Goal: Task Accomplishment & Management: Use online tool/utility

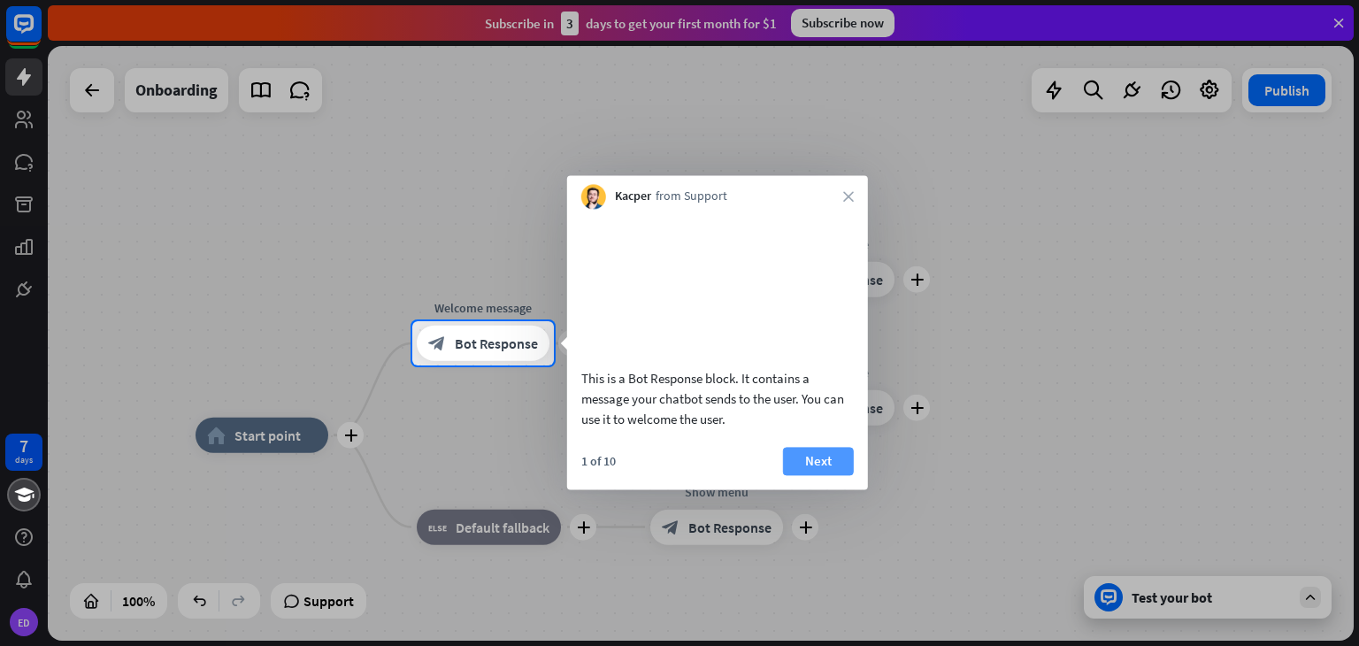
click at [820, 475] on button "Next" at bounding box center [818, 461] width 71 height 28
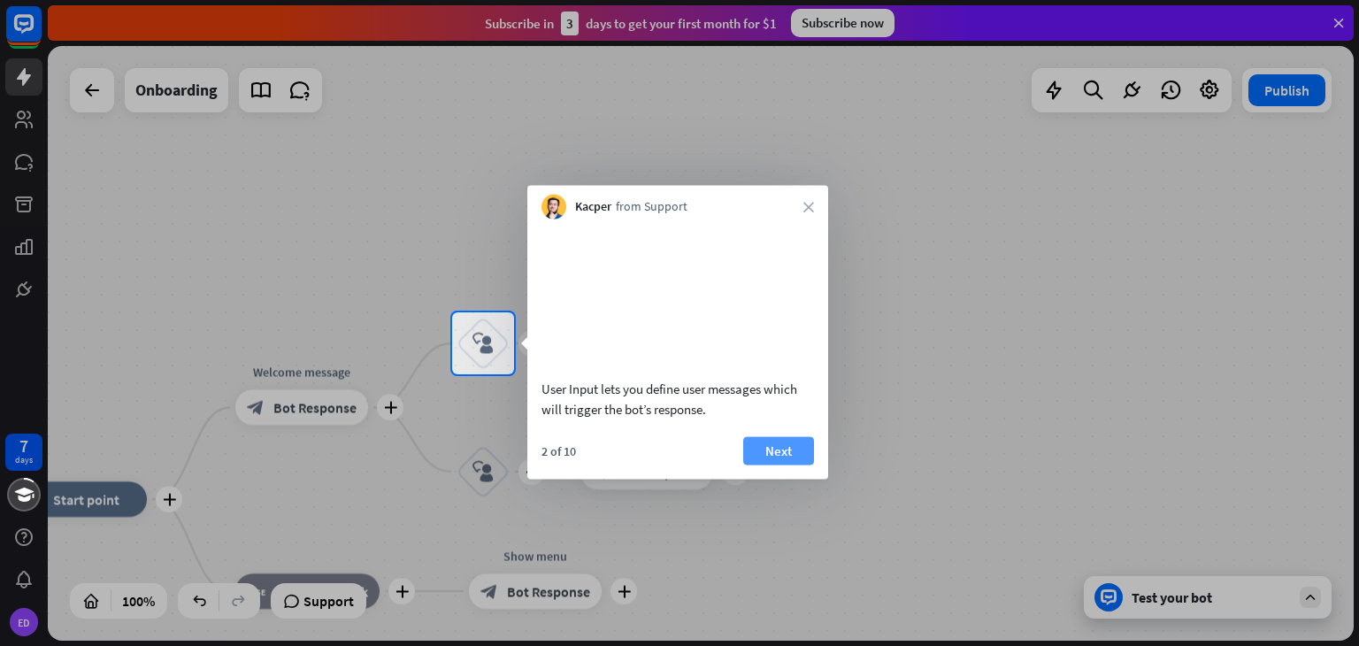
click at [791, 464] on button "Next" at bounding box center [778, 450] width 71 height 28
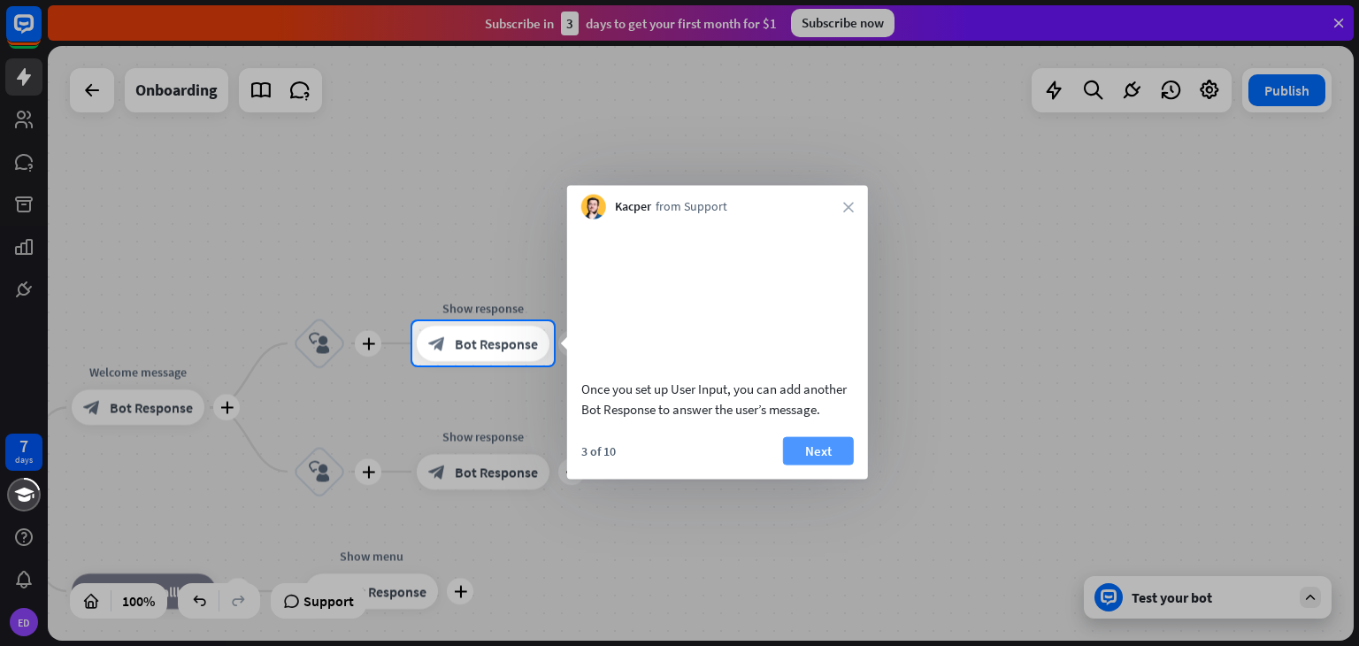
click at [812, 464] on button "Next" at bounding box center [818, 450] width 71 height 28
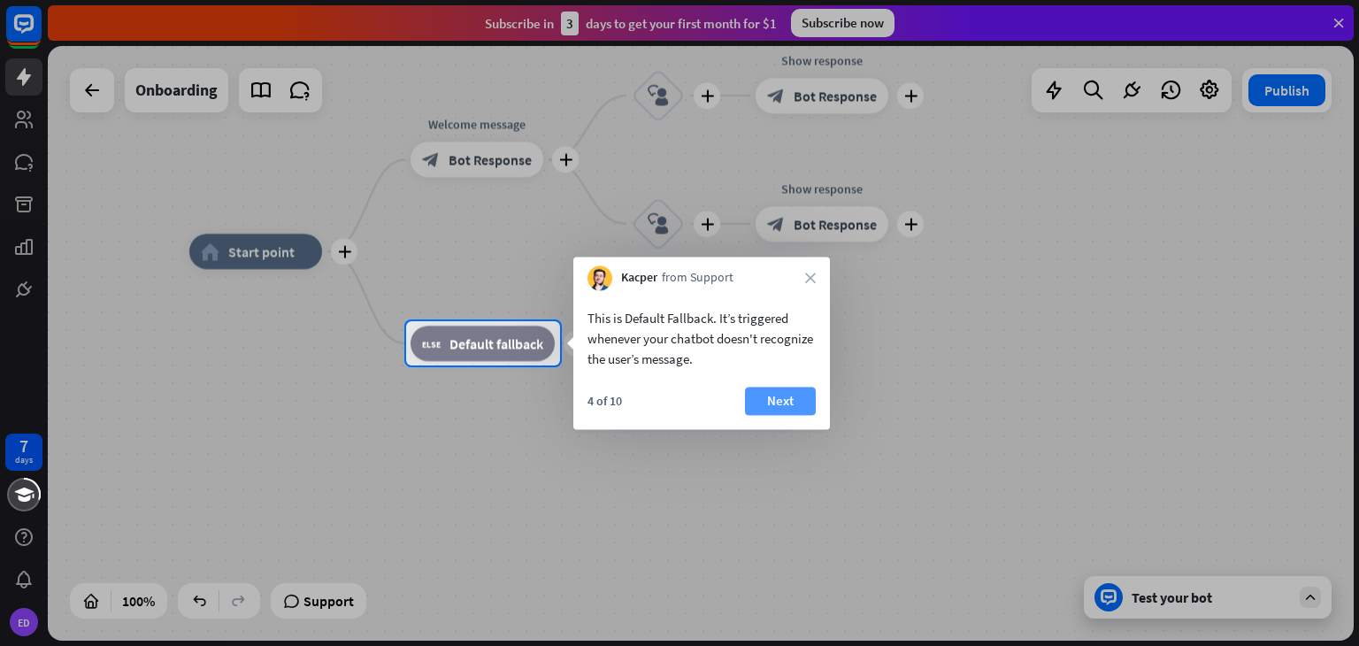
click at [765, 402] on button "Next" at bounding box center [780, 401] width 71 height 28
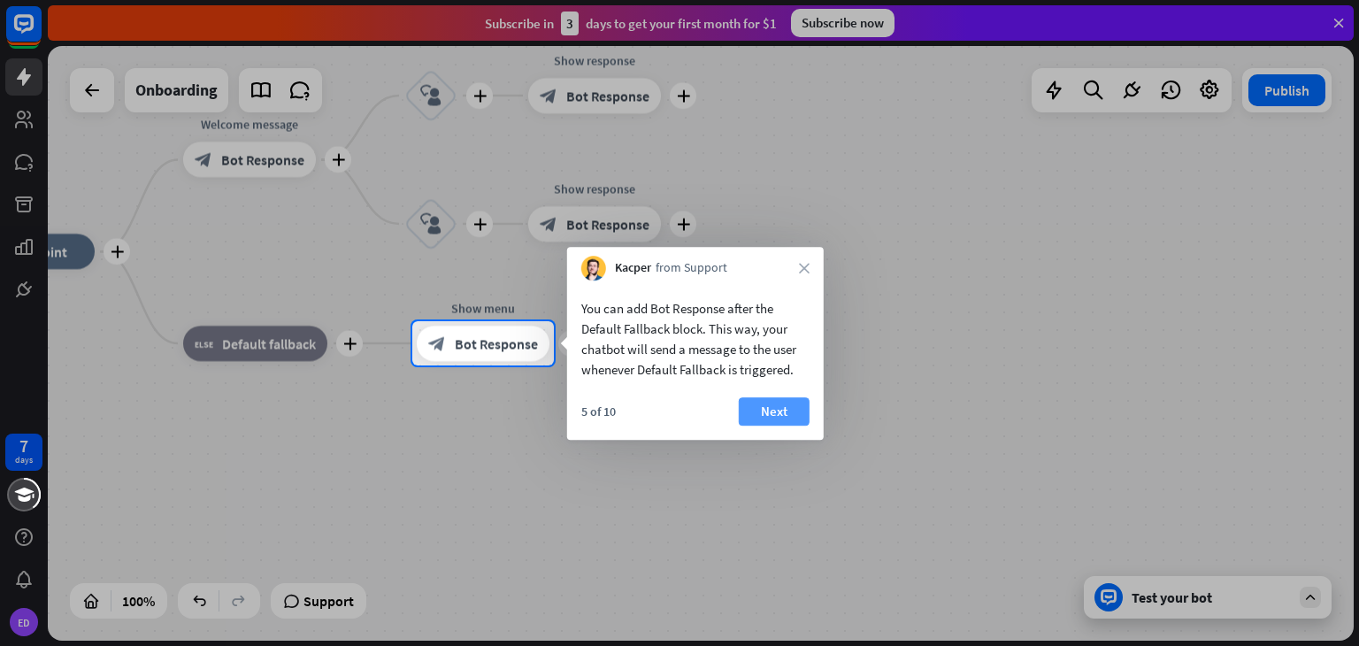
click at [795, 407] on button "Next" at bounding box center [774, 411] width 71 height 28
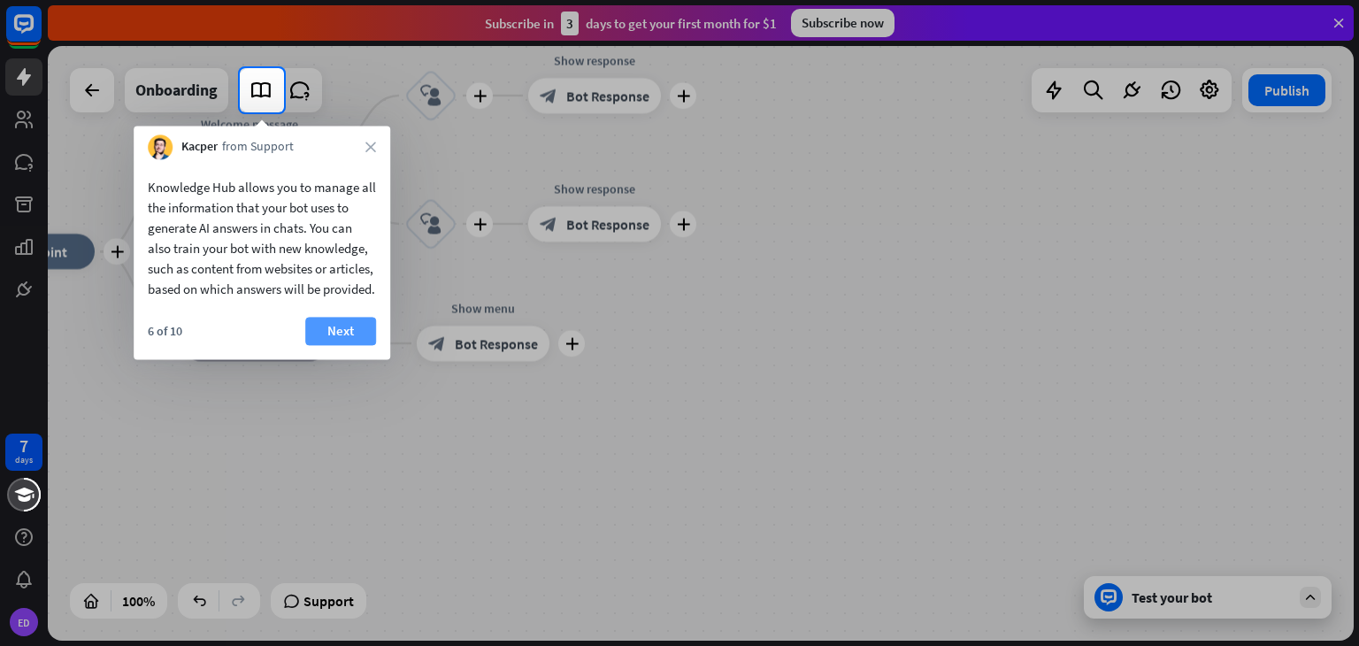
click at [343, 345] on button "Next" at bounding box center [340, 331] width 71 height 28
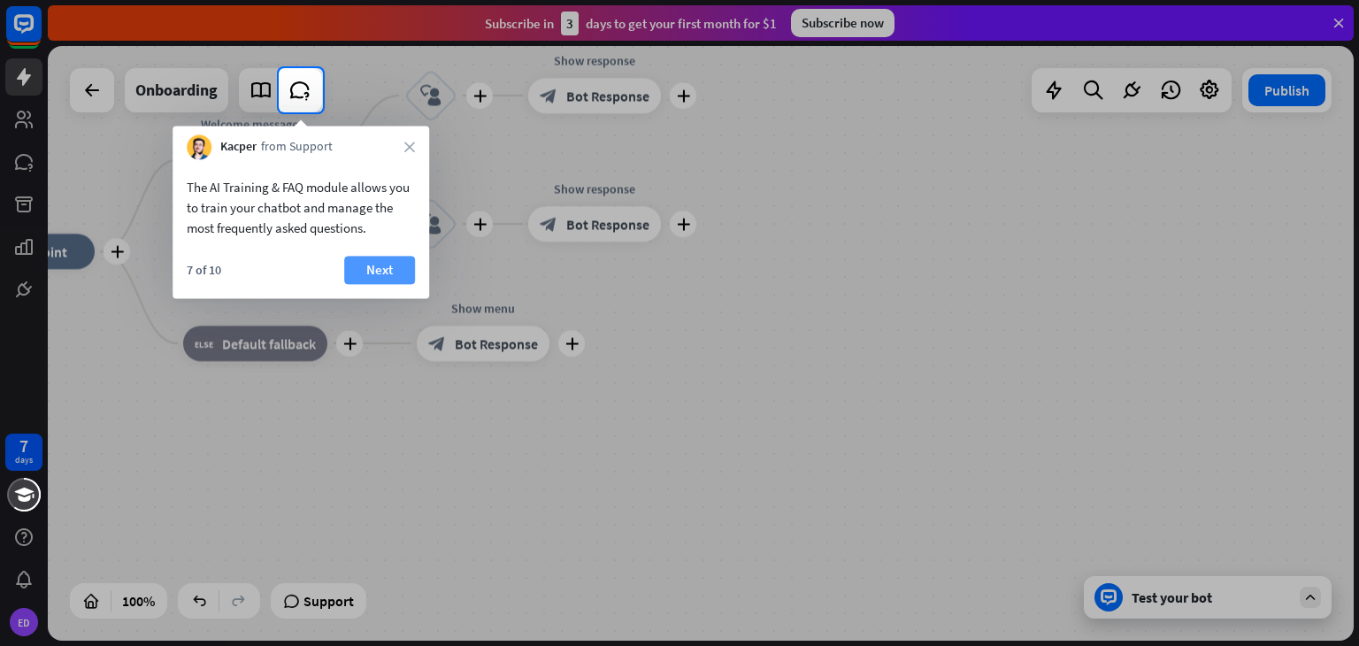
click at [364, 271] on button "Next" at bounding box center [379, 270] width 71 height 28
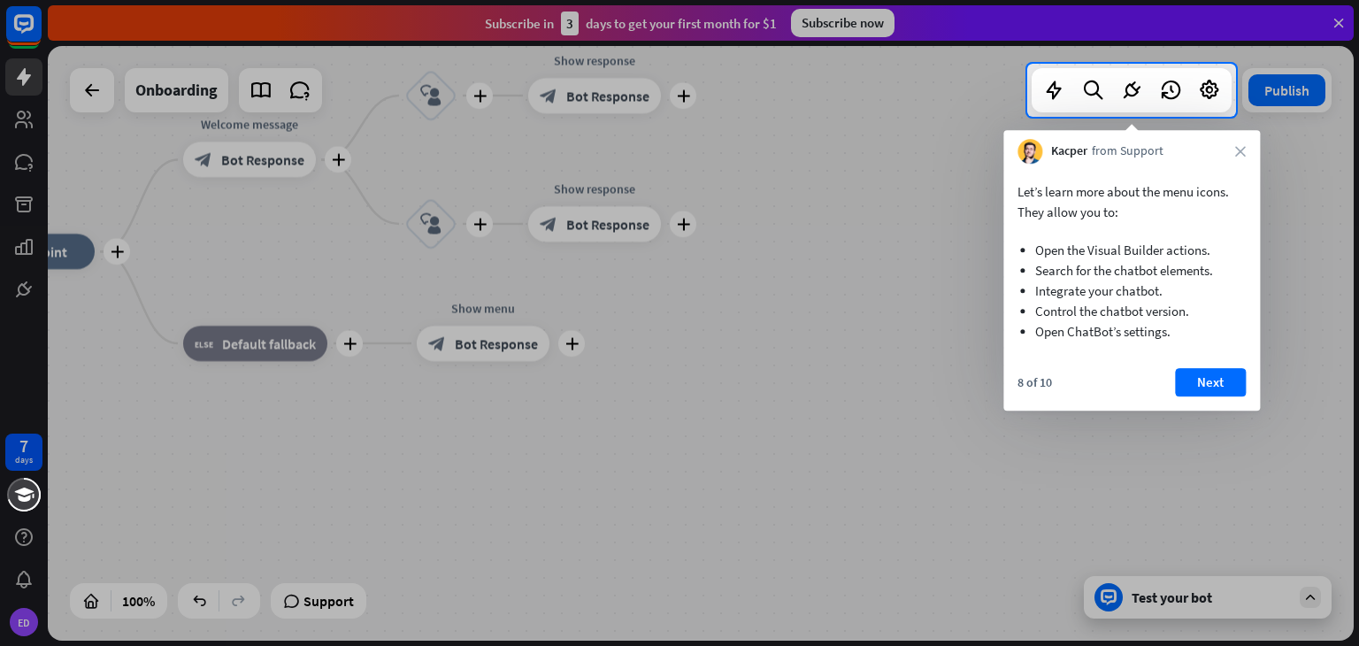
click at [1224, 396] on div "8 of 10 Next" at bounding box center [1131, 389] width 256 height 42
click at [1220, 390] on button "Next" at bounding box center [1210, 382] width 71 height 28
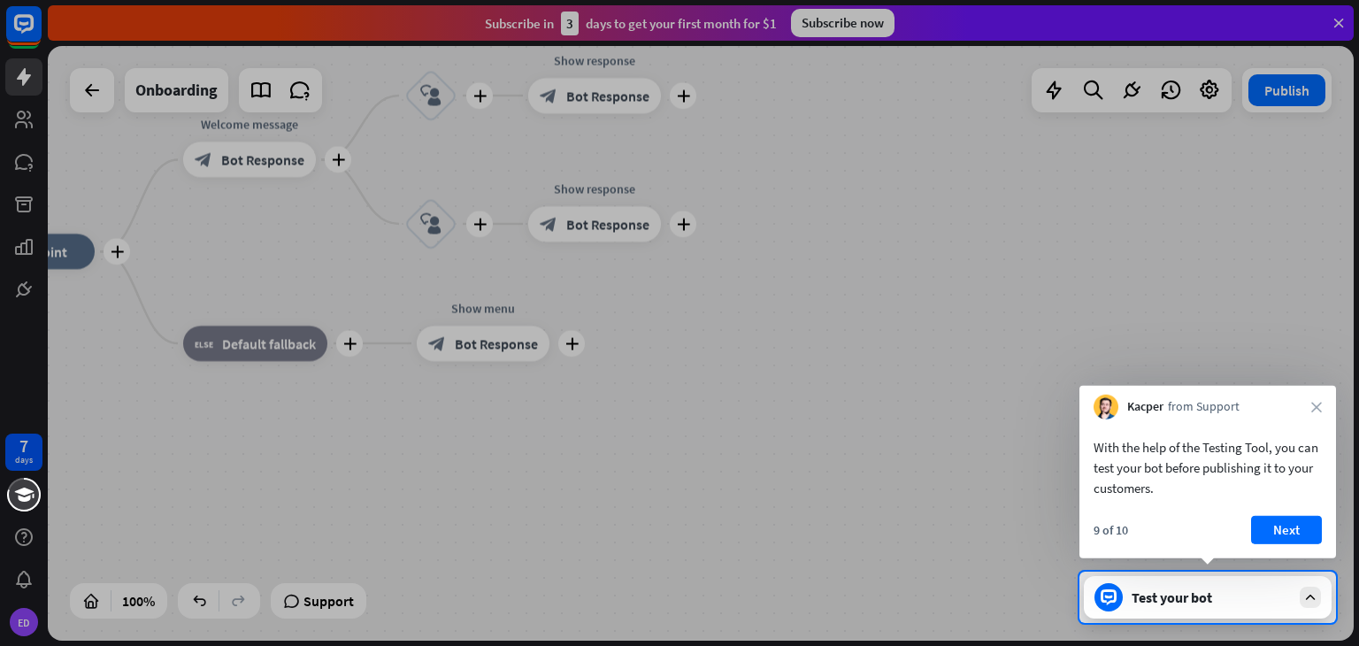
click at [1276, 510] on div "With the help of the Testing Tool, you can test your bot before publishing it t…" at bounding box center [1207, 488] width 256 height 139
click at [1290, 535] on button "Next" at bounding box center [1286, 530] width 71 height 28
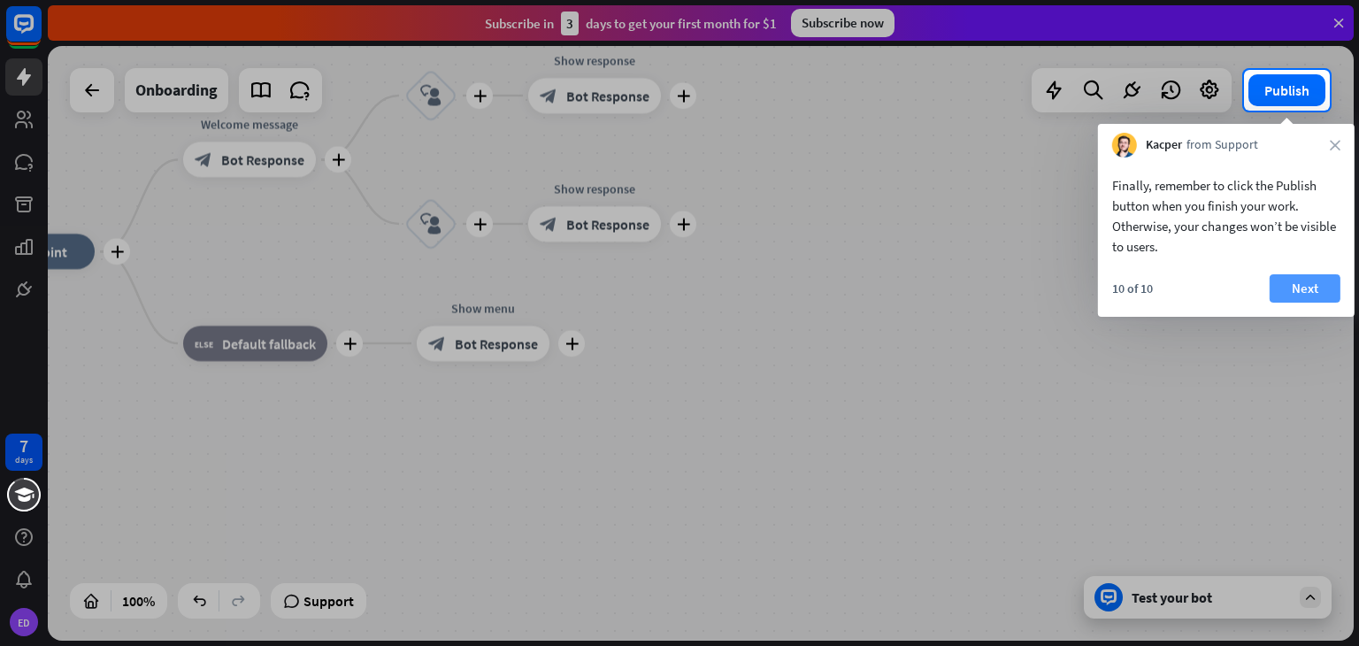
click at [1321, 291] on button "Next" at bounding box center [1304, 288] width 71 height 28
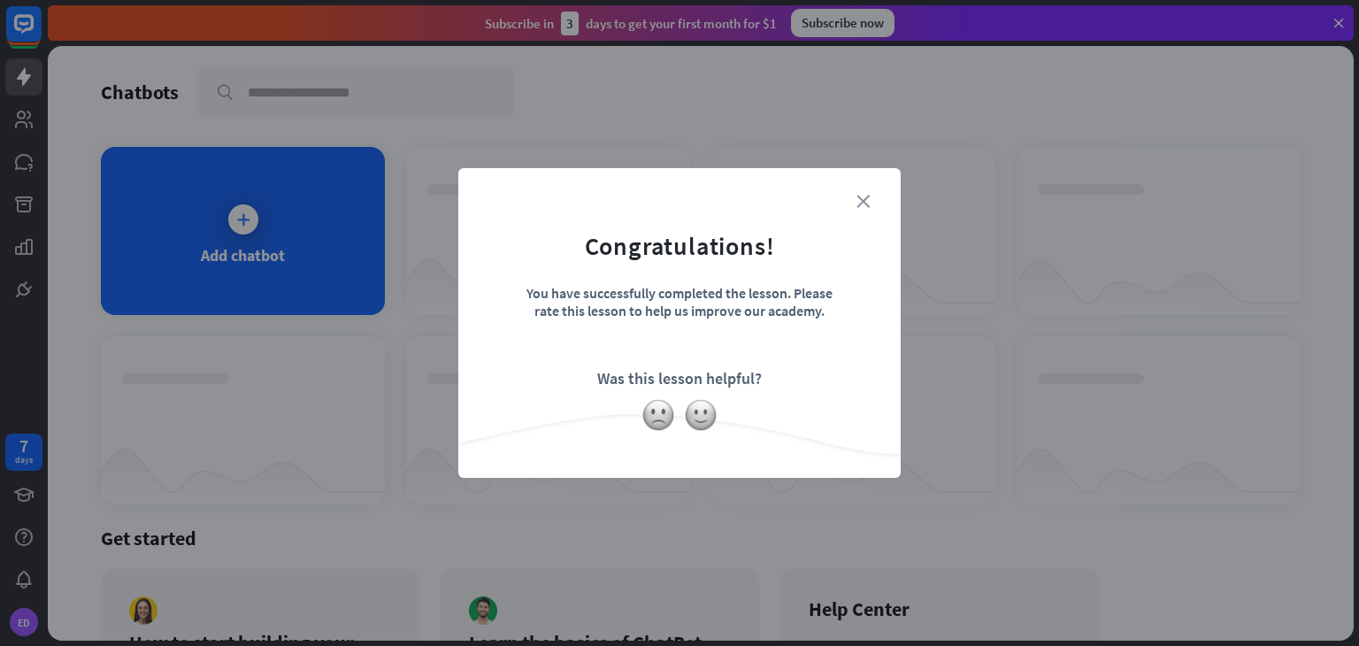
click at [862, 203] on icon "close" at bounding box center [862, 201] width 13 height 13
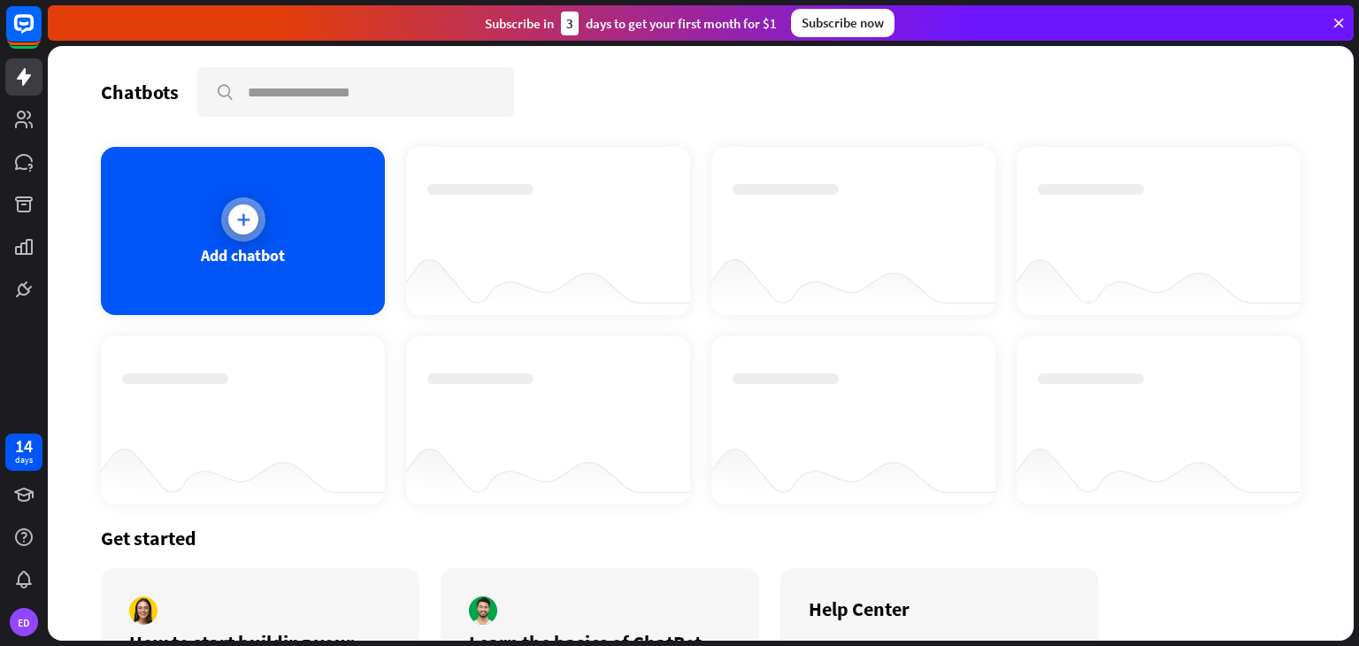
click at [240, 227] on div at bounding box center [243, 219] width 30 height 30
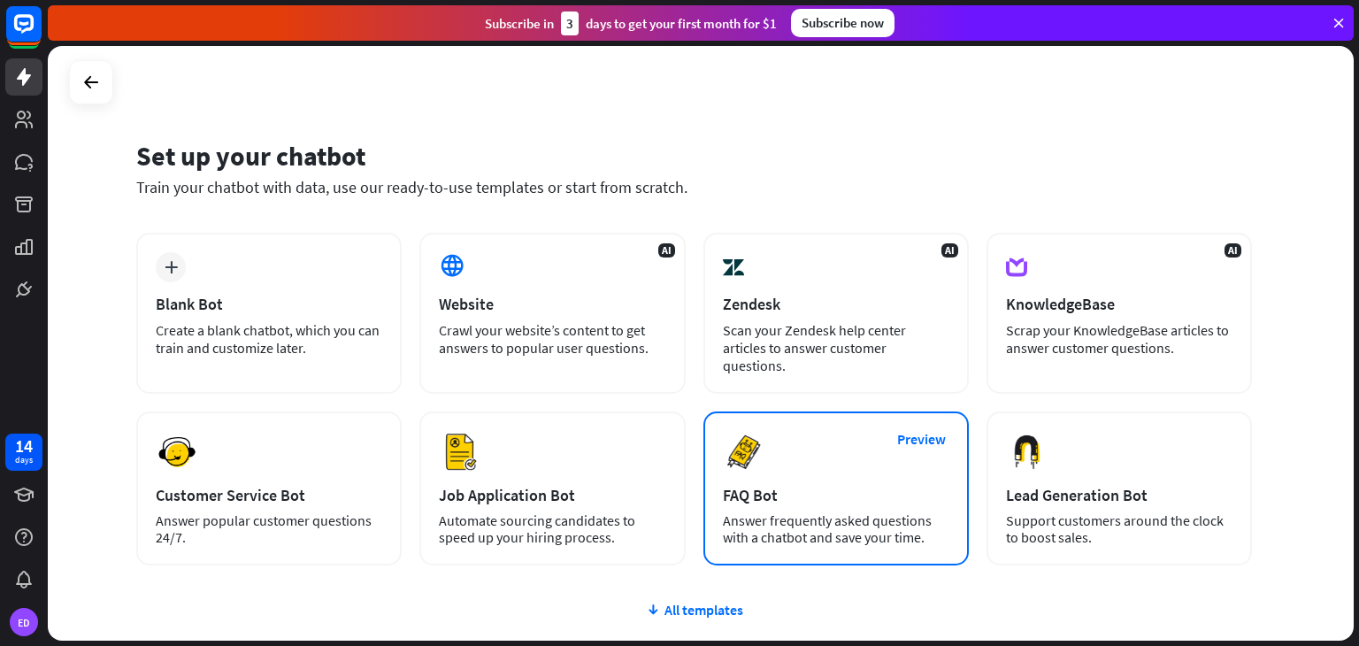
click at [790, 485] on div "FAQ Bot" at bounding box center [836, 495] width 226 height 20
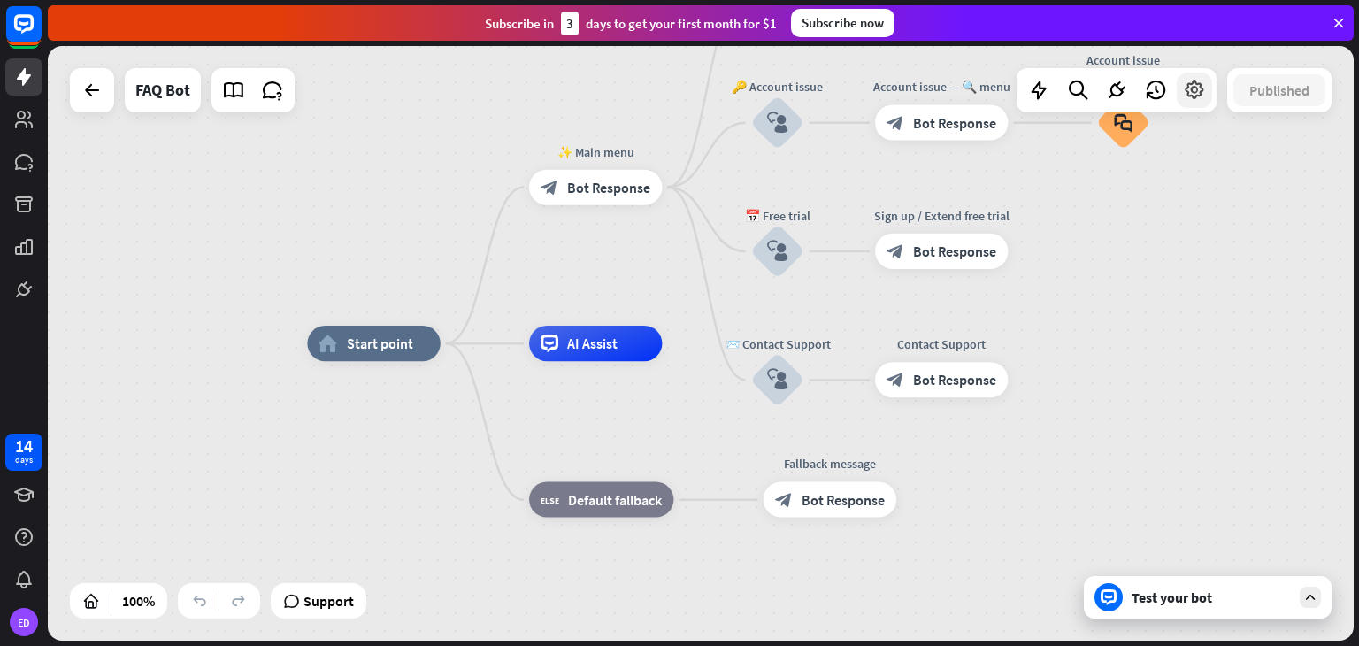
click at [1201, 95] on icon at bounding box center [1194, 90] width 23 height 23
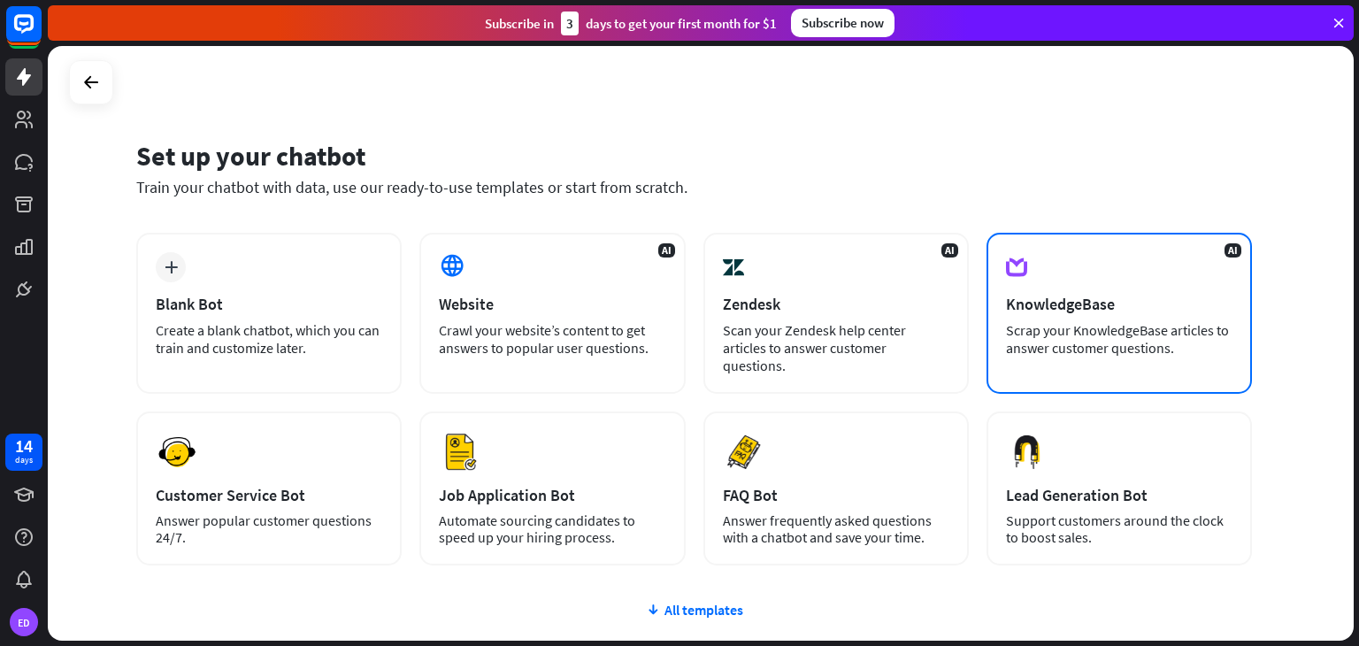
click at [1086, 355] on div "Scrap your KnowledgeBase articles to answer customer questions." at bounding box center [1119, 338] width 226 height 35
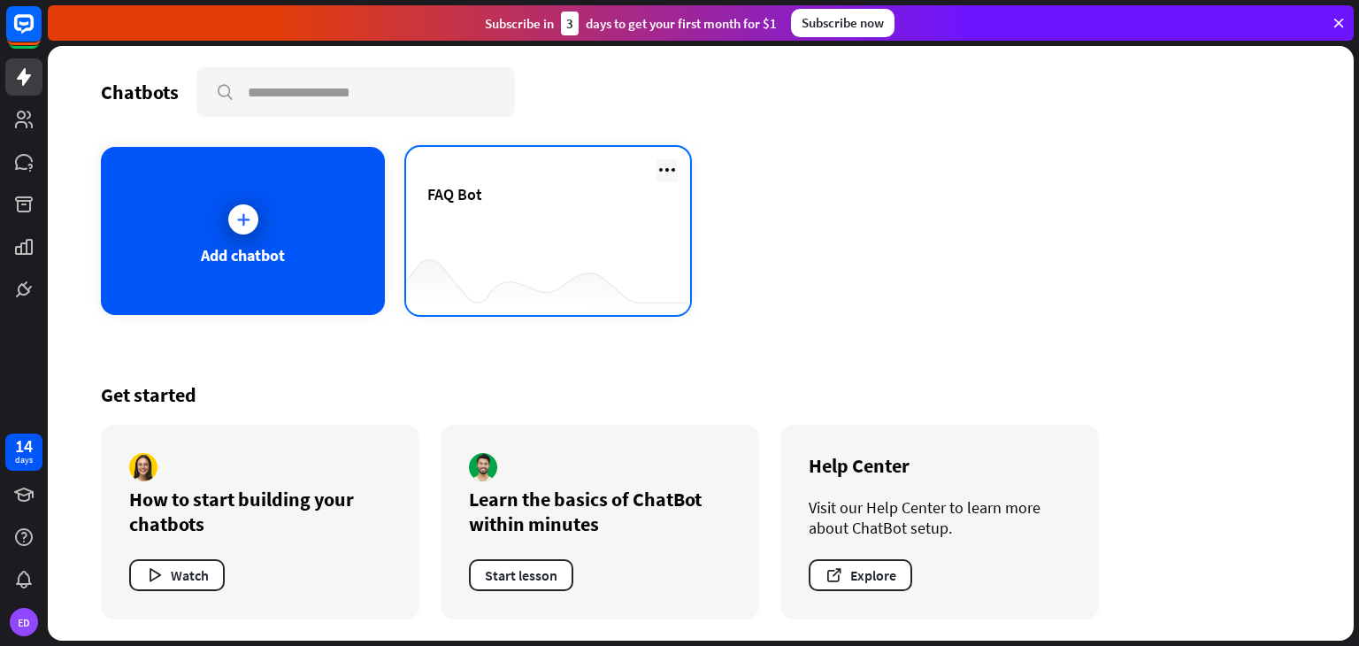
click at [662, 167] on icon at bounding box center [666, 169] width 21 height 21
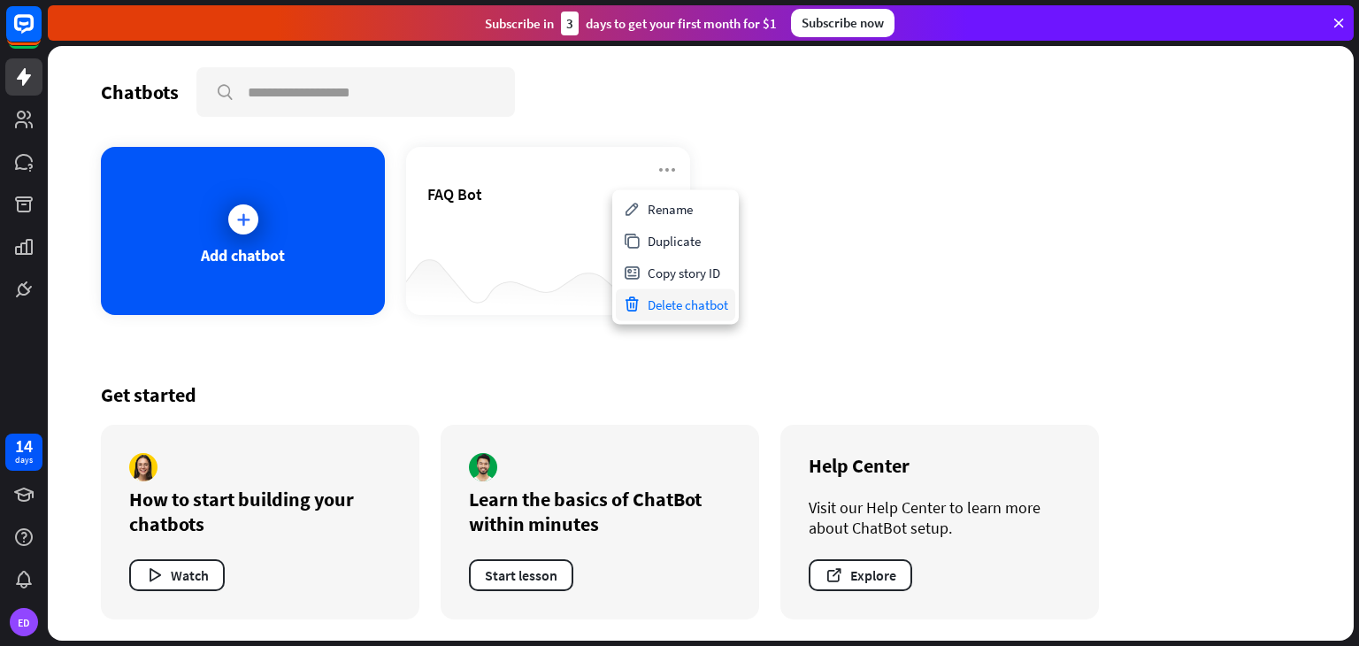
click at [684, 308] on div "Delete chatbot" at bounding box center [675, 304] width 119 height 32
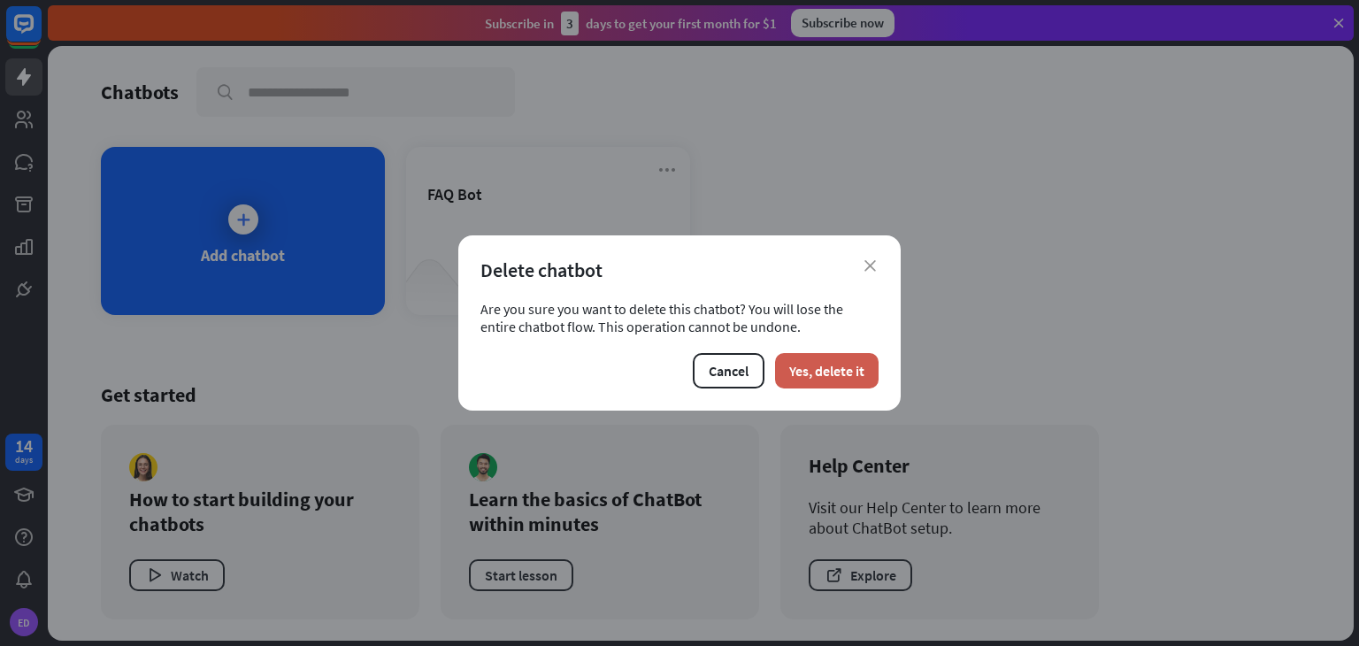
click at [824, 379] on button "Yes, delete it" at bounding box center [826, 370] width 103 height 35
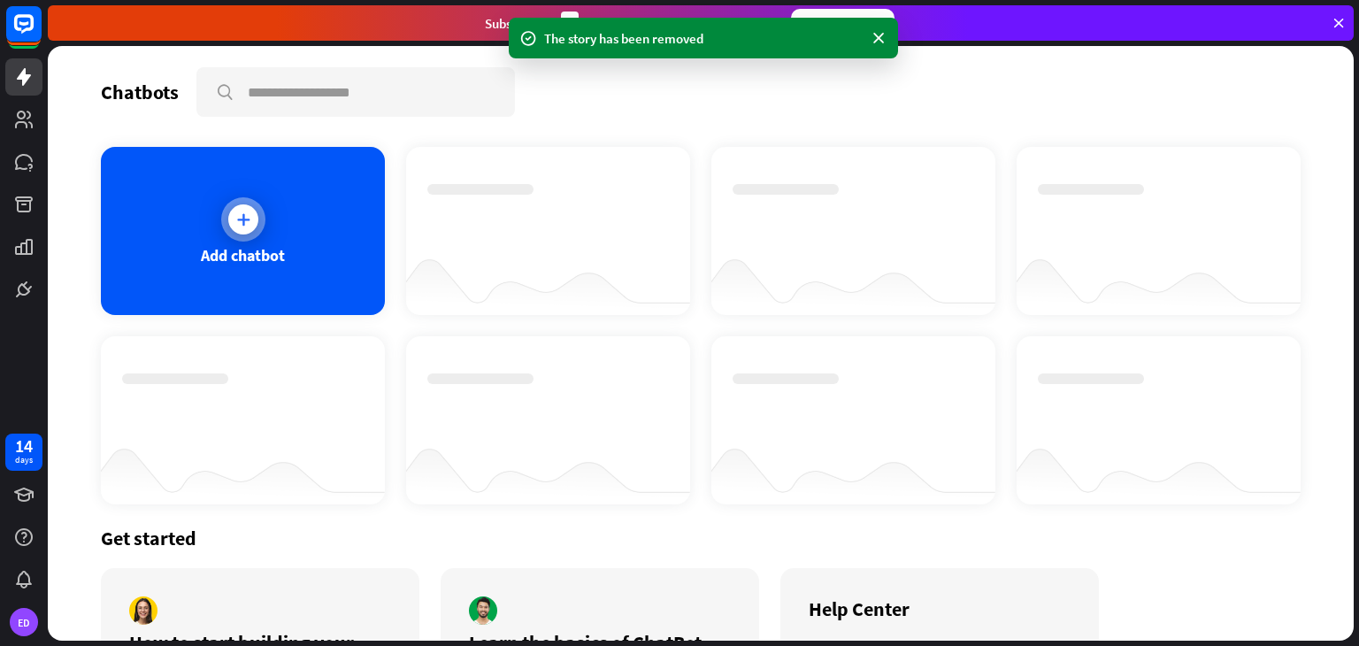
click at [227, 195] on div "Add chatbot" at bounding box center [243, 231] width 284 height 168
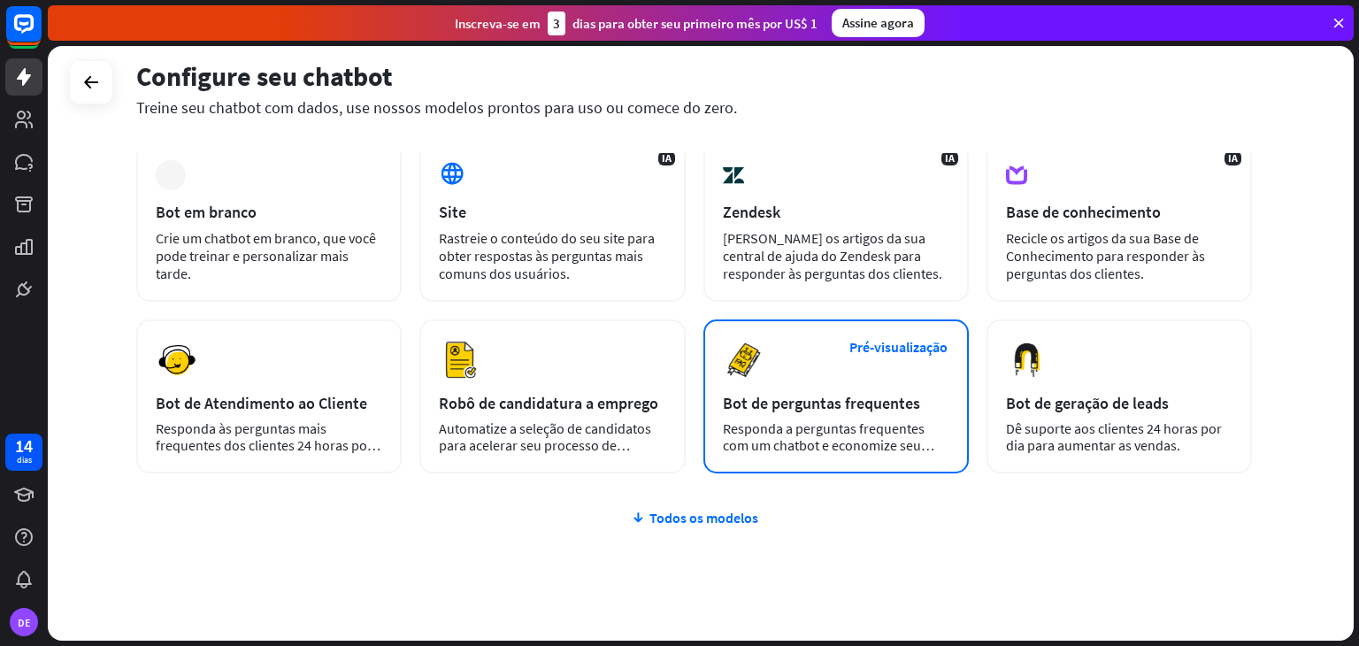
scroll to position [135, 0]
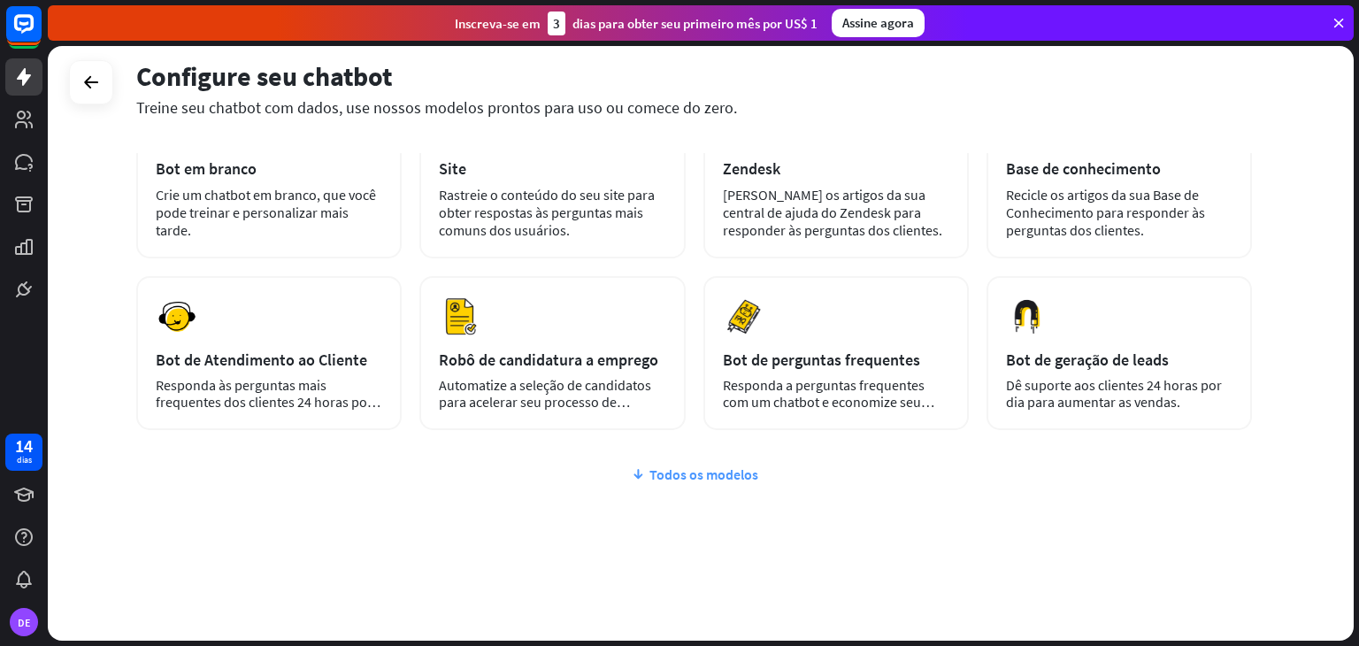
click at [701, 474] on font "Todos os modelos" at bounding box center [703, 474] width 109 height 18
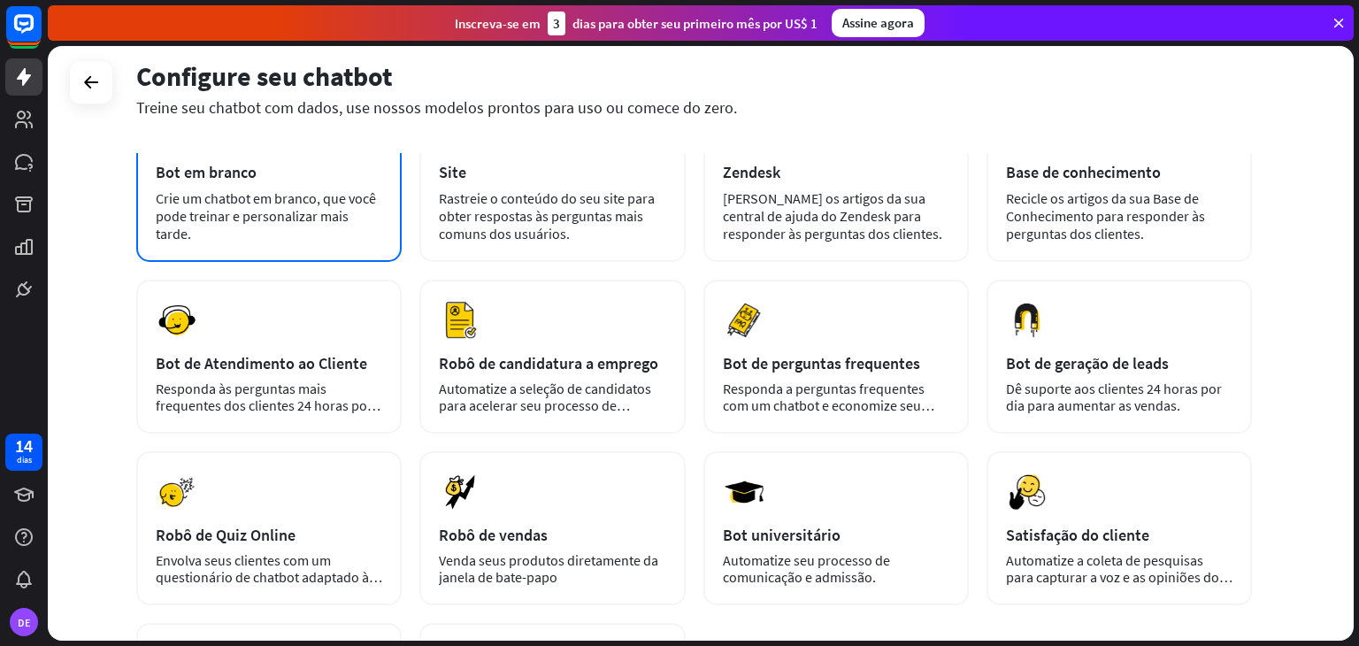
scroll to position [133, 0]
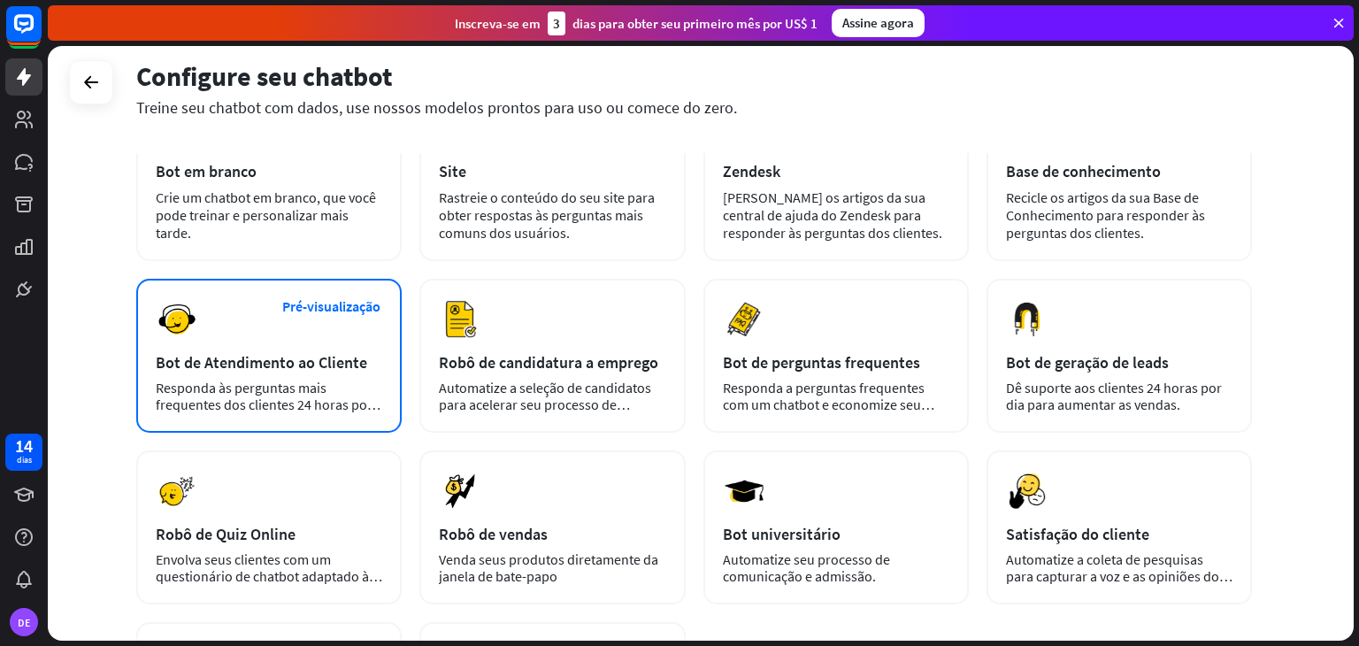
click at [261, 348] on div "Pré-visualização Bot de Atendimento ao Cliente Responda às perguntas mais frequ…" at bounding box center [268, 356] width 265 height 154
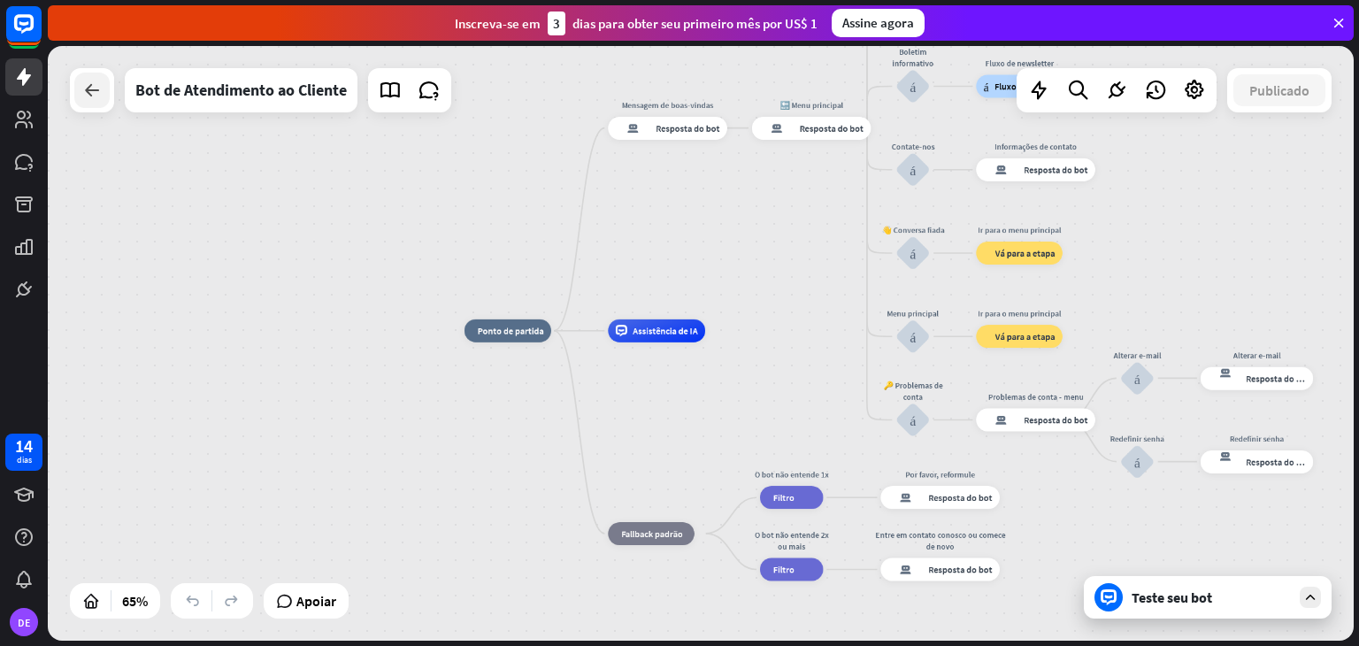
click at [84, 91] on icon at bounding box center [91, 90] width 21 height 21
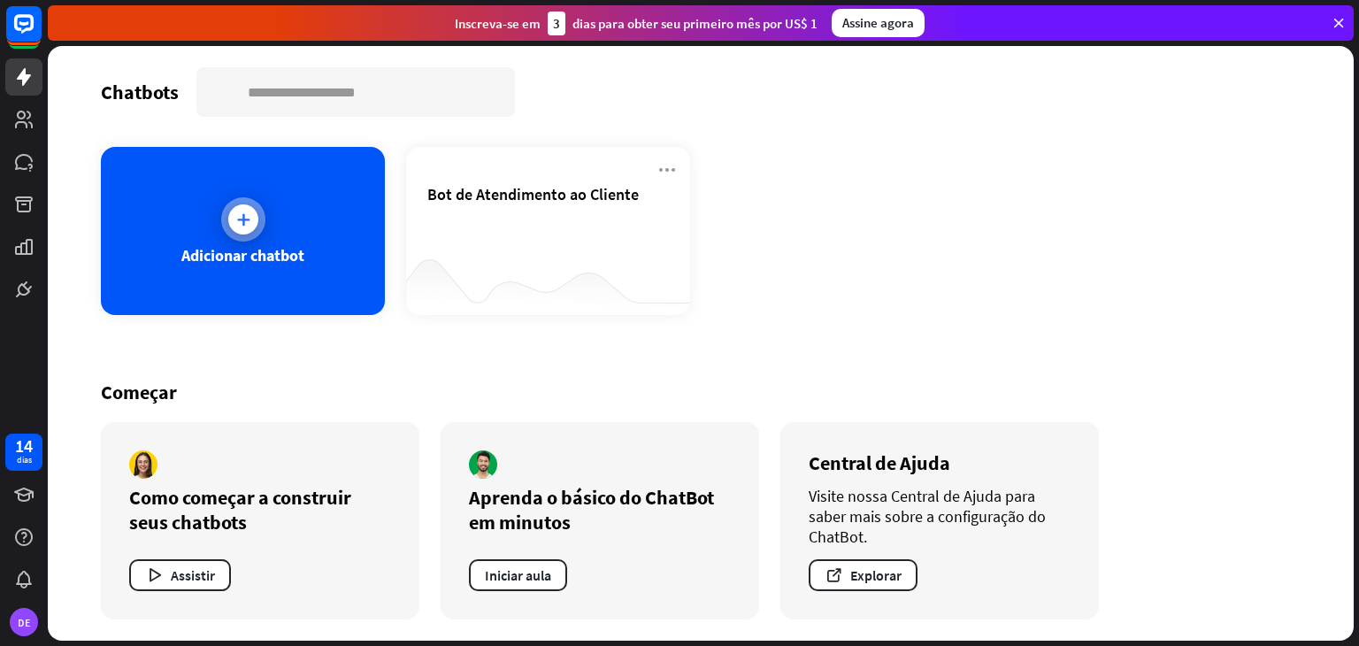
click at [210, 237] on div "Adicionar chatbot" at bounding box center [243, 231] width 284 height 168
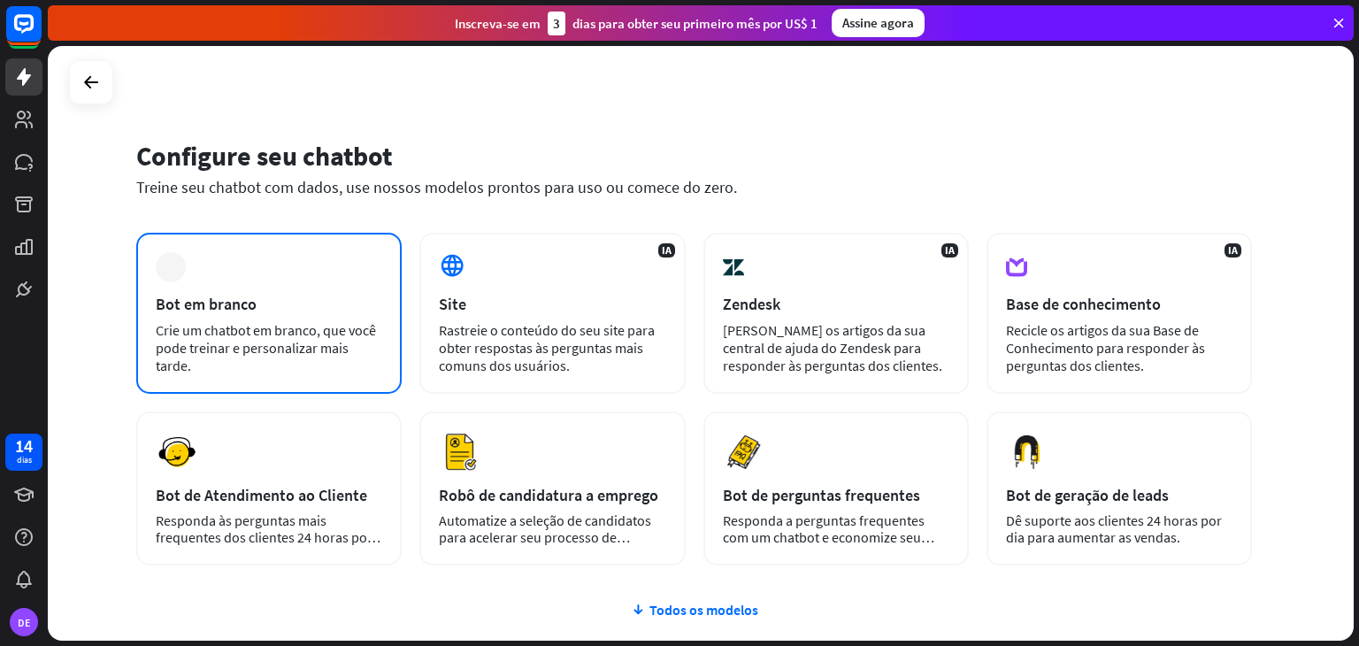
click at [244, 316] on div "mais Bot em branco Crie um chatbot em branco, que você pode treinar e personali…" at bounding box center [268, 313] width 265 height 161
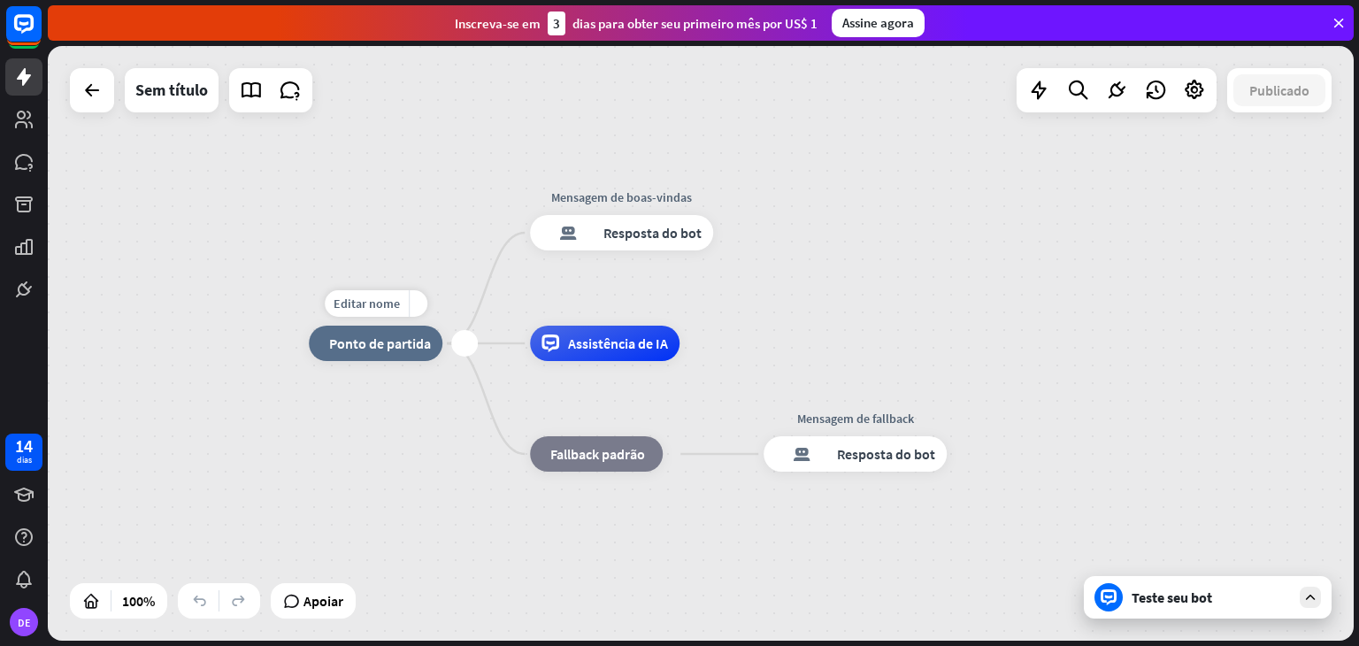
click at [393, 347] on font "Ponto de partida" at bounding box center [380, 343] width 102 height 18
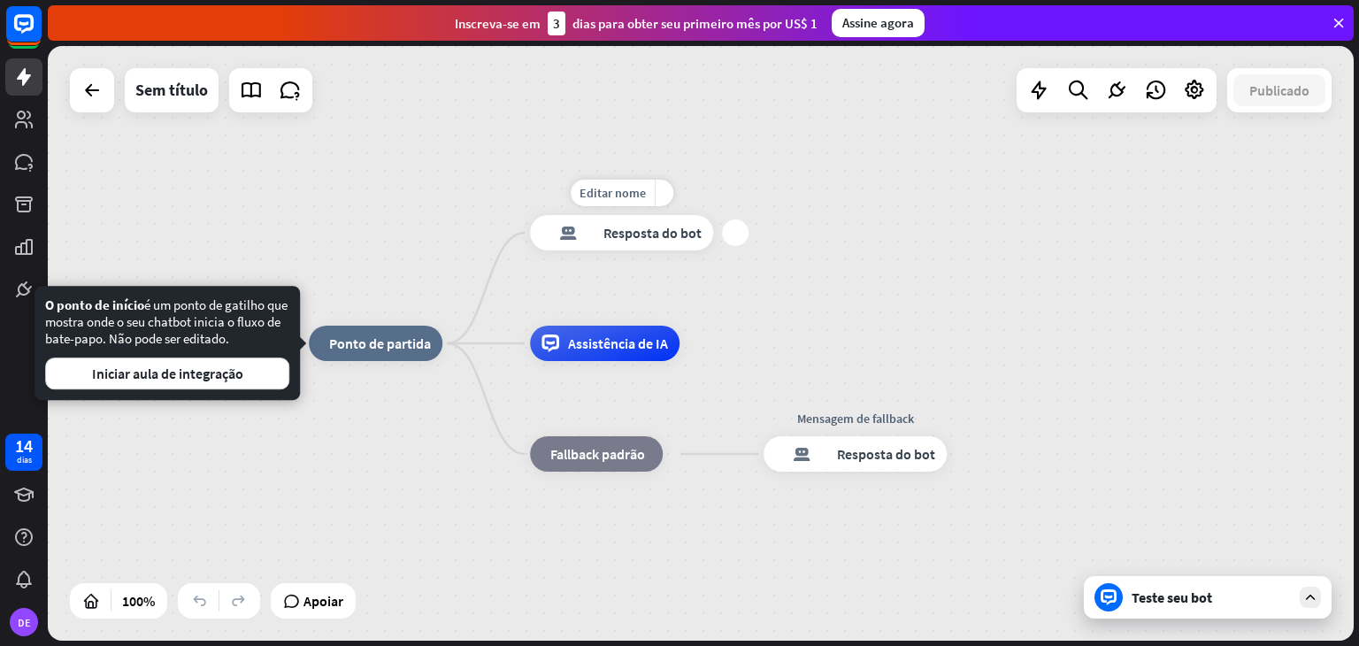
click at [663, 245] on div "resposta do bot de bloco Resposta do bot" at bounding box center [621, 232] width 183 height 35
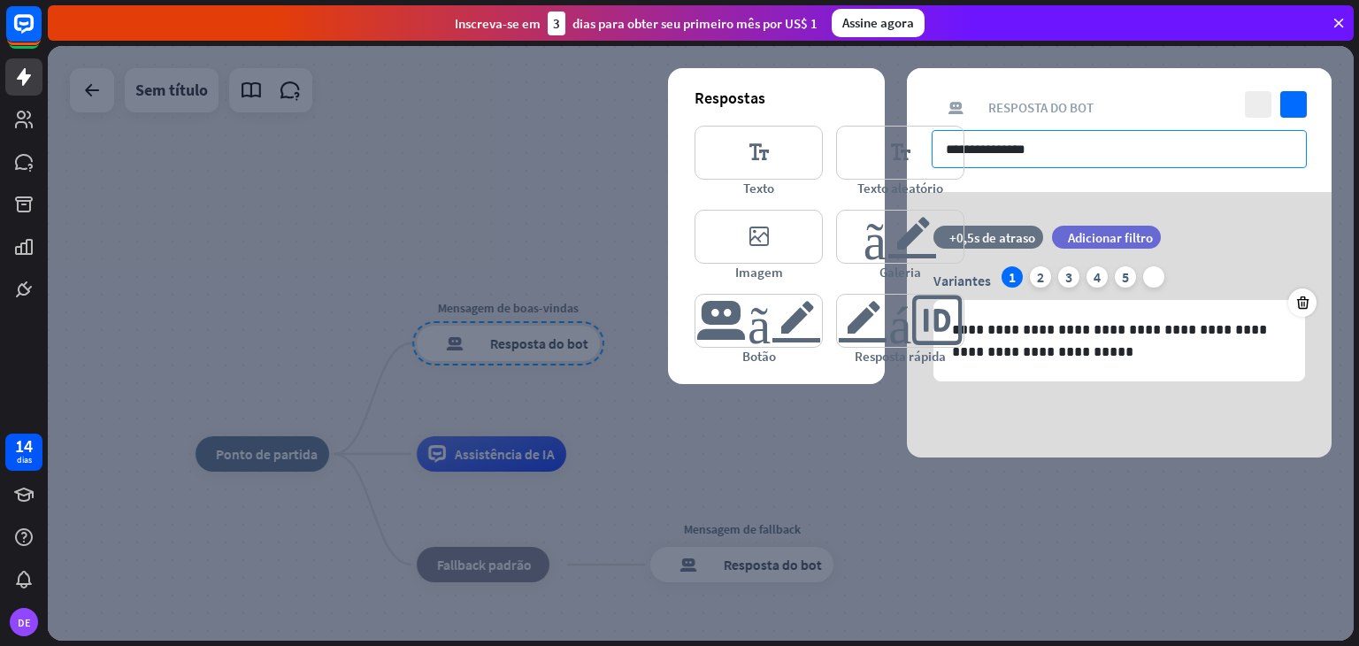
click at [1071, 157] on input "**********" at bounding box center [1118, 149] width 375 height 38
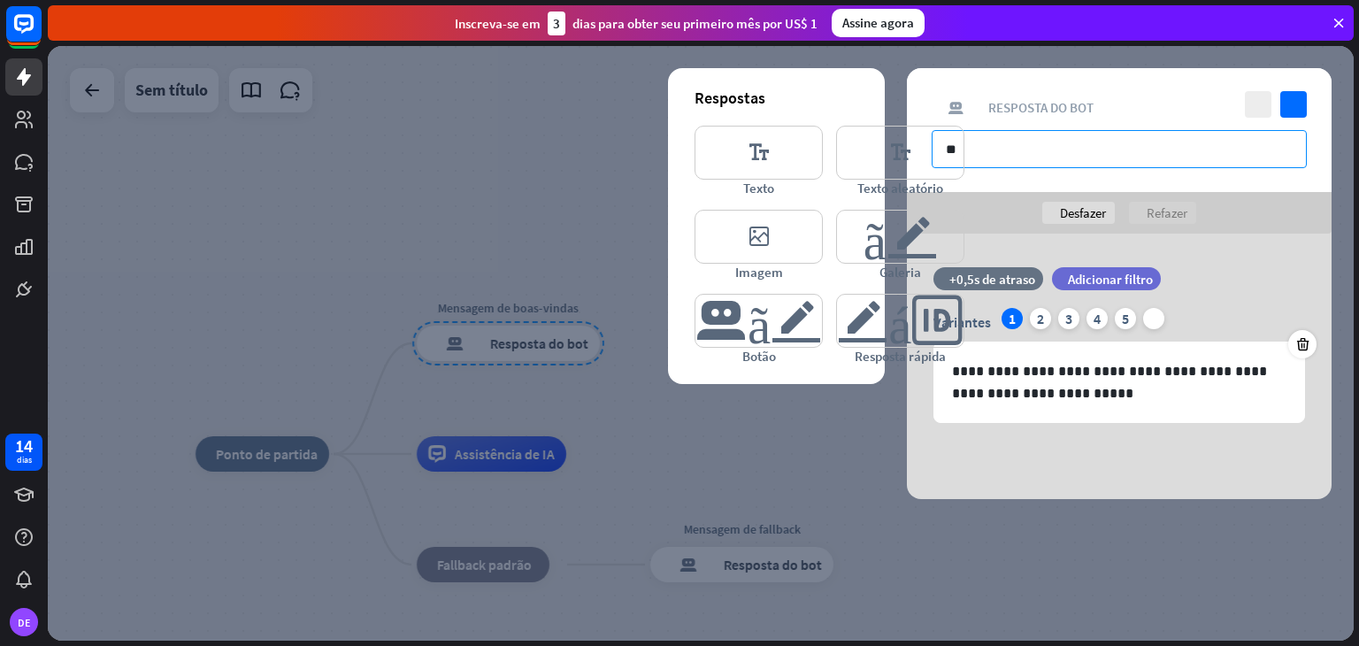
type input "*"
type input "**********"
click at [843, 455] on div at bounding box center [700, 343] width 1305 height 594
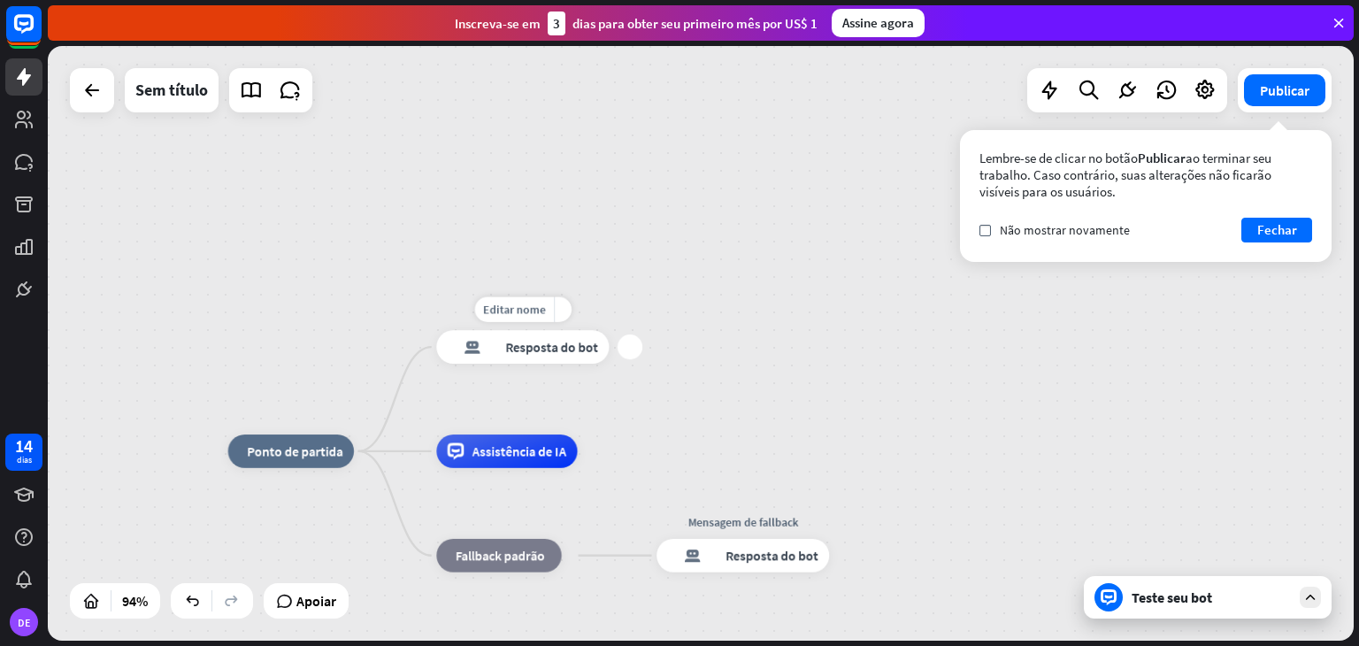
click at [609, 356] on div "Editar nome mais_amarelo mais resposta do bot de bloco Resposta do bot" at bounding box center [522, 347] width 172 height 34
click at [626, 351] on div "mais" at bounding box center [629, 346] width 25 height 25
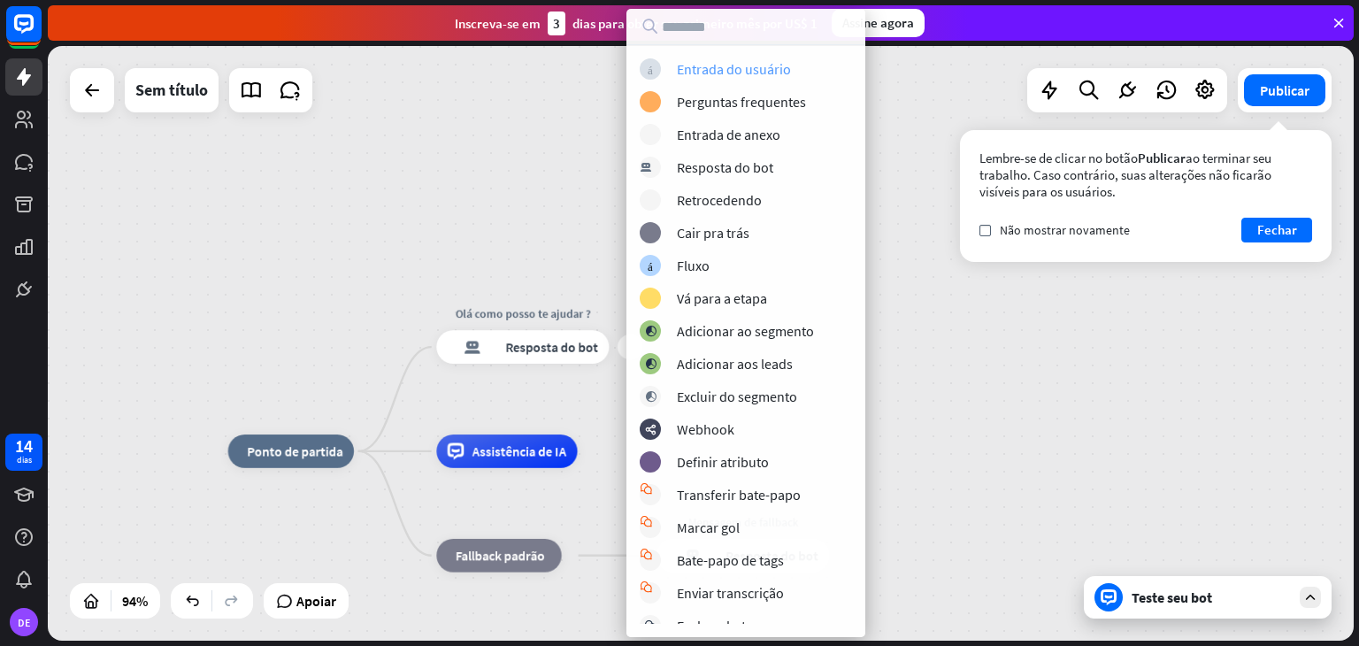
click at [774, 64] on font "Entrada do usuário" at bounding box center [734, 69] width 114 height 18
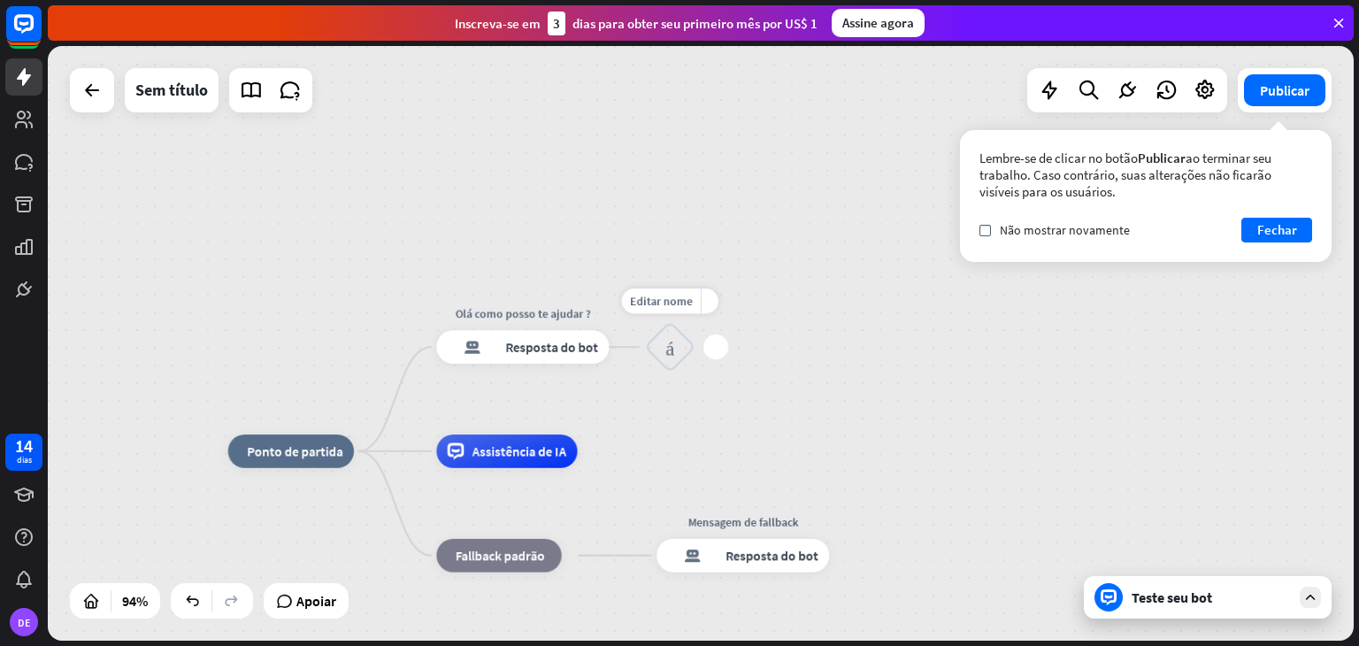
click at [669, 351] on font "bloco_entrada_do_usuário" at bounding box center [669, 346] width 9 height 21
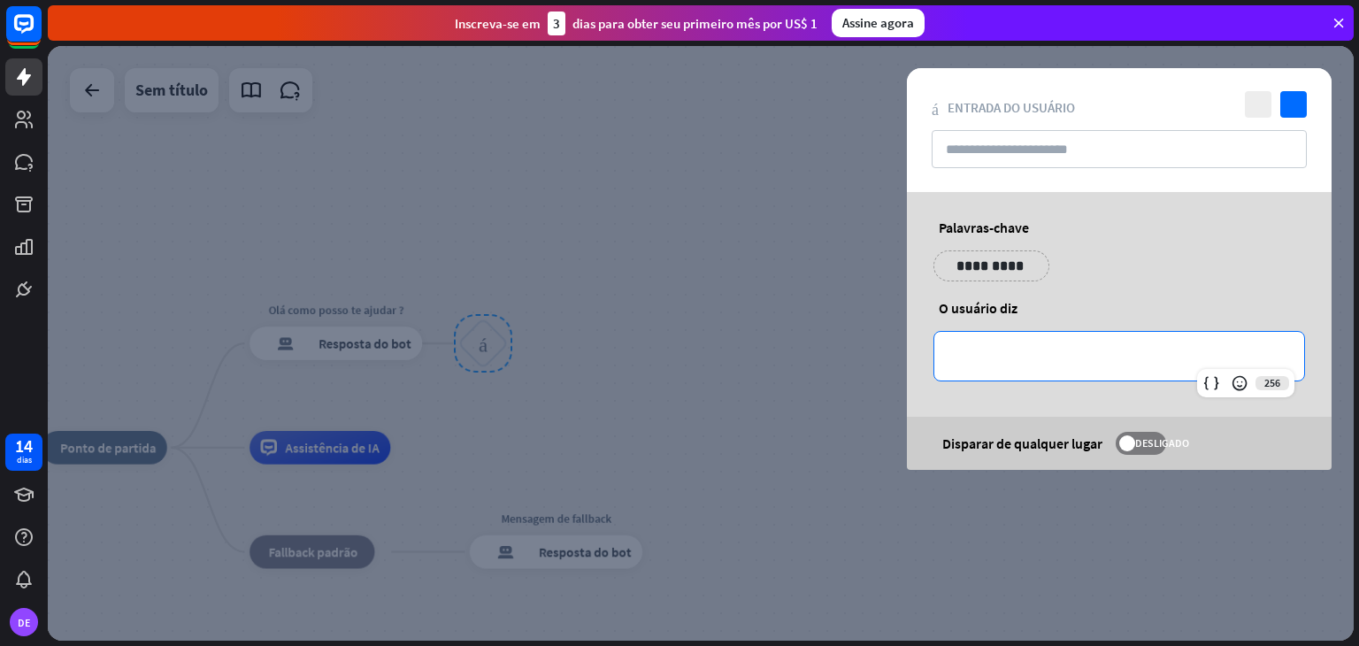
click at [1026, 358] on p "**********" at bounding box center [1119, 356] width 334 height 22
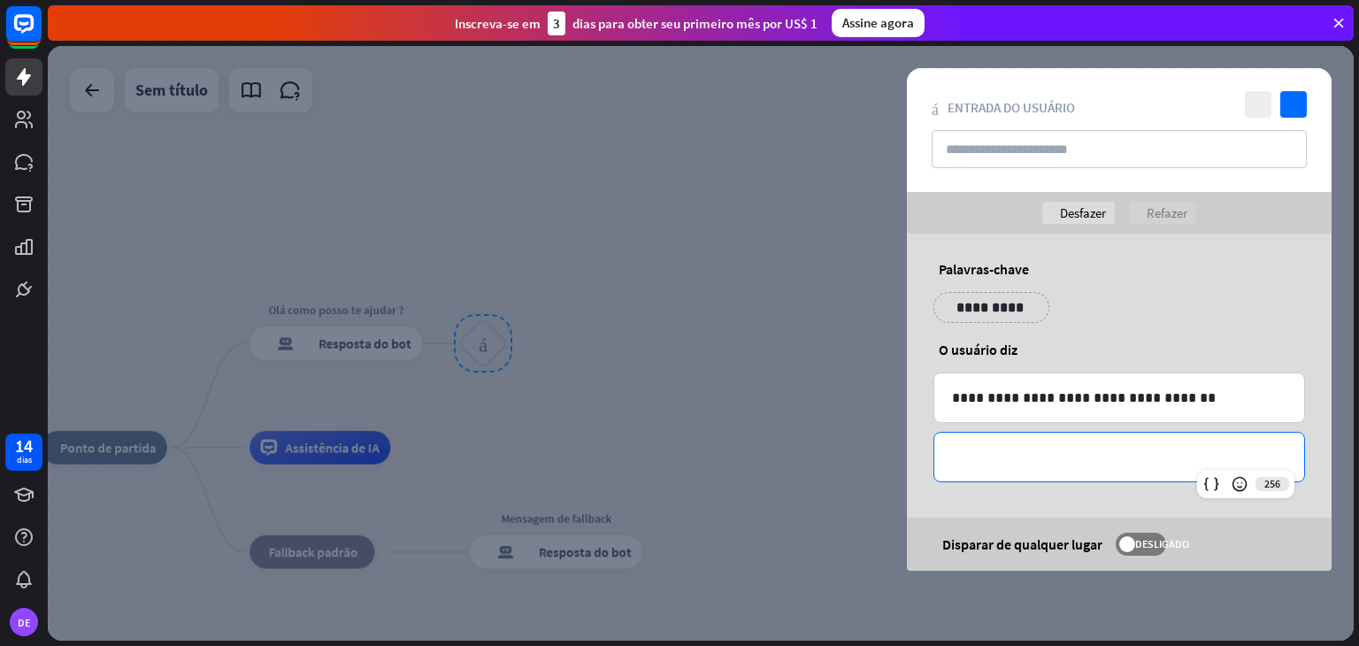
click at [978, 465] on p "**********" at bounding box center [1119, 457] width 334 height 22
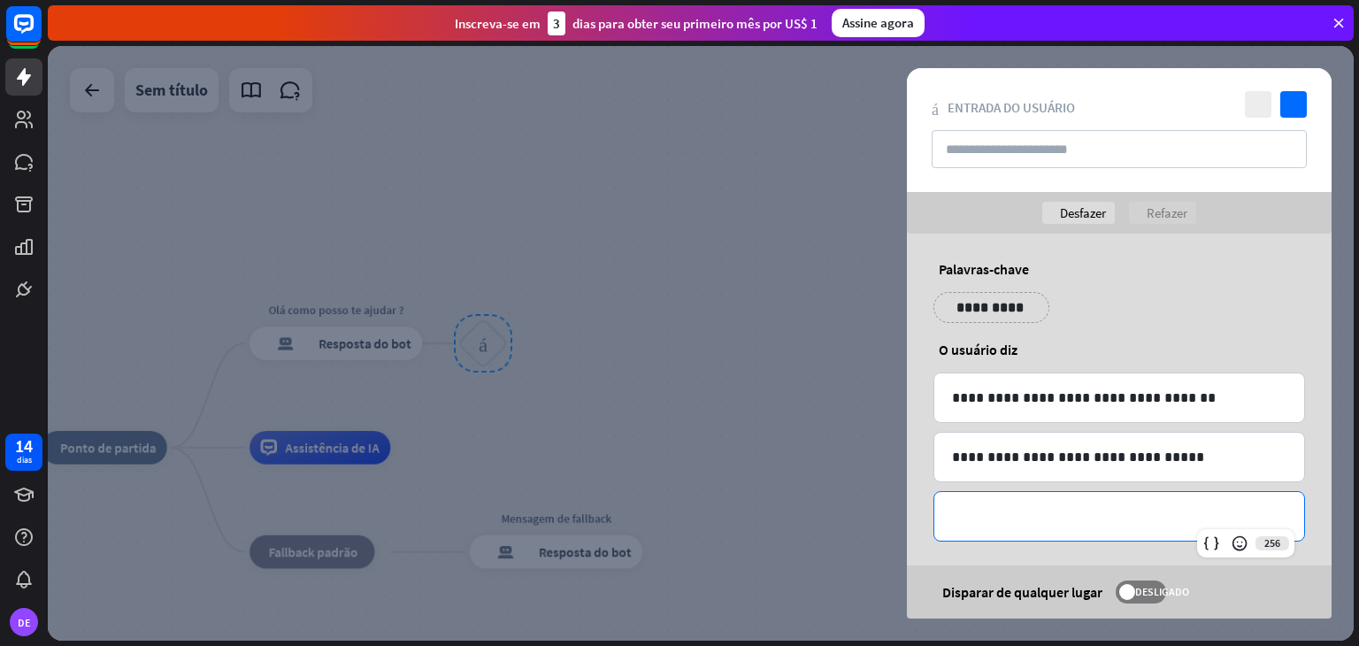
click at [973, 514] on p "**********" at bounding box center [1119, 516] width 334 height 22
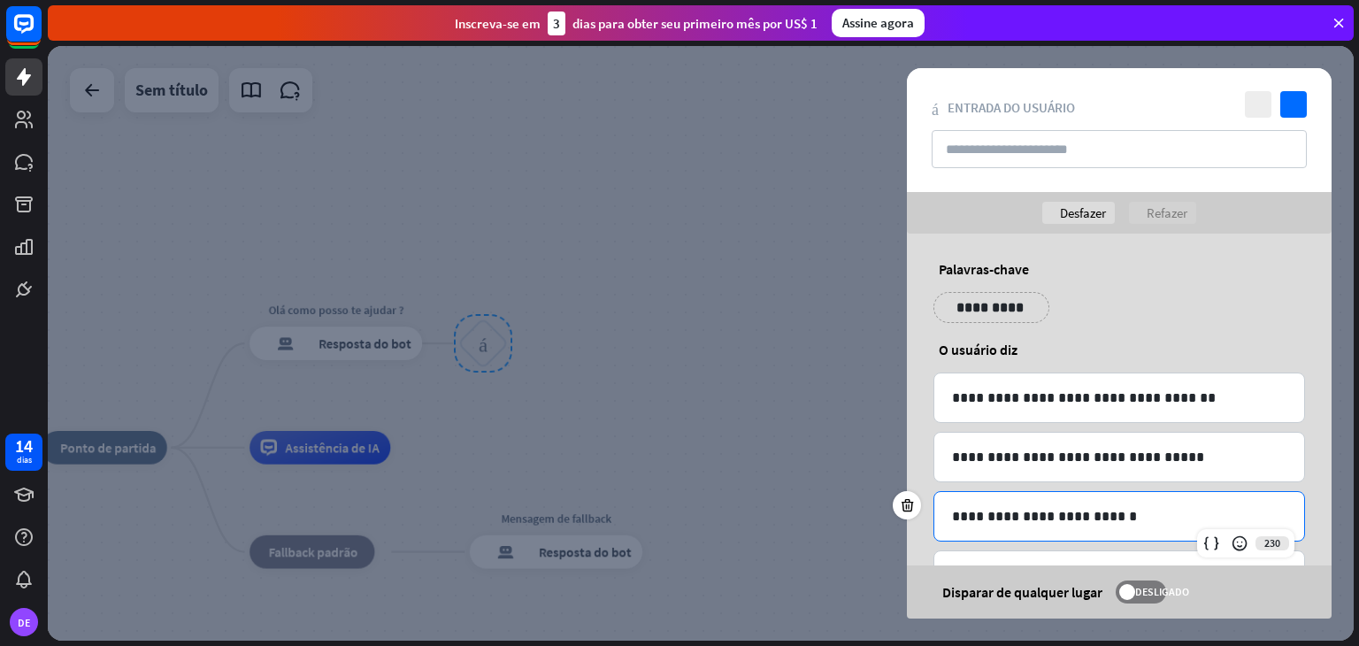
scroll to position [69, 0]
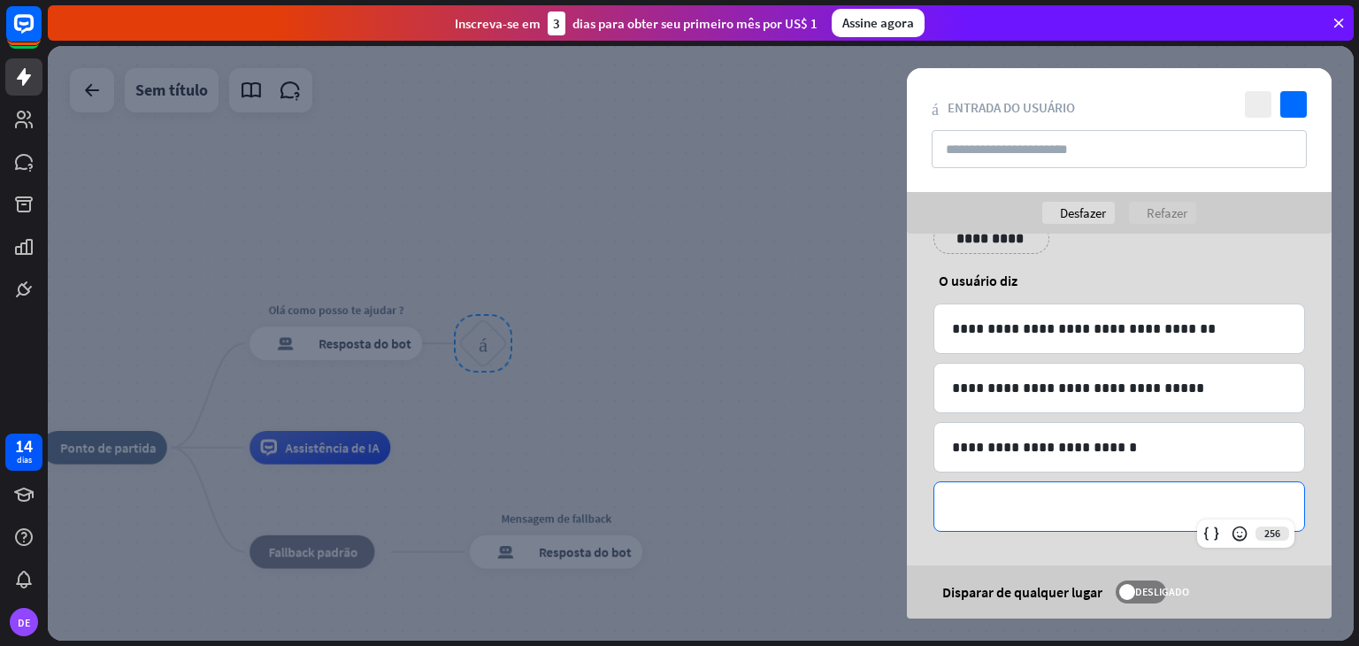
click at [1072, 514] on p "**********" at bounding box center [1119, 506] width 334 height 22
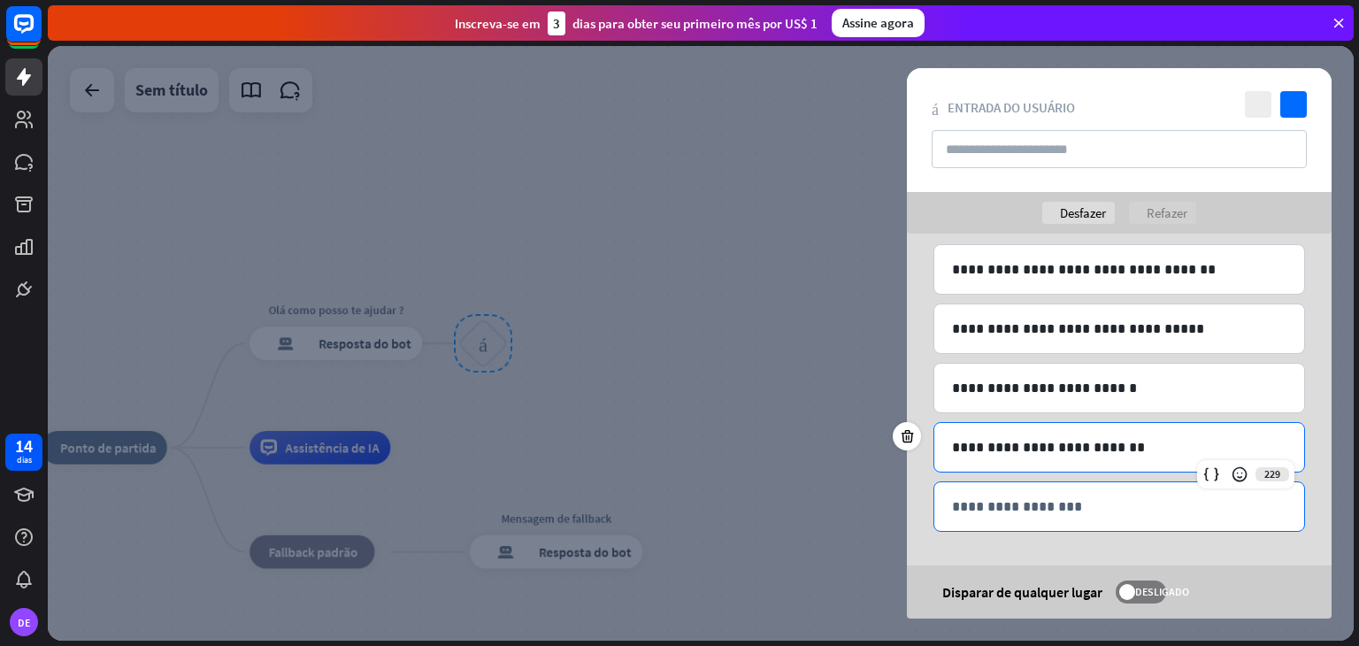
scroll to position [0, 0]
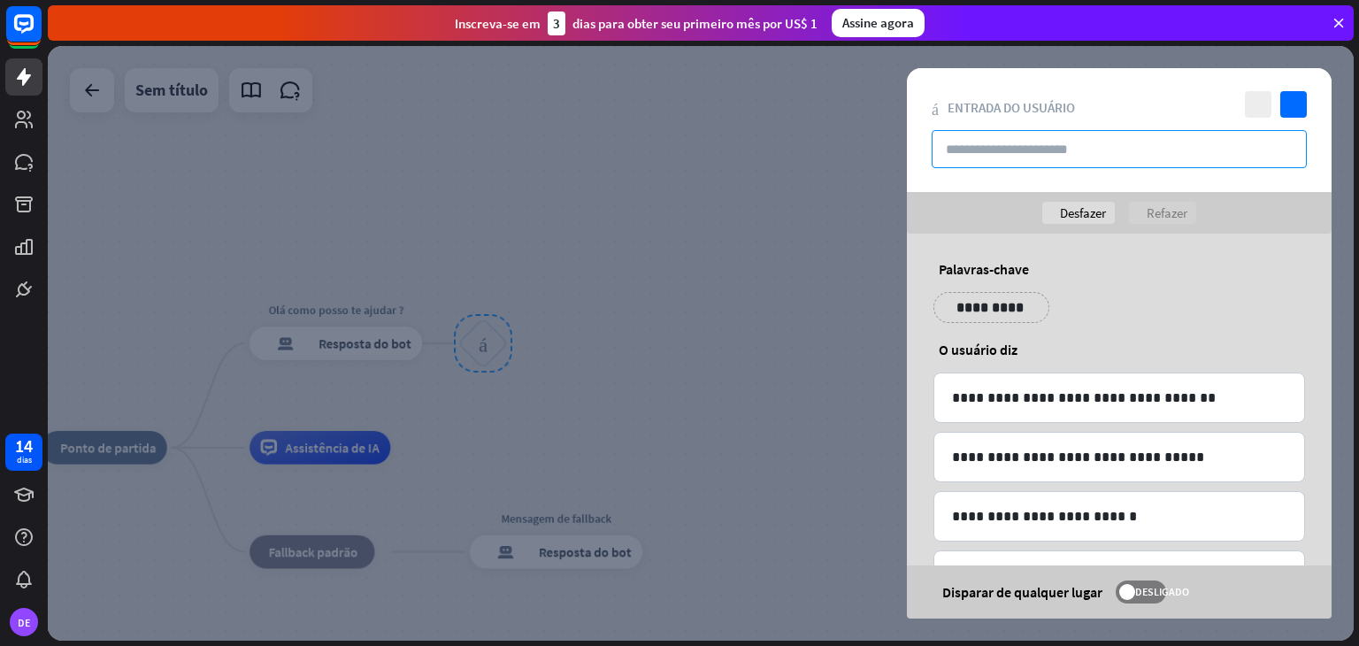
click at [1095, 147] on input "text" at bounding box center [1118, 149] width 375 height 38
type input "*"
type input "**********"
click at [829, 259] on div at bounding box center [700, 343] width 1305 height 594
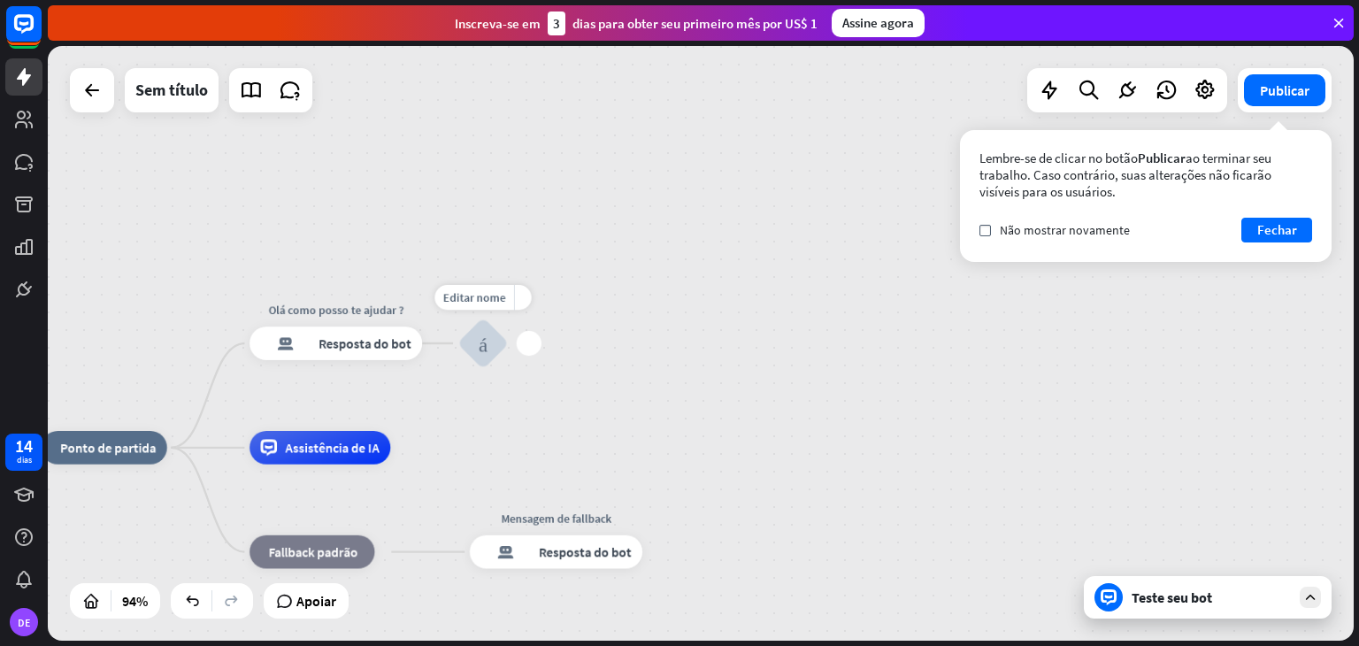
click at [533, 347] on div "mais" at bounding box center [529, 343] width 25 height 25
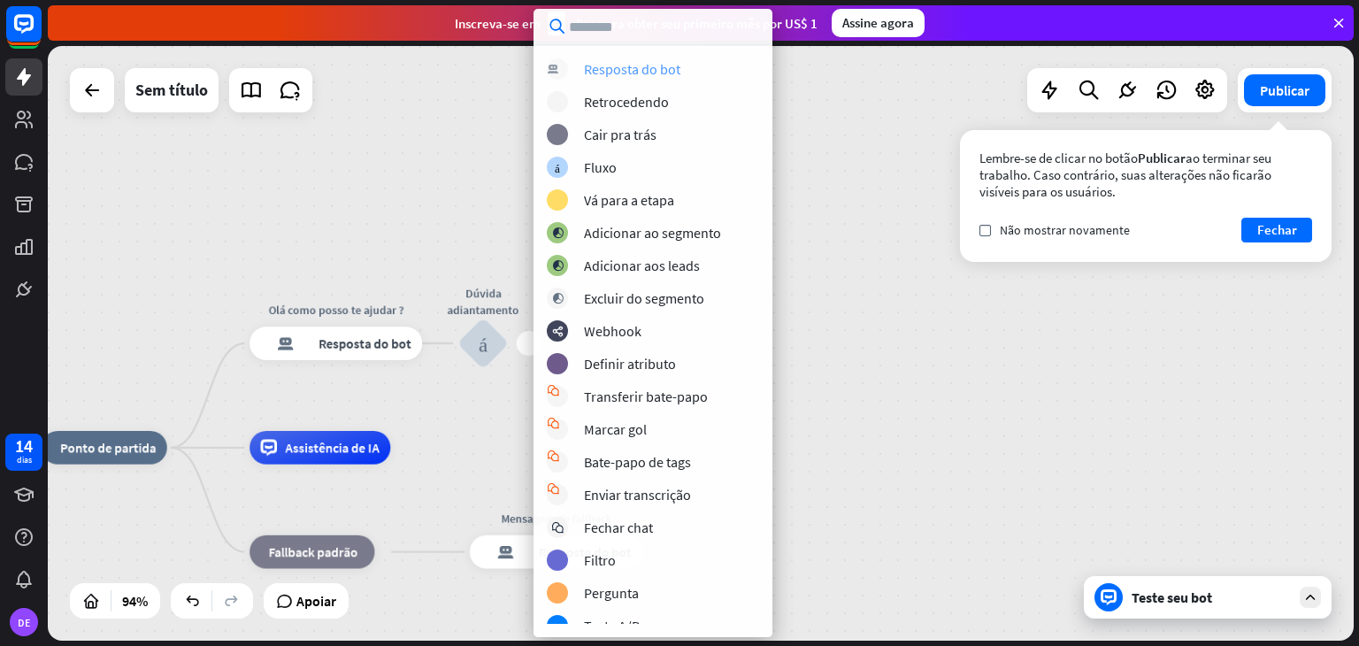
click at [667, 71] on font "Resposta do bot" at bounding box center [632, 69] width 96 height 18
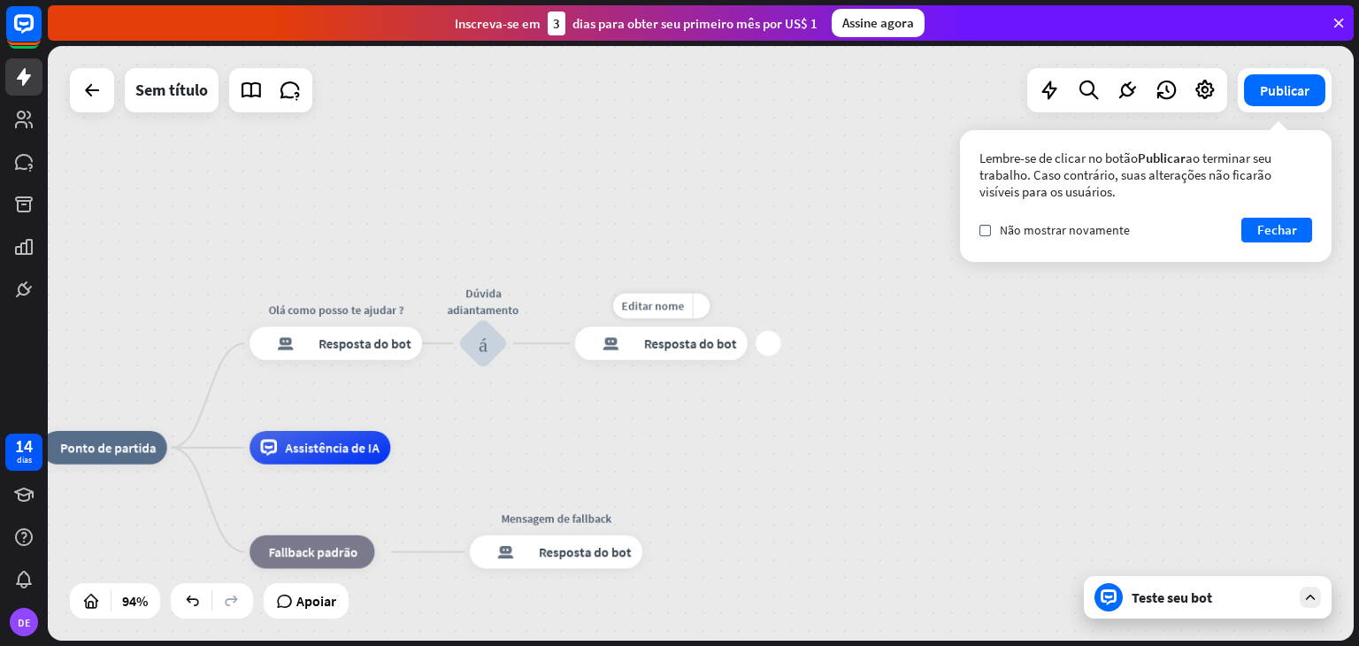
click at [678, 348] on font "Resposta do bot" at bounding box center [690, 343] width 93 height 17
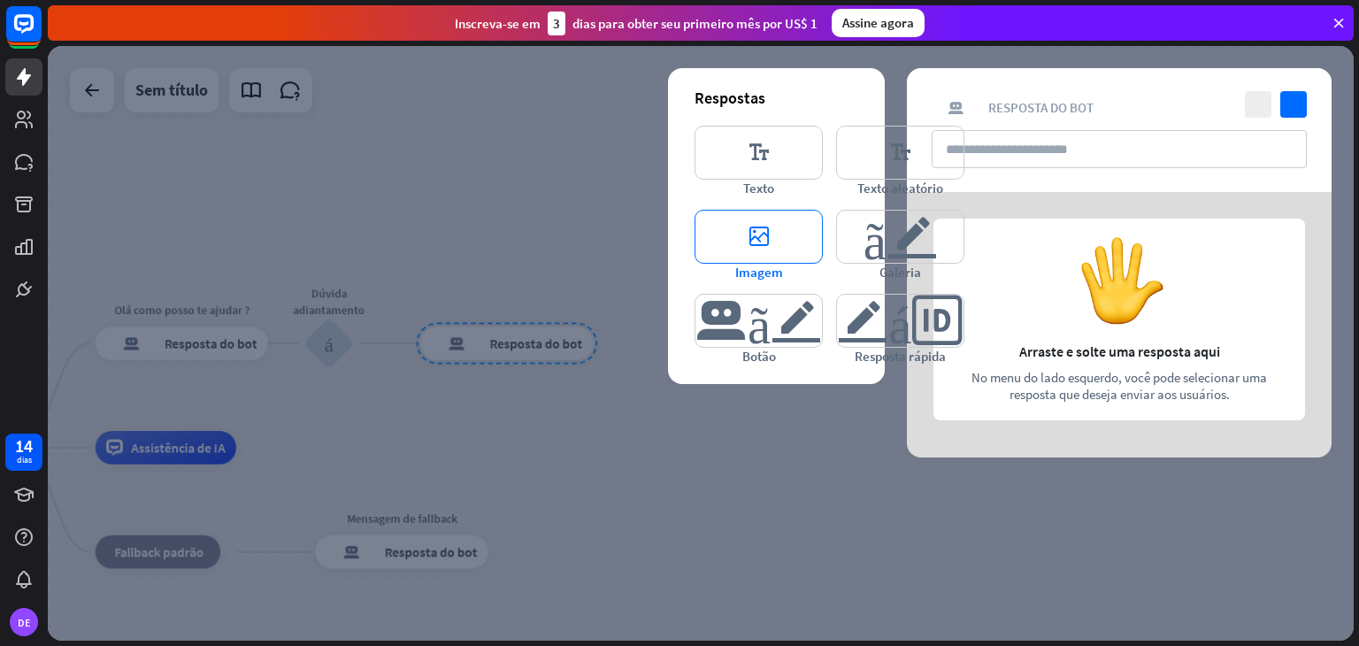
click at [757, 229] on font "editor_image" at bounding box center [758, 237] width 69 height 52
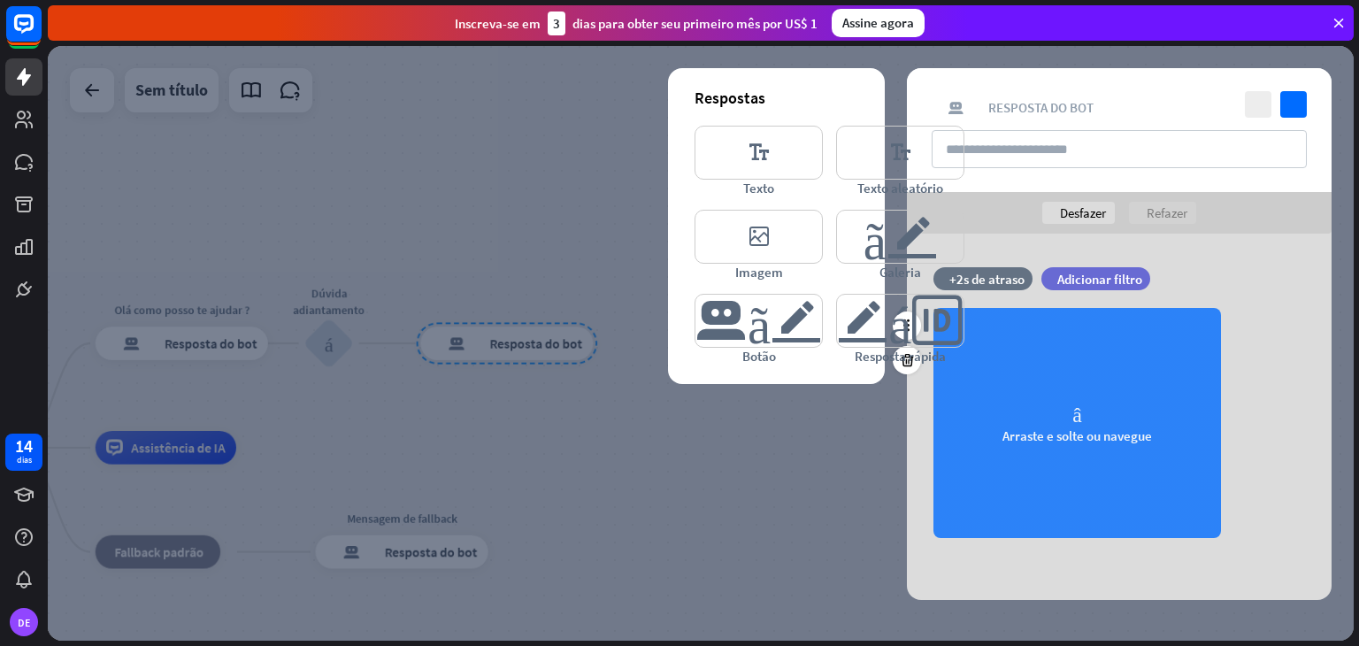
click at [1042, 407] on div "câmera Arraste e solte ou navegue" at bounding box center [1076, 423] width 287 height 230
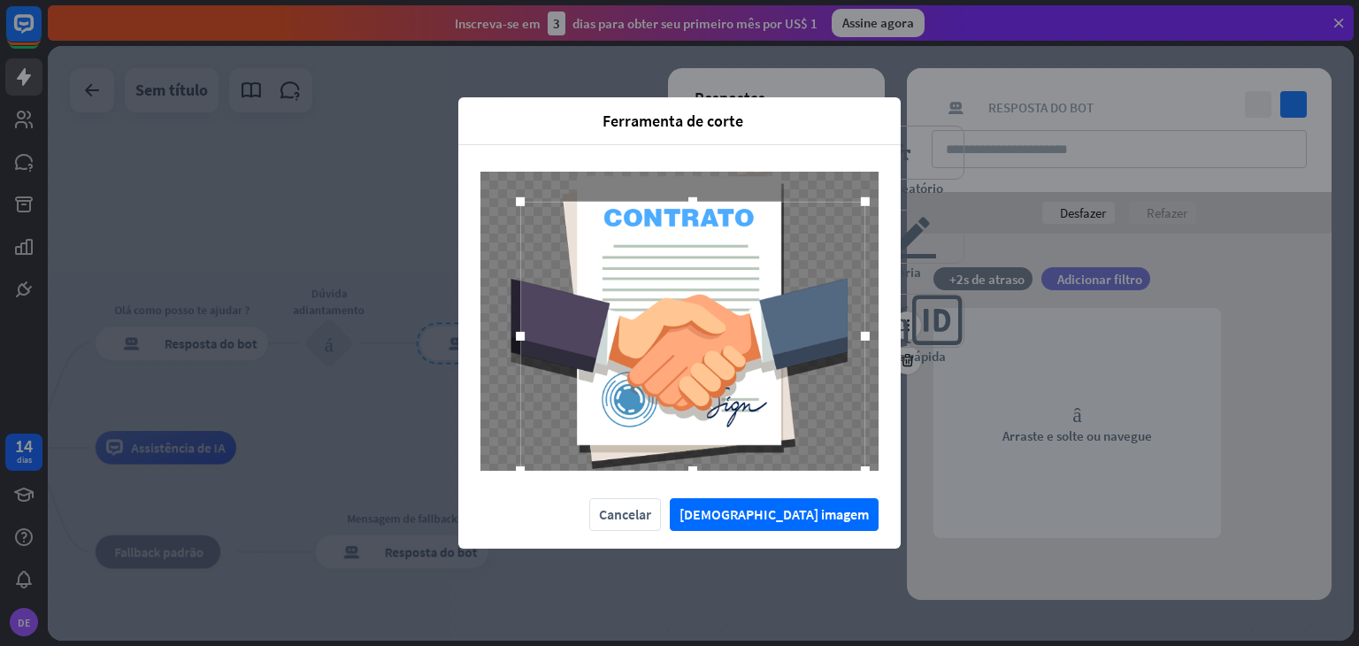
drag, startPoint x: 837, startPoint y: 440, endPoint x: 866, endPoint y: 478, distance: 47.9
click at [866, 478] on div at bounding box center [679, 321] width 442 height 352
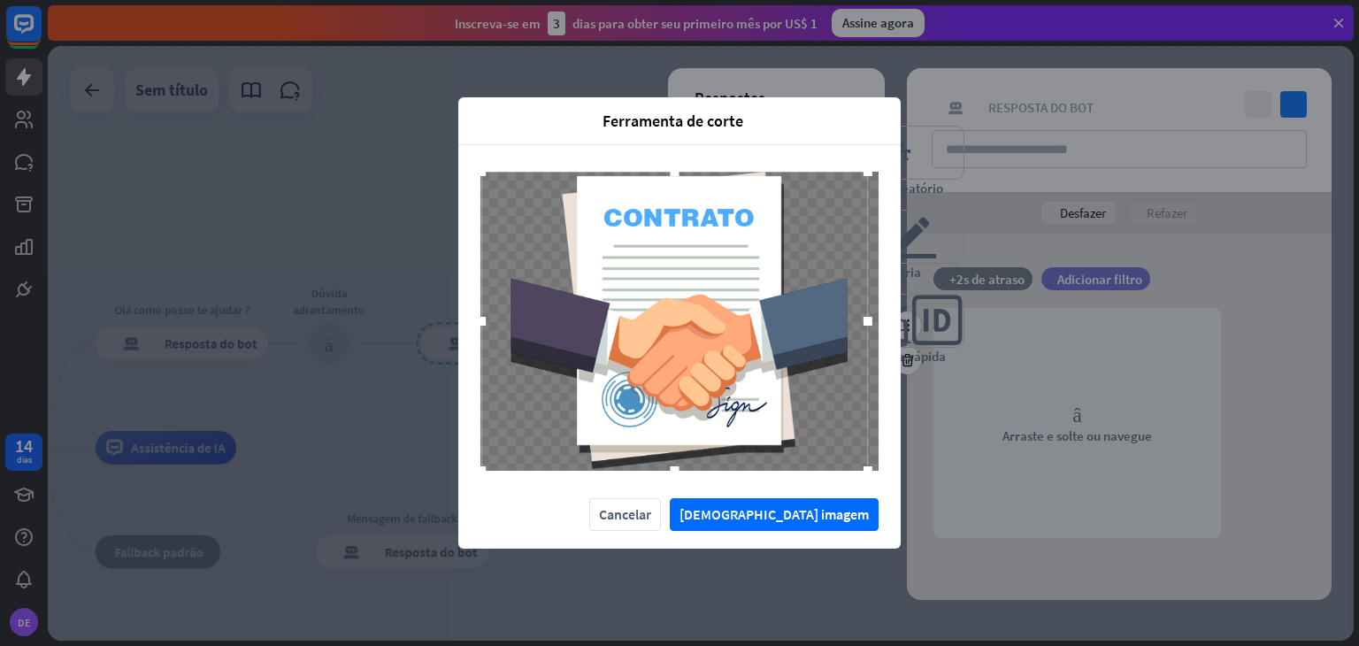
drag, startPoint x: 517, startPoint y: 195, endPoint x: 476, endPoint y: 158, distance: 55.1
click at [476, 158] on div at bounding box center [679, 321] width 442 height 352
click at [830, 519] on font "[DEMOGRAPHIC_DATA] imagem" at bounding box center [773, 514] width 189 height 18
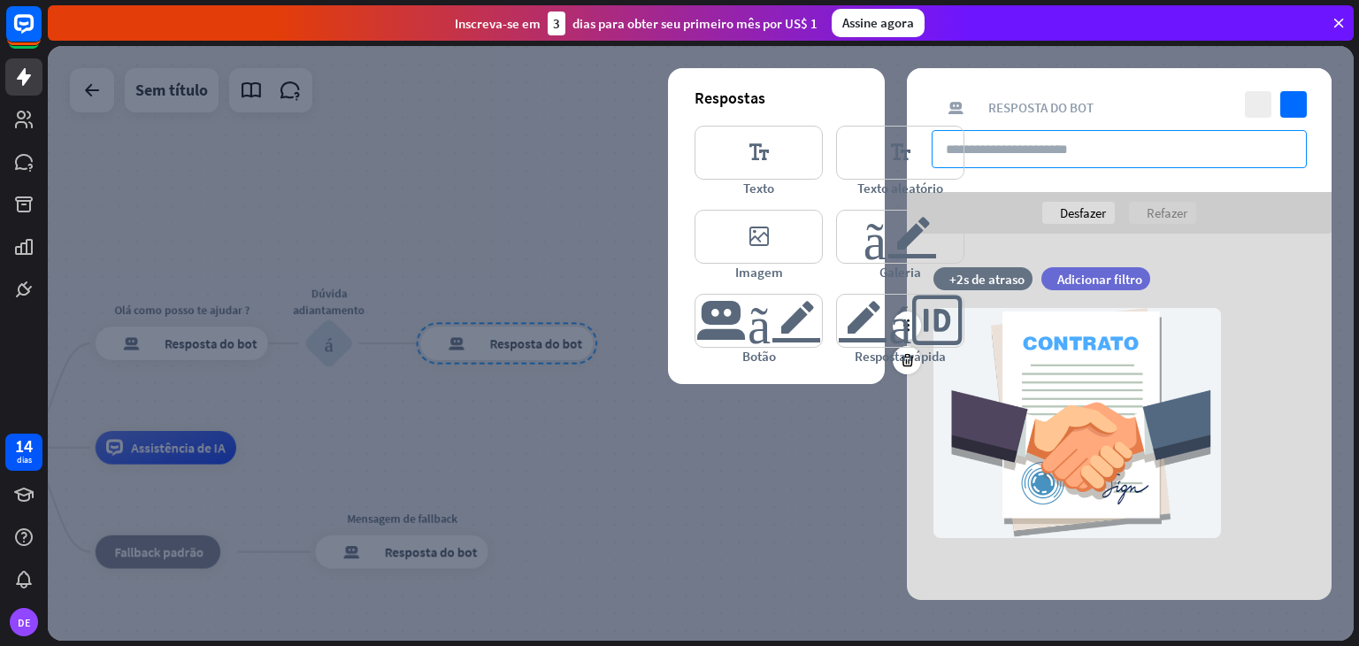
click at [1061, 163] on input "text" at bounding box center [1118, 149] width 375 height 38
type input "**********"
click at [802, 157] on icon "editor_text" at bounding box center [758, 153] width 128 height 54
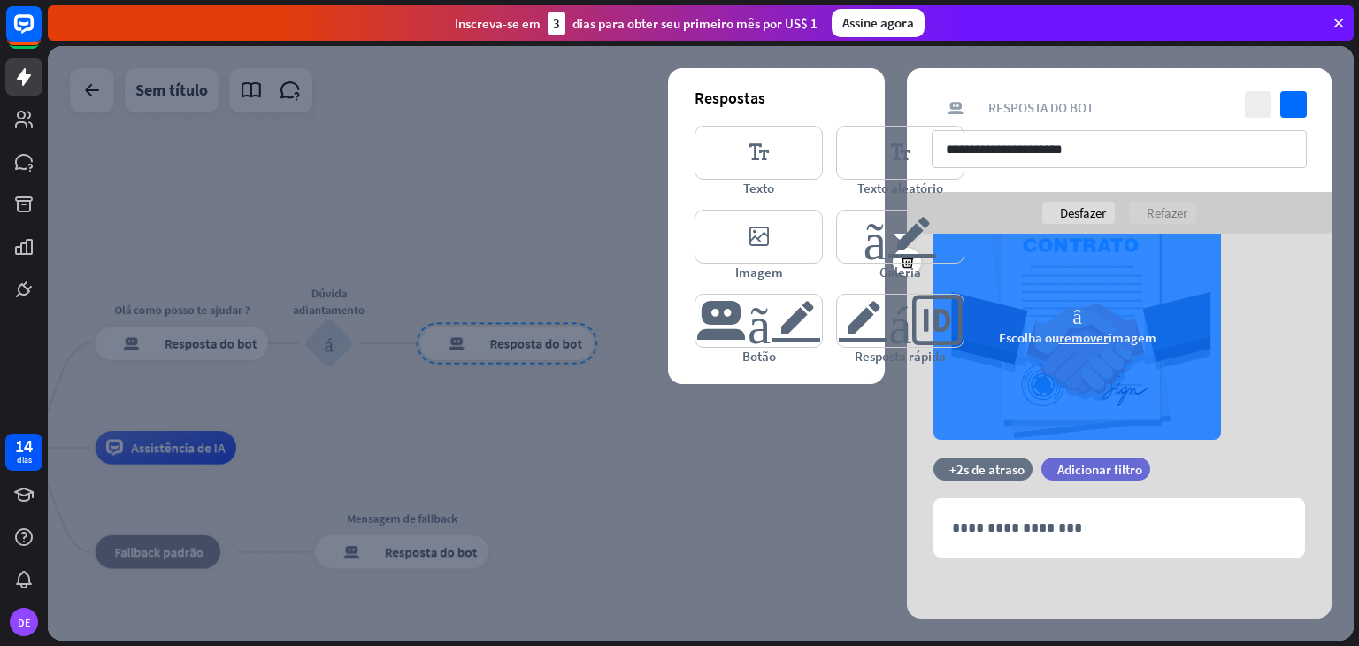
scroll to position [99, 0]
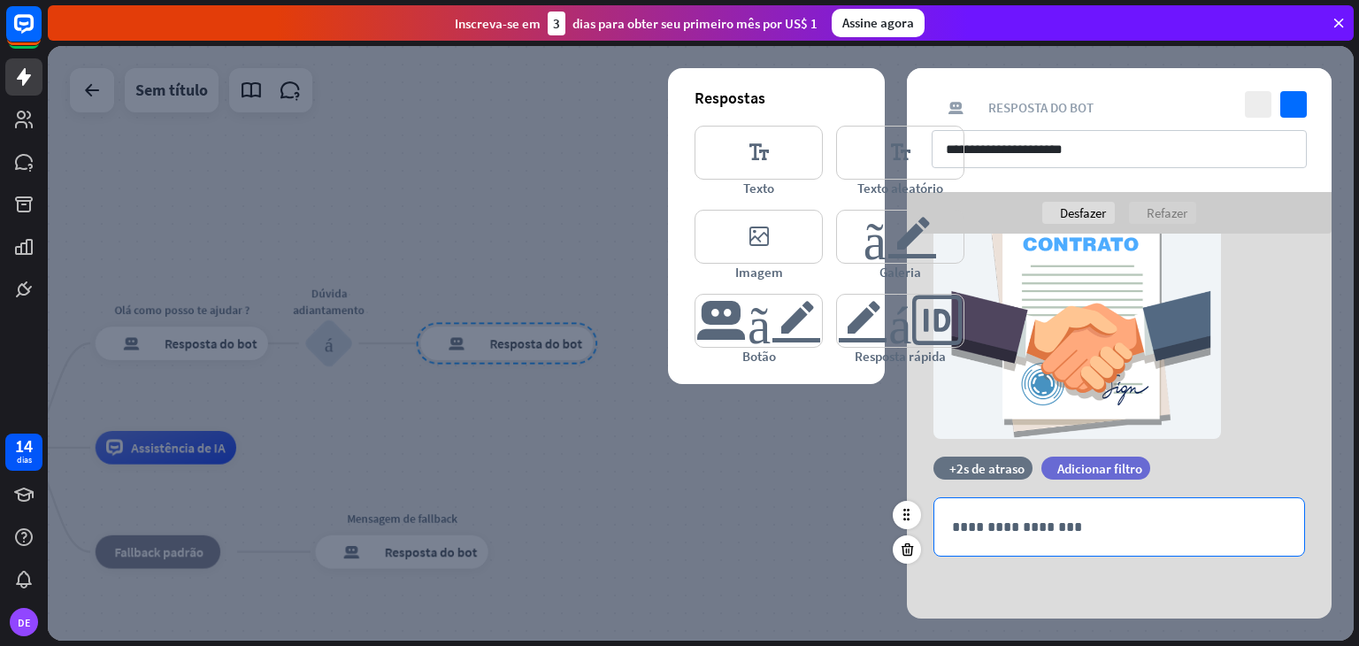
click at [1060, 521] on p "**********" at bounding box center [1119, 527] width 334 height 22
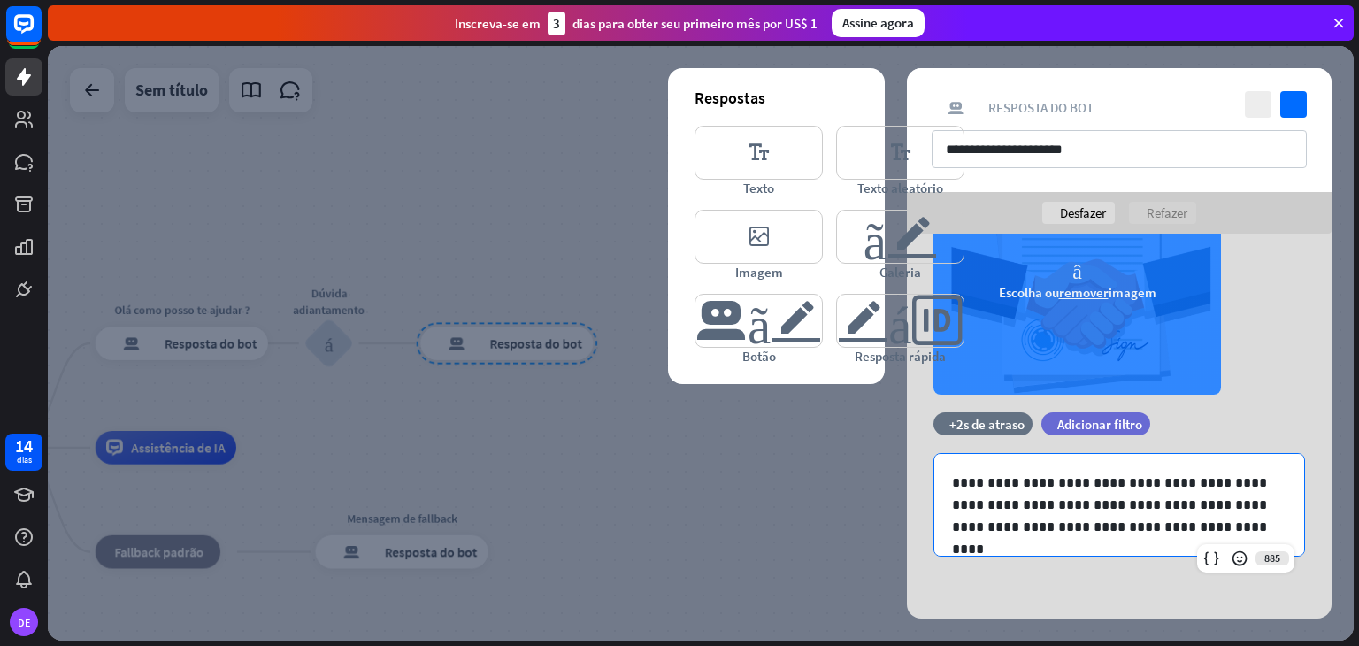
scroll to position [0, 0]
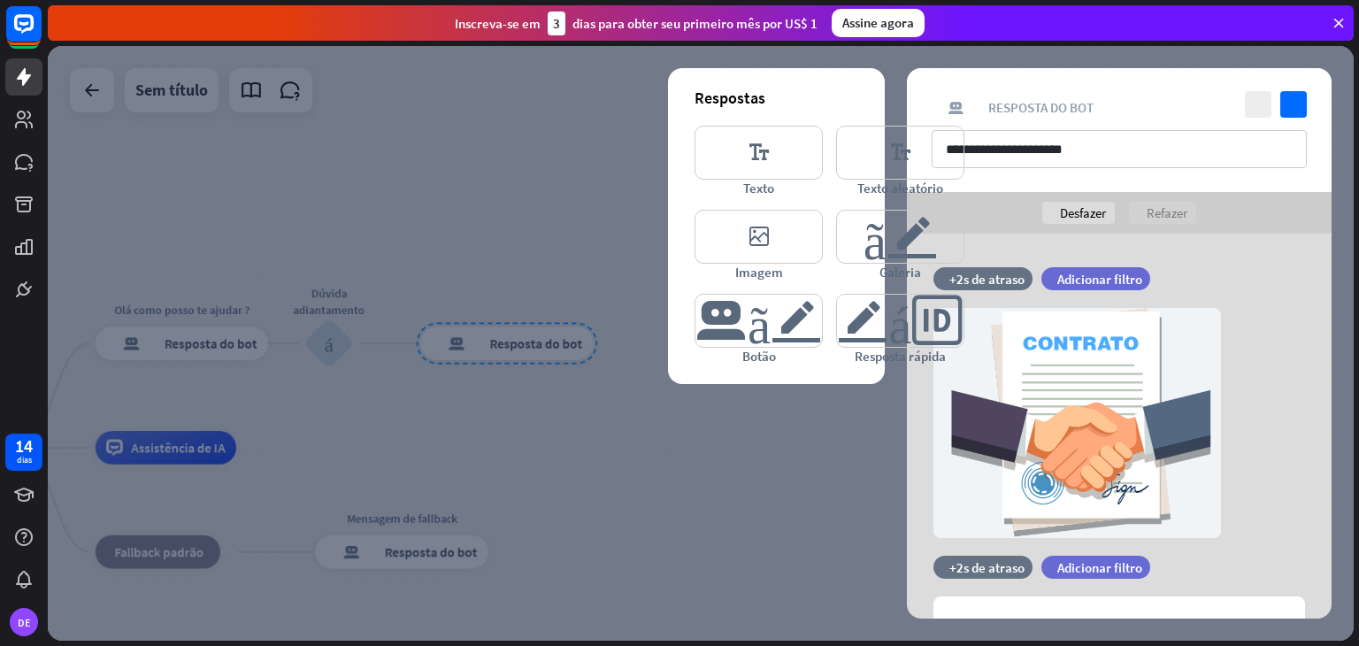
click at [739, 500] on div at bounding box center [700, 343] width 1305 height 594
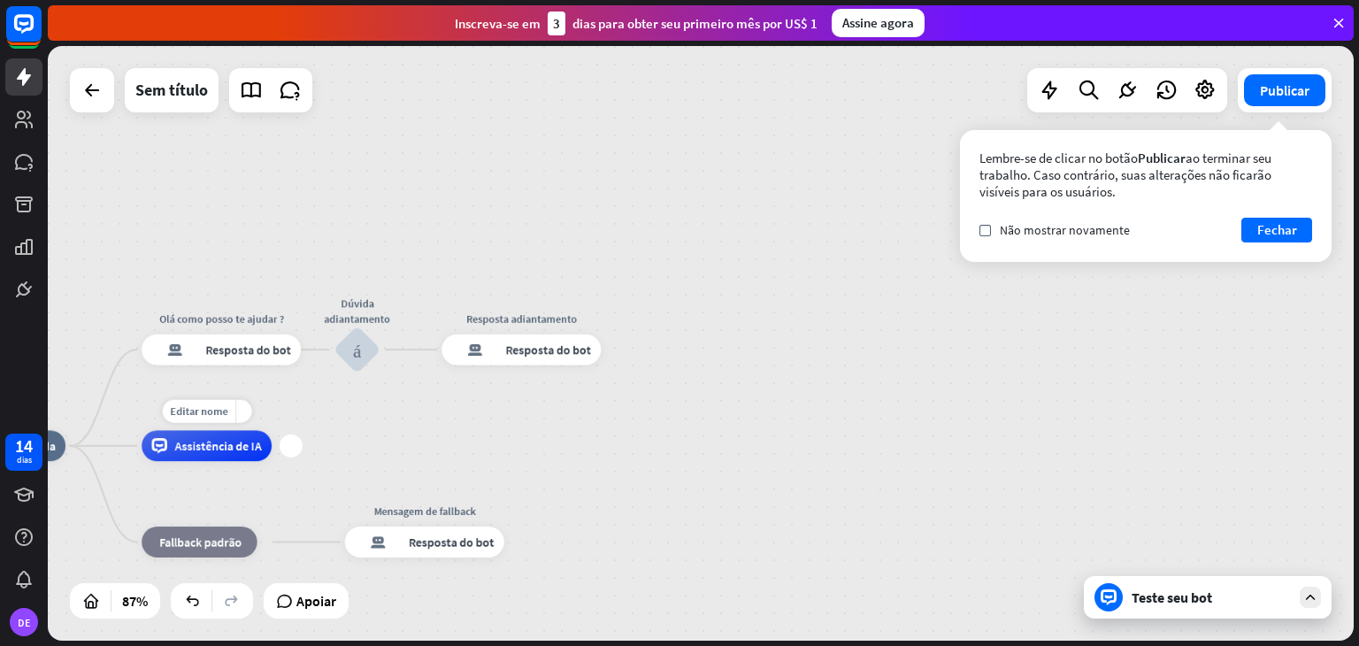
click at [294, 454] on div "mais" at bounding box center [290, 445] width 23 height 23
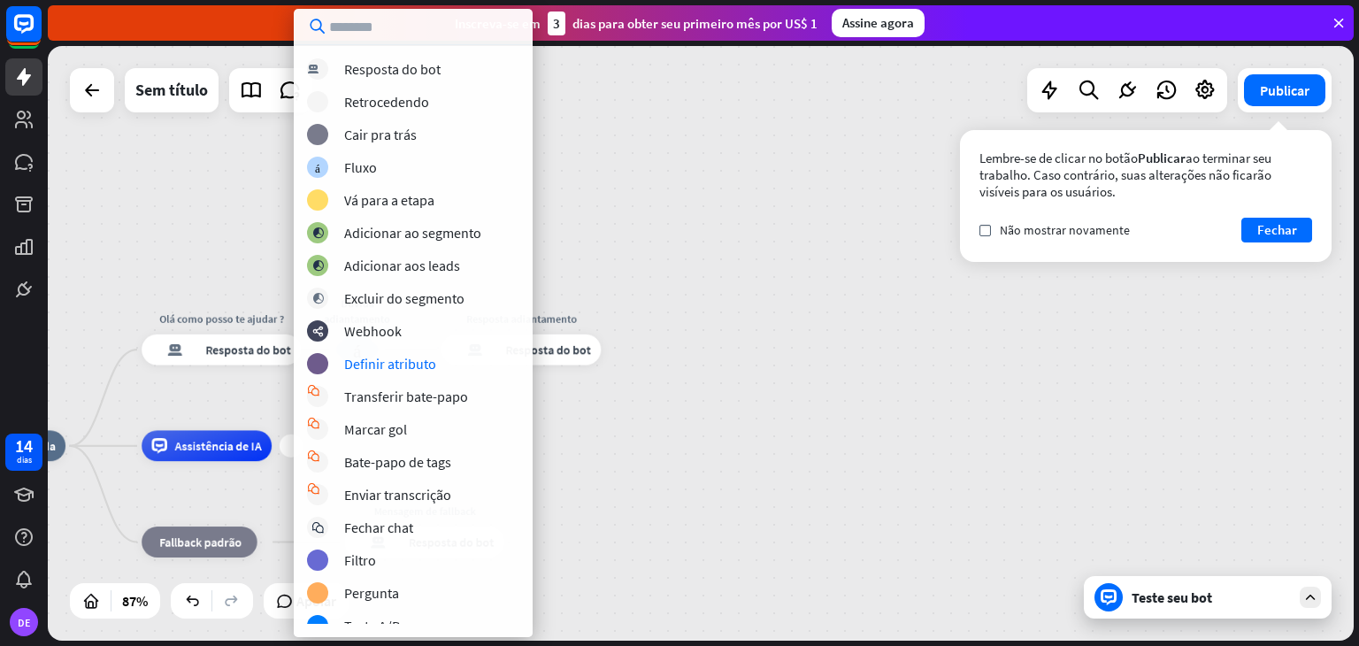
click at [665, 386] on div "casa_2 Ponto de partida [PERSON_NAME] como posso te ajudar ? resposta do bot de…" at bounding box center [700, 343] width 1305 height 594
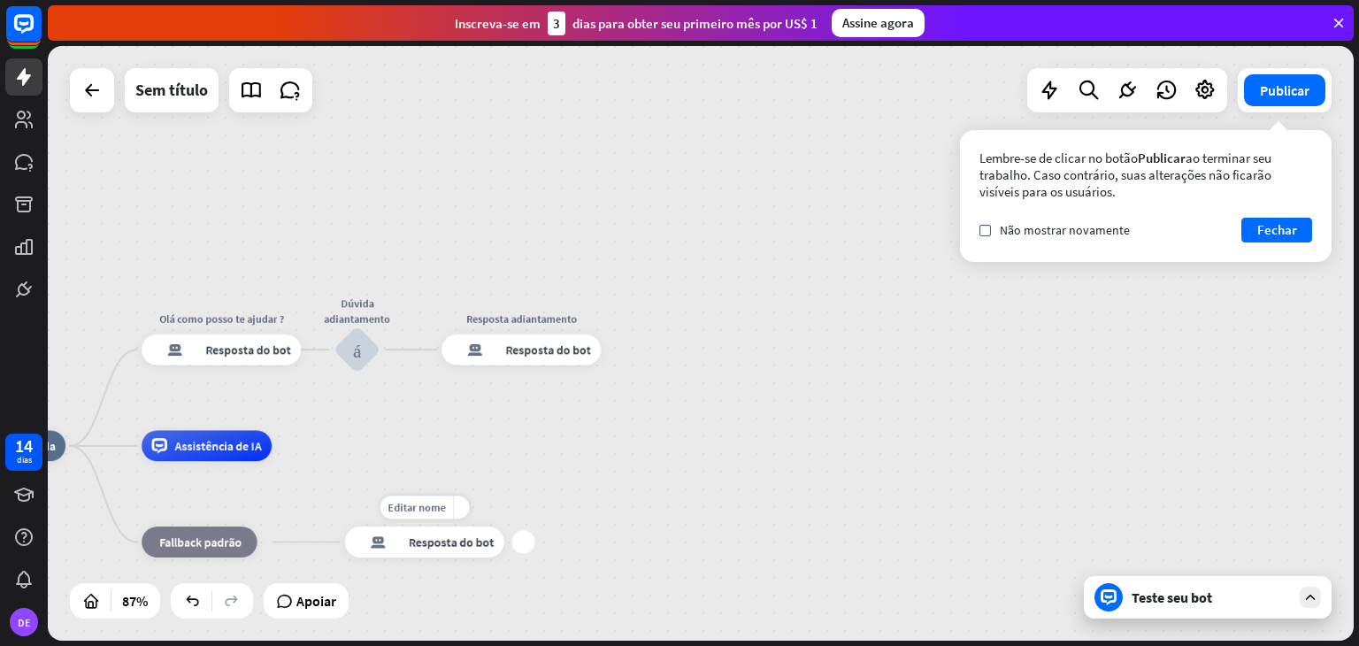
click at [450, 550] on div "resposta do bot de bloco Resposta do bot" at bounding box center [424, 541] width 159 height 31
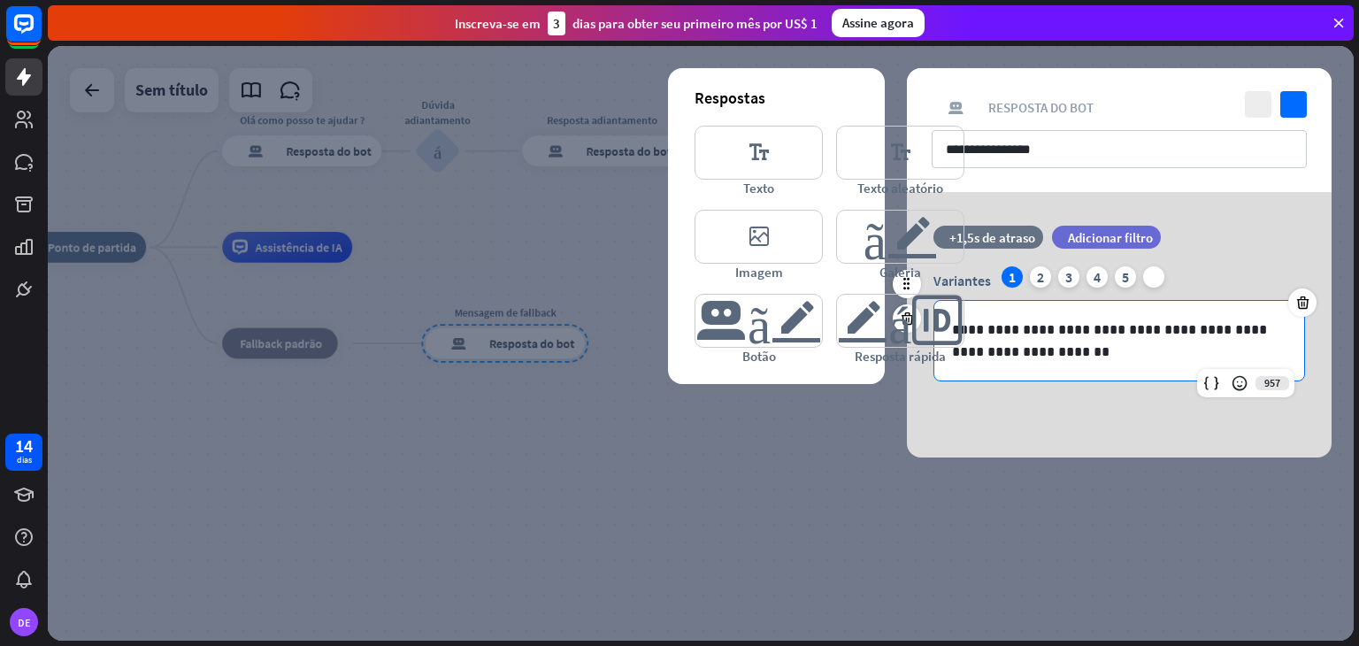
click at [1058, 348] on p "**********" at bounding box center [1119, 340] width 334 height 44
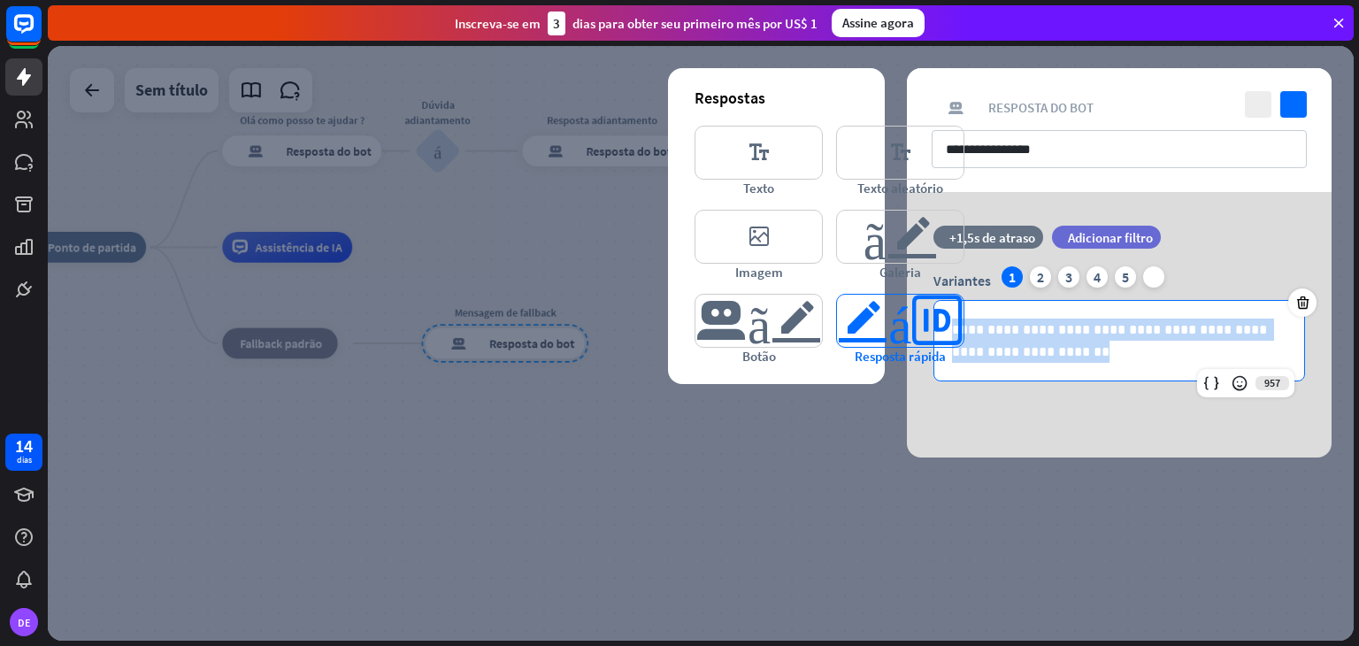
drag, startPoint x: 1058, startPoint y: 348, endPoint x: 914, endPoint y: 311, distance: 148.9
click at [914, 311] on div "**********" at bounding box center [1119, 324] width 425 height 265
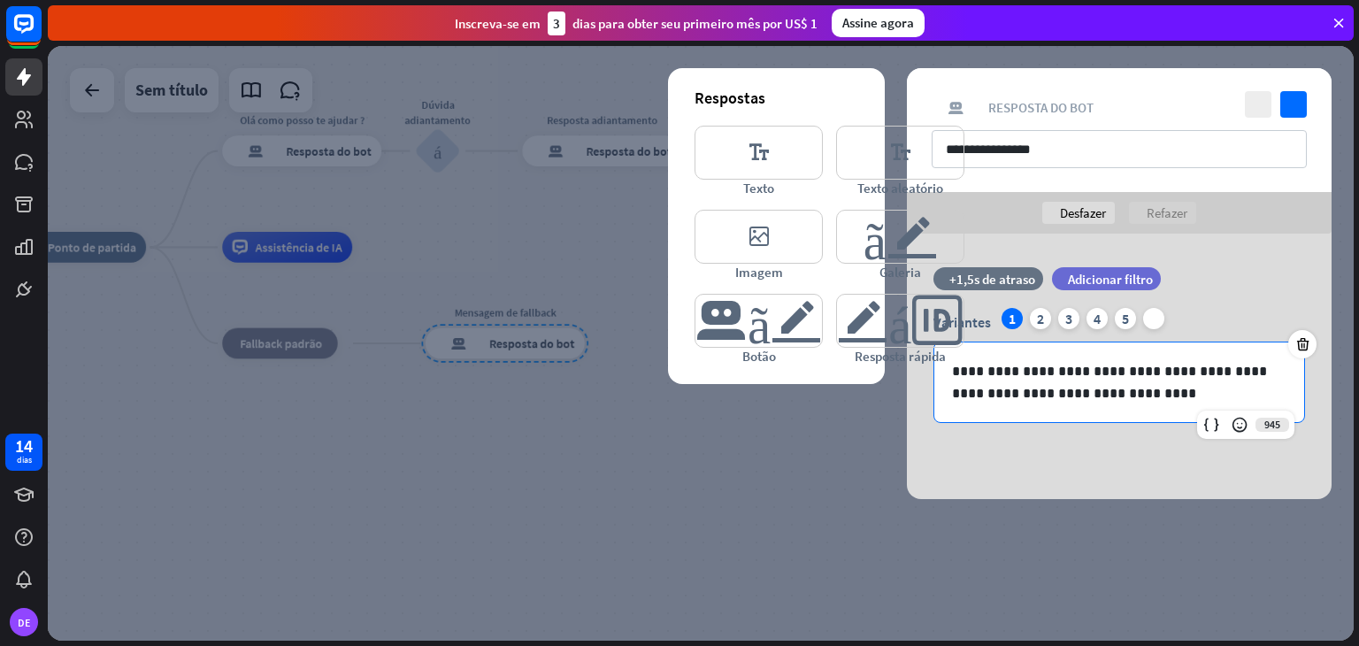
click at [787, 451] on div at bounding box center [700, 343] width 1305 height 594
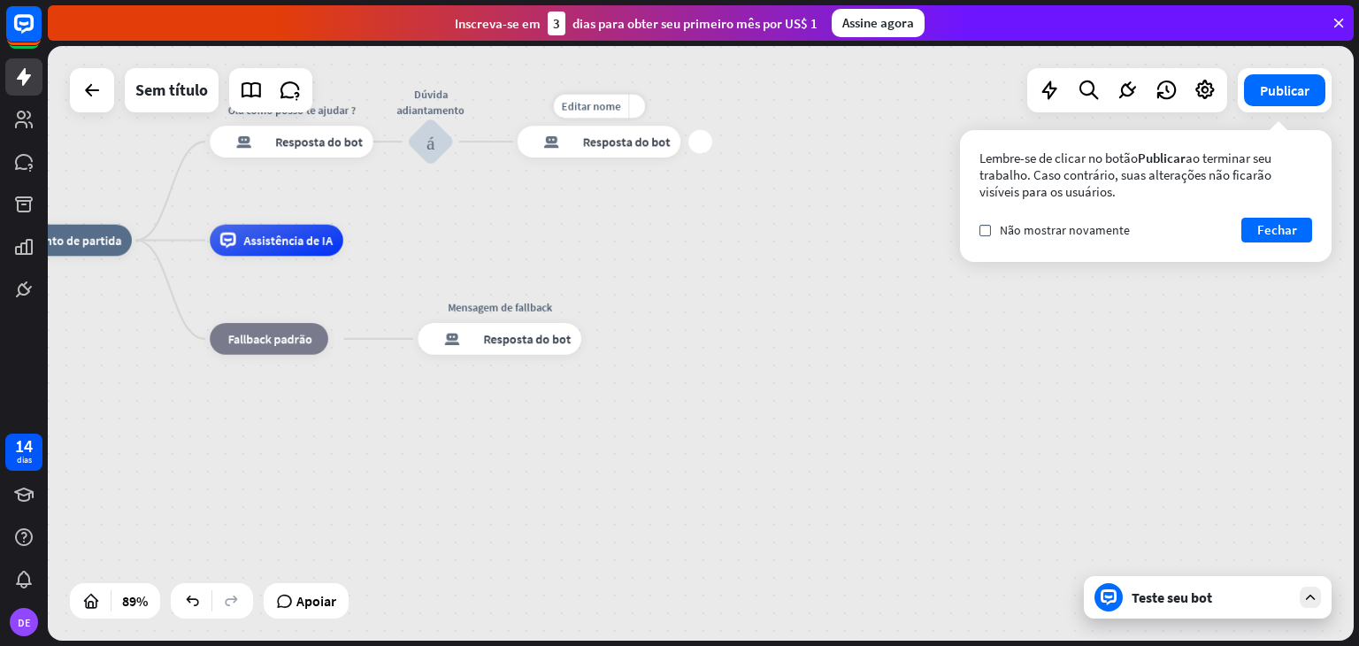
click at [694, 149] on div "mais" at bounding box center [700, 142] width 24 height 24
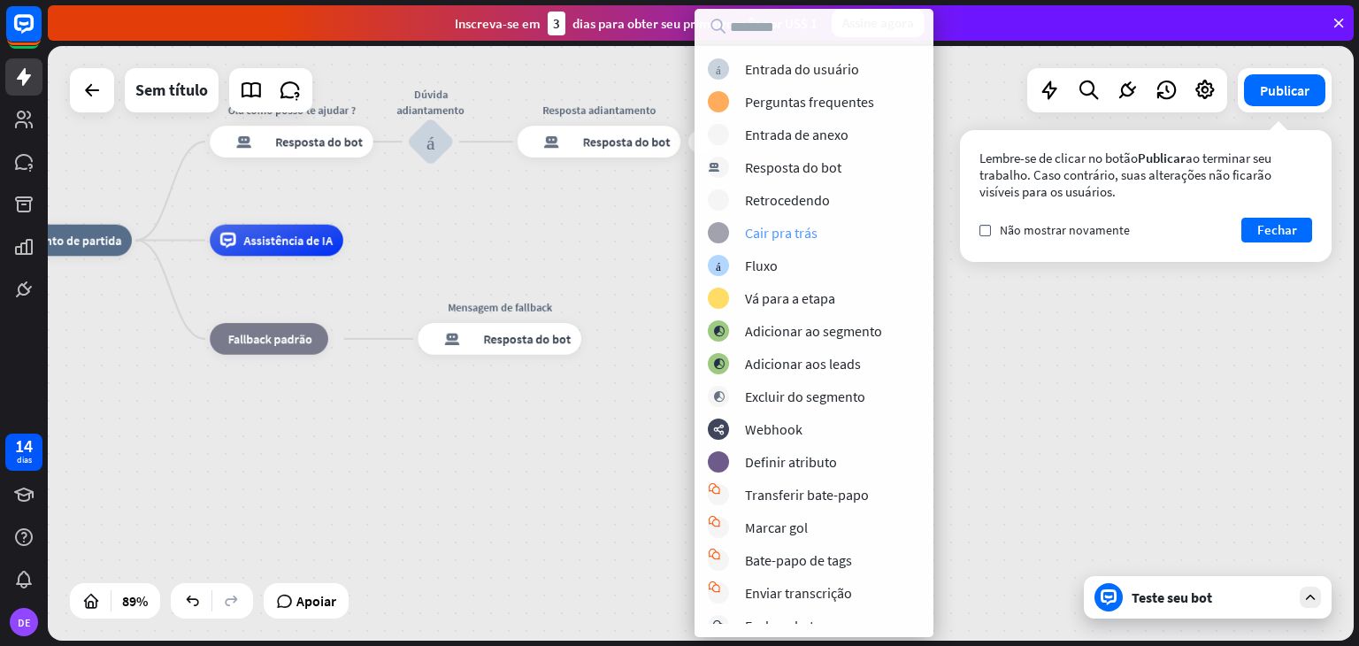
click at [781, 234] on font "Cair pra trás" at bounding box center [781, 233] width 73 height 18
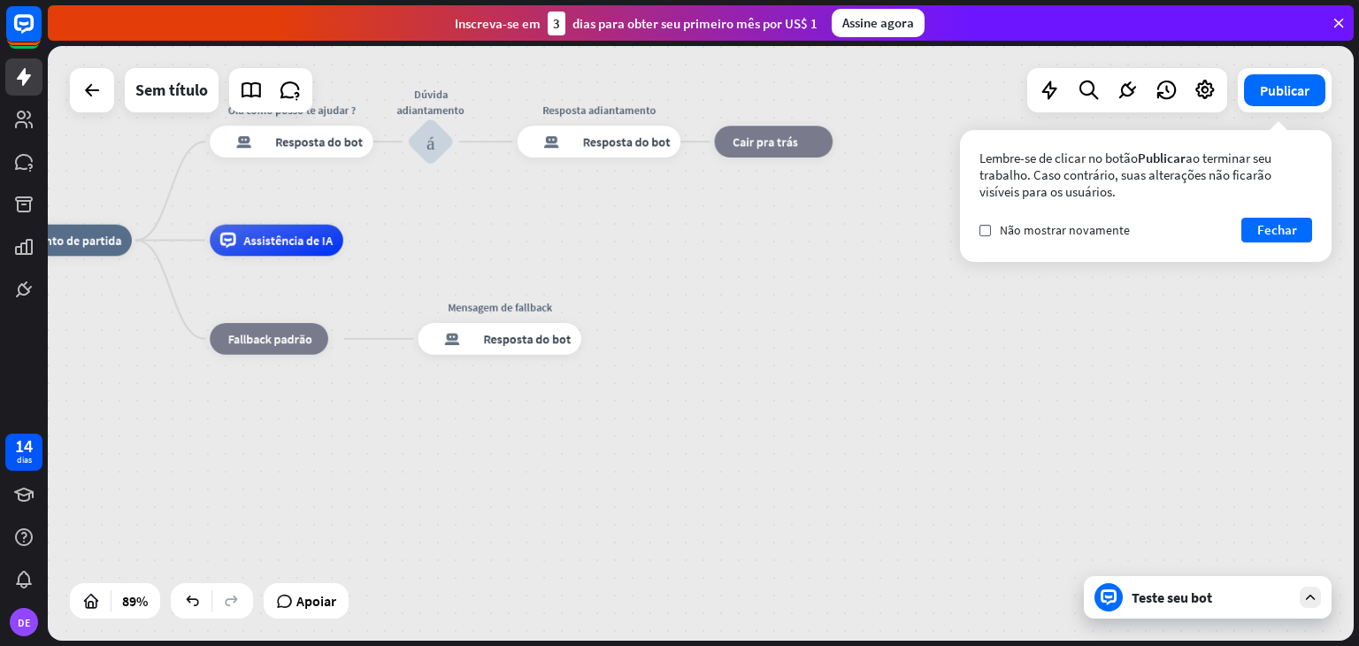
click at [1164, 597] on font "Teste seu bot" at bounding box center [1171, 597] width 80 height 18
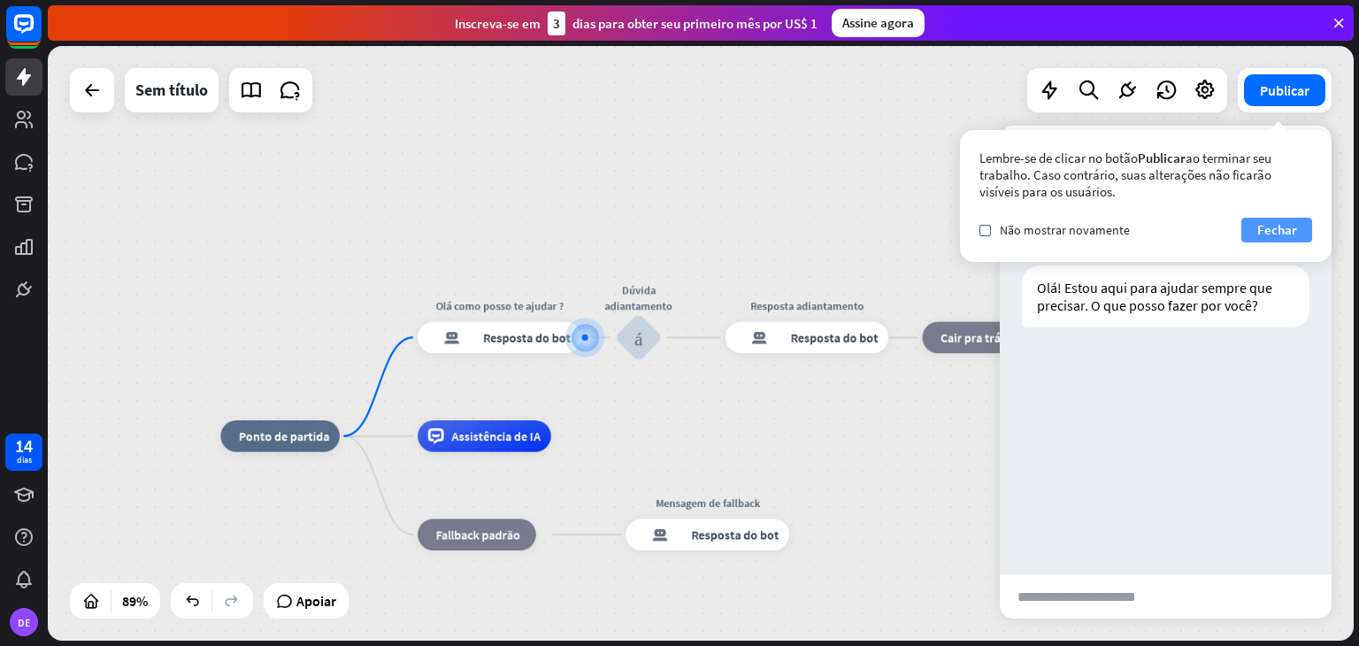
click at [1266, 231] on font "Fechar" at bounding box center [1277, 229] width 40 height 17
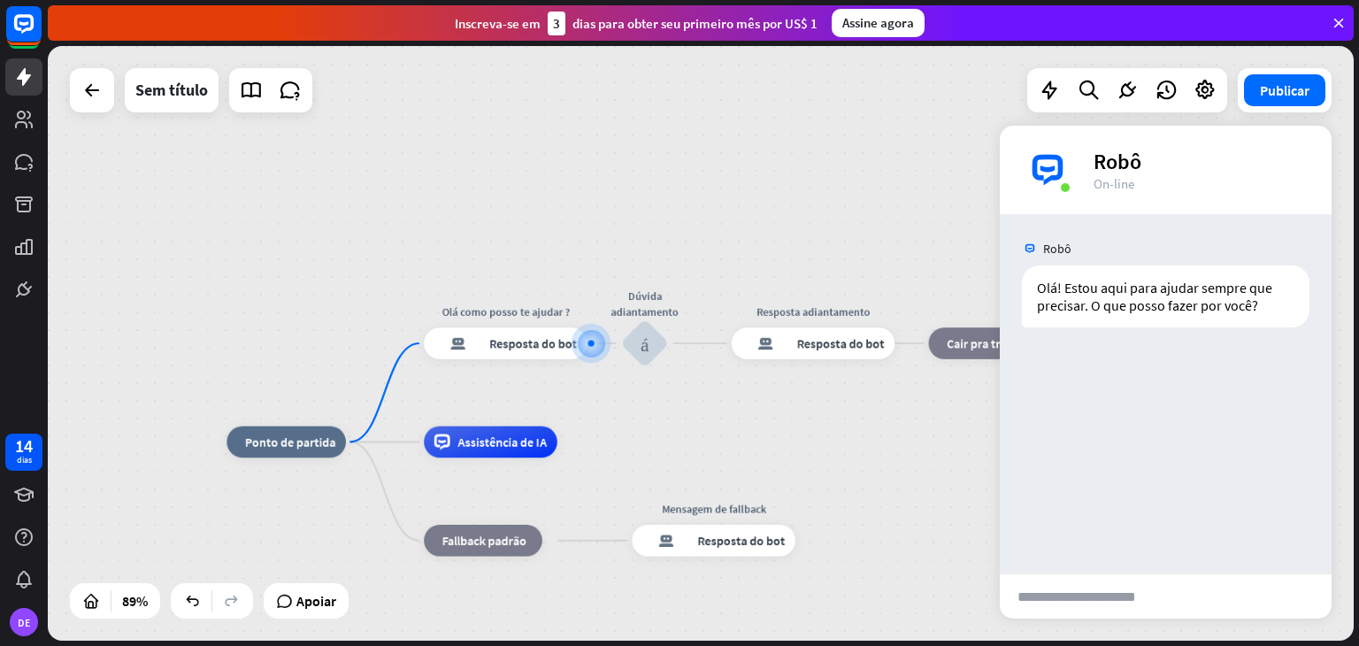
click at [1093, 592] on input "text" at bounding box center [1089, 596] width 180 height 44
type input "**********"
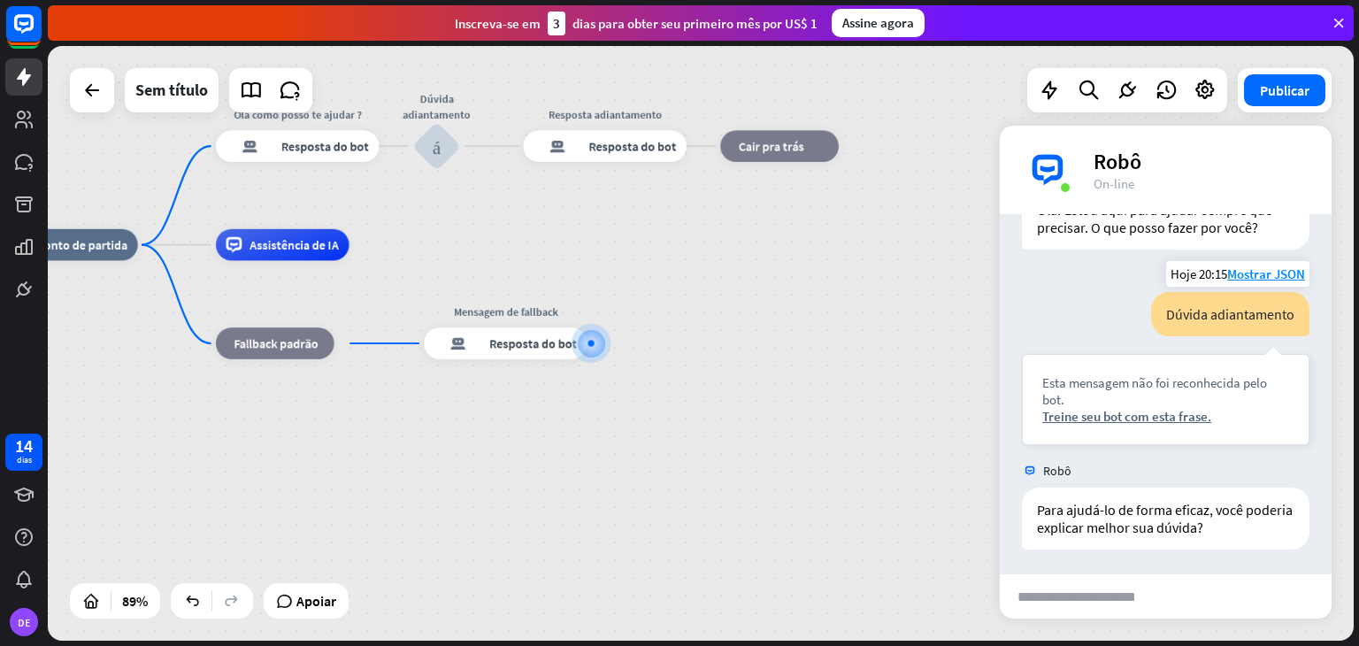
scroll to position [80, 0]
click at [1156, 412] on font "Treine seu bot com esta frase." at bounding box center [1126, 413] width 169 height 17
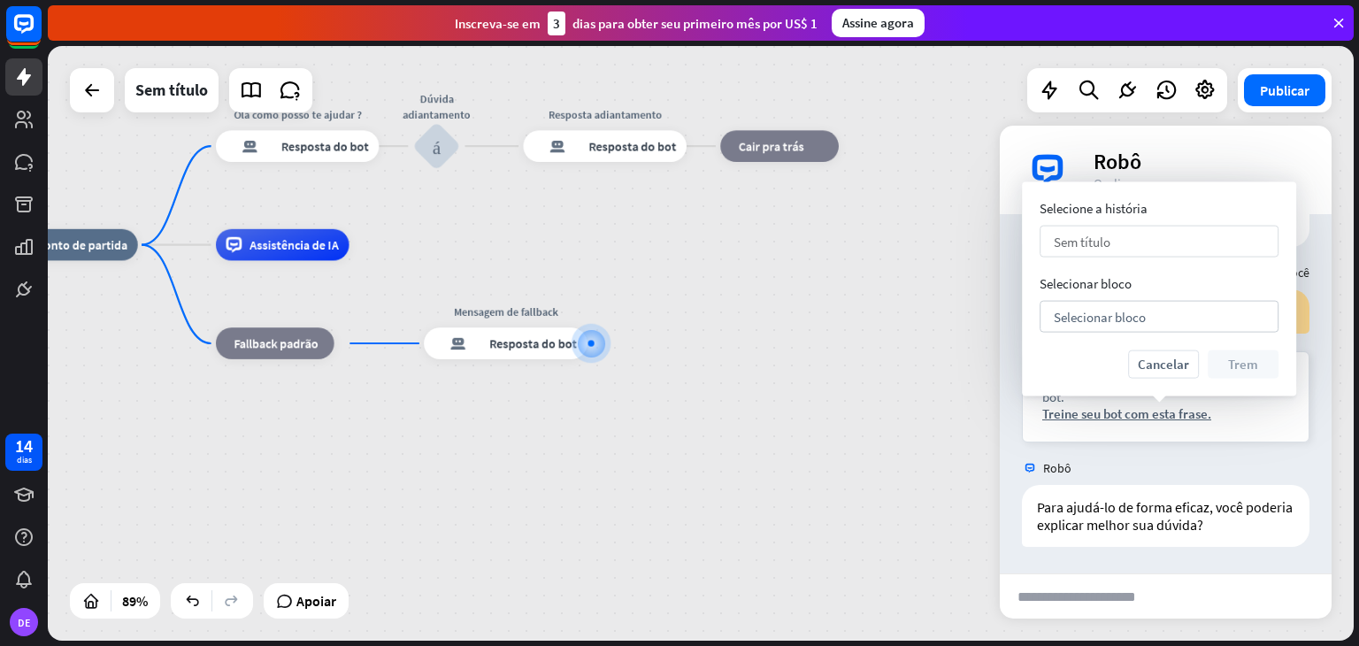
click at [1136, 238] on div "Sem título seta para baixo" at bounding box center [1158, 242] width 239 height 32
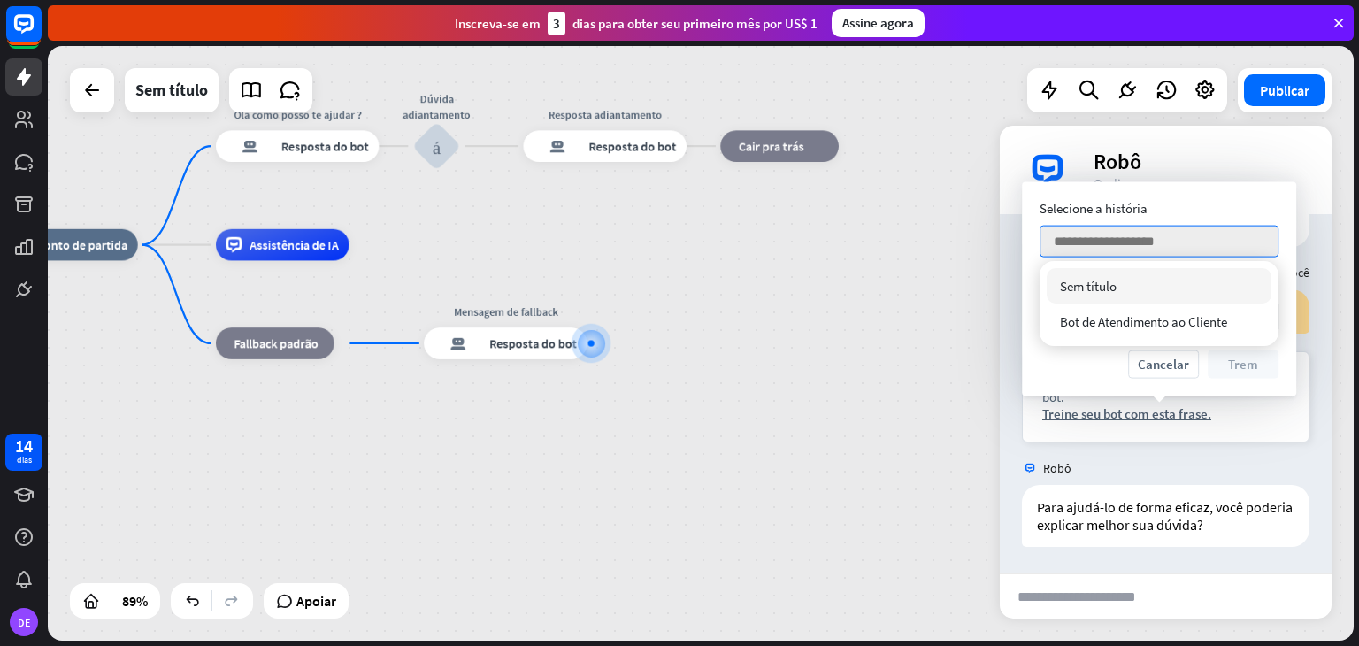
click at [825, 241] on div "casa_2 Ponto de partida [PERSON_NAME] como posso te ajudar ? resposta do bot de…" at bounding box center [700, 343] width 1305 height 594
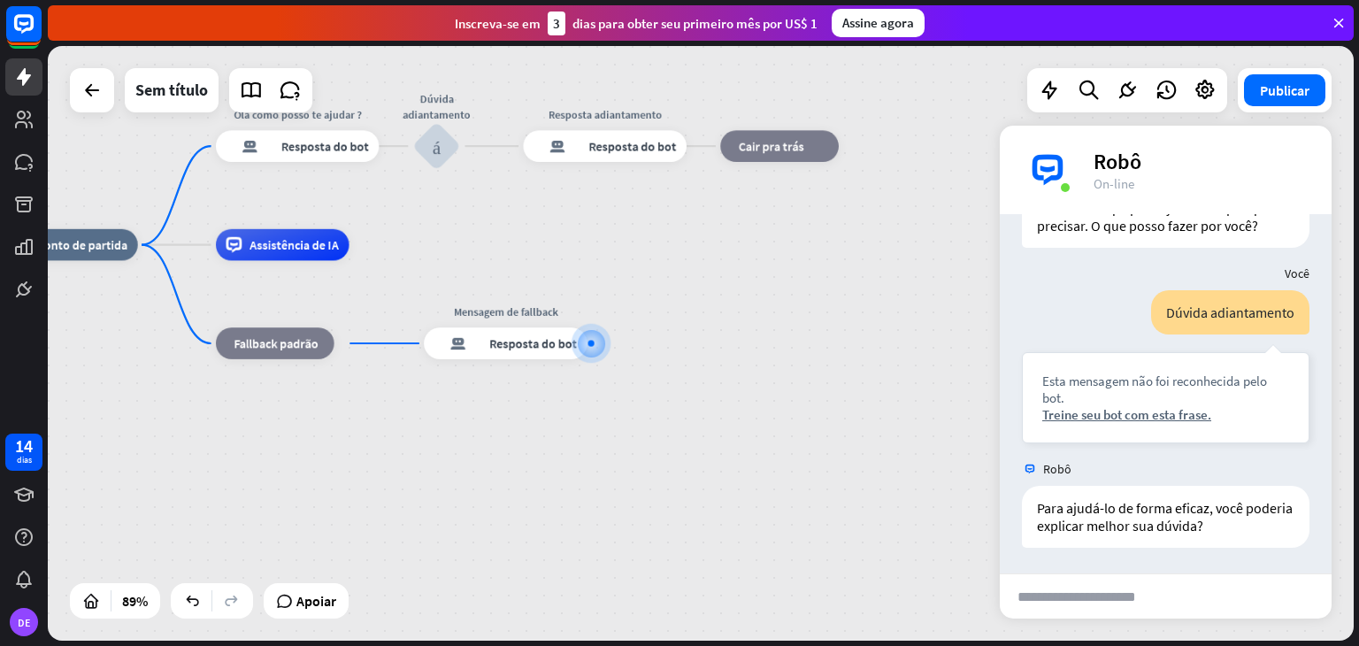
scroll to position [0, 0]
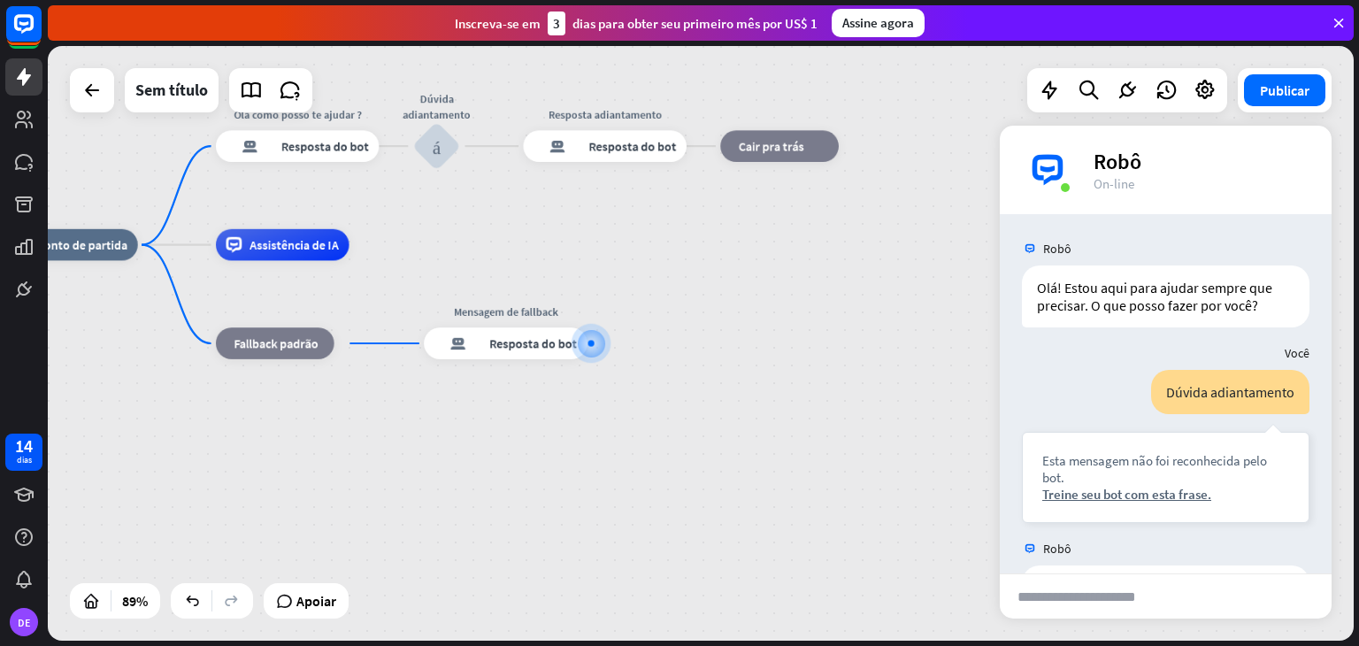
click at [798, 272] on div "casa_2 Ponto de partida [PERSON_NAME] como posso te ajudar ? resposta do bot de…" at bounding box center [600, 510] width 1163 height 530
click at [447, 141] on div "bloco_entrada_do_usuário" at bounding box center [436, 145] width 47 height 47
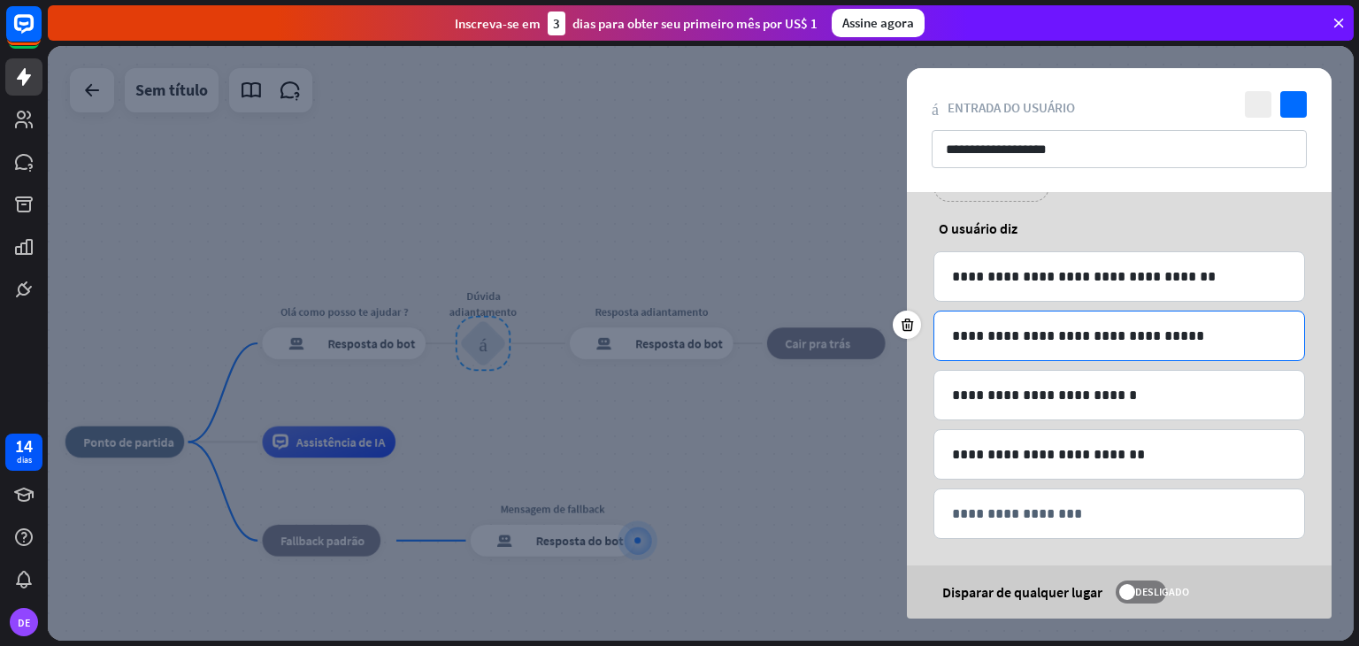
scroll to position [87, 0]
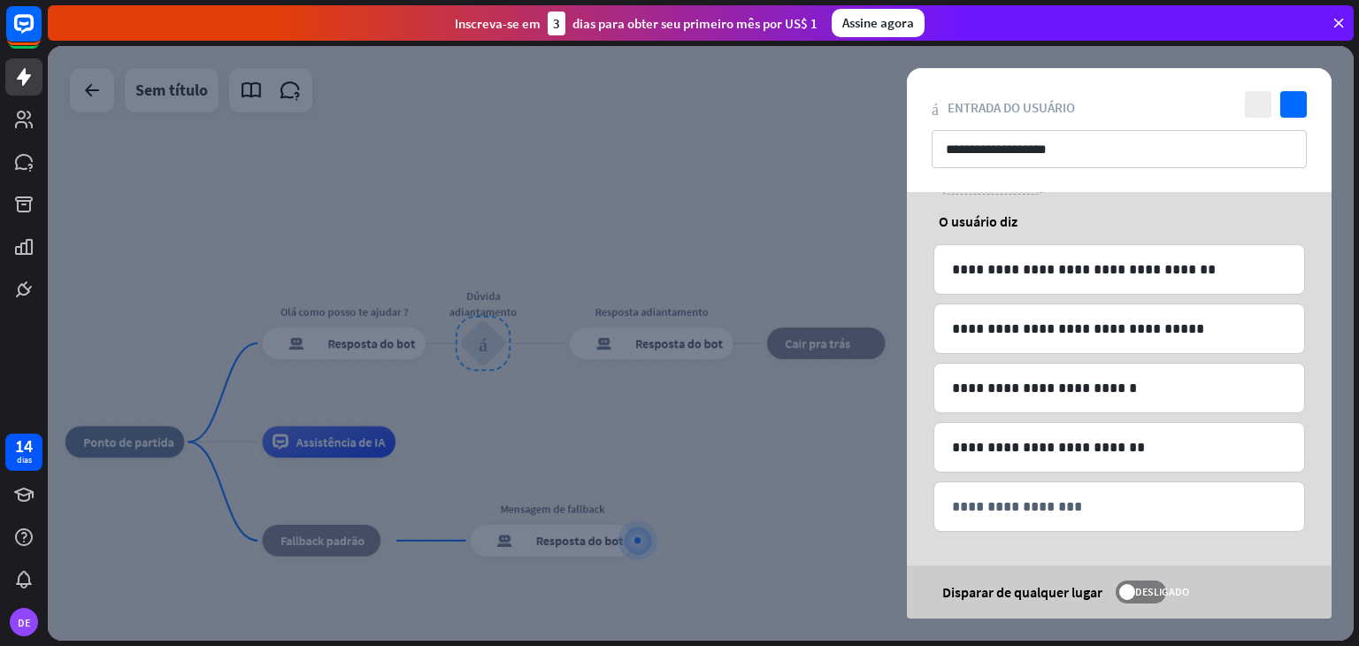
click at [845, 448] on div at bounding box center [700, 343] width 1305 height 594
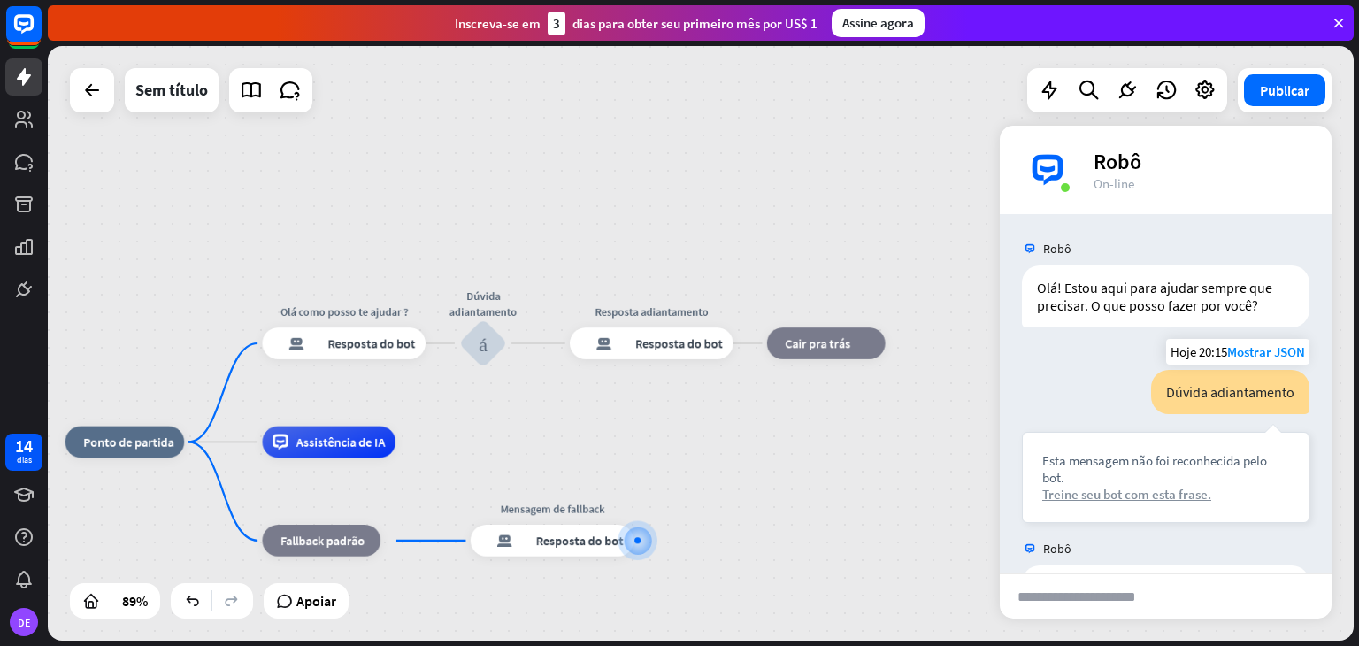
scroll to position [80, 0]
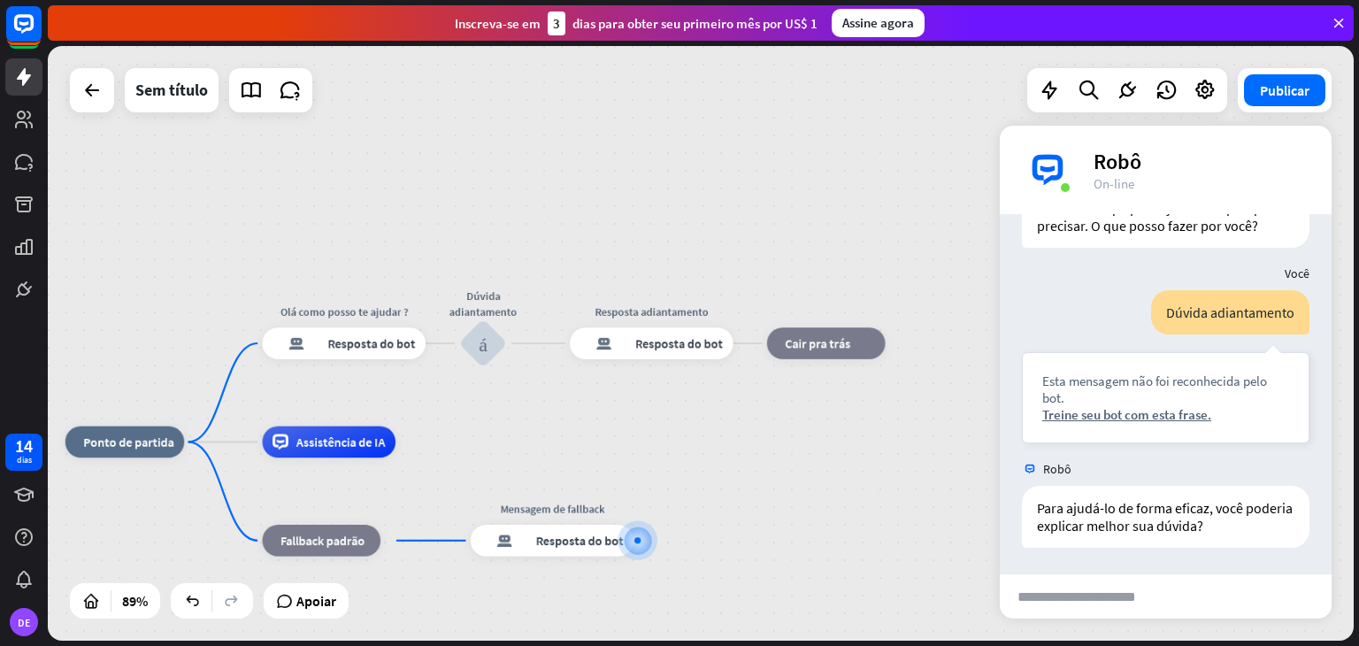
click at [1103, 595] on input "text" at bounding box center [1089, 596] width 180 height 44
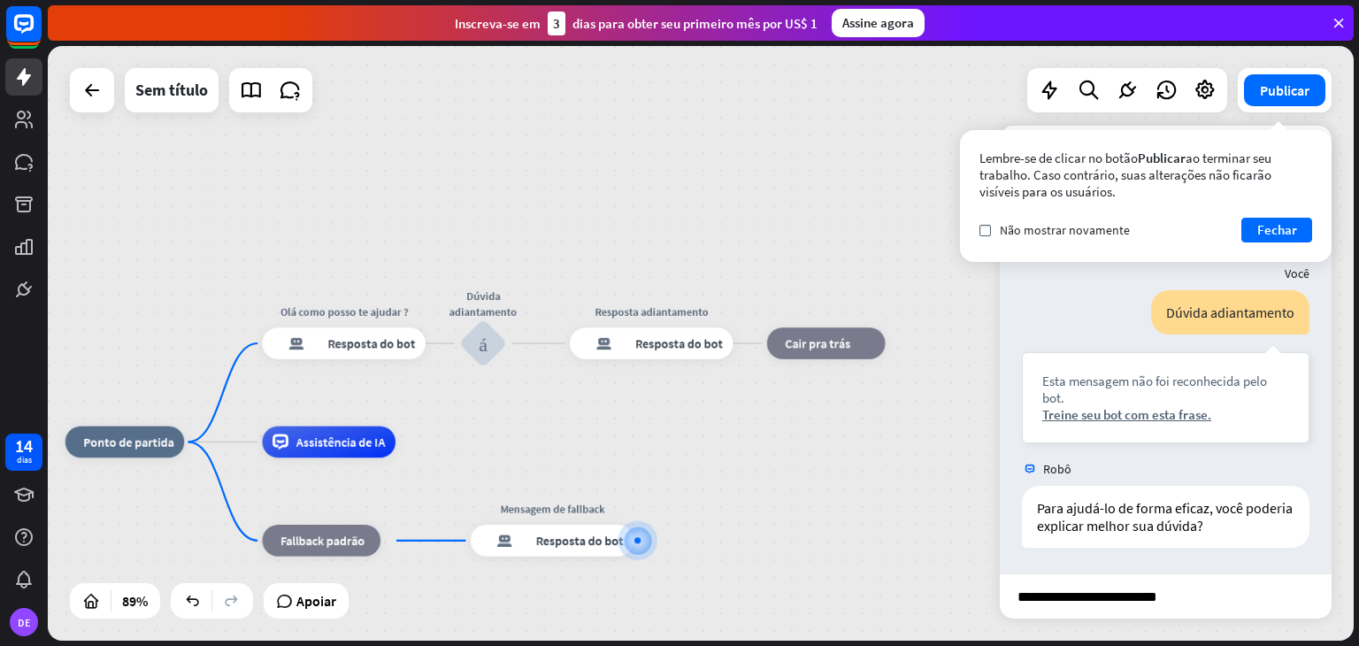
type input "**********"
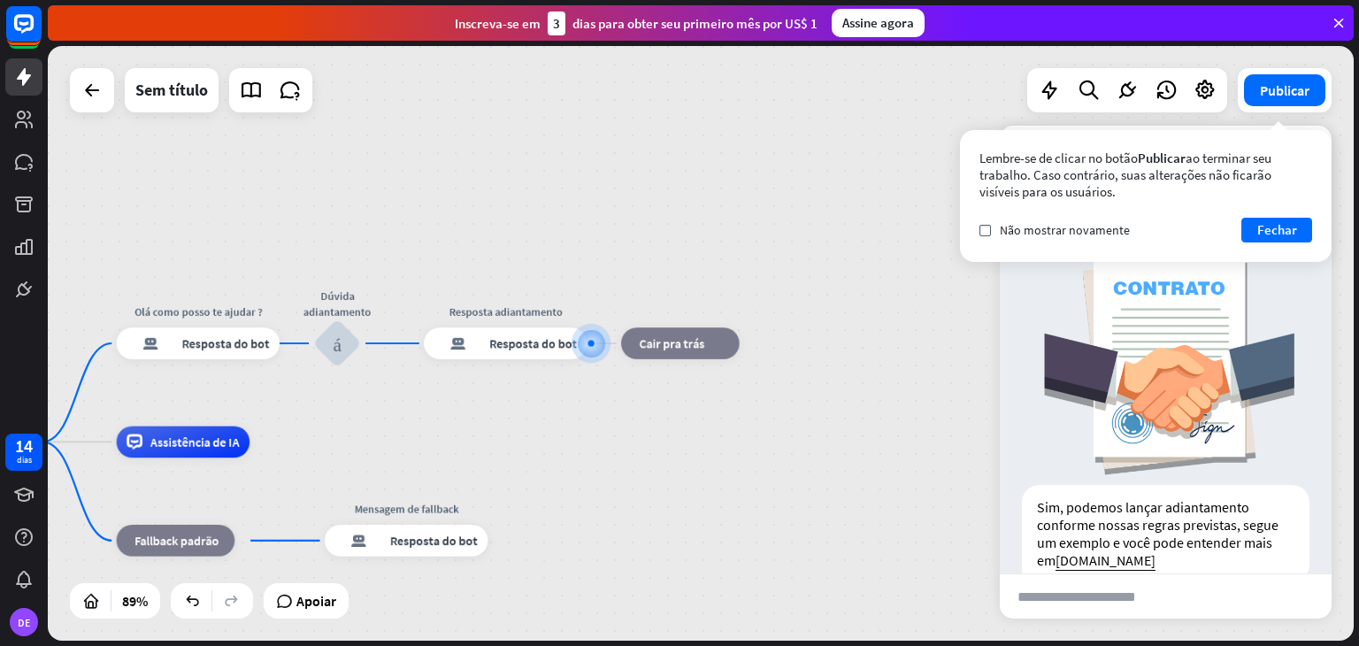
scroll to position [527, 0]
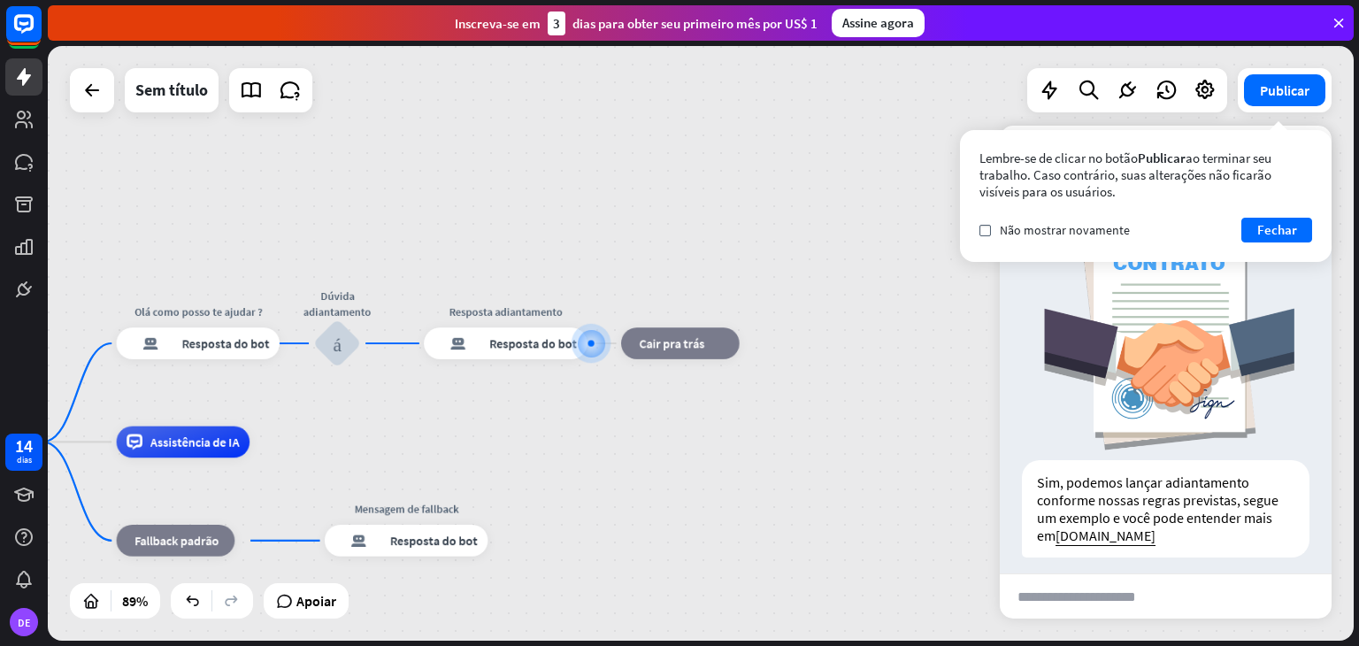
type input "*"
type input "********"
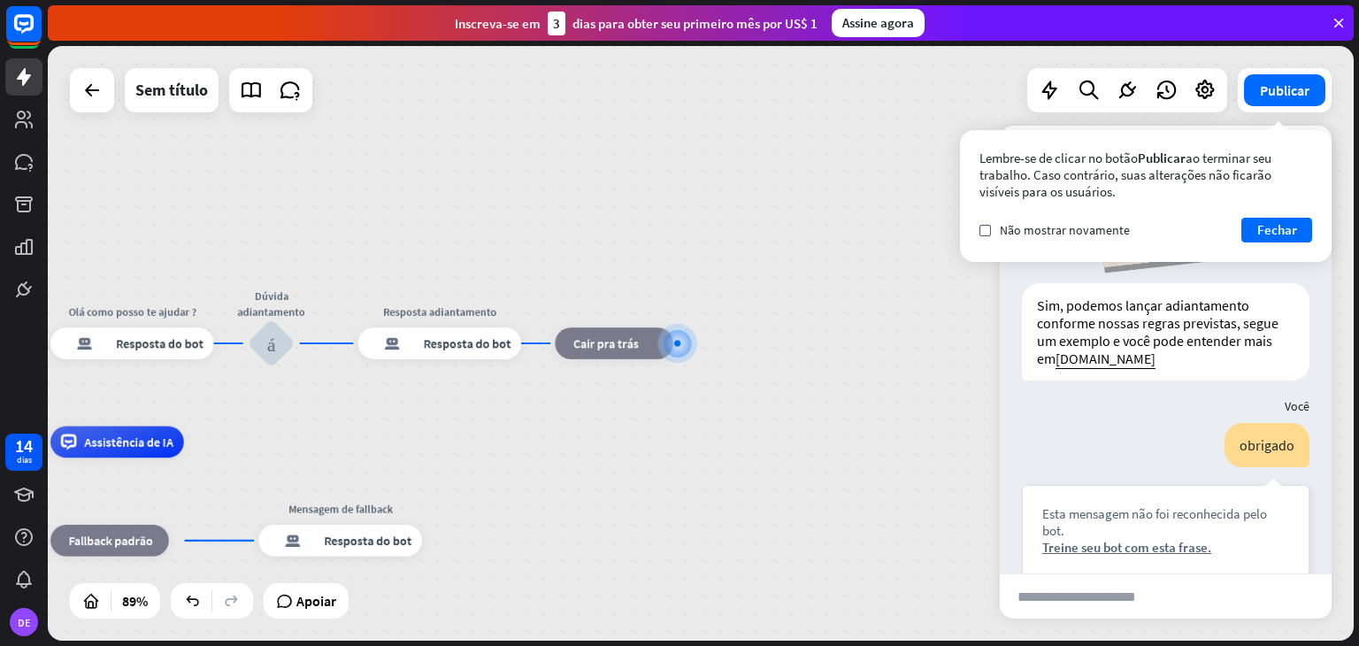
scroll to position [706, 0]
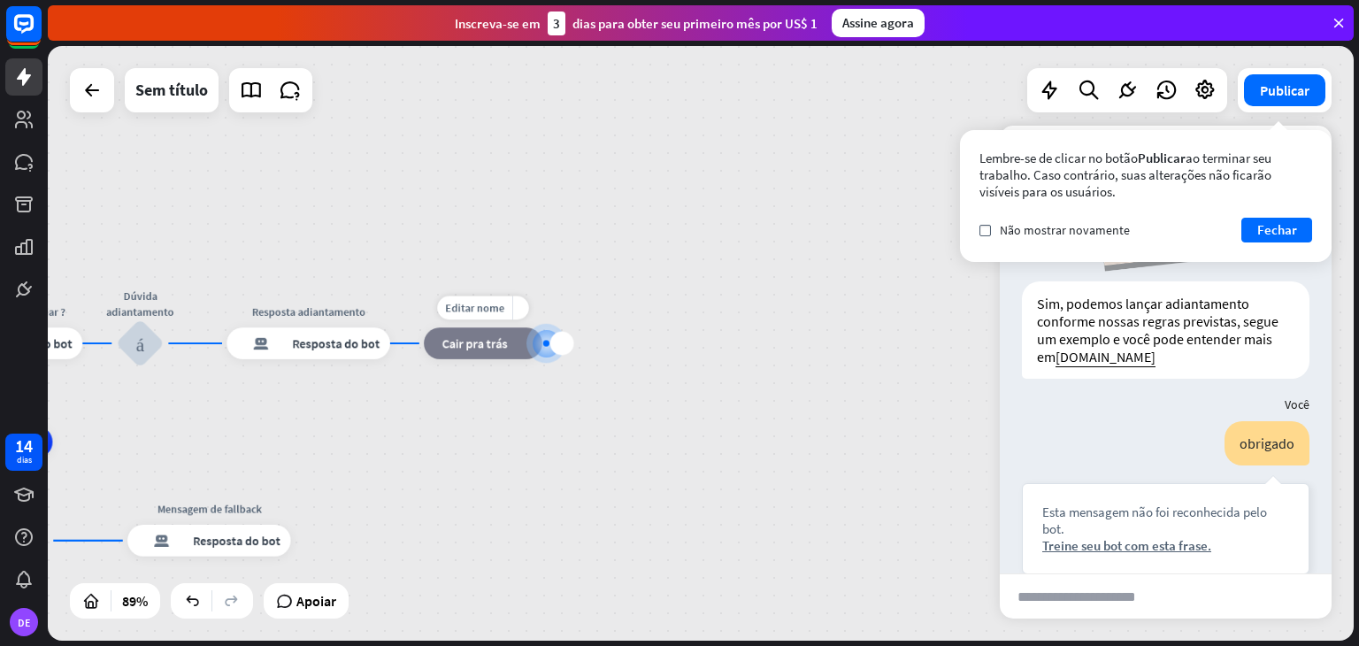
click at [493, 346] on font "Cair pra trás" at bounding box center [474, 343] width 65 height 16
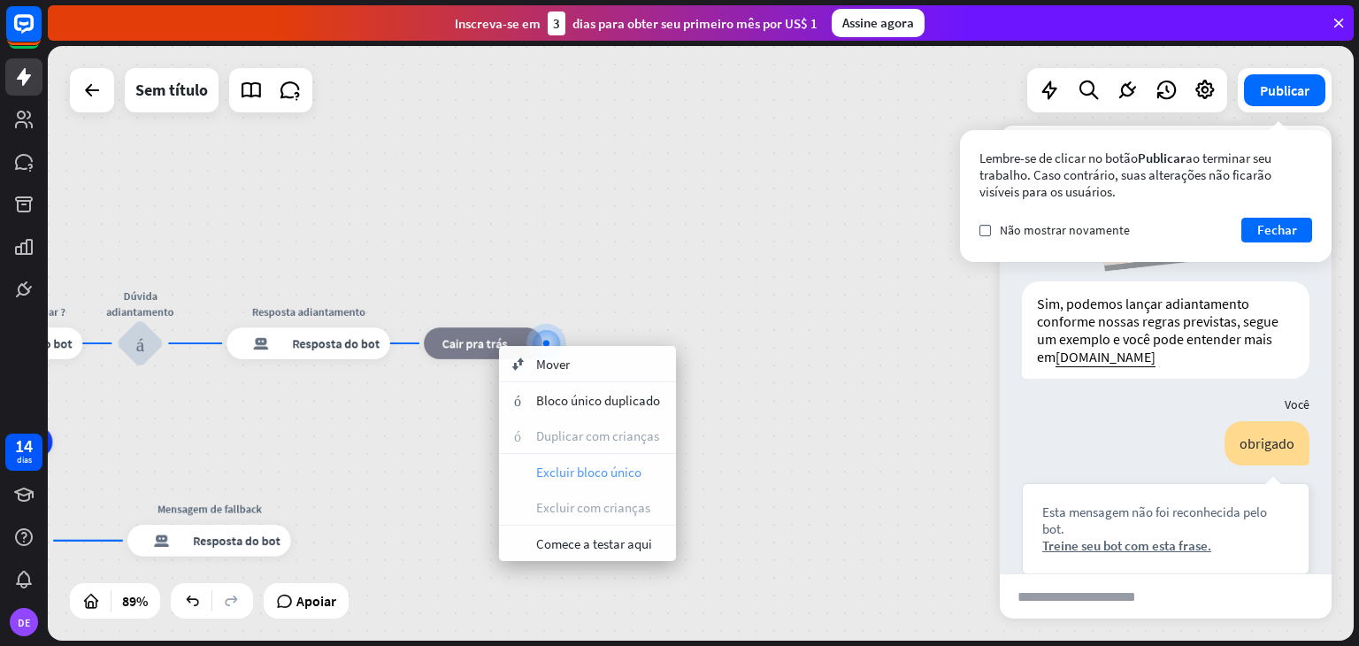
click at [583, 482] on div "lixo Excluir bloco único" at bounding box center [587, 471] width 177 height 35
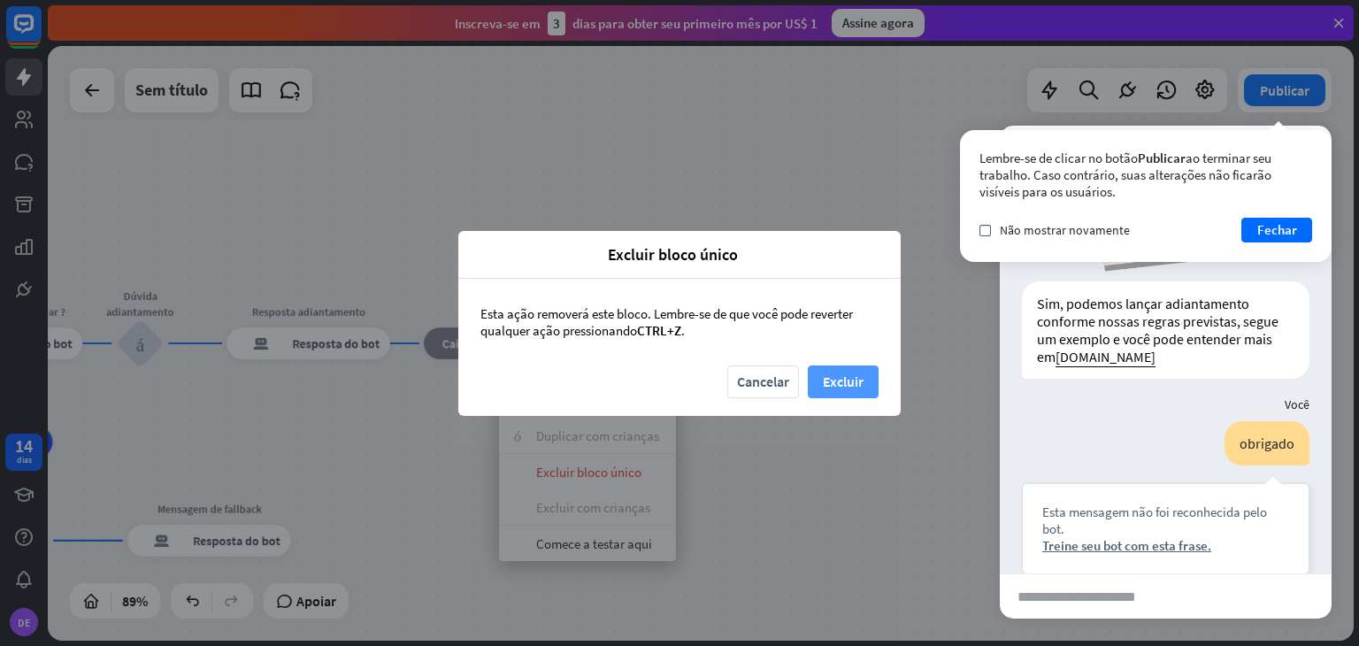
click at [861, 378] on font "Excluir" at bounding box center [843, 381] width 41 height 18
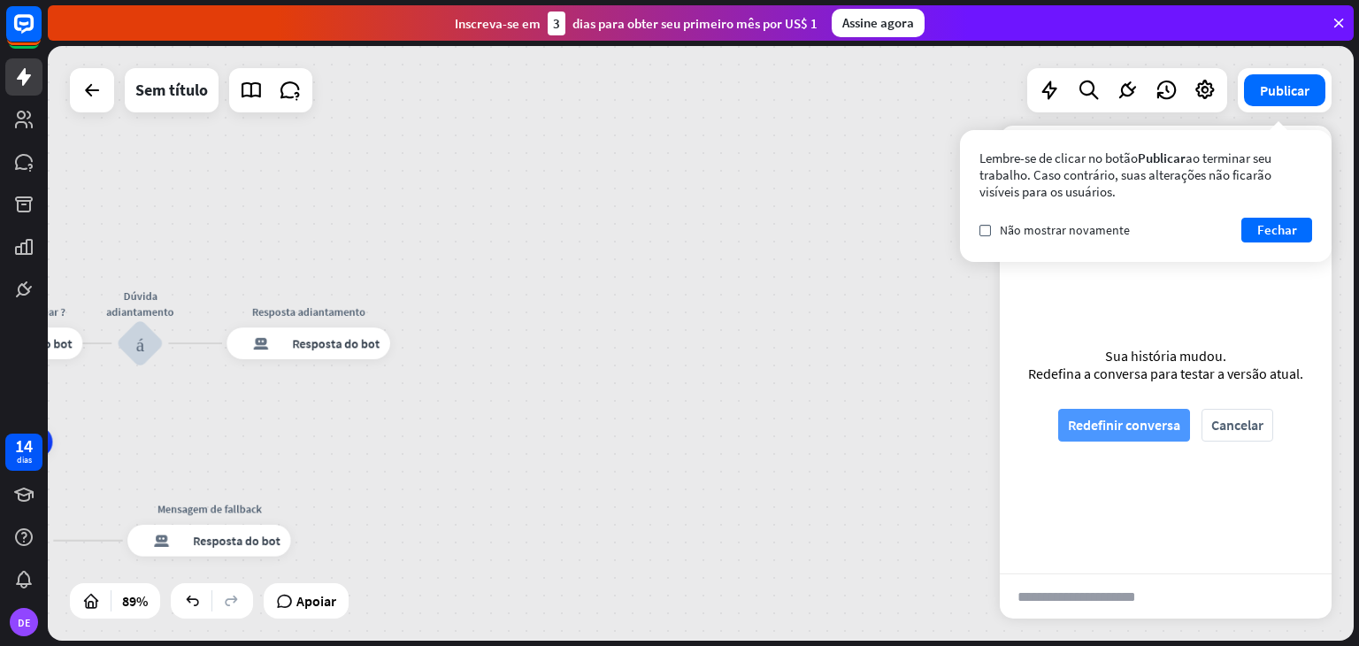
click at [1163, 422] on font "Redefinir conversa" at bounding box center [1124, 425] width 112 height 18
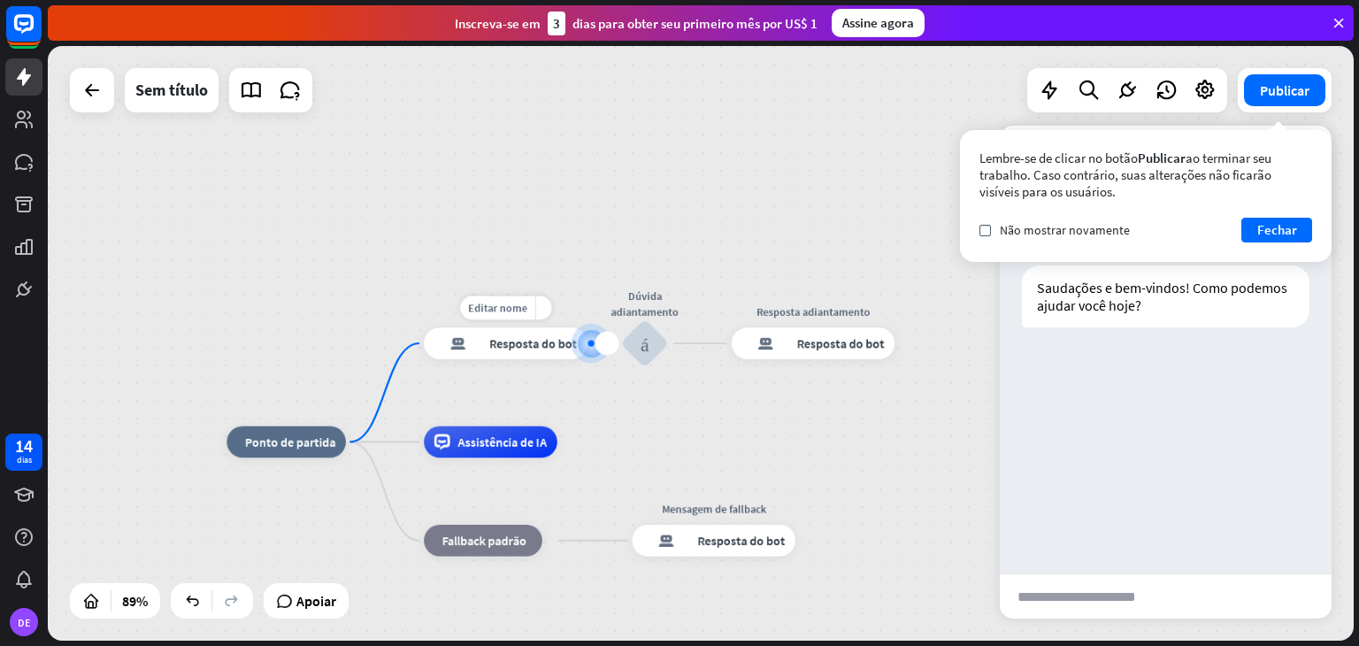
click at [513, 351] on div "resposta do bot de bloco Resposta do bot" at bounding box center [505, 343] width 163 height 32
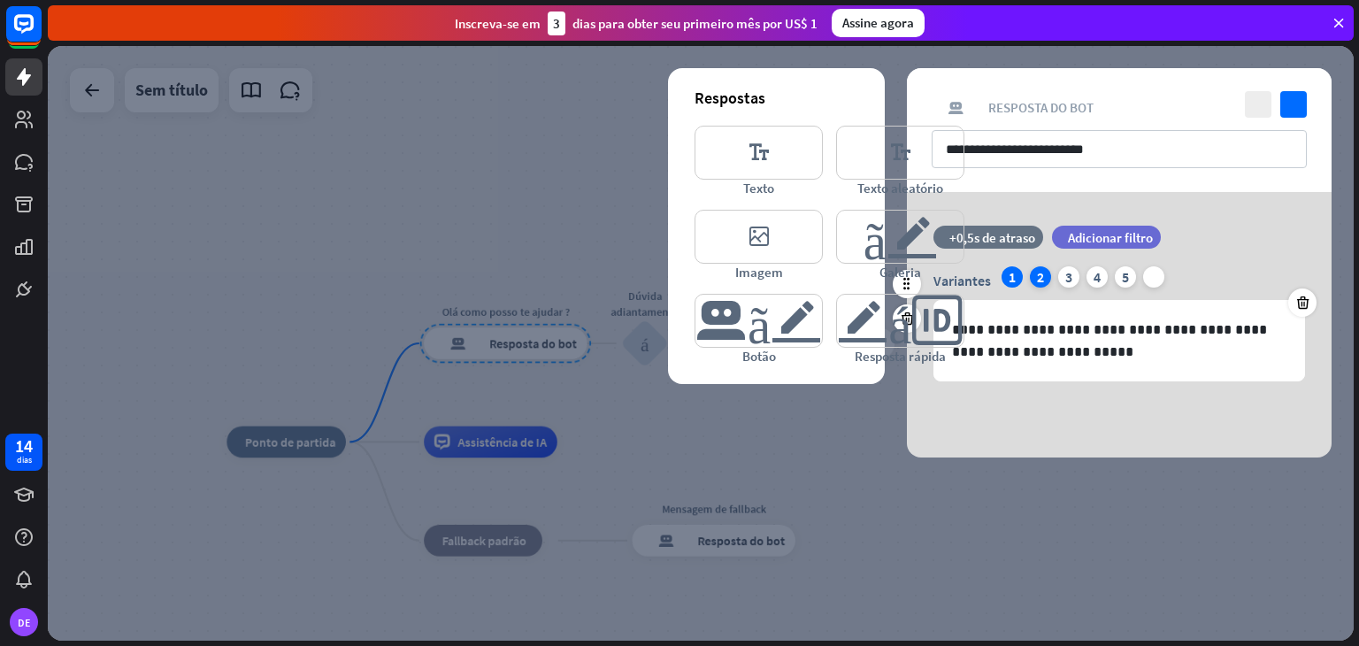
click at [1039, 272] on font "2" at bounding box center [1040, 277] width 7 height 18
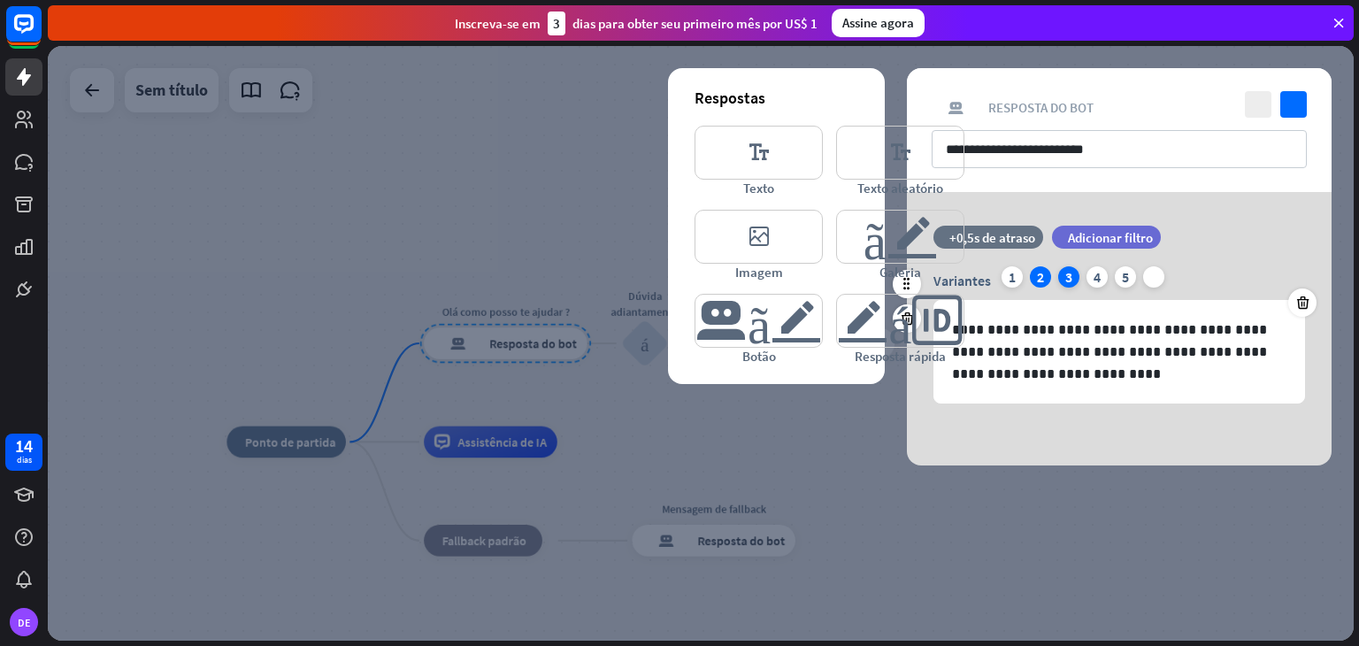
click at [1076, 276] on div "3" at bounding box center [1068, 276] width 21 height 21
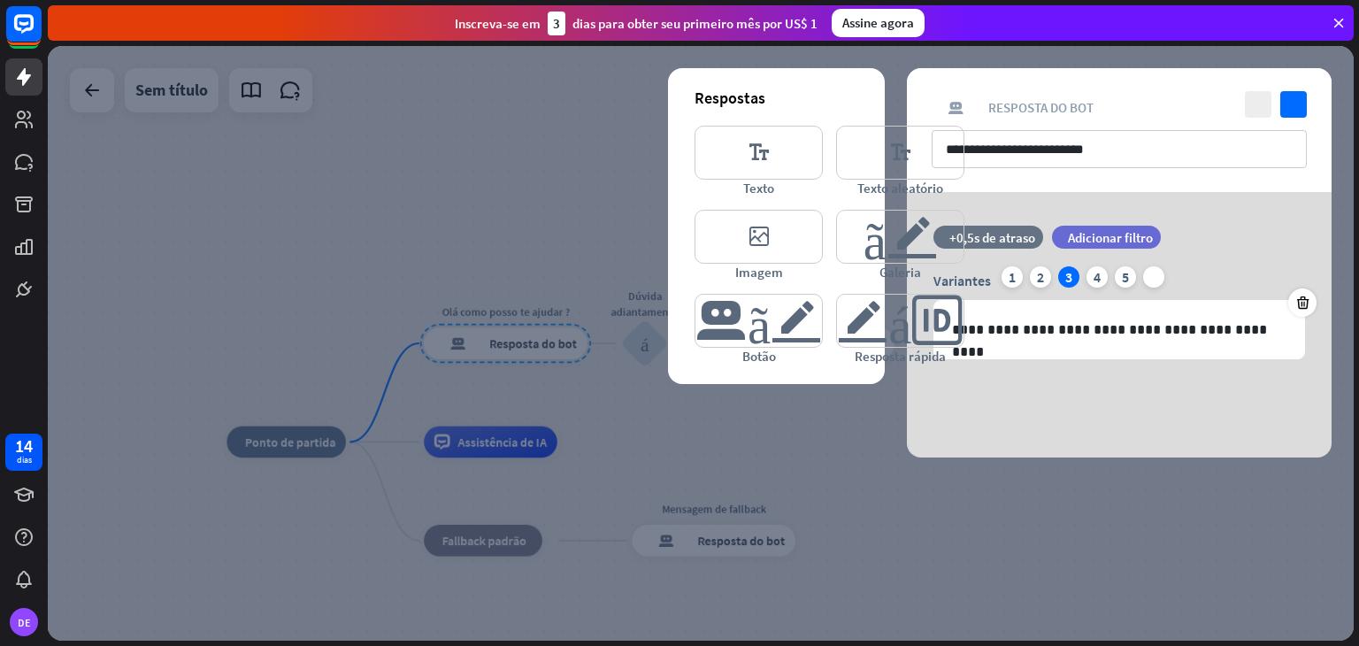
click at [991, 570] on div at bounding box center [700, 343] width 1305 height 594
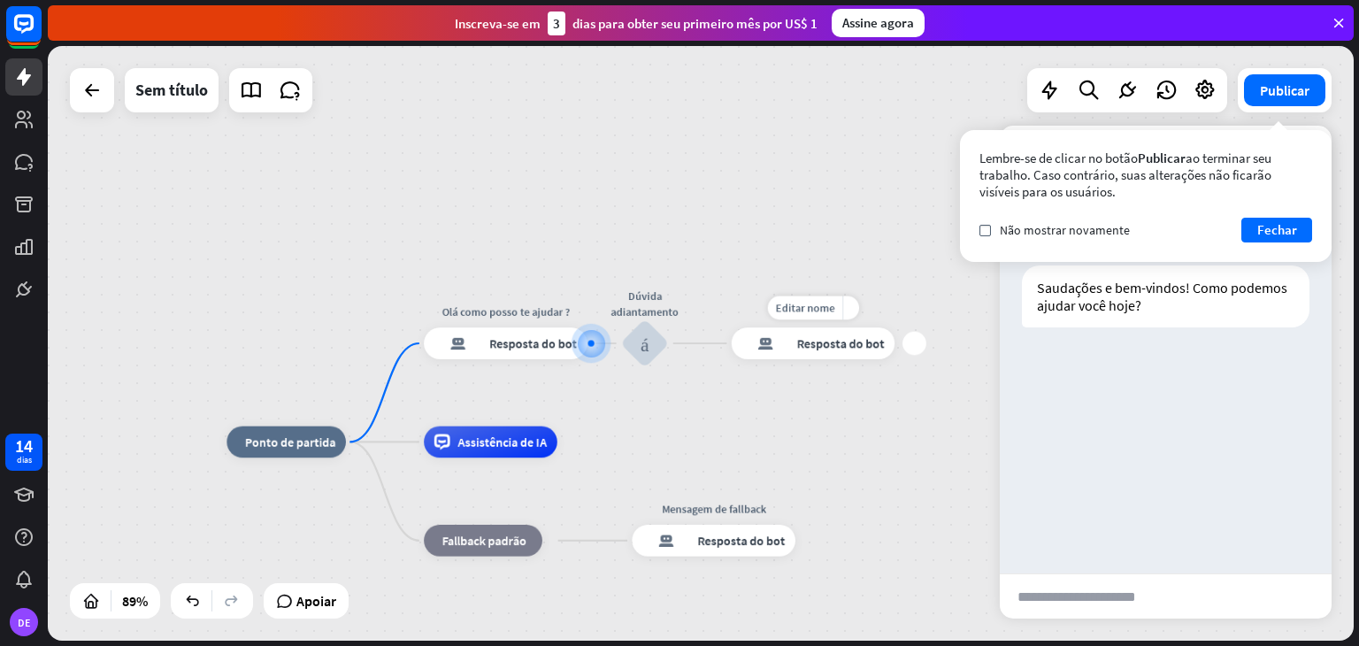
click at [916, 348] on div "mais" at bounding box center [914, 344] width 24 height 24
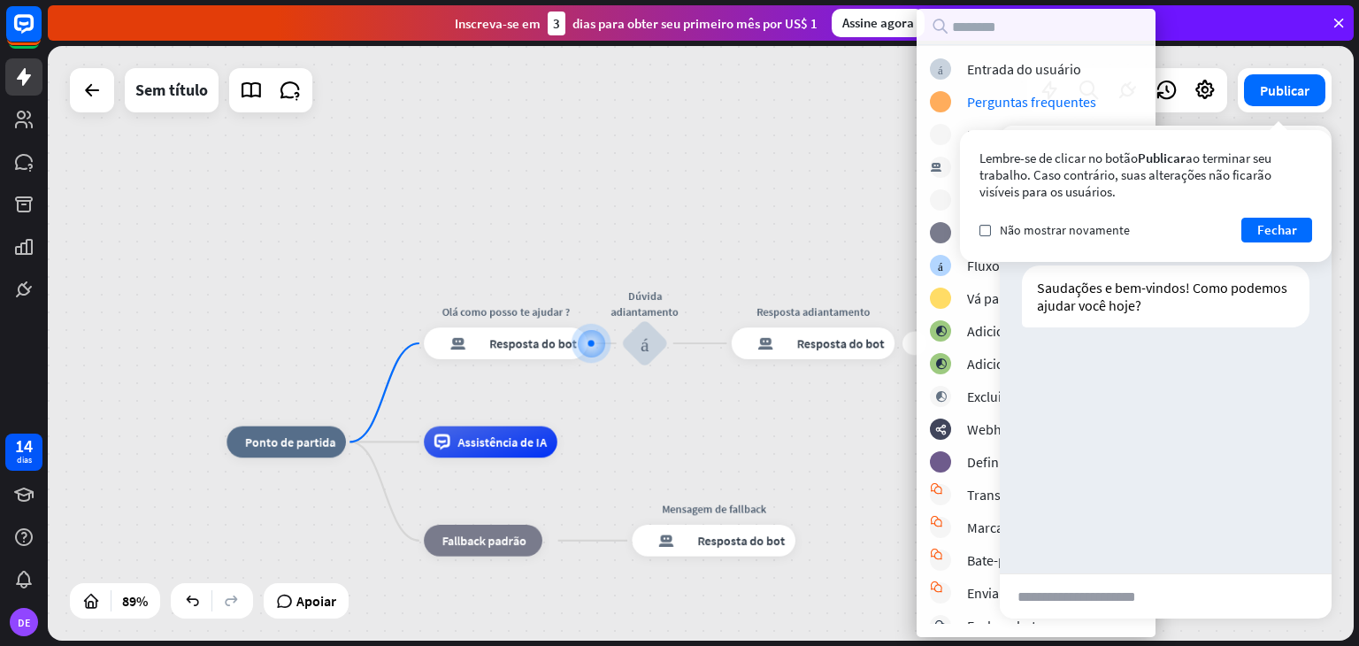
click at [778, 159] on div "casa_2 Ponto de partida [PERSON_NAME] como posso te ajudar ? resposta do bot de…" at bounding box center [700, 343] width 1305 height 594
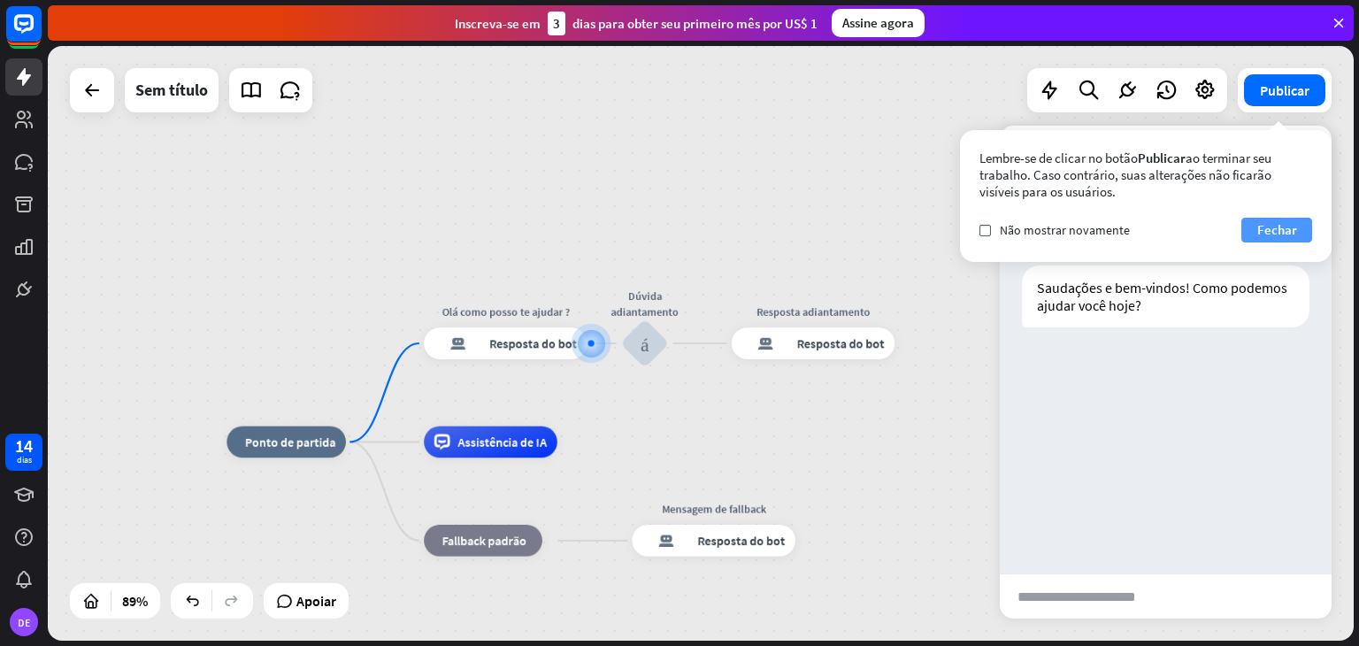
click at [1274, 235] on font "Fechar" at bounding box center [1277, 229] width 40 height 17
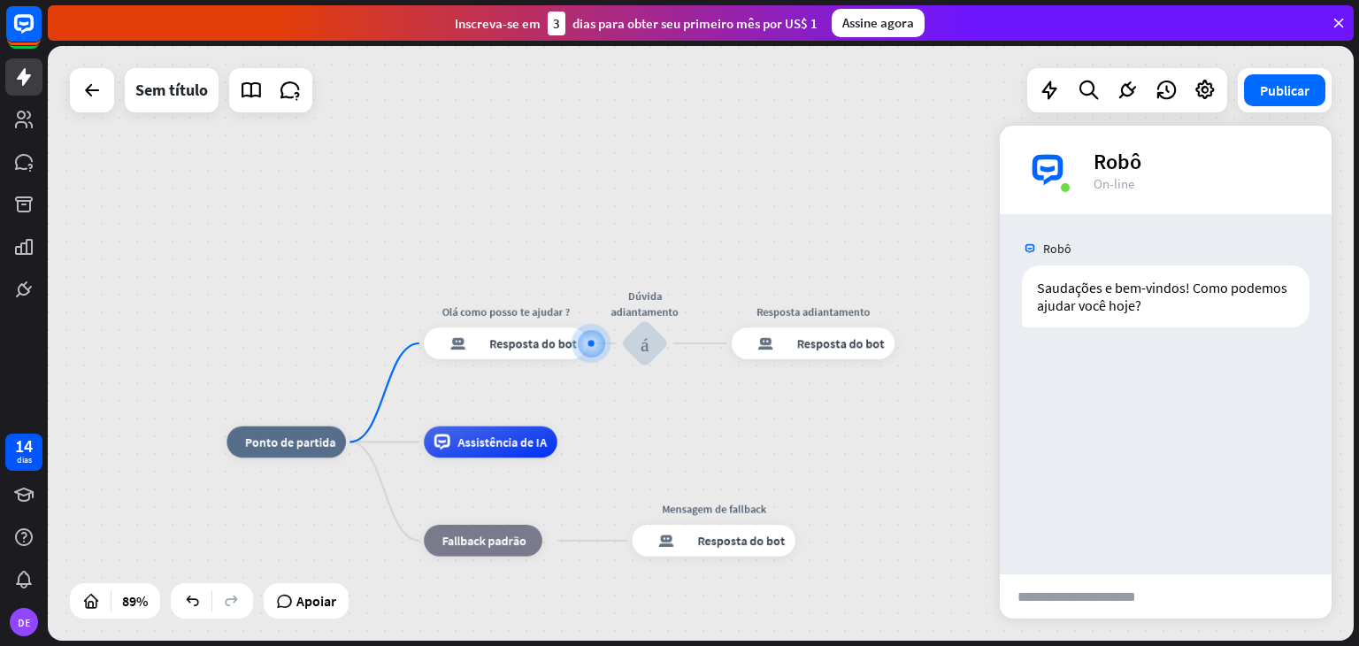
click at [955, 233] on div "casa_2 Ponto de partida [PERSON_NAME] como posso te ajudar ? resposta do bot de…" at bounding box center [700, 343] width 1305 height 594
click at [916, 339] on div "mais" at bounding box center [914, 344] width 24 height 24
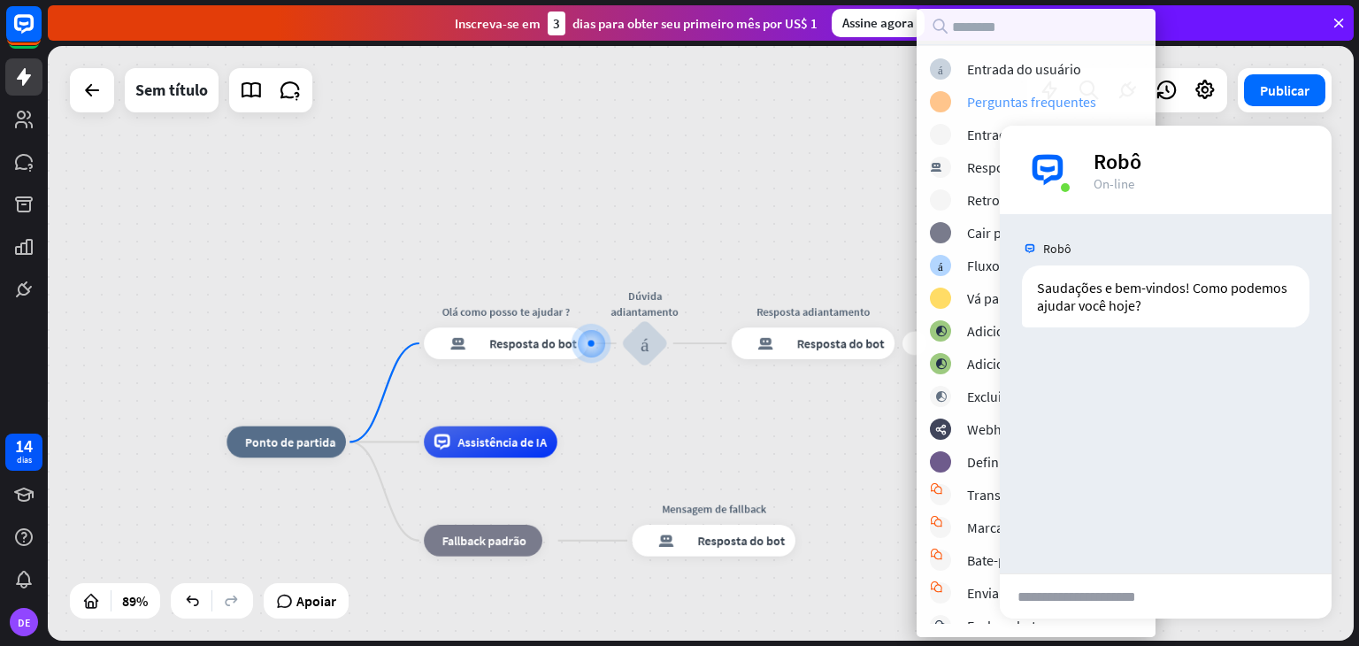
click at [976, 102] on font "Perguntas frequentes" at bounding box center [1031, 102] width 129 height 18
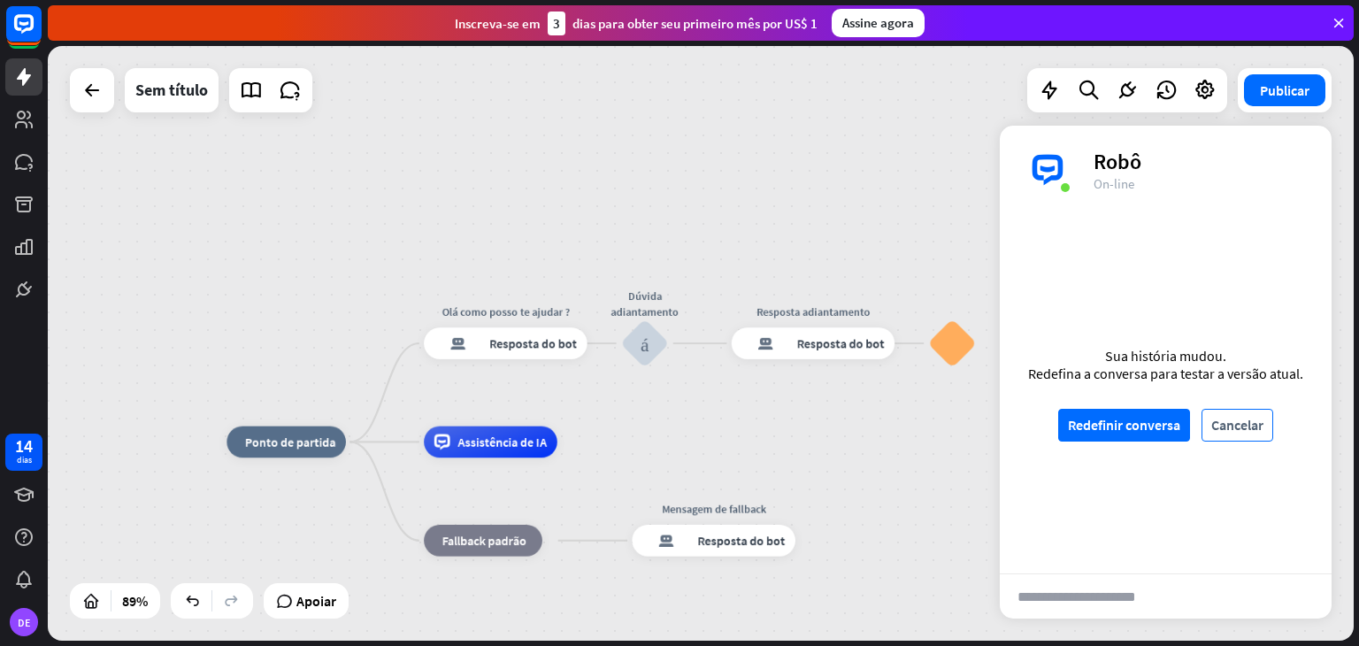
click at [1238, 425] on font "Cancelar" at bounding box center [1237, 425] width 52 height 18
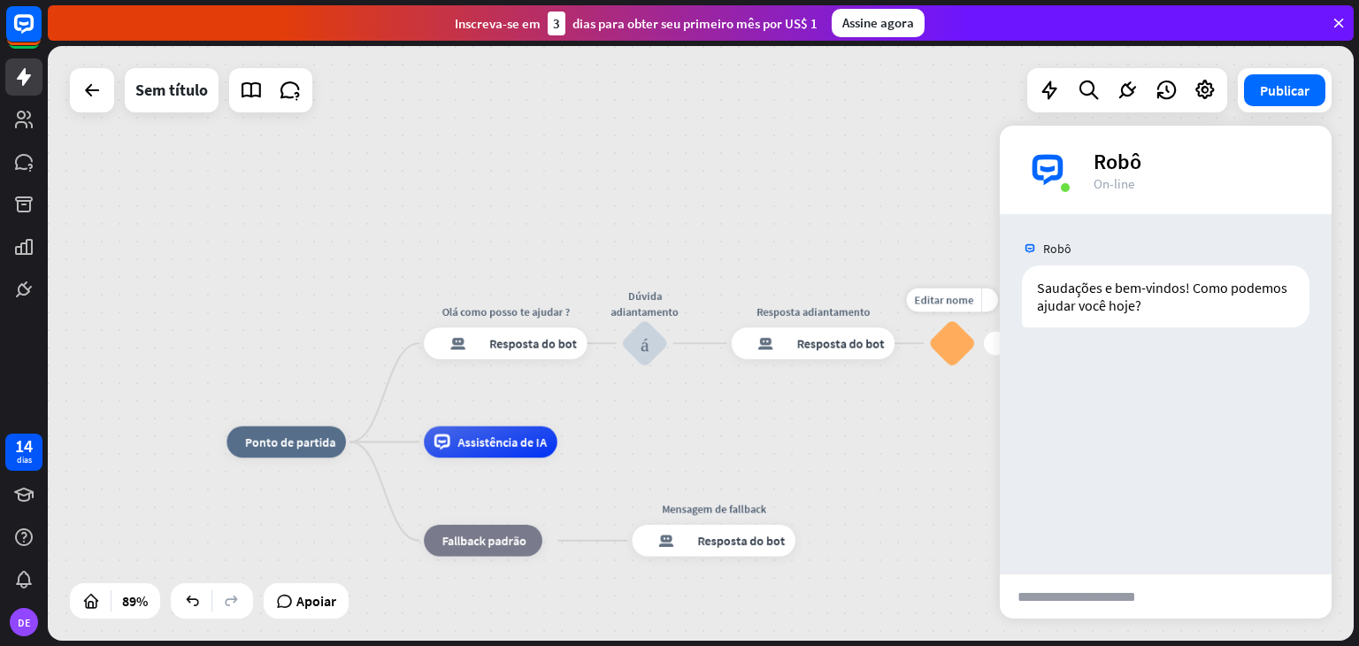
click at [958, 357] on div "bloco_faq" at bounding box center [952, 342] width 47 height 47
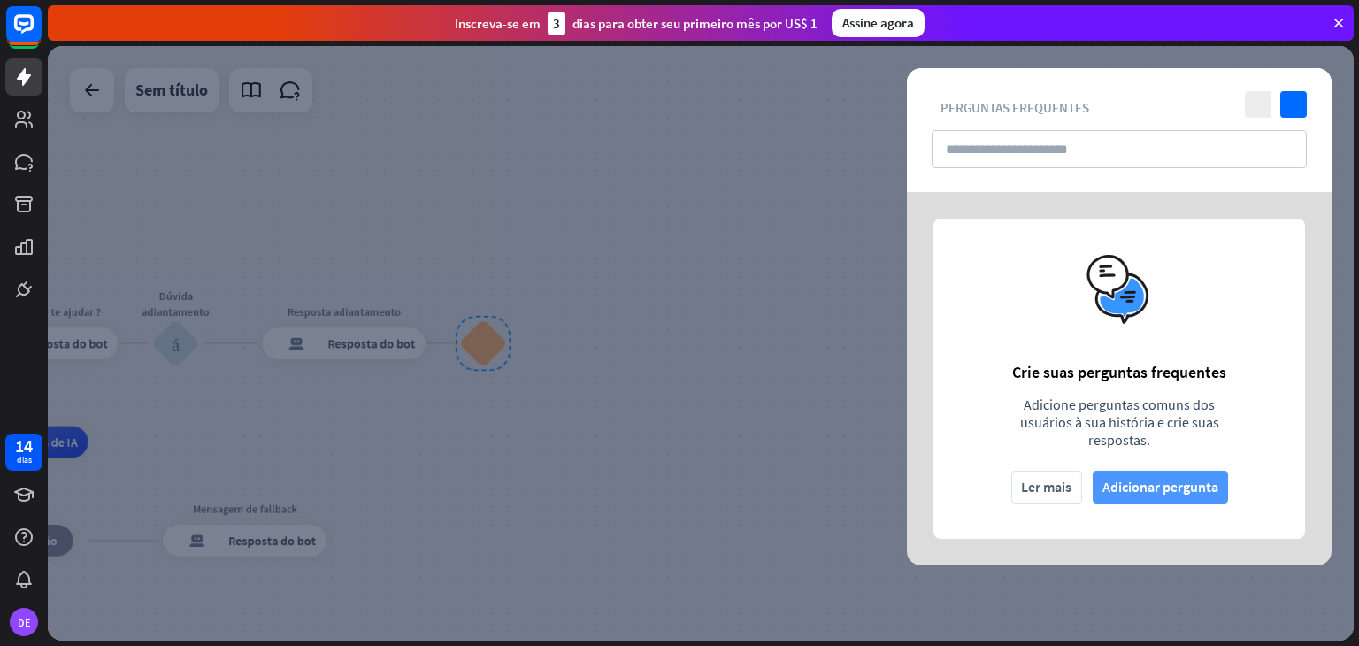
click at [1163, 485] on font "Adicionar pergunta" at bounding box center [1160, 487] width 116 height 18
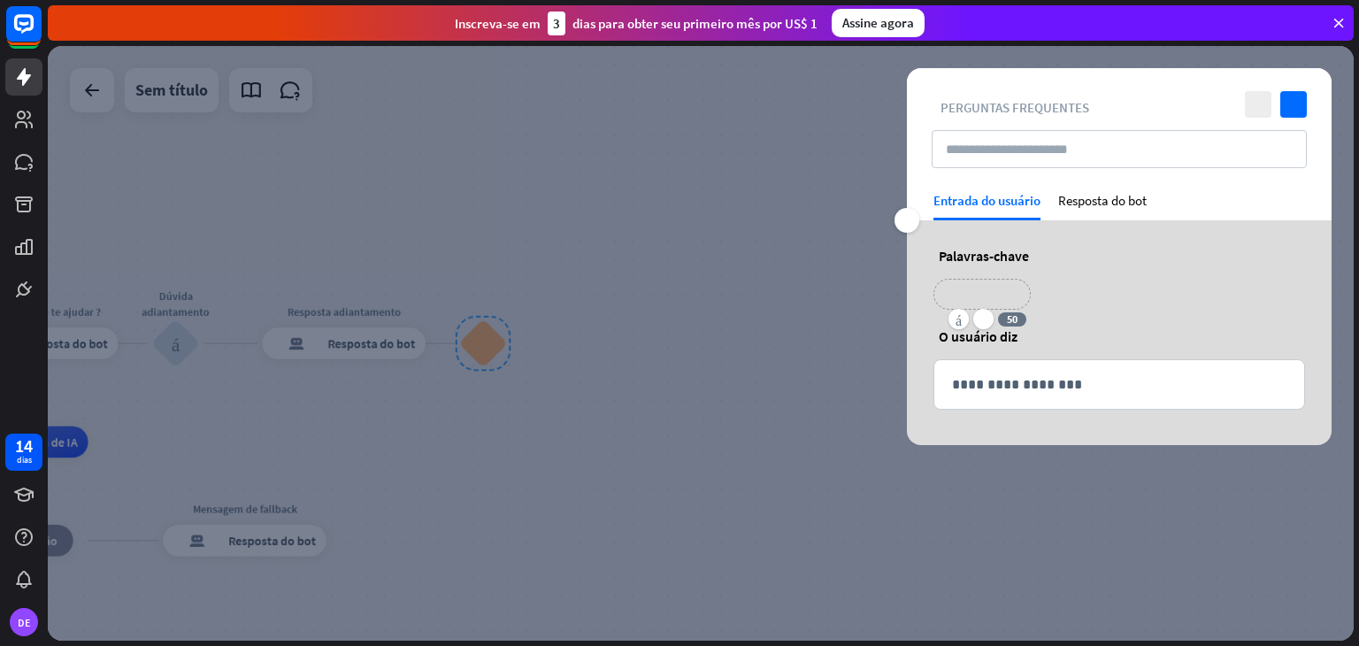
click at [988, 287] on p "**********" at bounding box center [981, 294] width 71 height 22
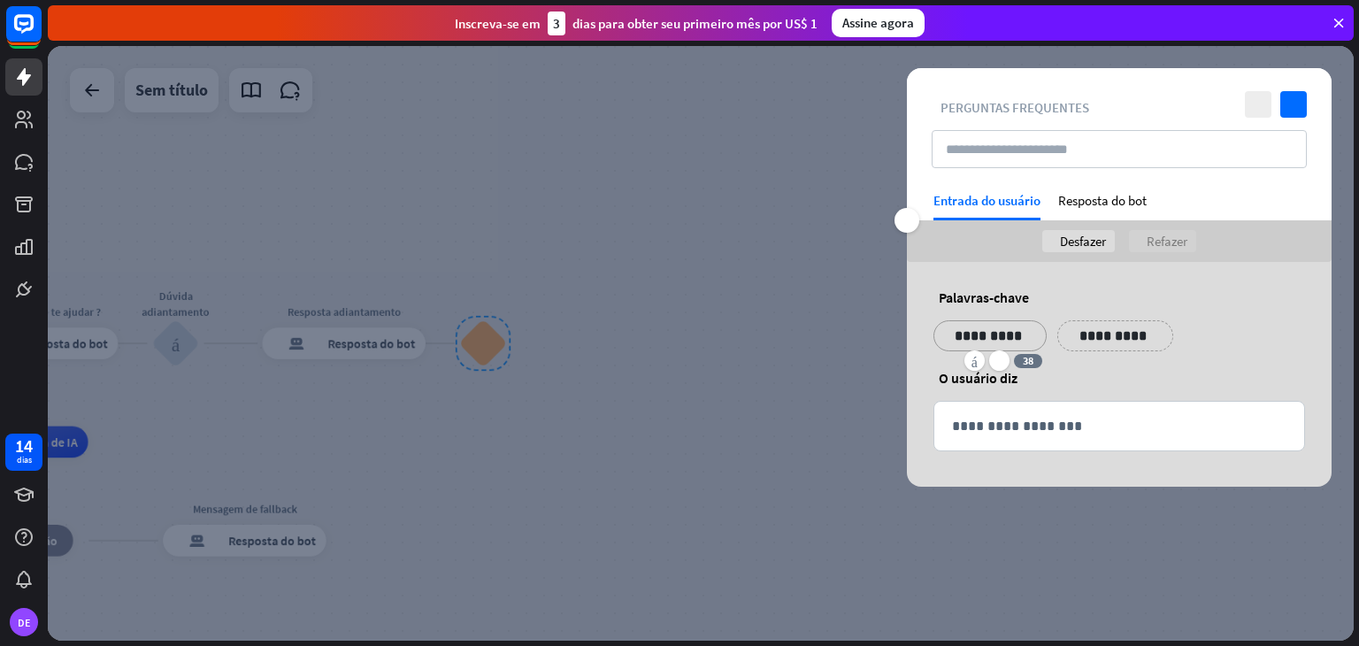
click at [1118, 334] on p "**********" at bounding box center [1114, 336] width 89 height 22
click at [1193, 335] on p "**********" at bounding box center [1222, 336] width 89 height 22
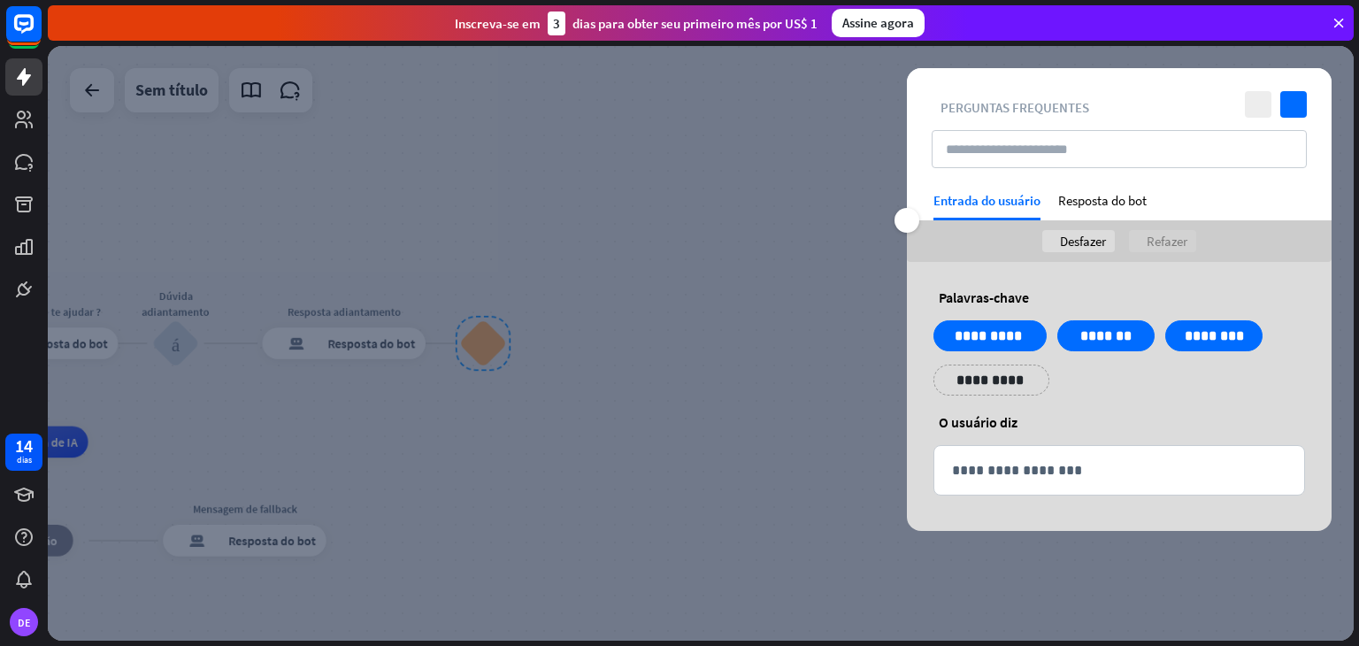
click at [751, 365] on div at bounding box center [700, 343] width 1305 height 594
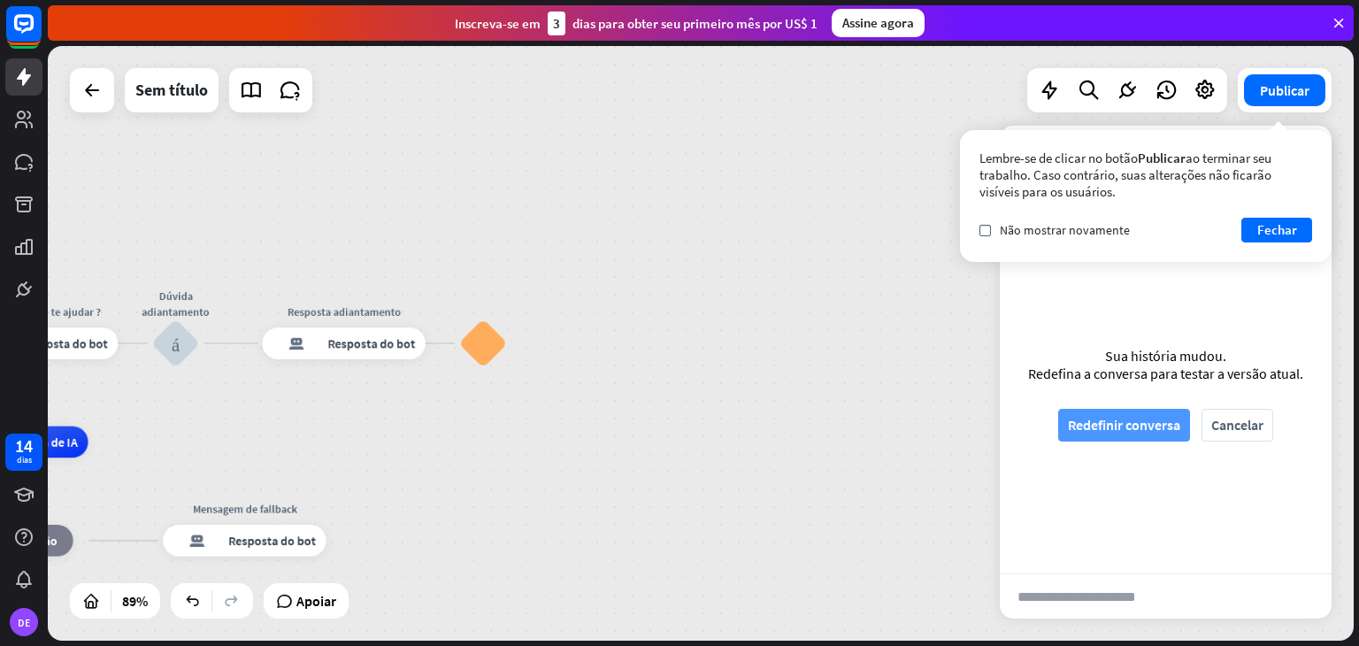
click at [1090, 416] on font "Redefinir conversa" at bounding box center [1124, 425] width 112 height 18
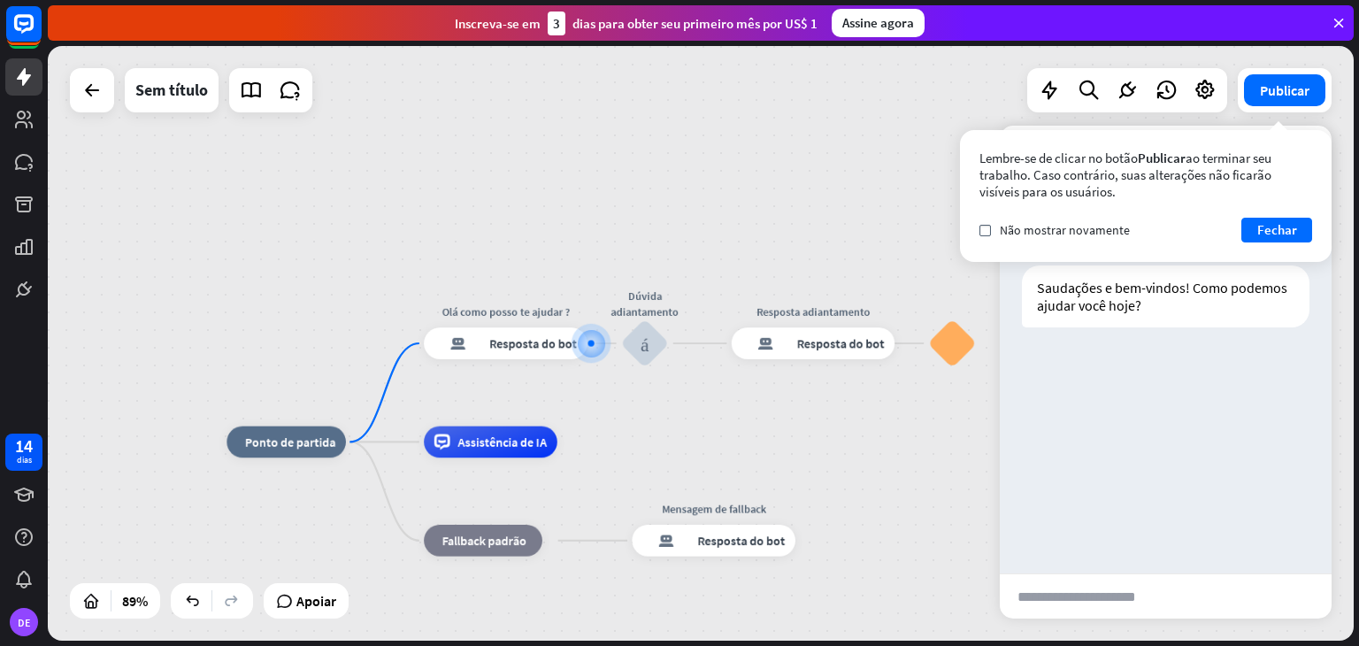
click at [1132, 579] on input "text" at bounding box center [1089, 596] width 180 height 44
type input "********"
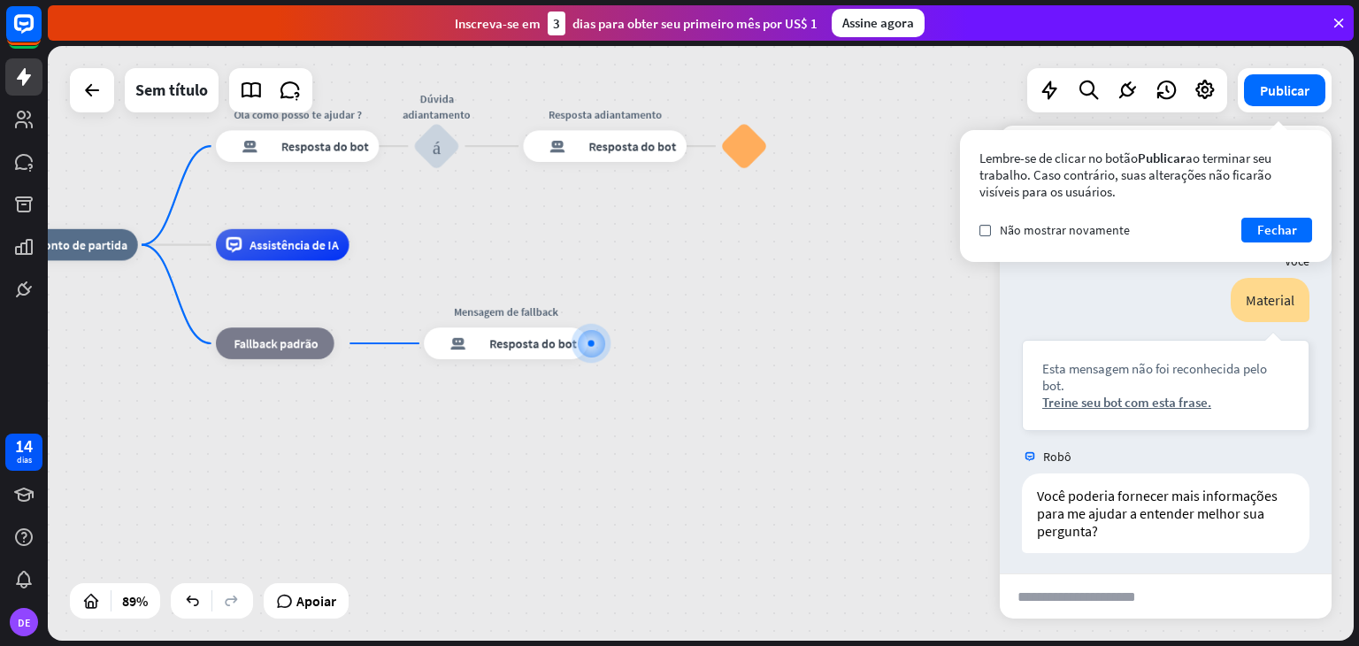
scroll to position [98, 0]
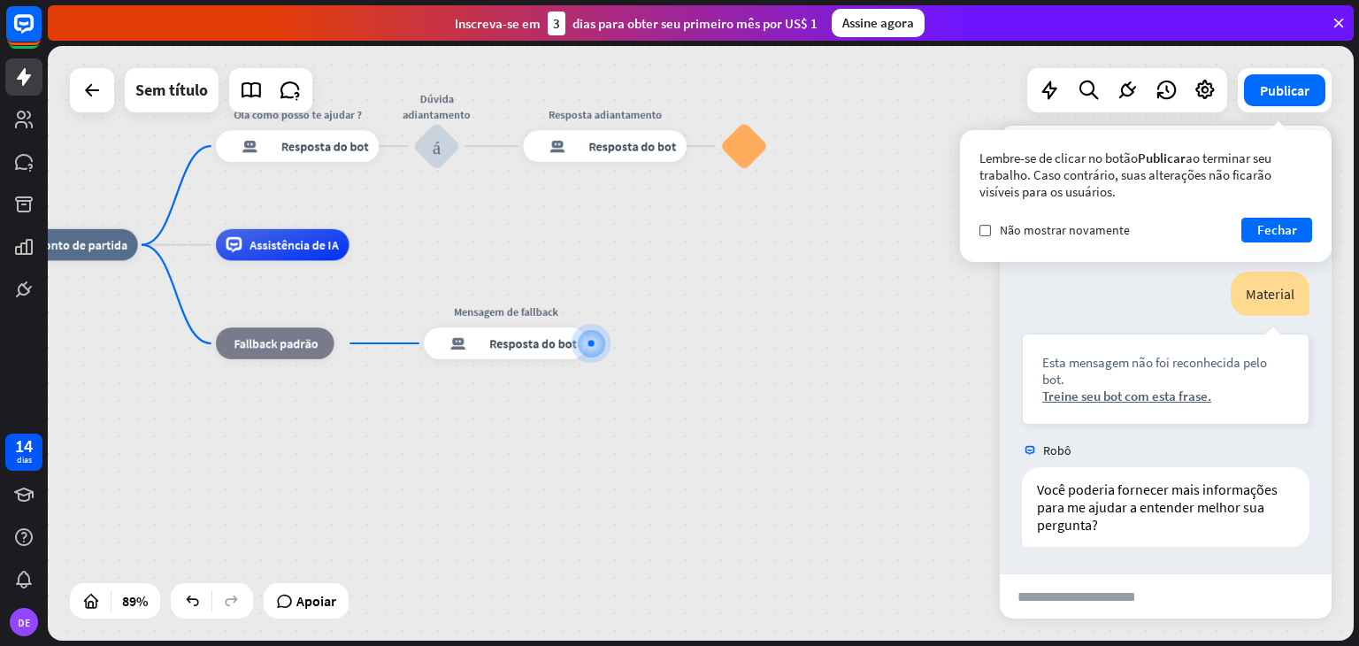
click at [1132, 591] on input "text" at bounding box center [1089, 596] width 180 height 44
type input "**********"
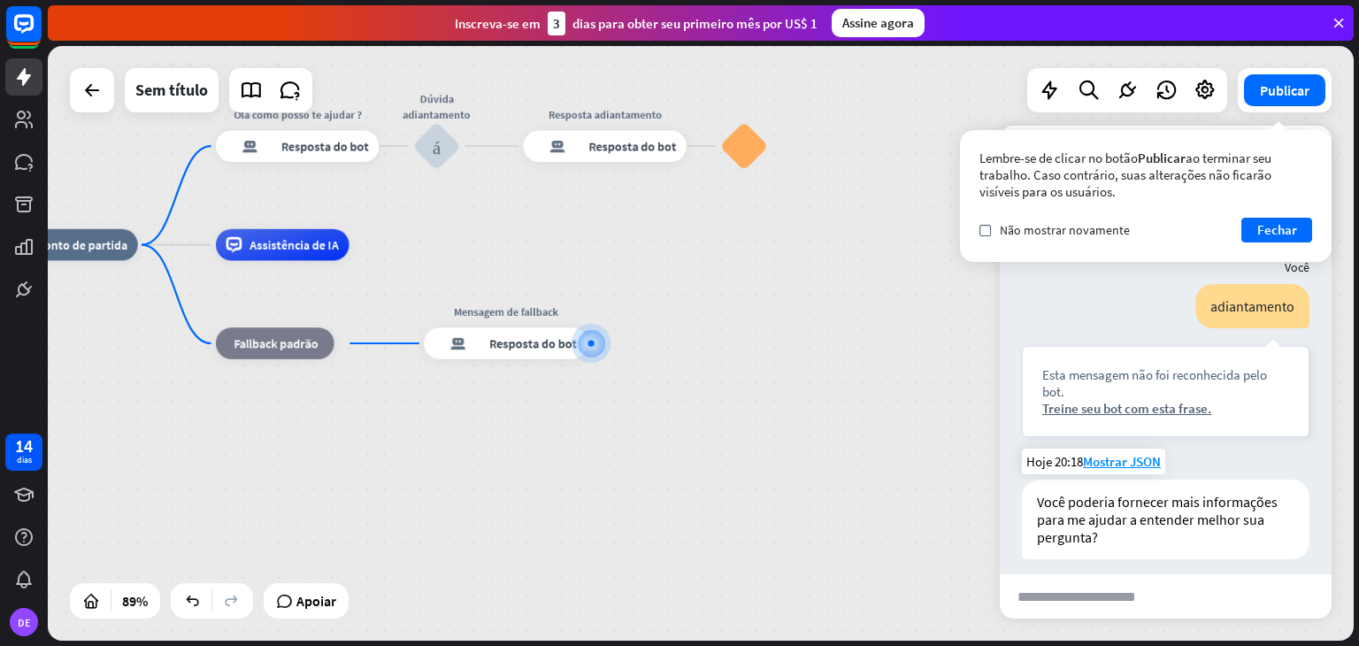
scroll to position [414, 0]
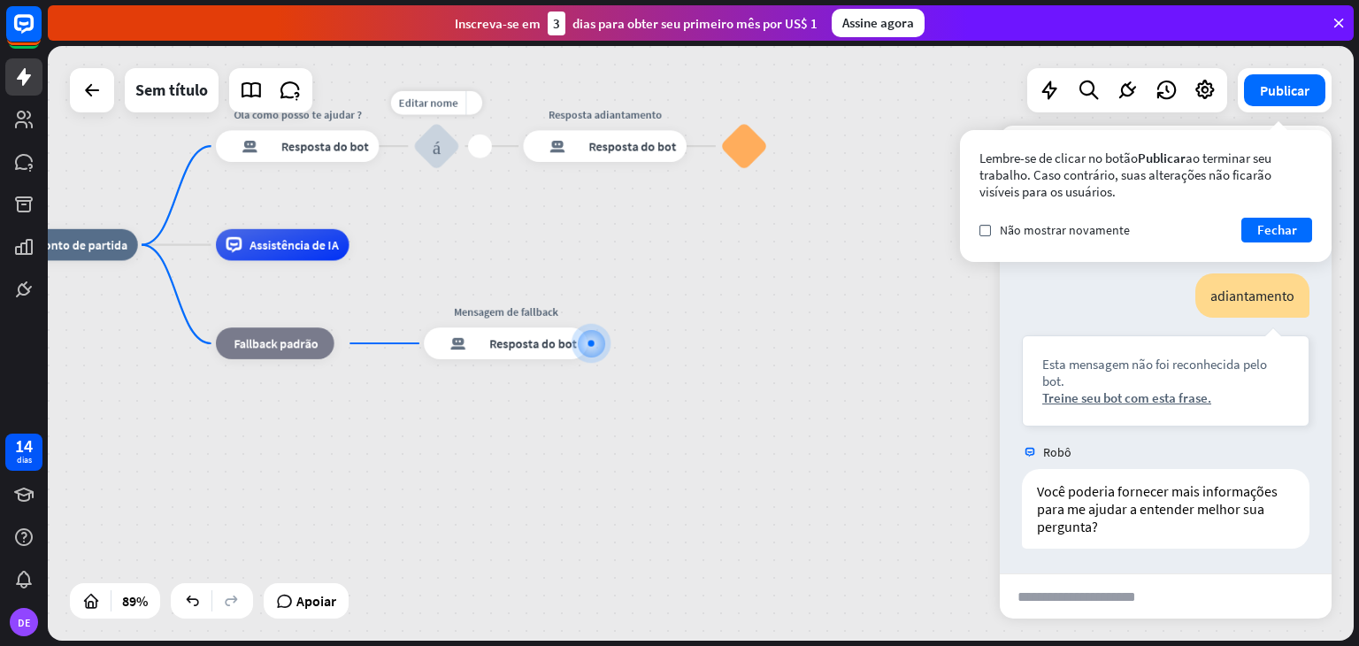
click at [431, 149] on div "bloco_entrada_do_usuário" at bounding box center [436, 145] width 47 height 47
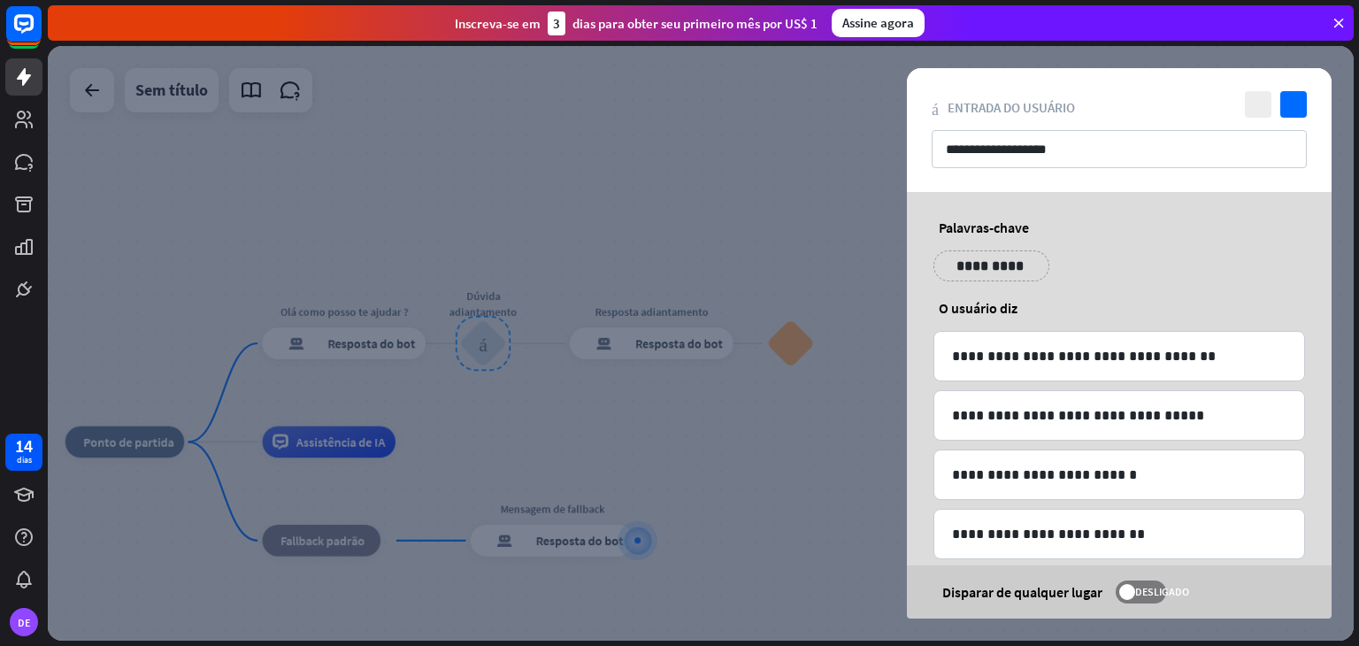
click at [757, 555] on div at bounding box center [700, 343] width 1305 height 594
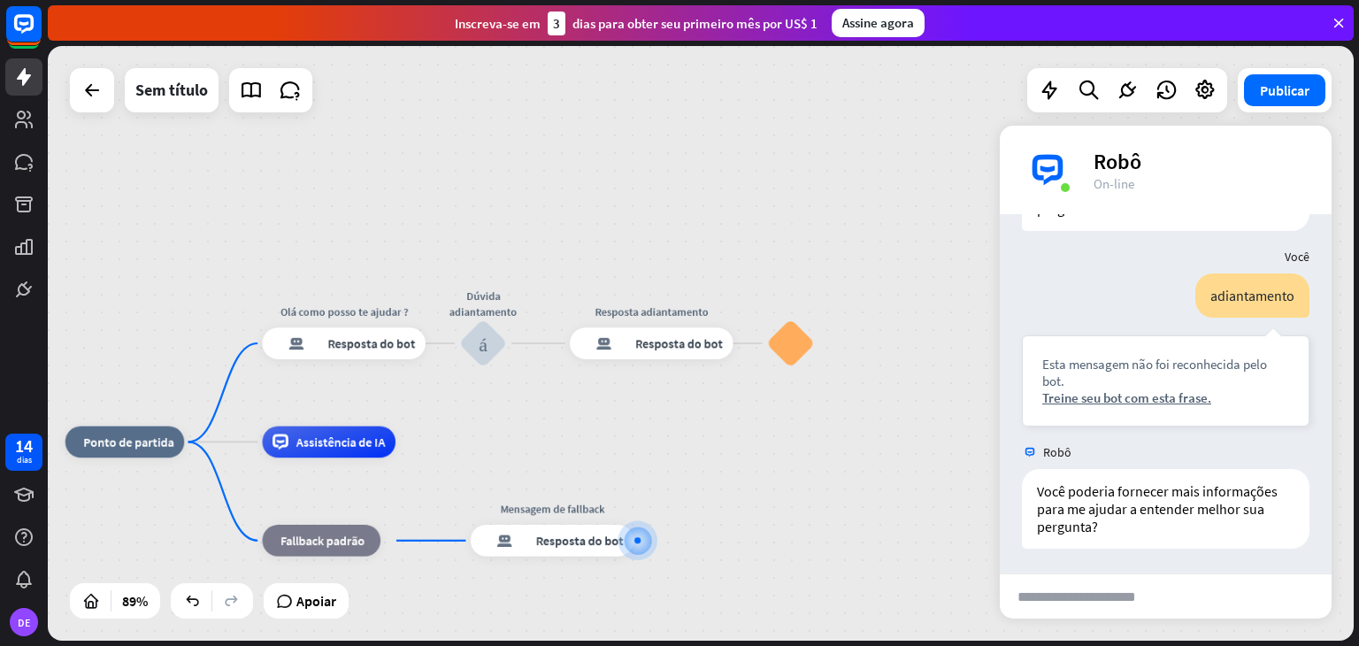
click at [1098, 592] on input "text" at bounding box center [1089, 596] width 180 height 44
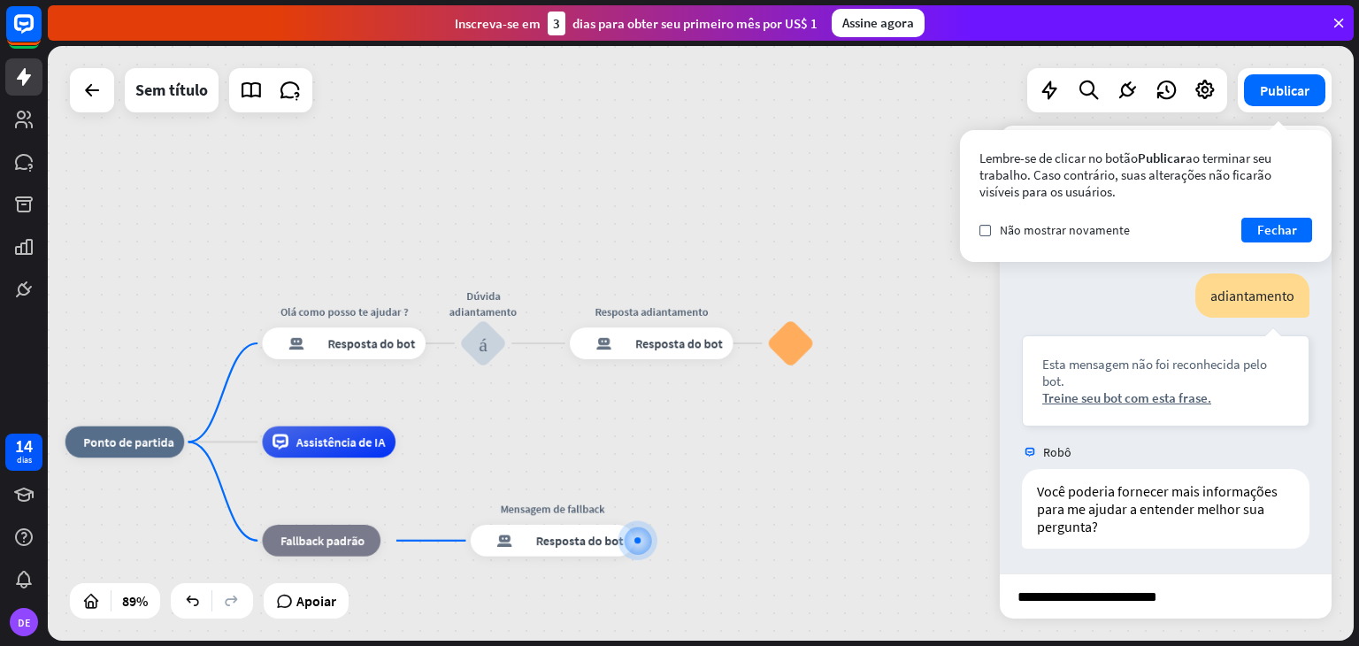
type input "**********"
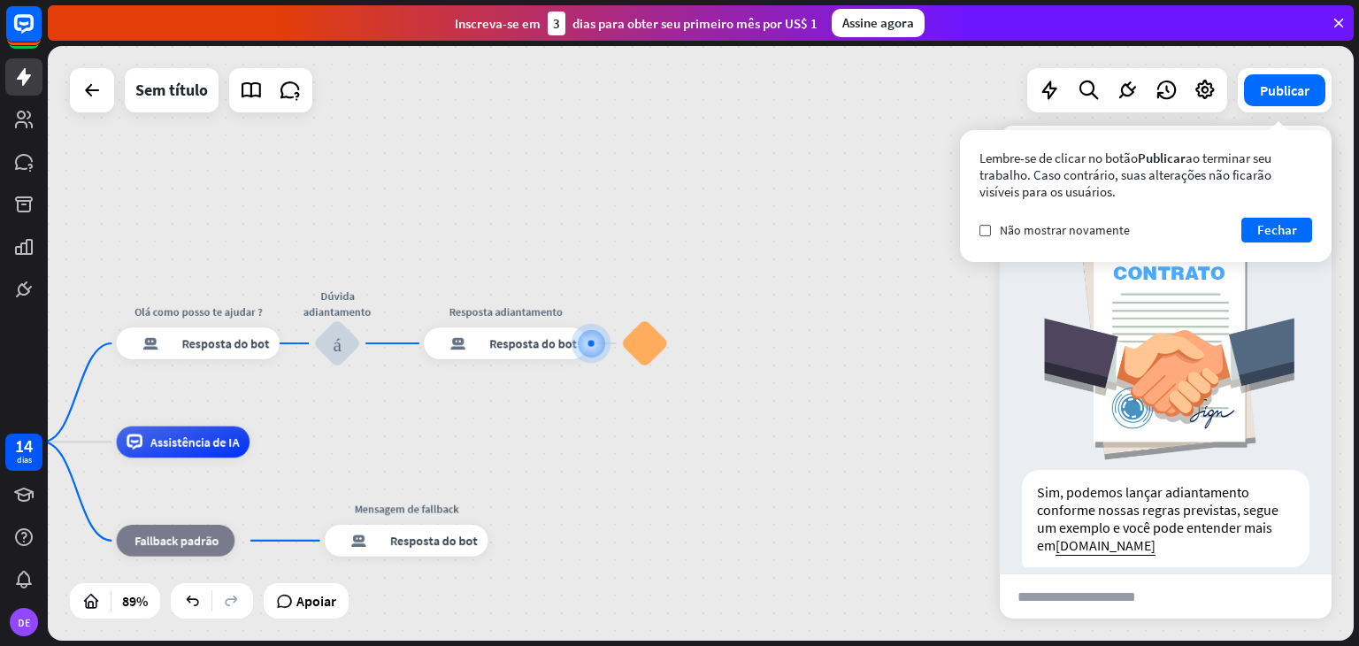
scroll to position [862, 0]
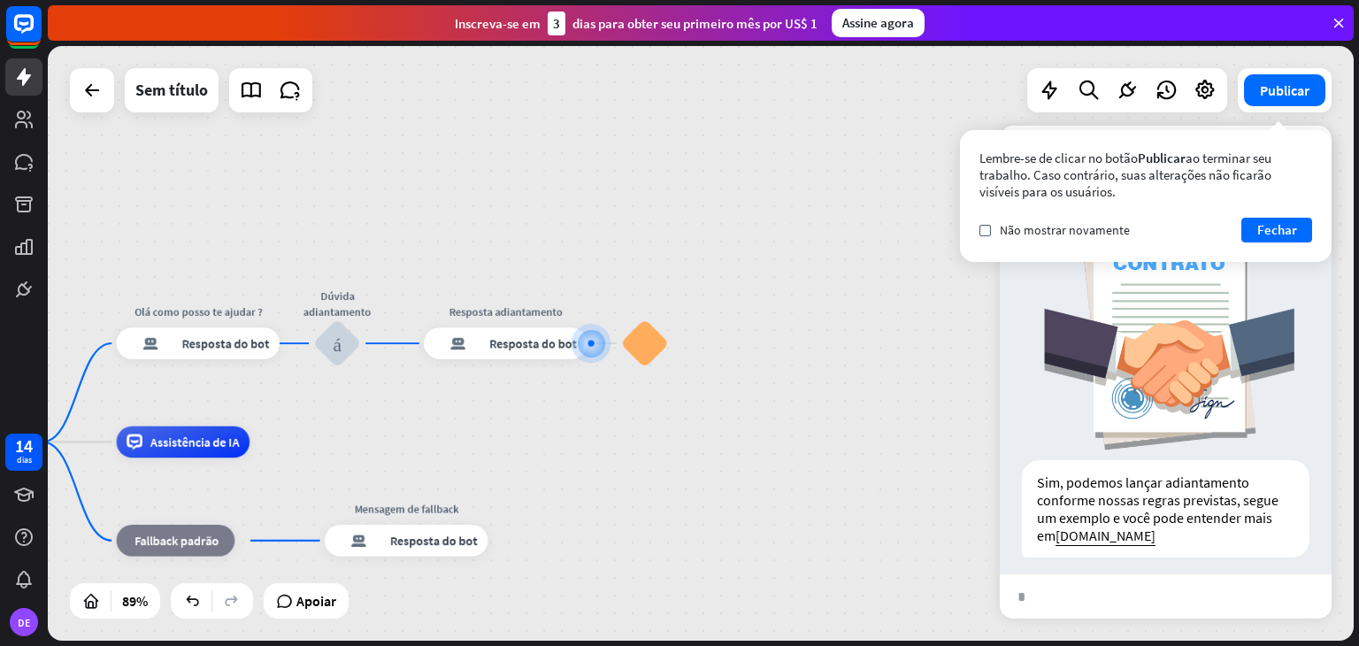
type input "**"
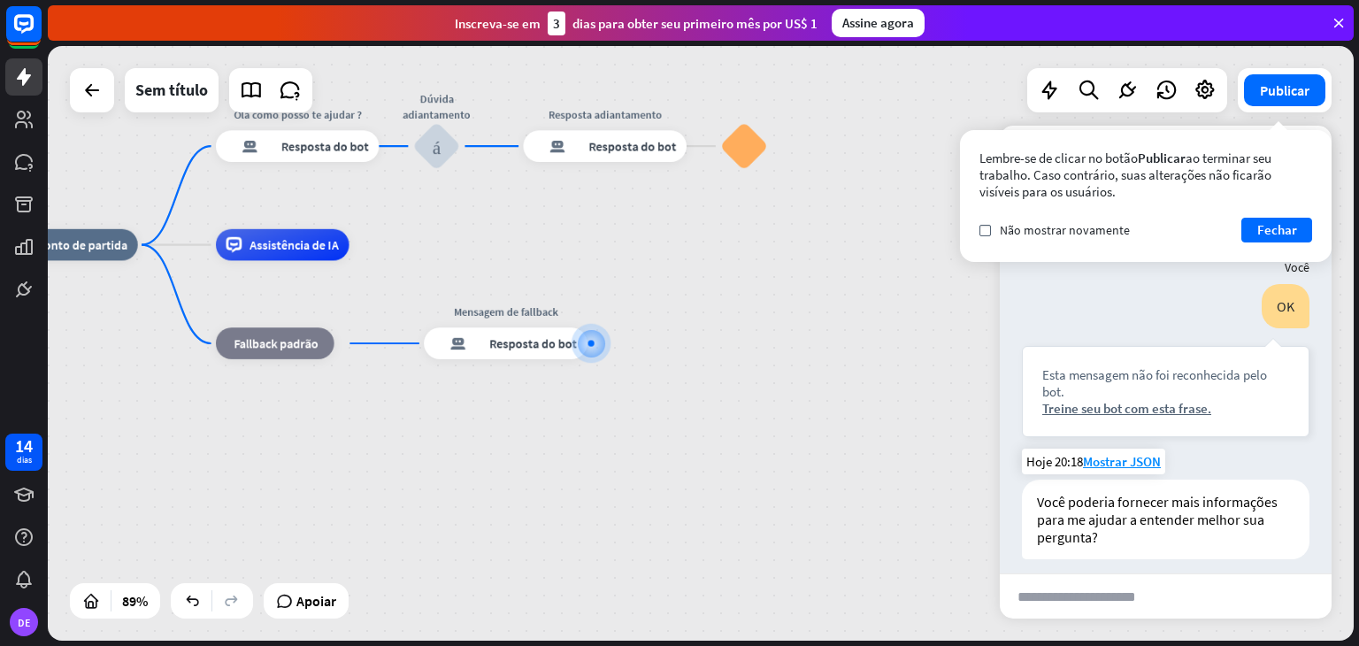
scroll to position [1178, 0]
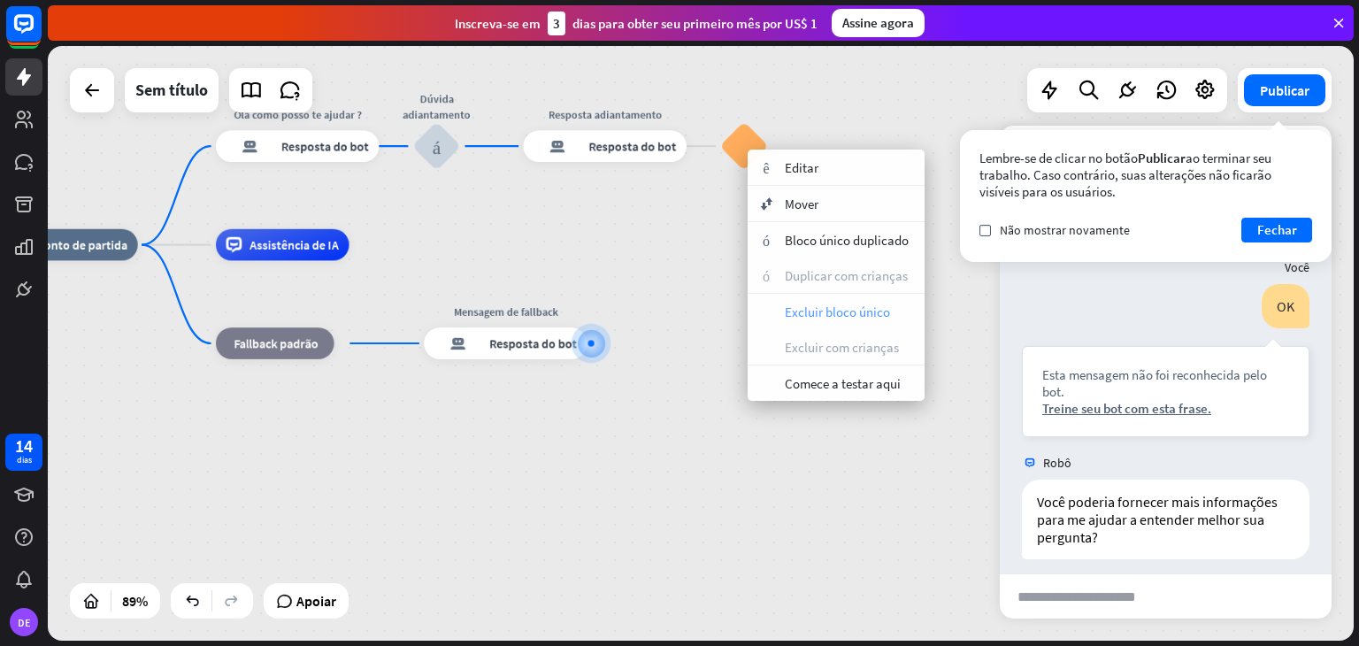
click at [807, 319] on div "lixo Excluir bloco único" at bounding box center [835, 311] width 177 height 35
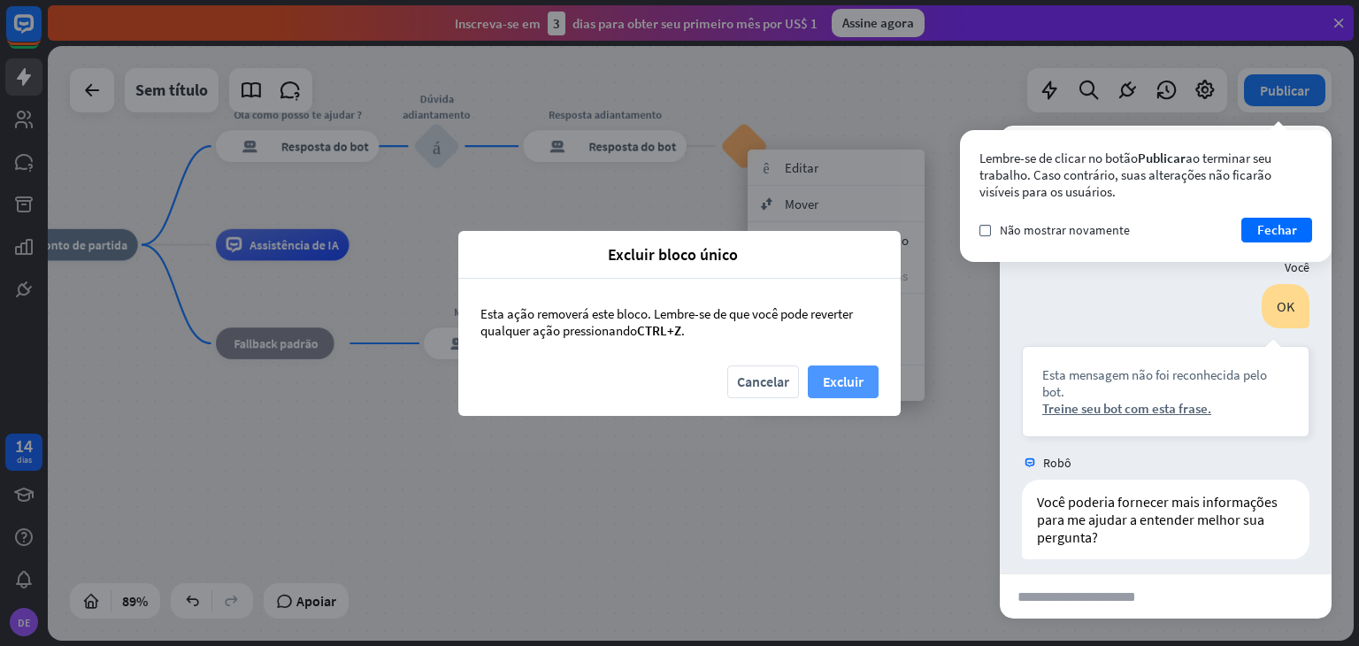
click at [835, 373] on font "Excluir" at bounding box center [843, 381] width 41 height 18
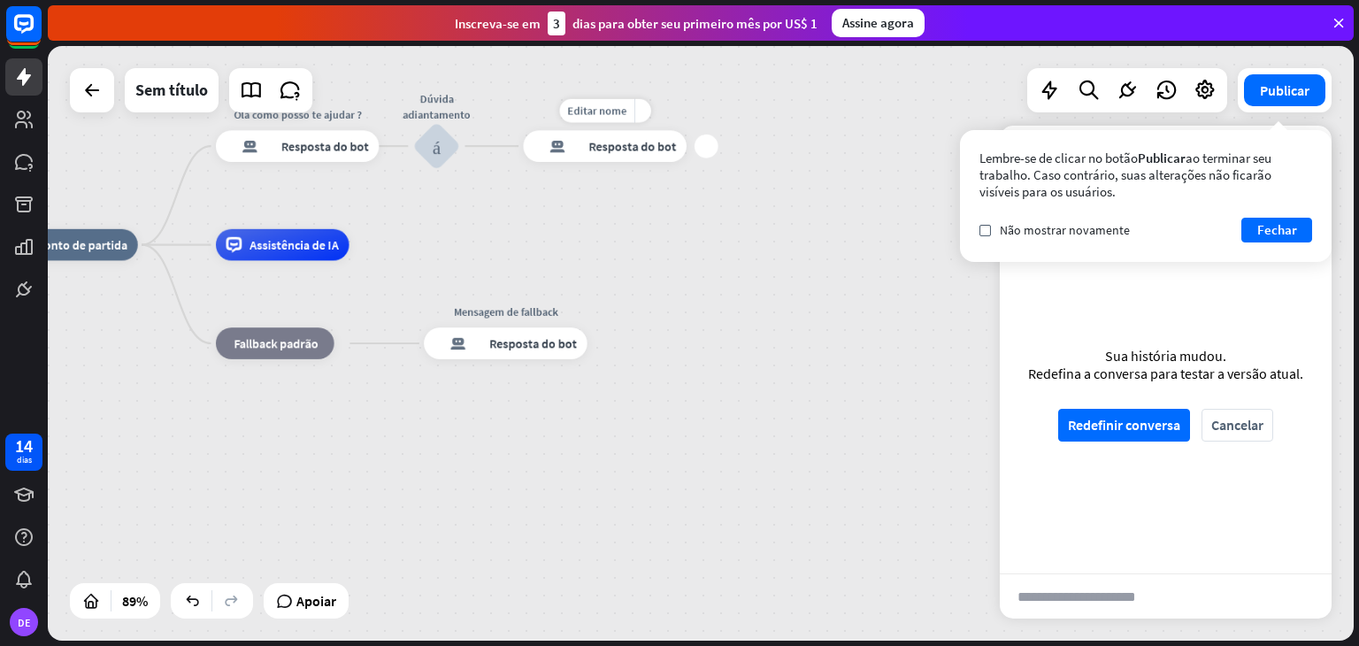
click at [709, 155] on div "mais" at bounding box center [706, 146] width 24 height 24
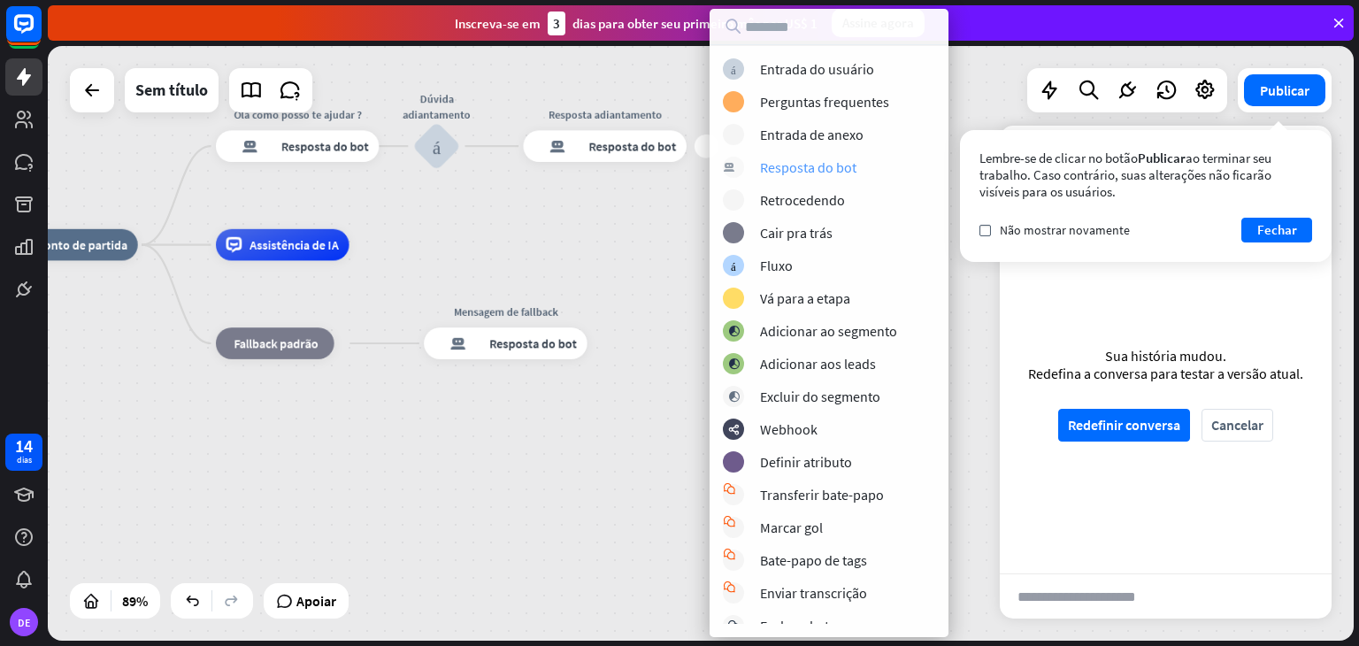
click at [820, 171] on font "Resposta do bot" at bounding box center [808, 167] width 96 height 18
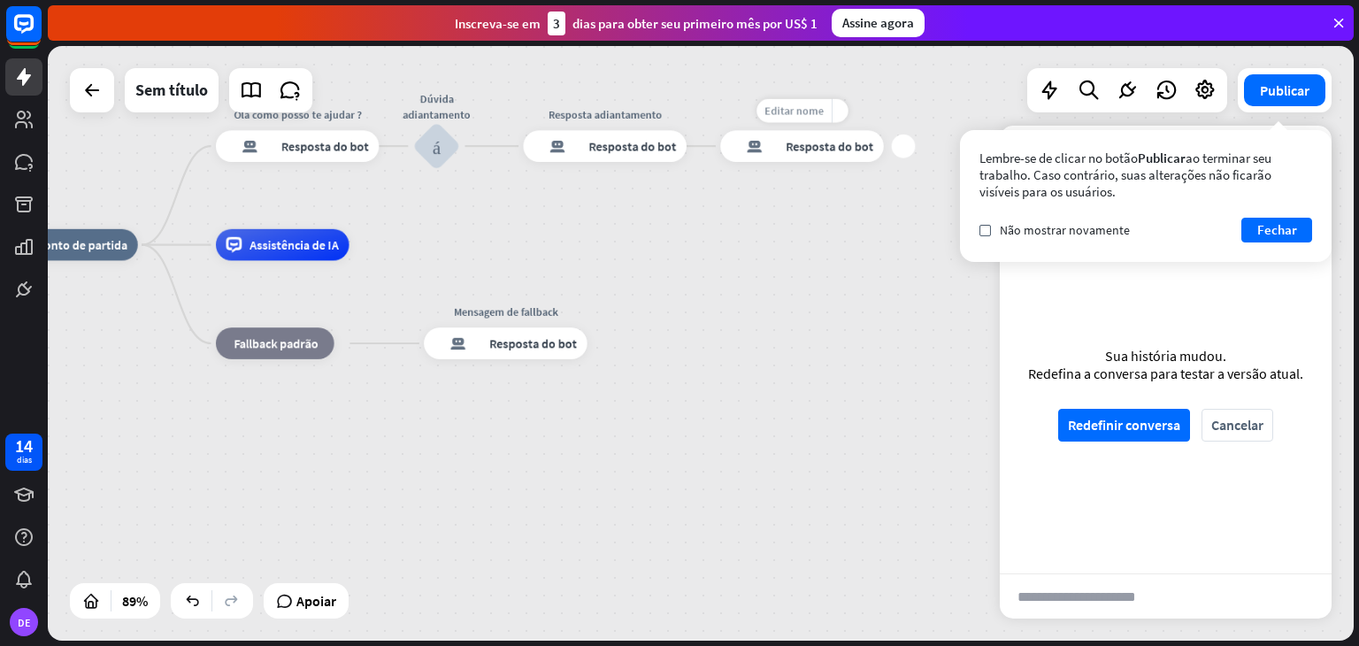
click at [792, 100] on div "Editar nome" at bounding box center [793, 111] width 75 height 24
click at [811, 145] on font "Resposta do bot" at bounding box center [829, 146] width 88 height 16
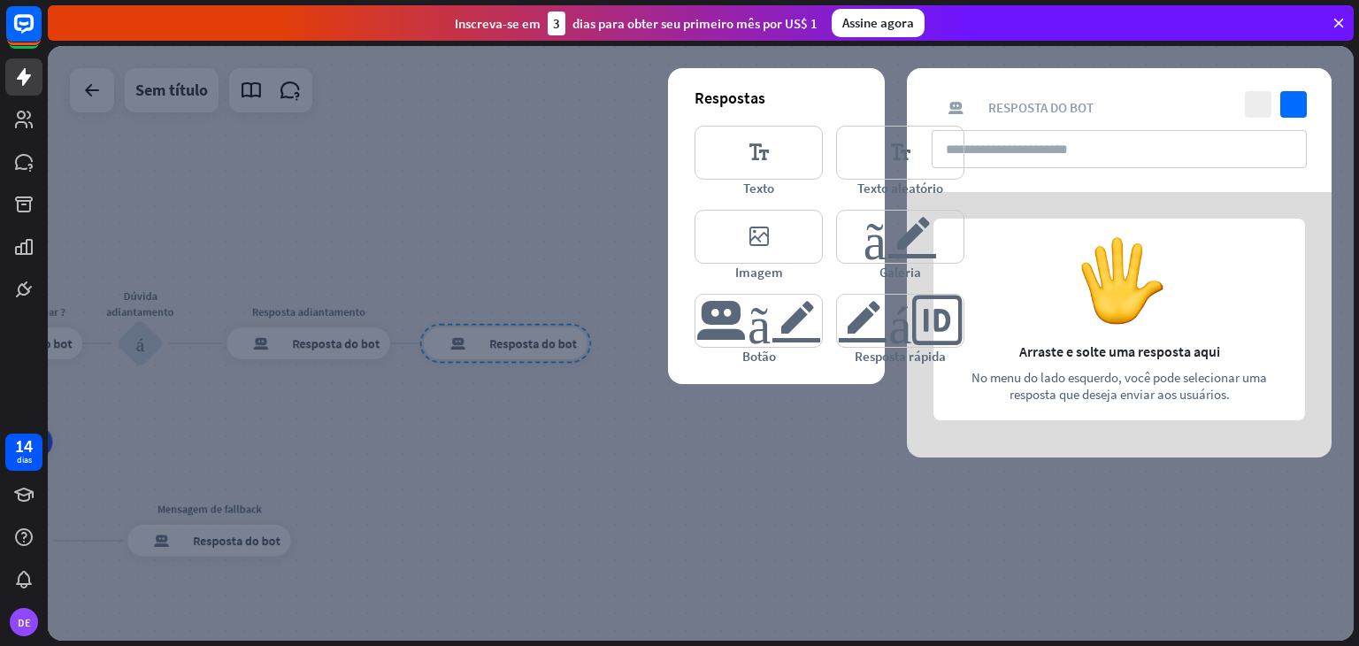
click at [1033, 283] on div at bounding box center [1119, 324] width 425 height 265
click at [868, 165] on font "editor_text" at bounding box center [900, 152] width 69 height 52
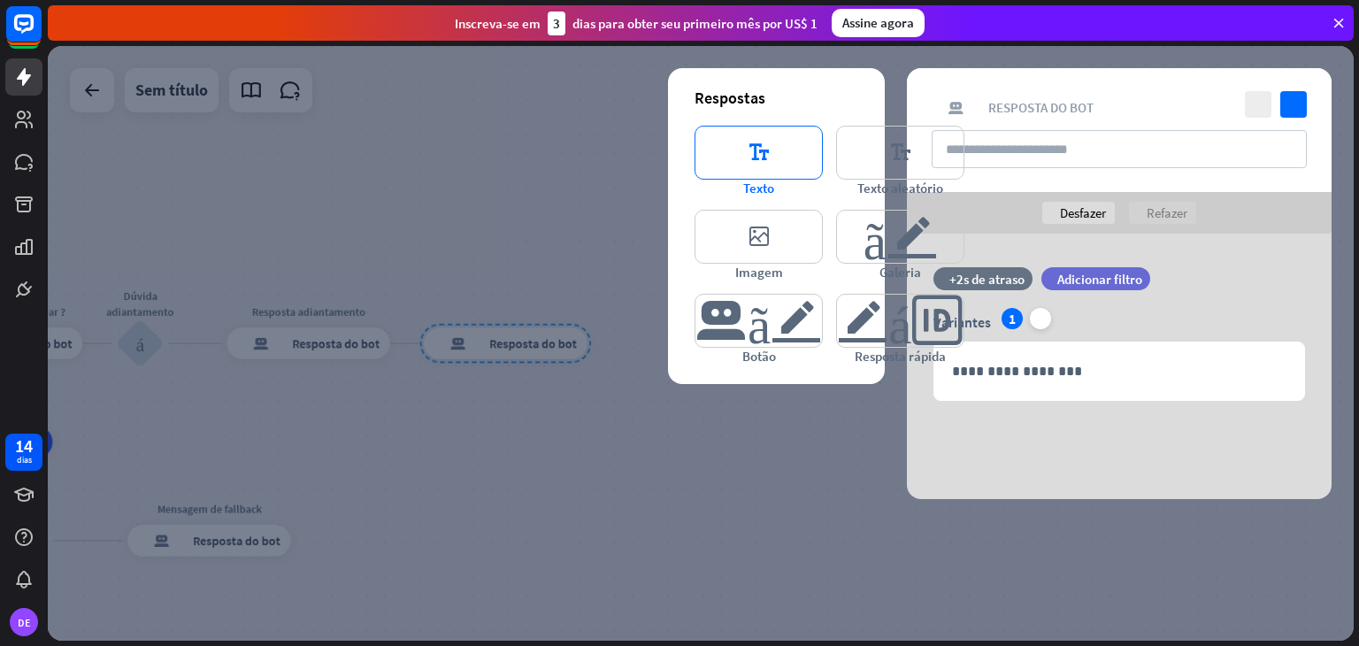
click at [776, 146] on font "editor_text" at bounding box center [758, 152] width 69 height 52
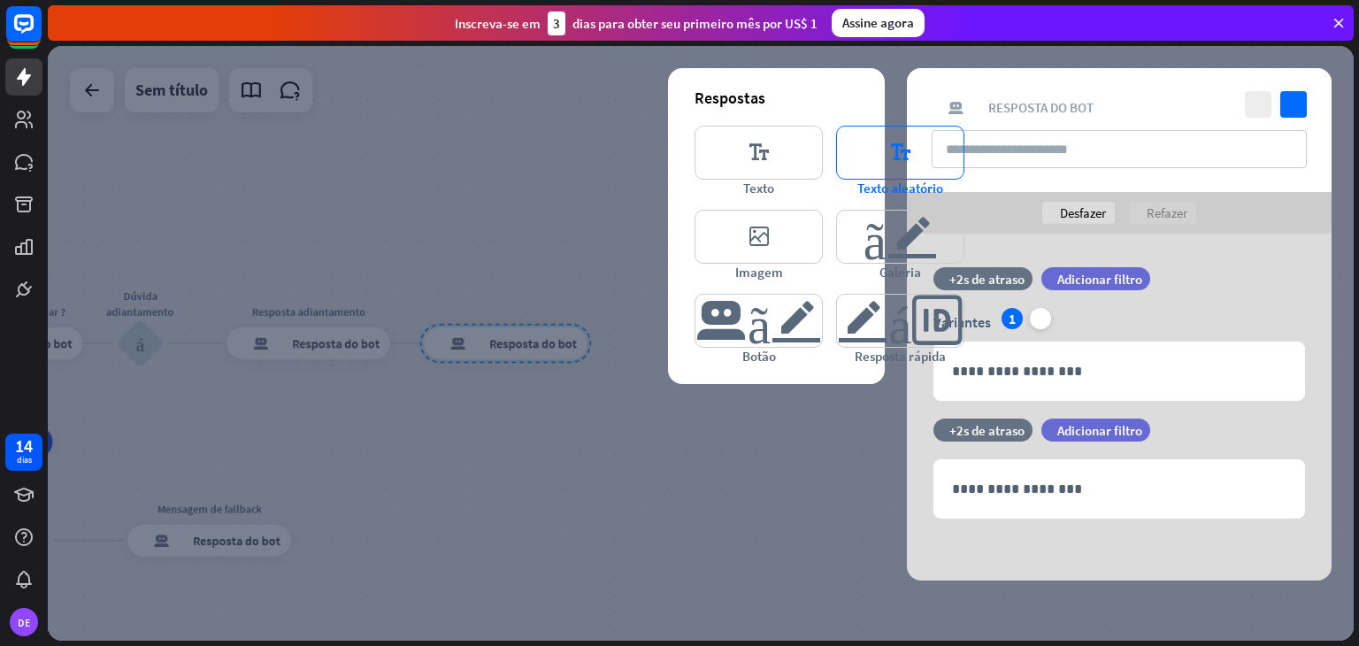
click at [884, 147] on font "editor_text" at bounding box center [900, 152] width 69 height 52
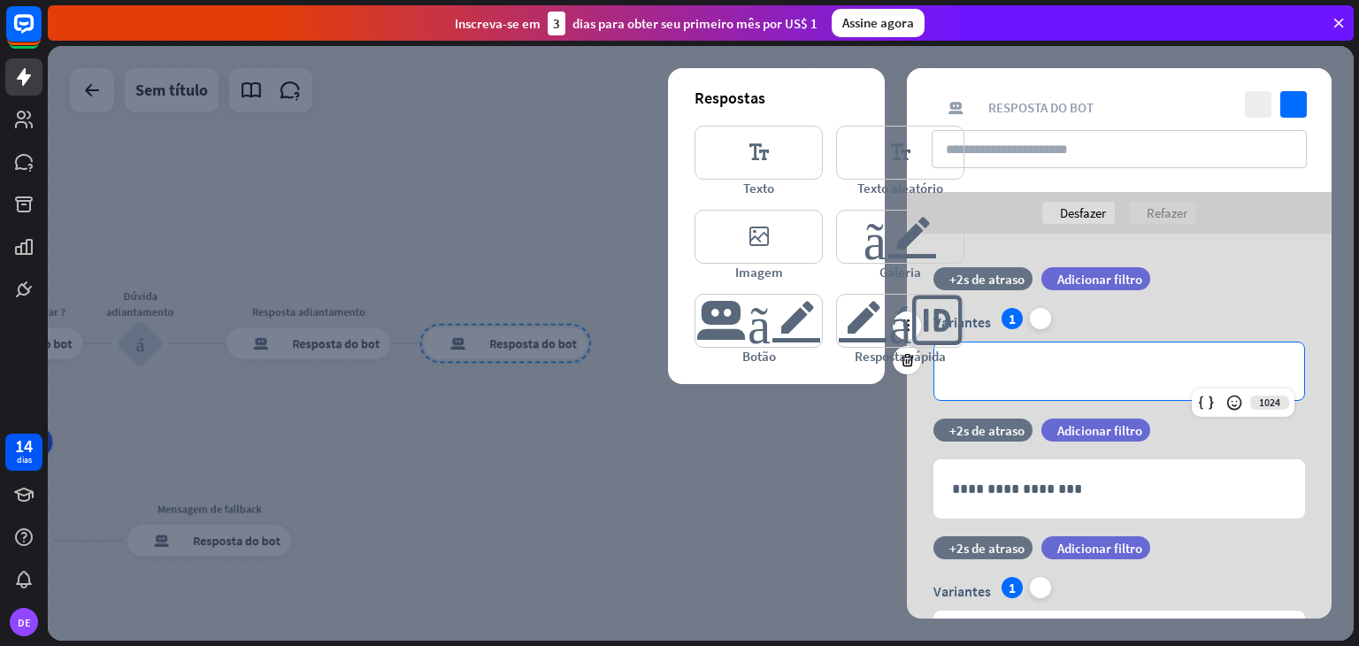
click at [1058, 362] on p "**********" at bounding box center [1119, 371] width 334 height 22
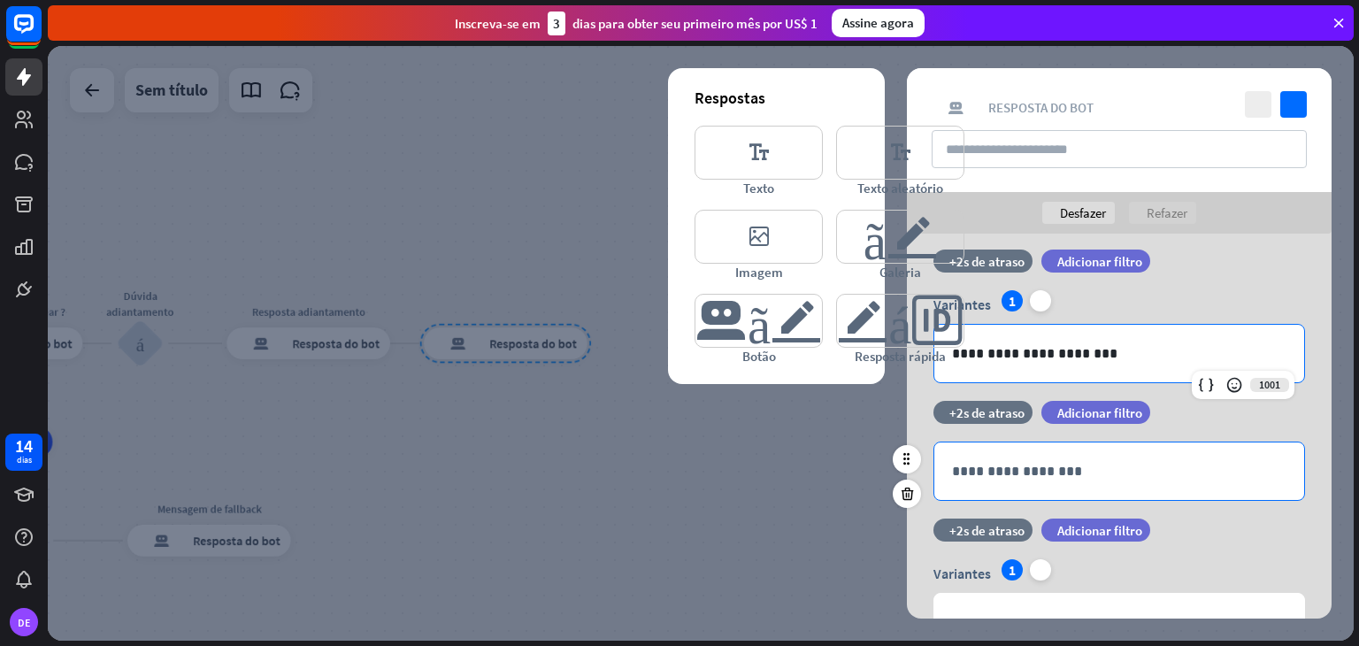
scroll to position [18, 0]
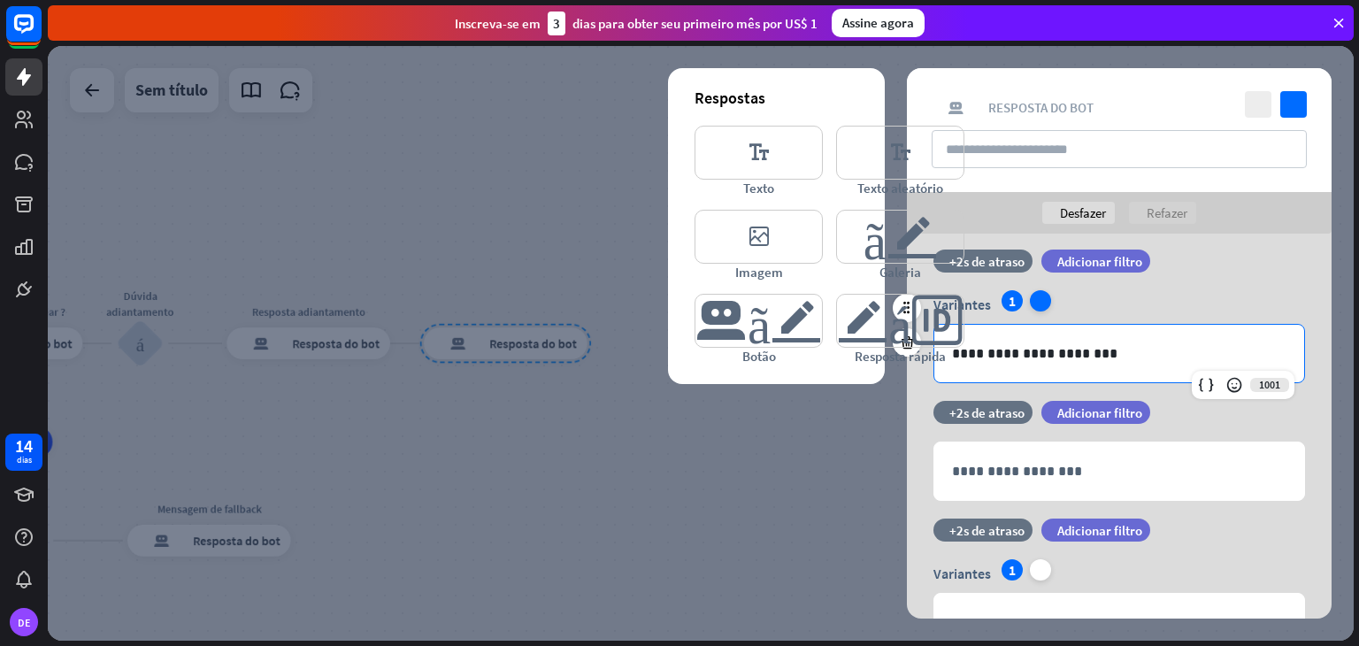
click at [1038, 298] on icon "mais" at bounding box center [1040, 300] width 21 height 21
click at [1101, 355] on p "**********" at bounding box center [1119, 353] width 334 height 22
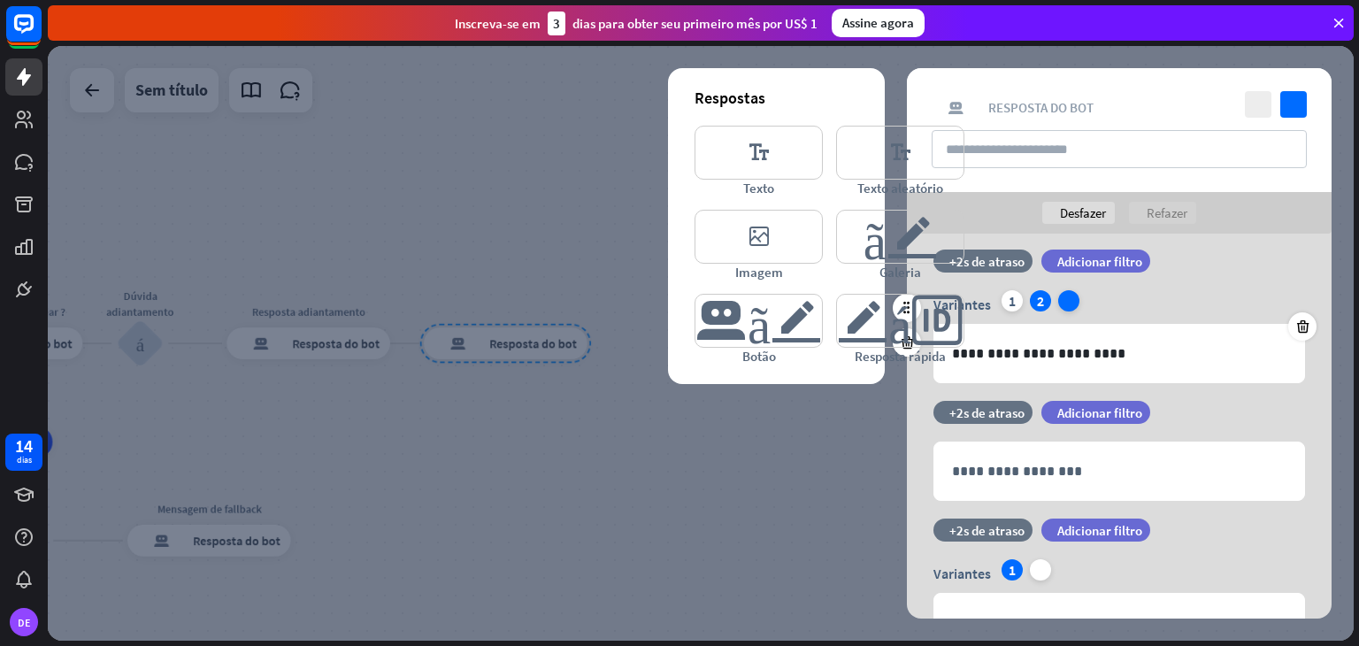
click at [1062, 295] on icon "mais" at bounding box center [1068, 300] width 21 height 21
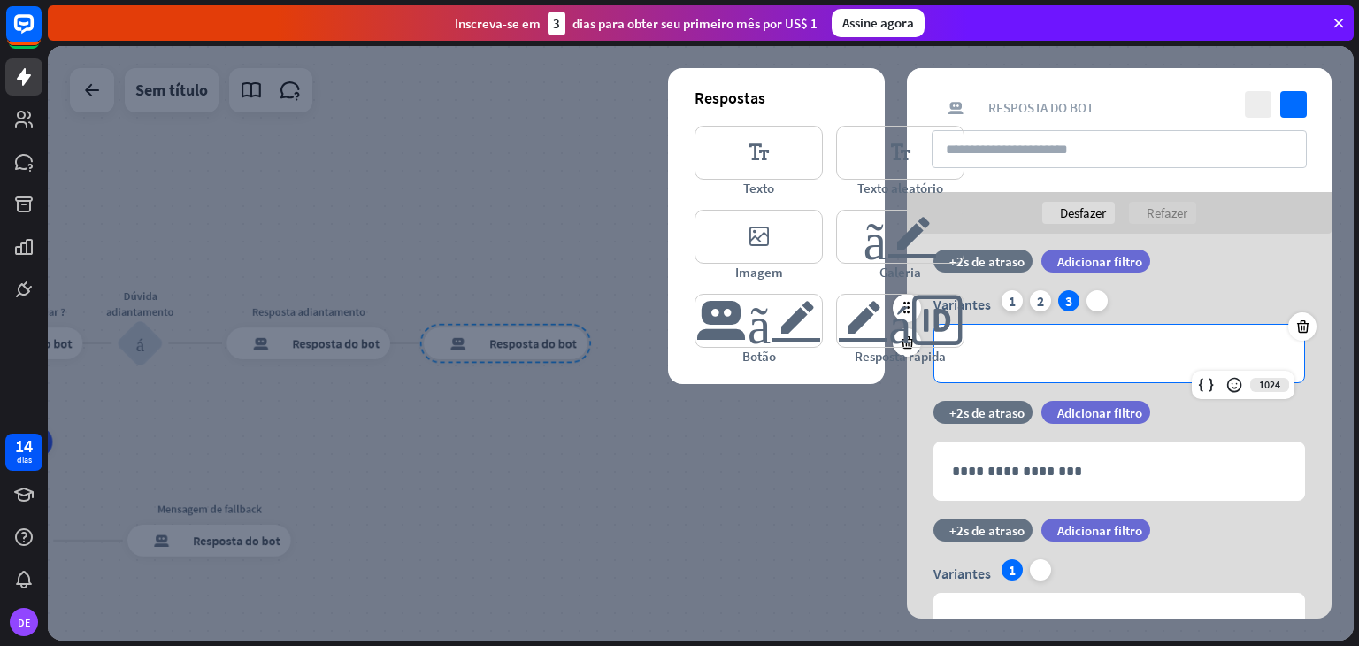
click at [1047, 346] on p "**********" at bounding box center [1119, 353] width 334 height 22
click at [757, 474] on div at bounding box center [700, 343] width 1305 height 594
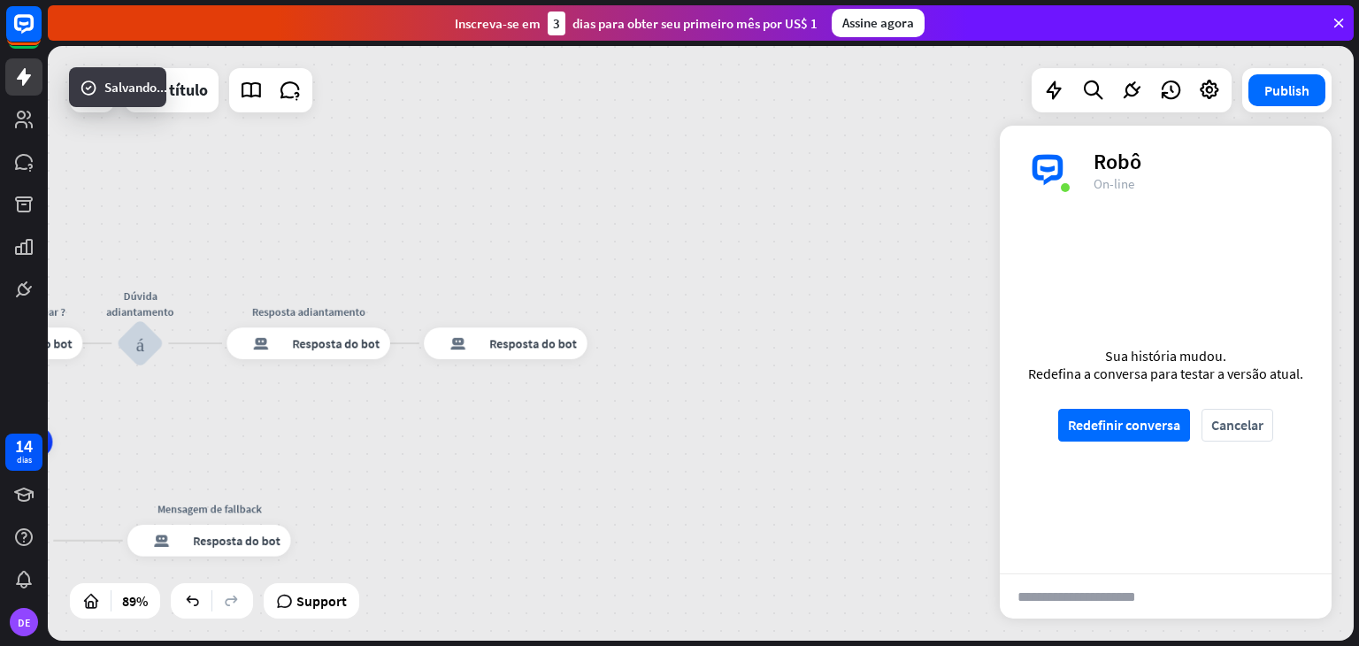
scroll to position [1168, 0]
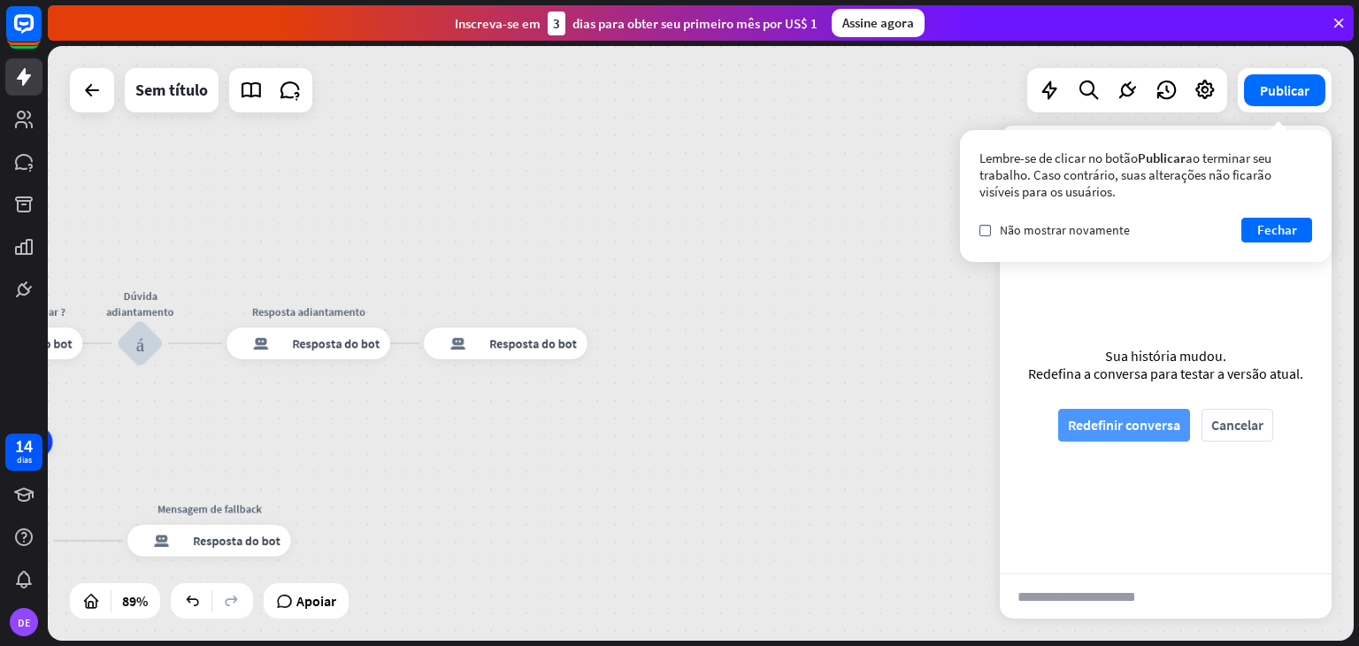
click at [1132, 429] on font "Redefinir conversa" at bounding box center [1124, 425] width 112 height 18
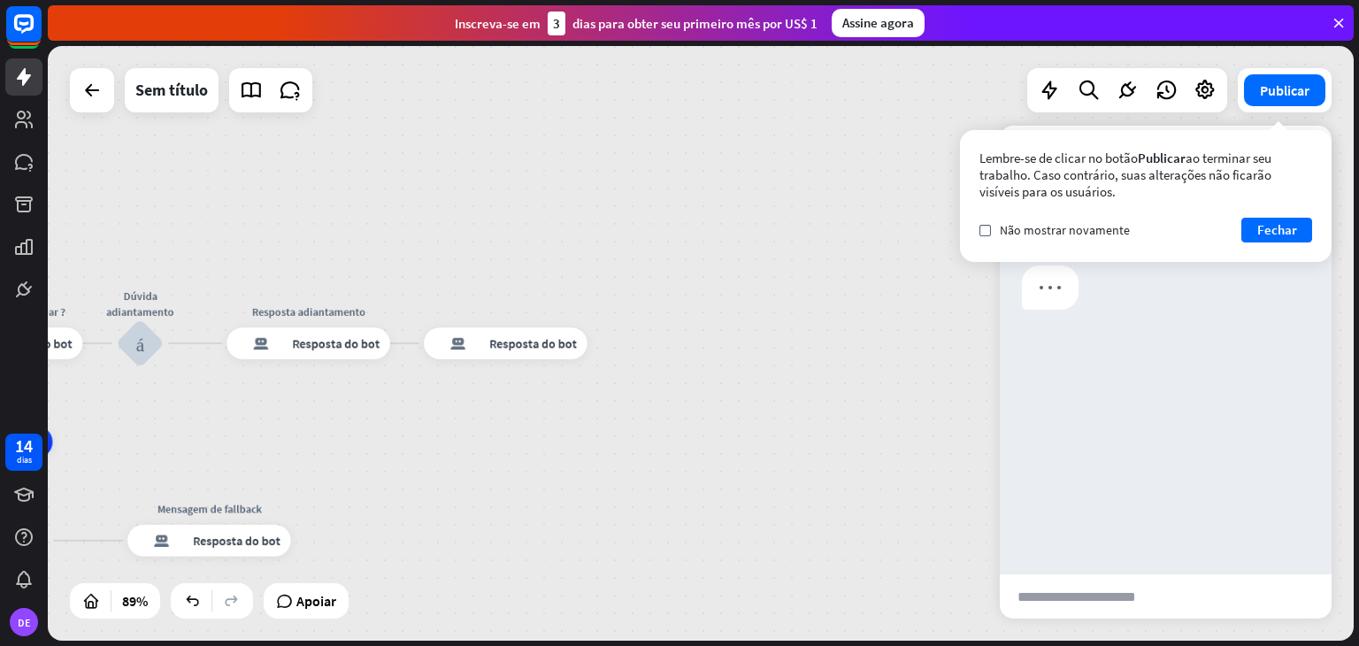
scroll to position [0, 0]
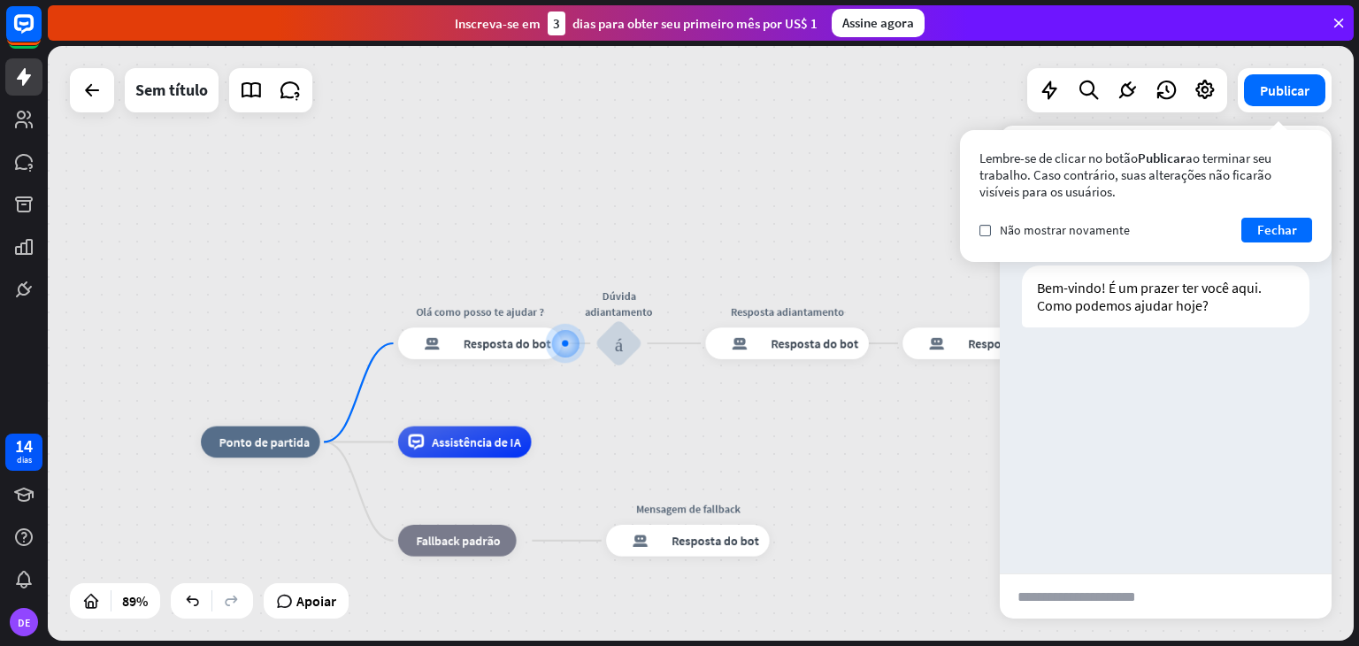
click at [1131, 601] on input "text" at bounding box center [1089, 596] width 180 height 44
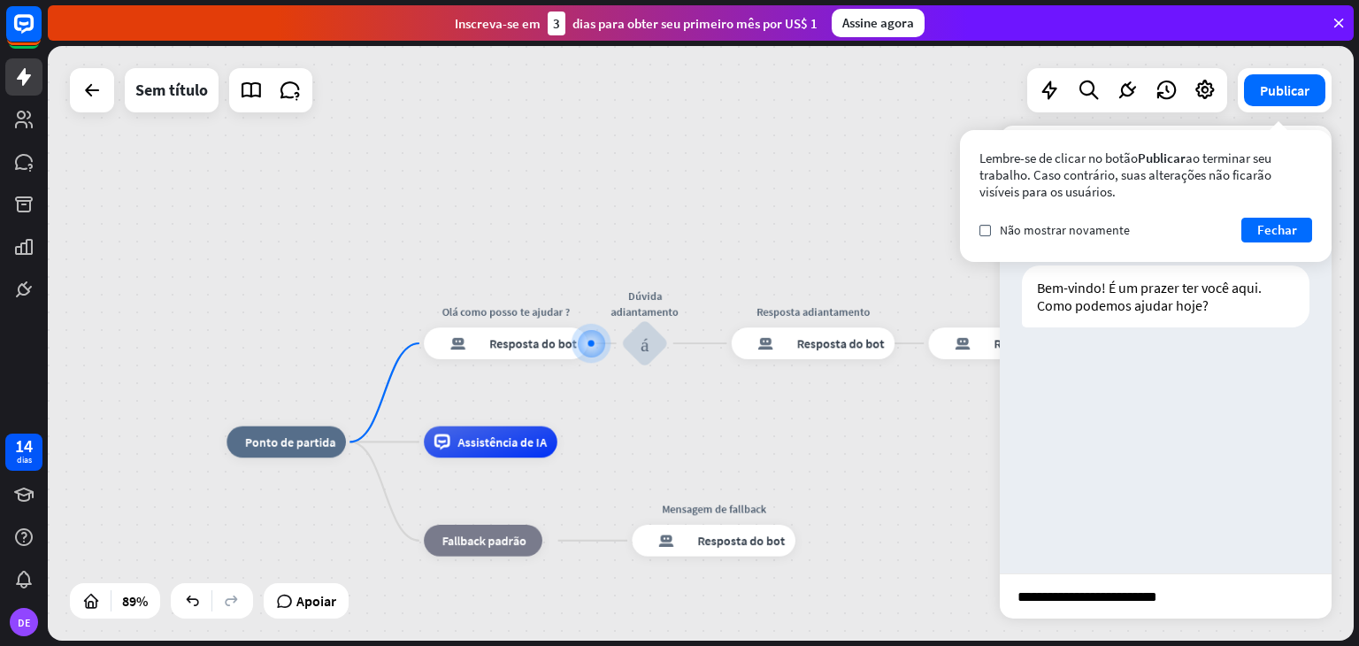
type input "**********"
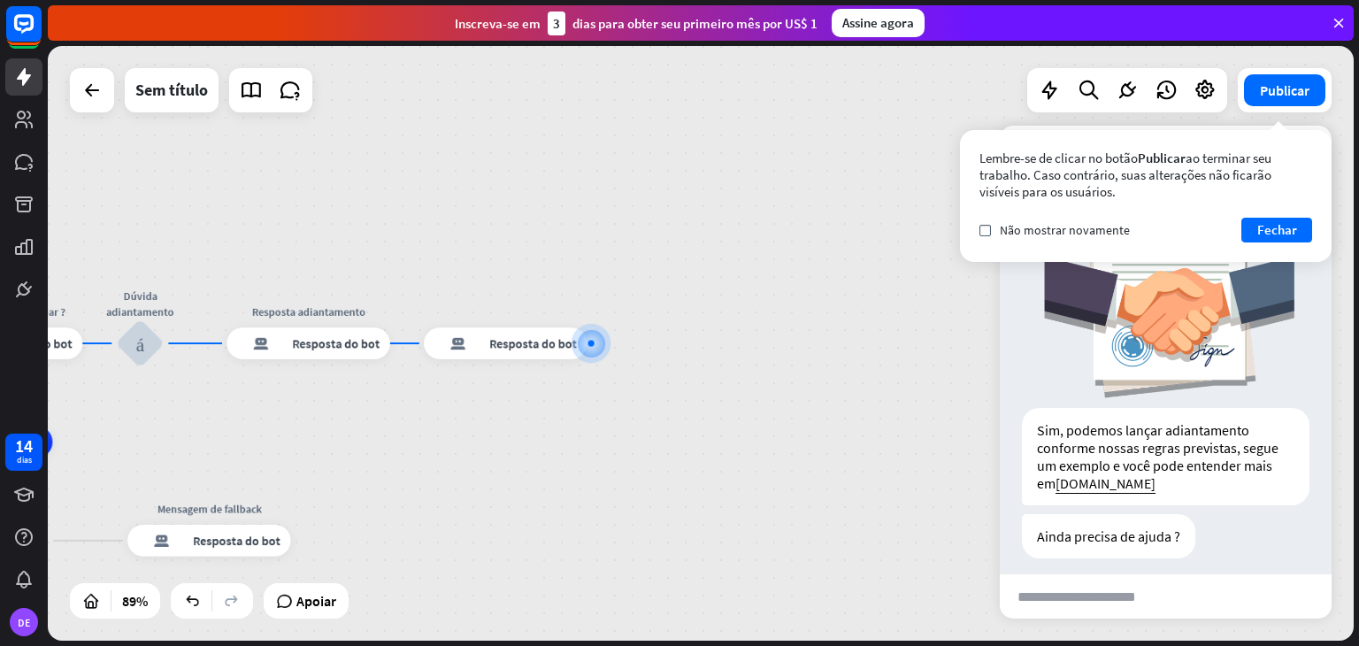
scroll to position [279, 0]
click at [509, 358] on div "resposta do bot de bloco Resposta do bot" at bounding box center [505, 343] width 163 height 32
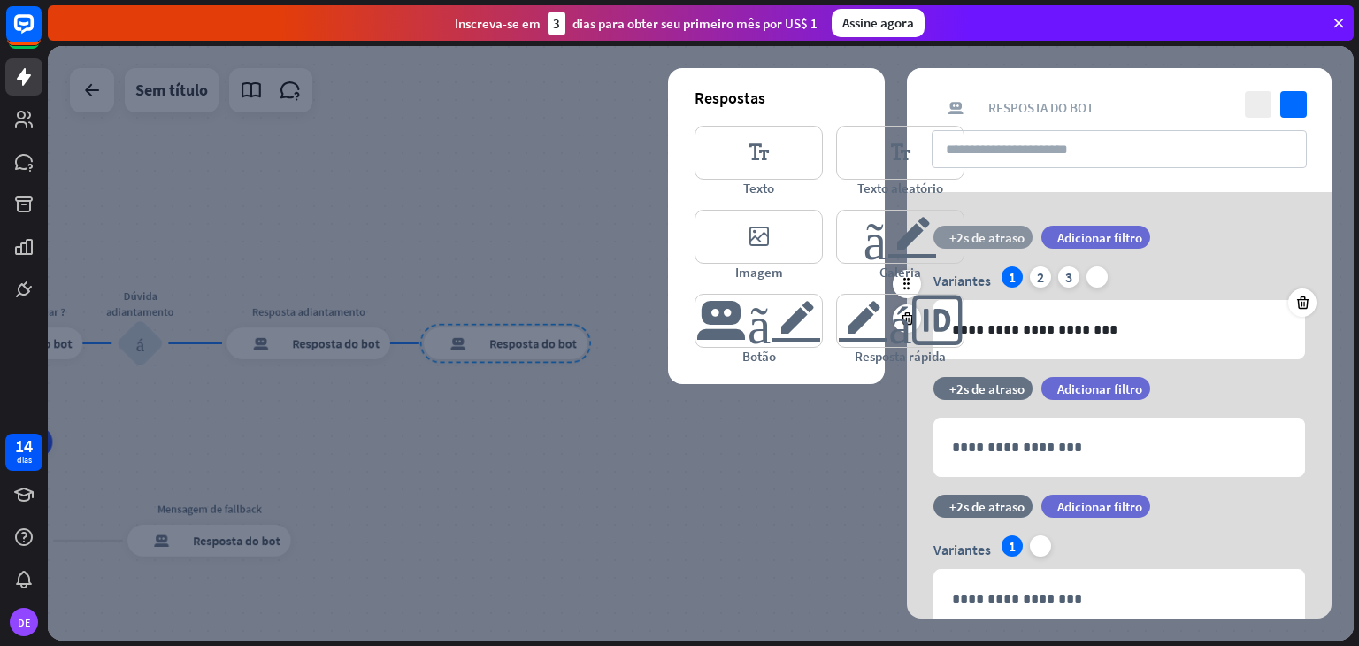
click at [1006, 239] on font "+2s de atraso" at bounding box center [986, 237] width 75 height 17
click at [1116, 239] on div at bounding box center [1134, 236] width 275 height 5
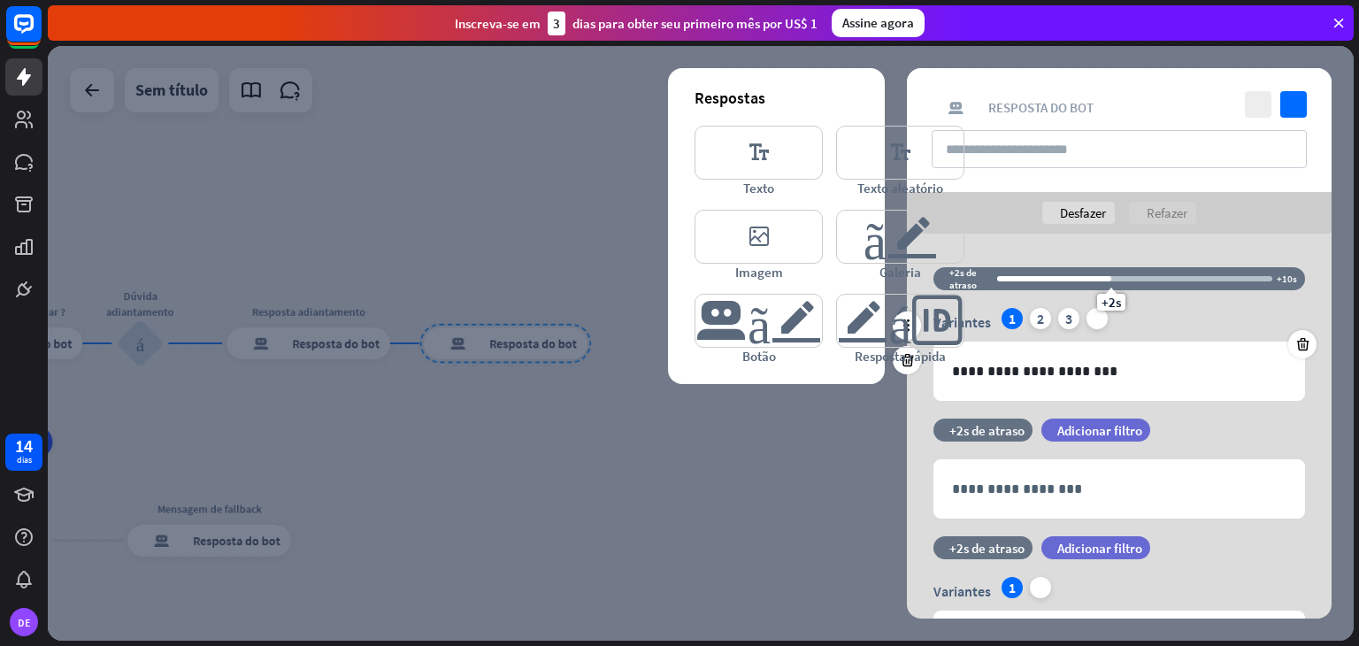
drag, startPoint x: 1113, startPoint y: 283, endPoint x: 1099, endPoint y: 298, distance: 20.1
click at [1105, 285] on div "+2s" at bounding box center [1111, 278] width 12 height 12
click at [1051, 142] on input "text" at bounding box center [1118, 149] width 375 height 38
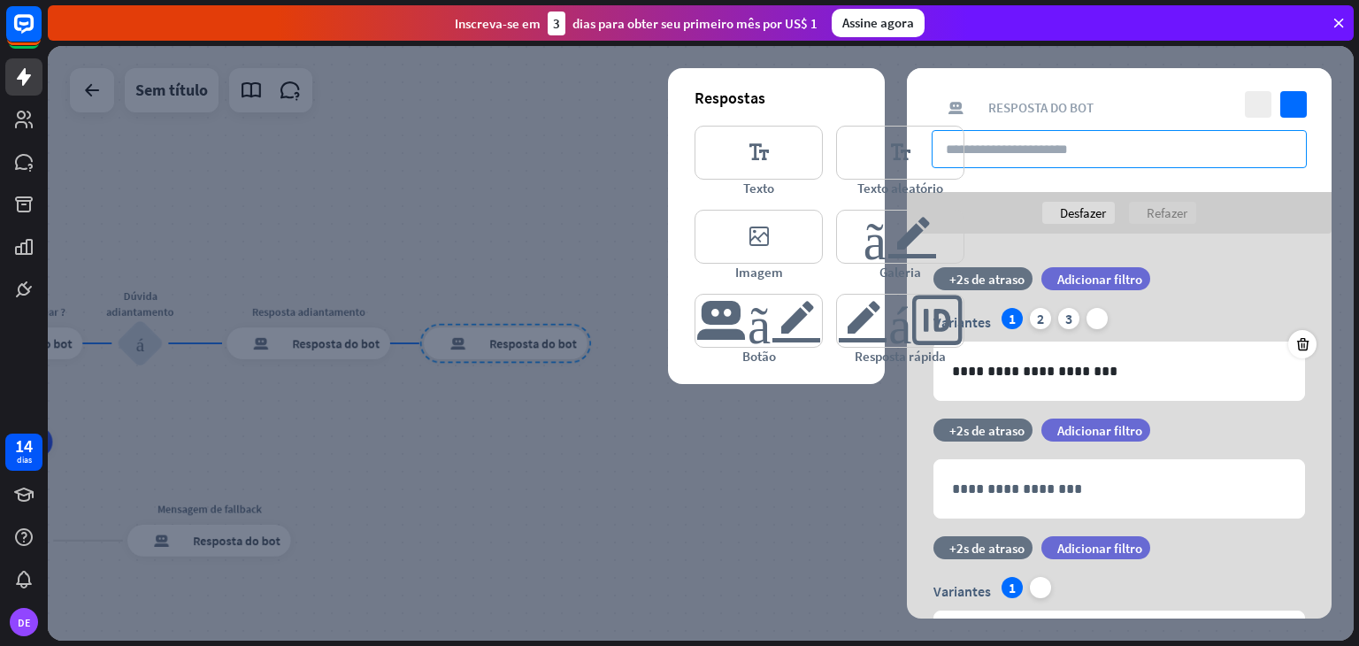
type input "*"
type input "**********"
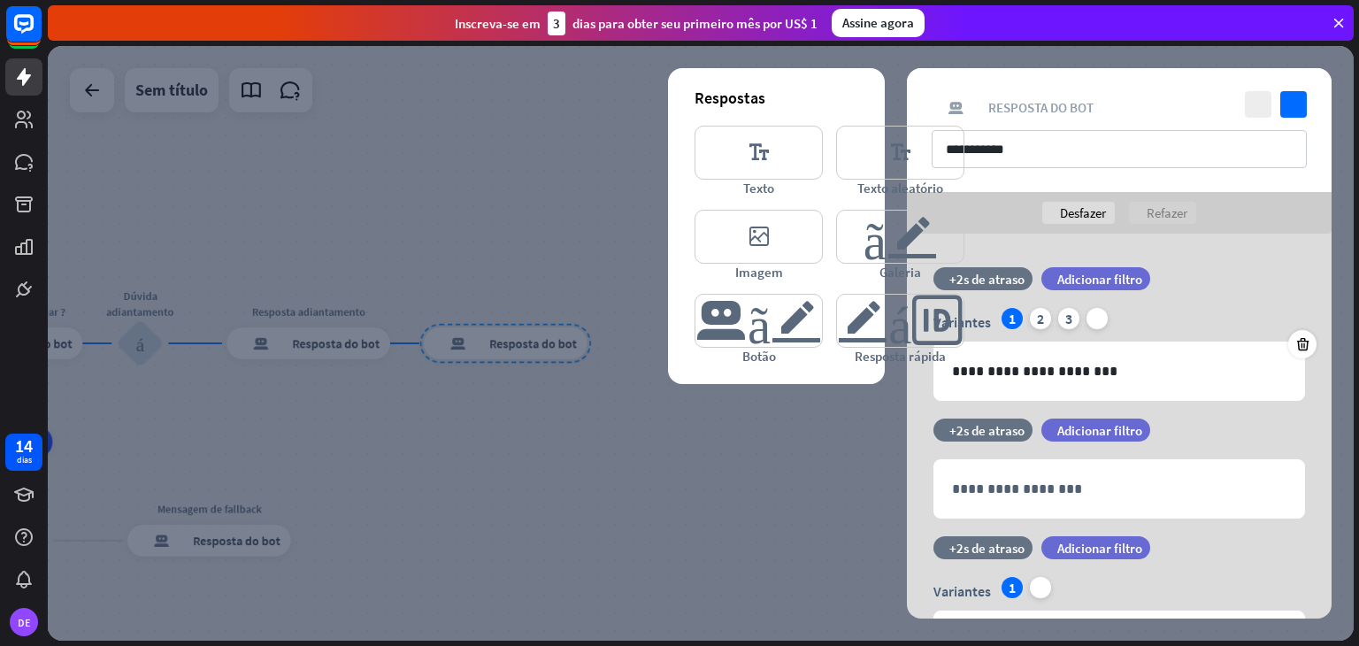
click at [768, 473] on div at bounding box center [700, 343] width 1305 height 594
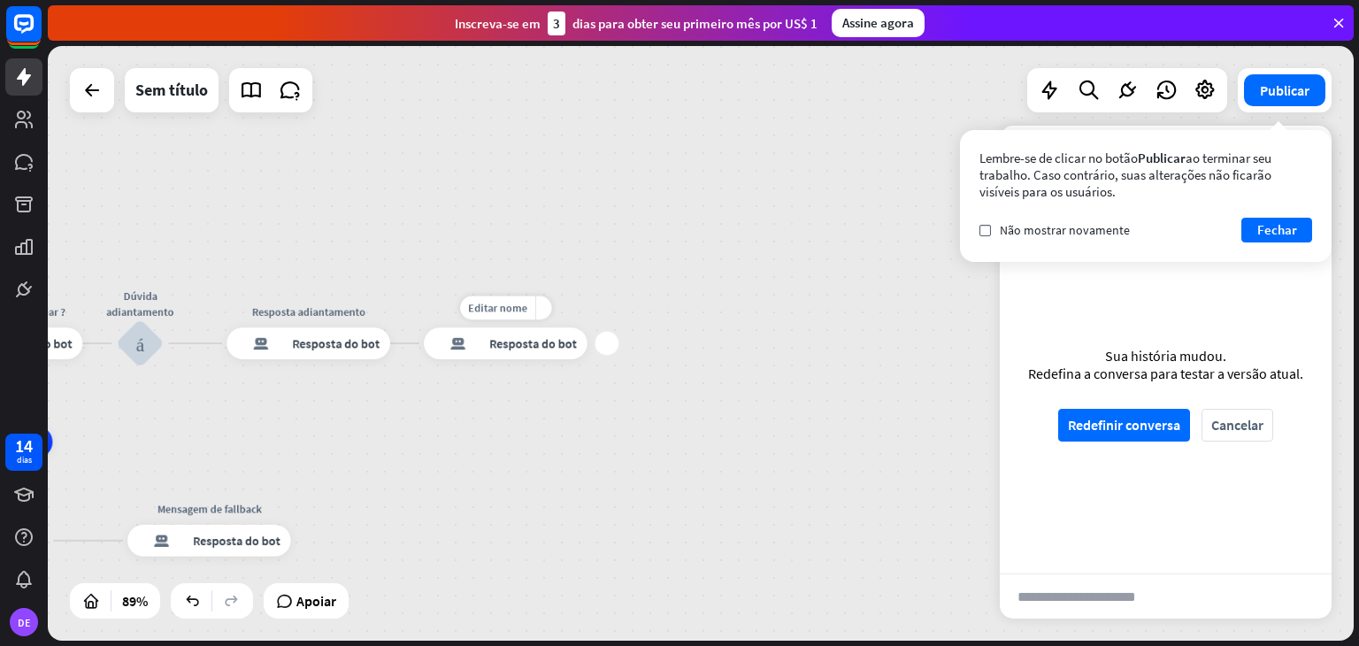
click at [610, 345] on div "mais" at bounding box center [607, 344] width 24 height 24
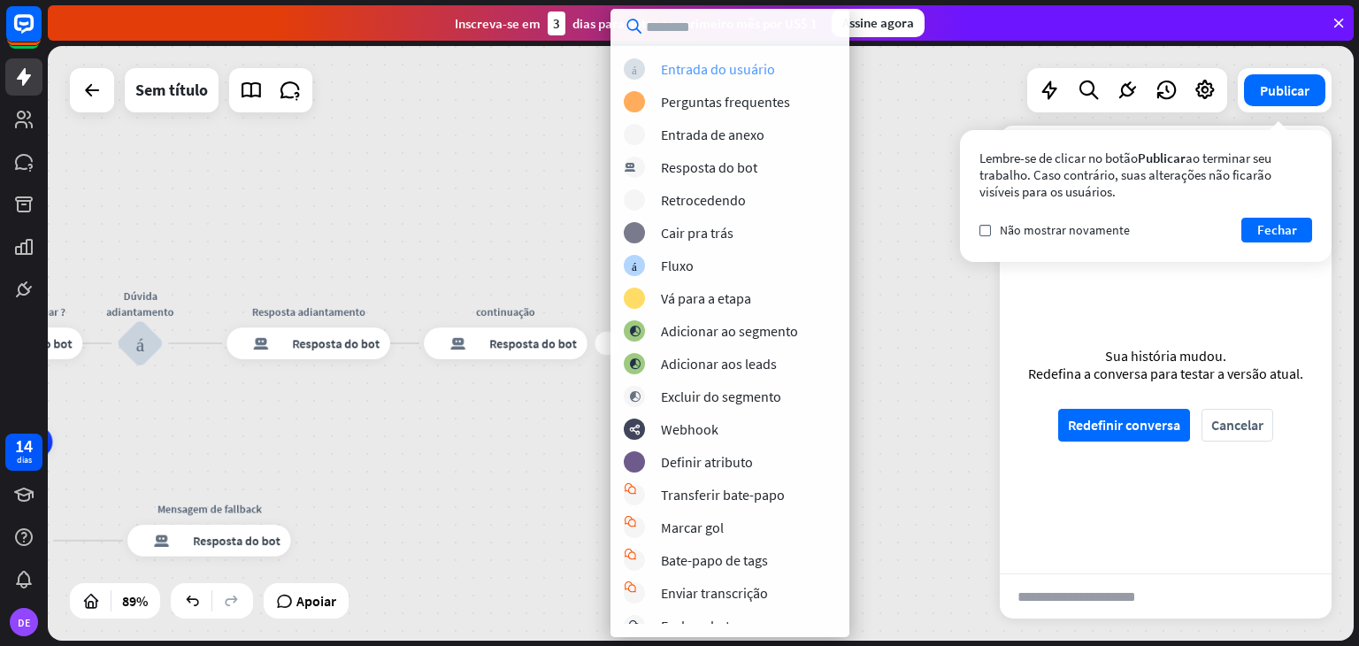
click at [719, 63] on font "Entrada do usuário" at bounding box center [718, 69] width 114 height 18
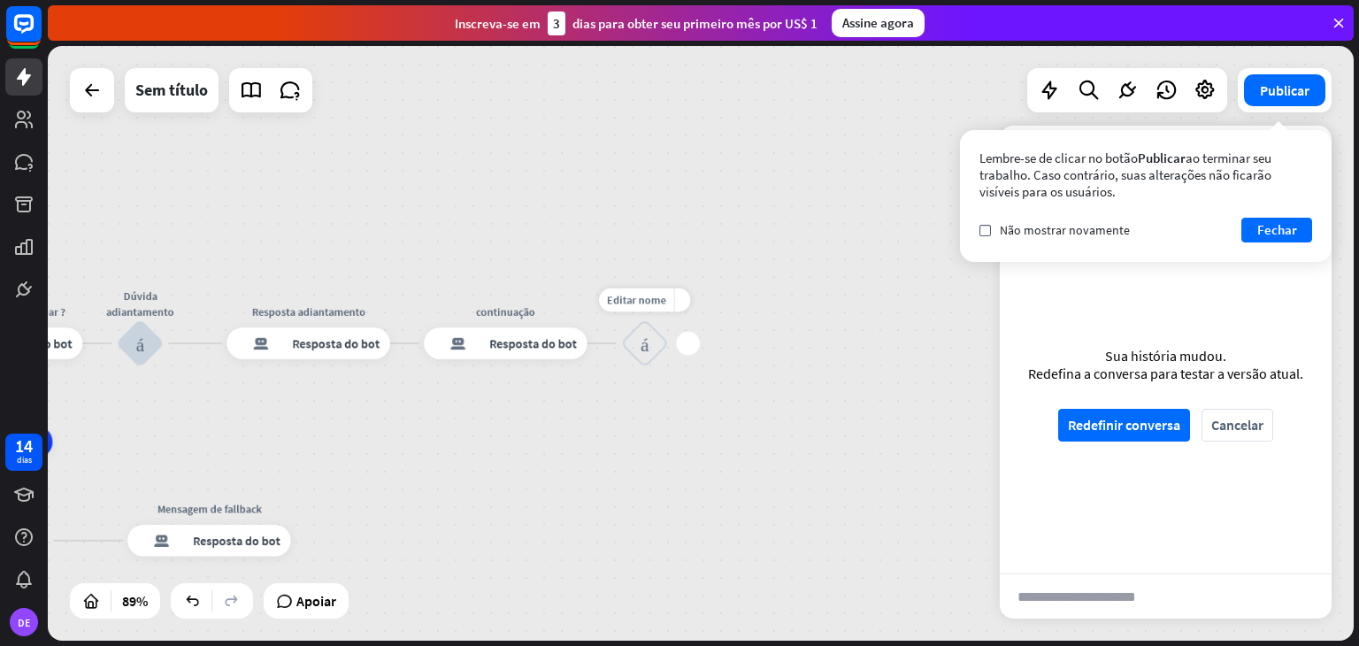
click at [649, 341] on div "bloco_entrada_do_usuário" at bounding box center [644, 342] width 47 height 47
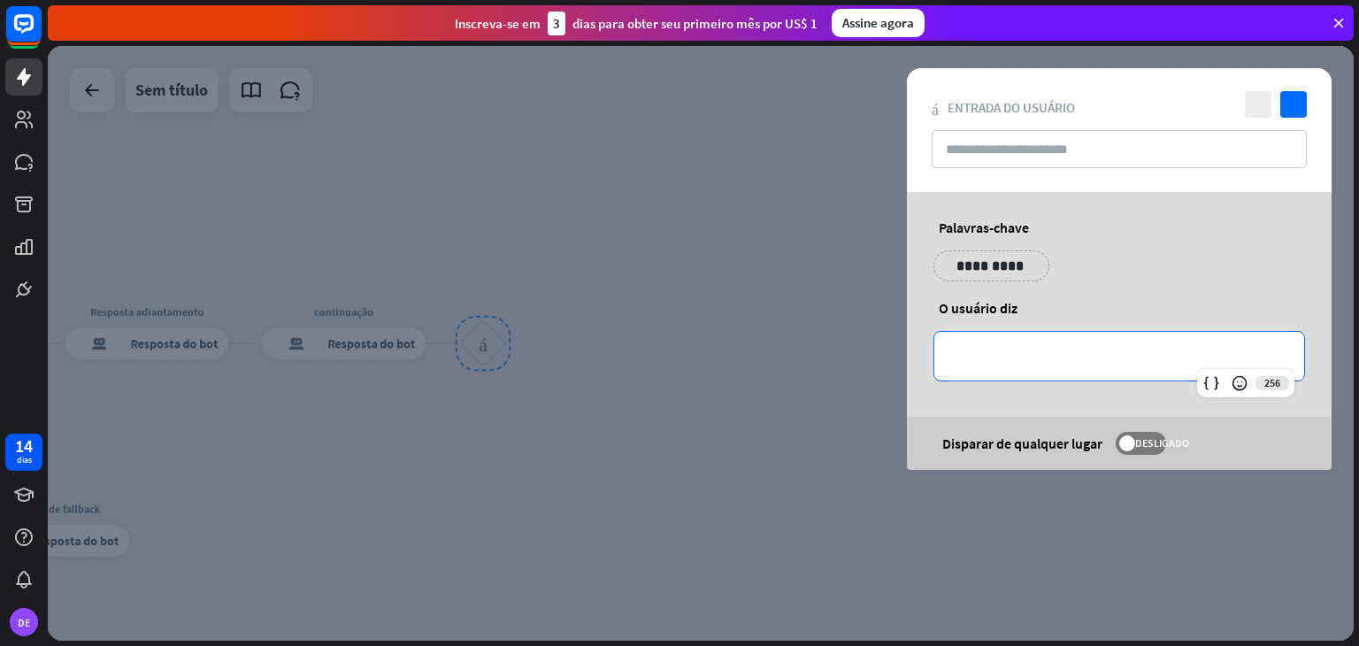
click at [995, 353] on p "**********" at bounding box center [1119, 356] width 334 height 22
click at [1002, 267] on p "**********" at bounding box center [990, 266] width 89 height 22
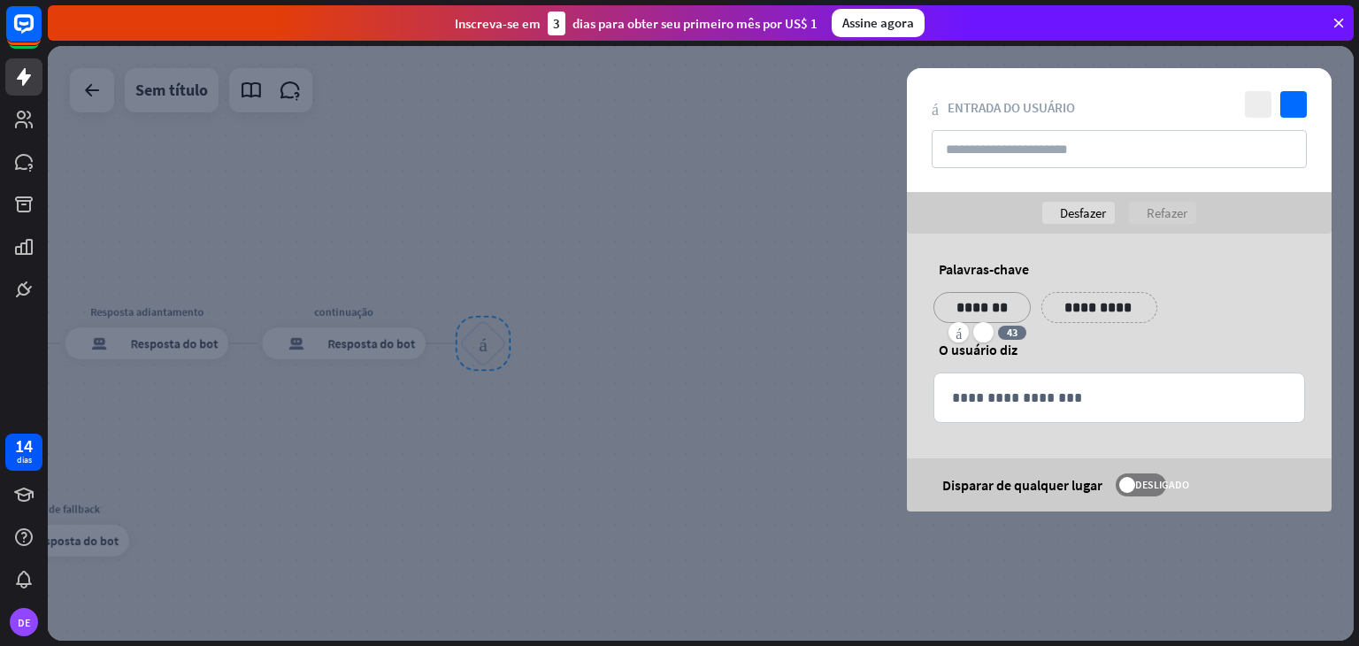
click at [1077, 310] on p "**********" at bounding box center [1098, 307] width 89 height 22
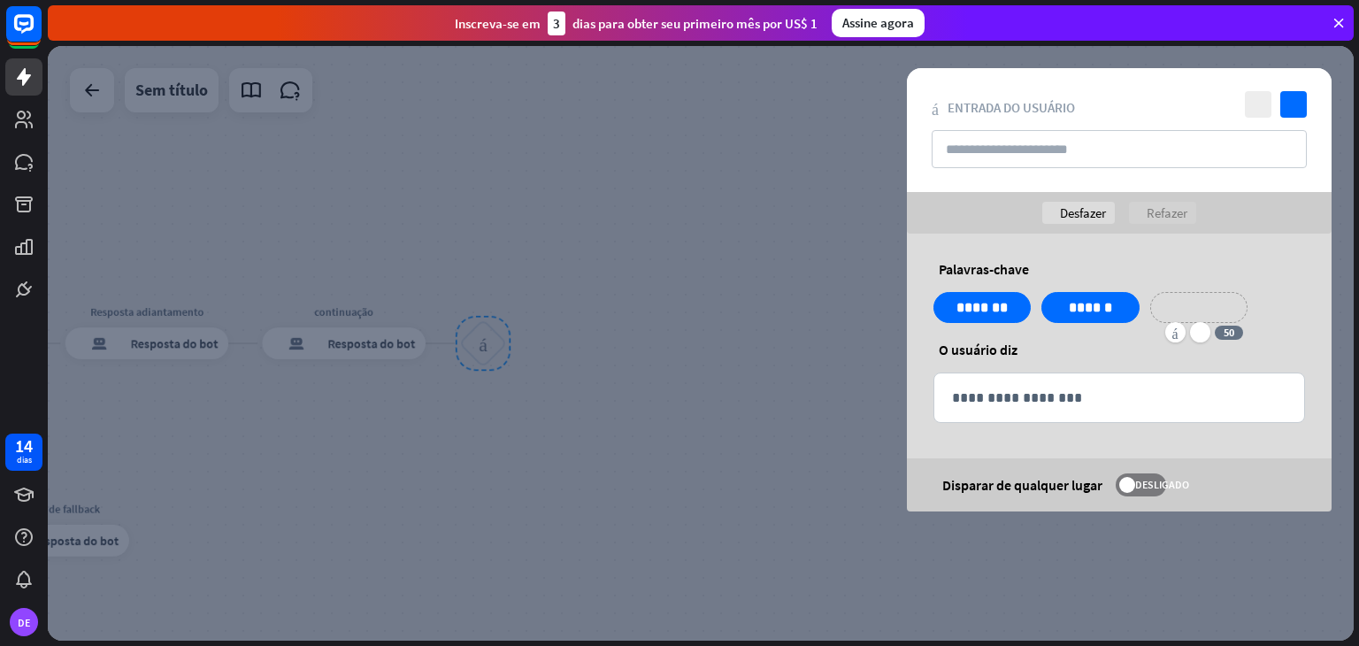
click at [1210, 312] on p "**********" at bounding box center [1198, 307] width 71 height 22
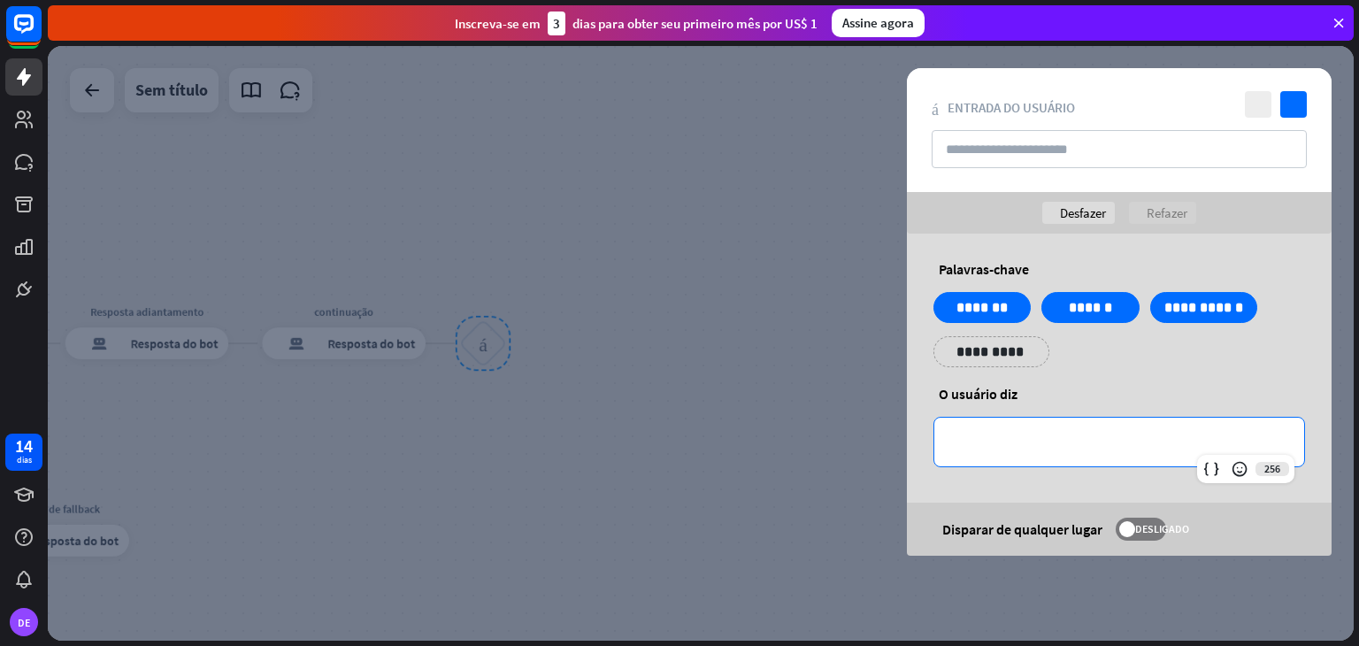
click at [1088, 434] on p "**********" at bounding box center [1119, 442] width 334 height 22
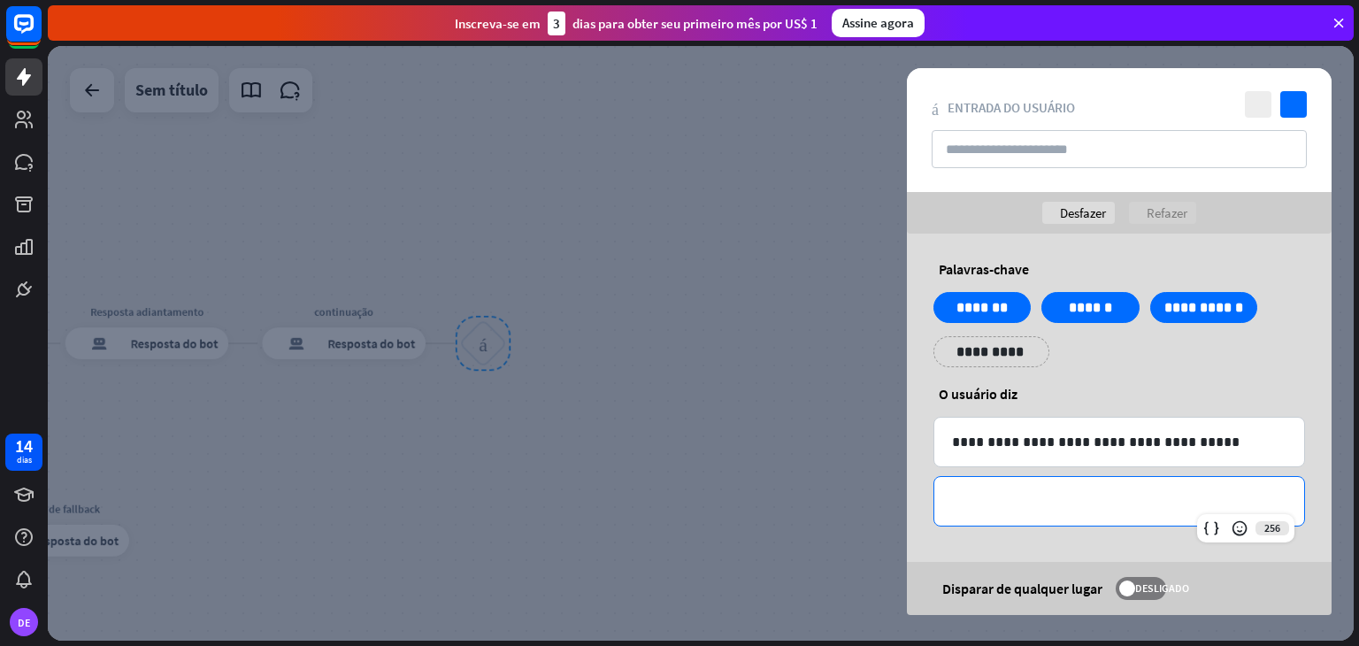
click at [1005, 490] on p "**********" at bounding box center [1119, 501] width 334 height 22
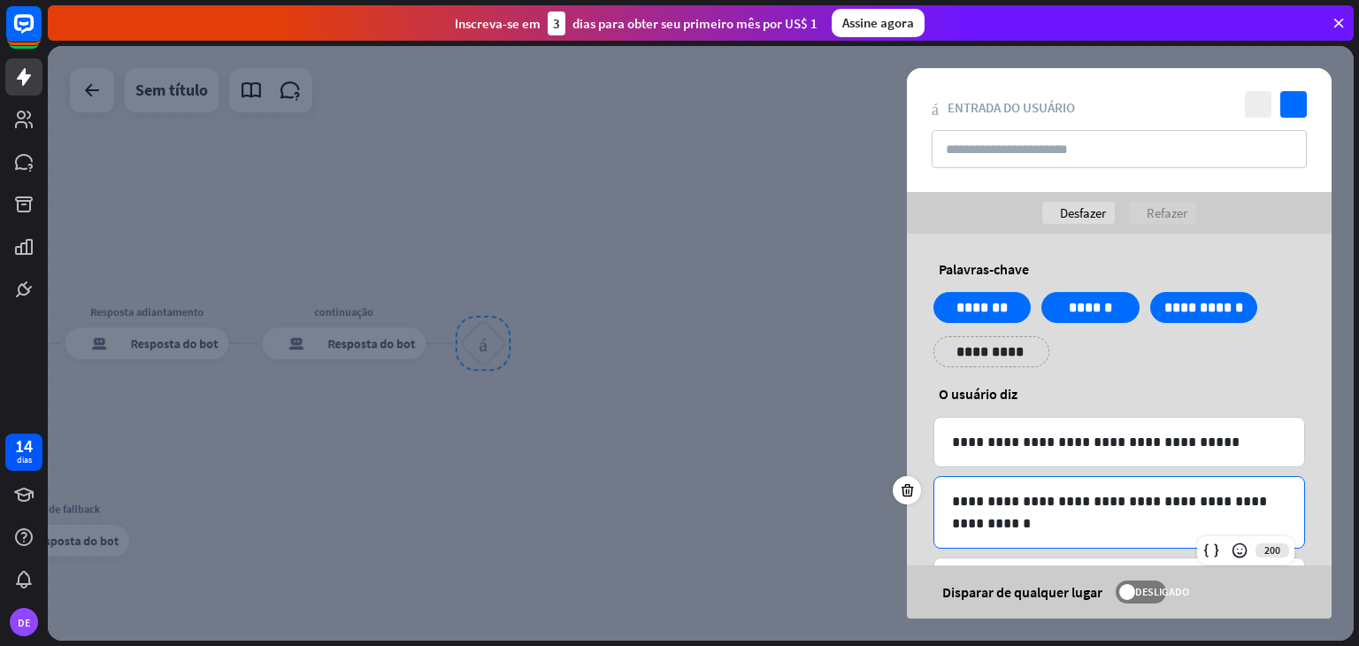
scroll to position [76, 0]
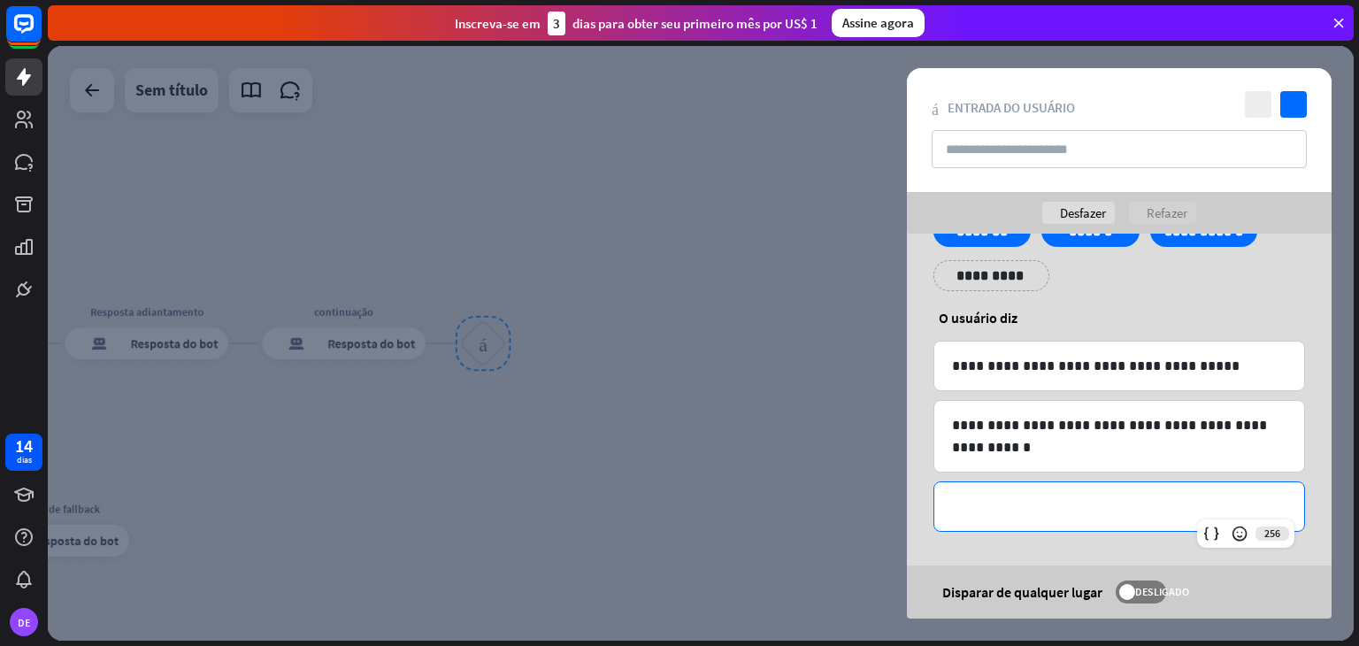
click at [1039, 501] on p "**********" at bounding box center [1119, 506] width 334 height 22
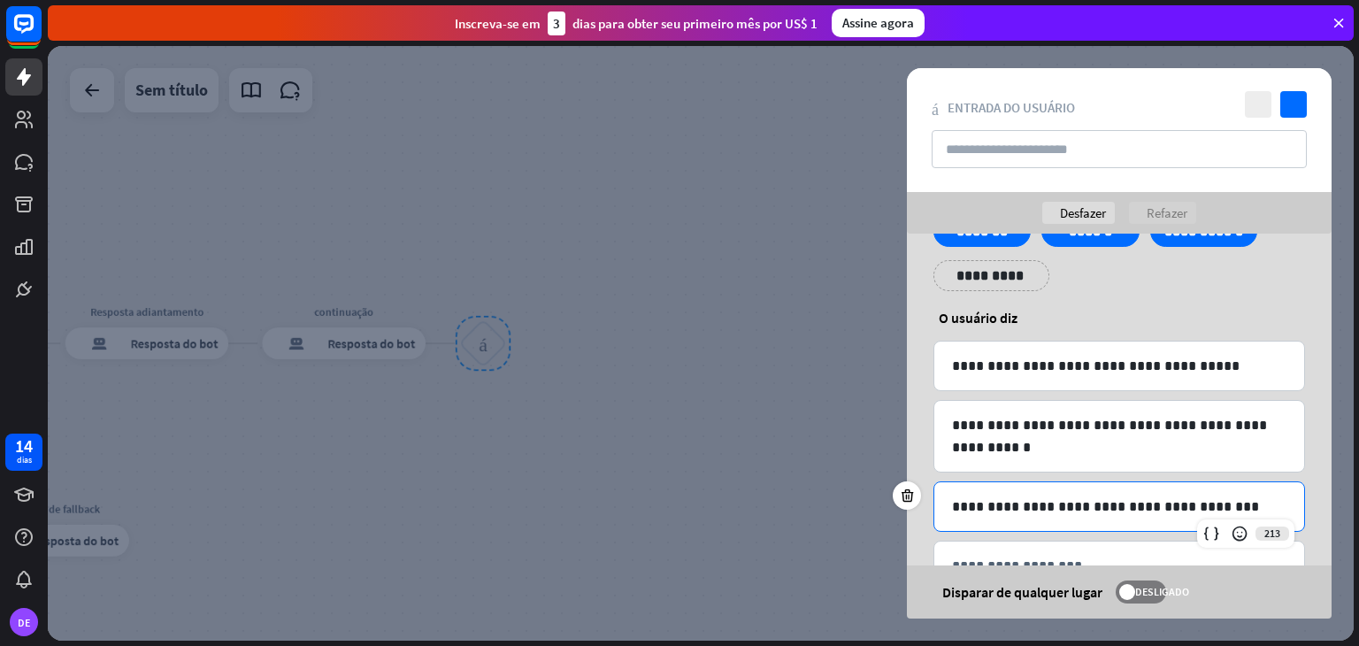
scroll to position [135, 0]
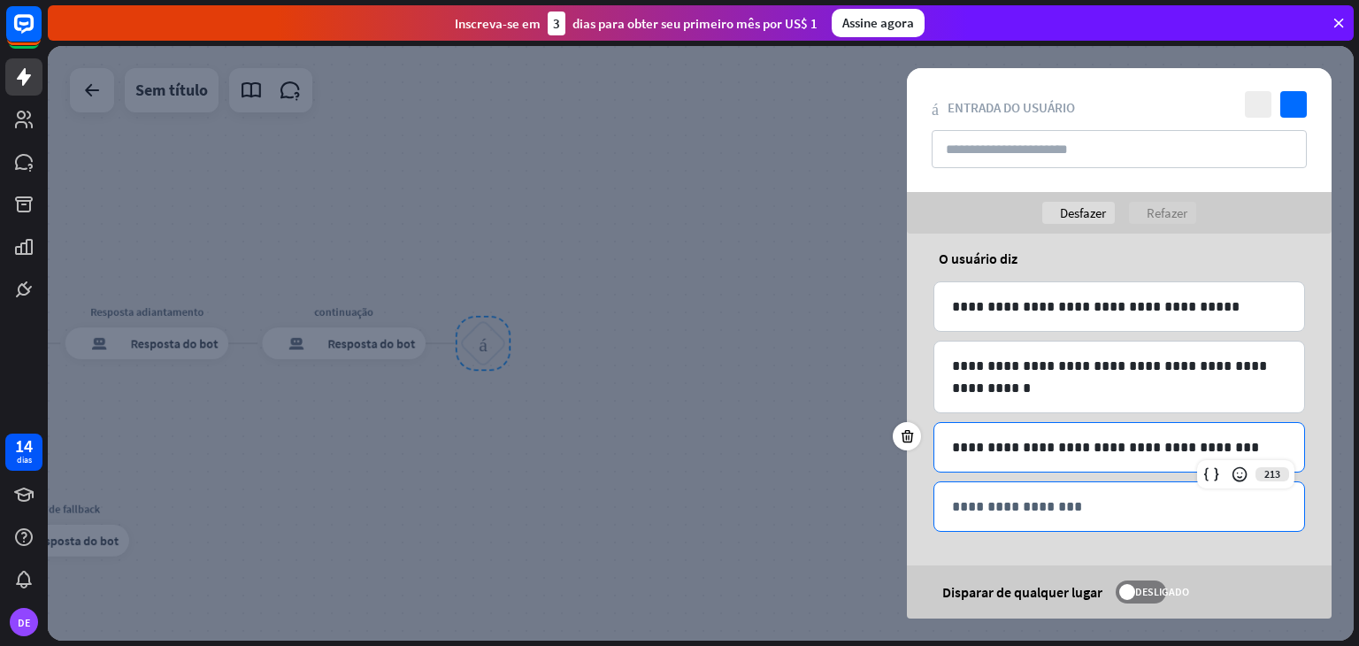
click at [1039, 507] on p "**********" at bounding box center [1119, 506] width 334 height 22
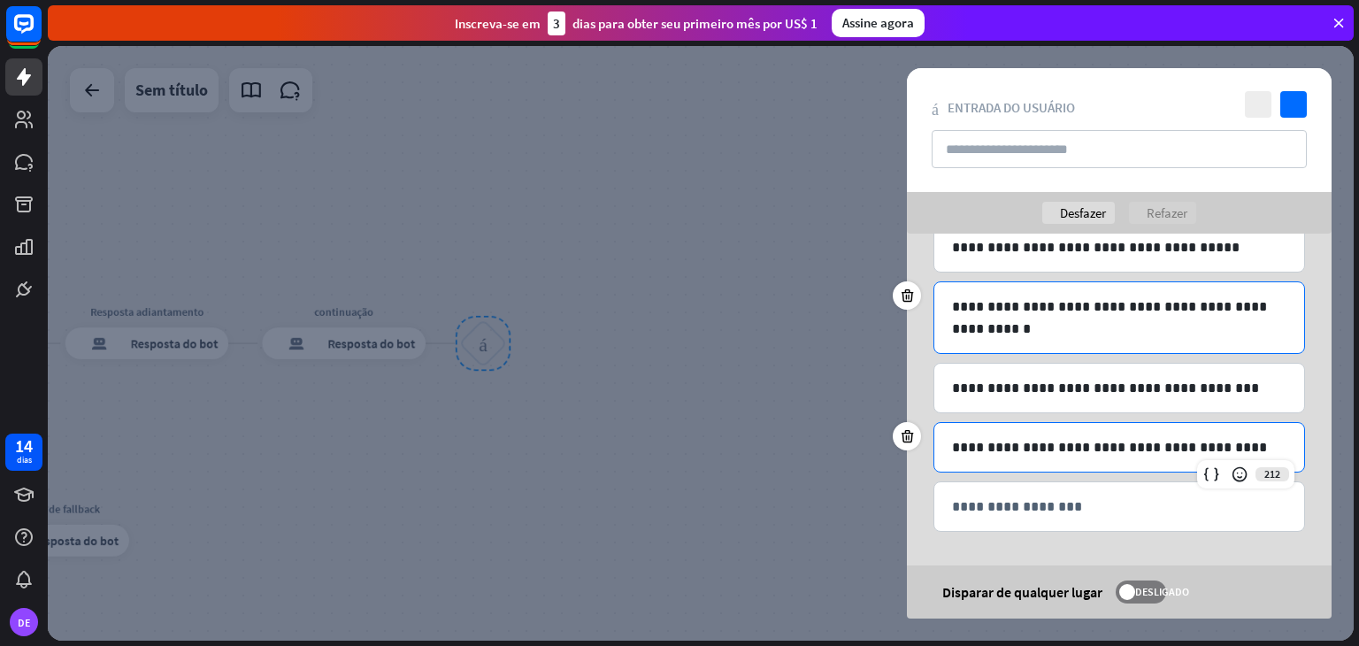
scroll to position [0, 0]
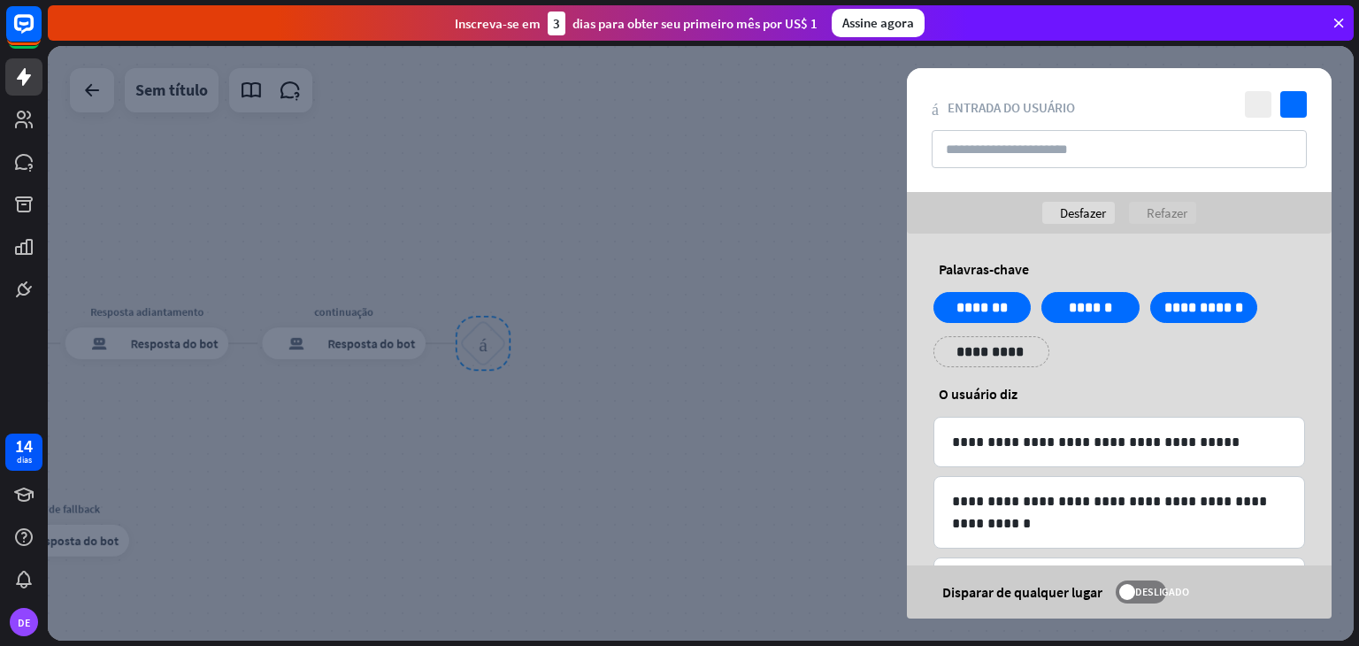
click at [813, 270] on div at bounding box center [700, 343] width 1305 height 594
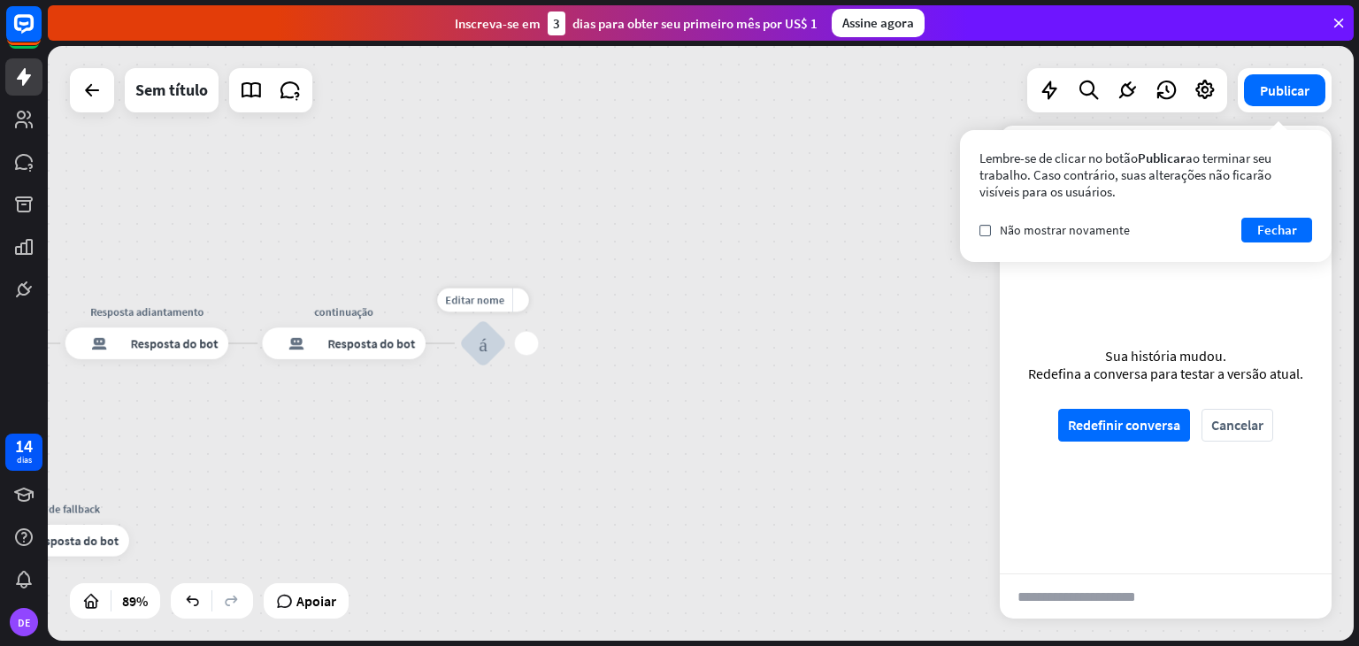
click at [526, 342] on div "mais" at bounding box center [527, 344] width 24 height 24
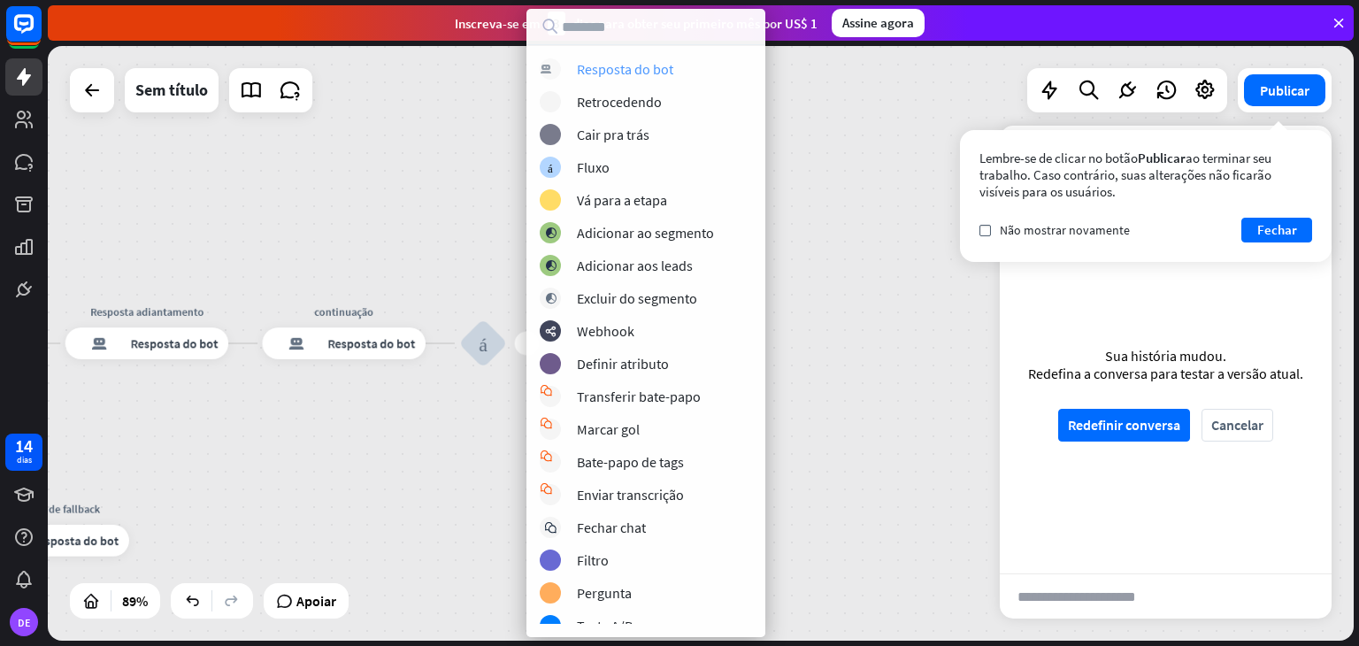
click at [640, 75] on font "Resposta do bot" at bounding box center [625, 69] width 96 height 18
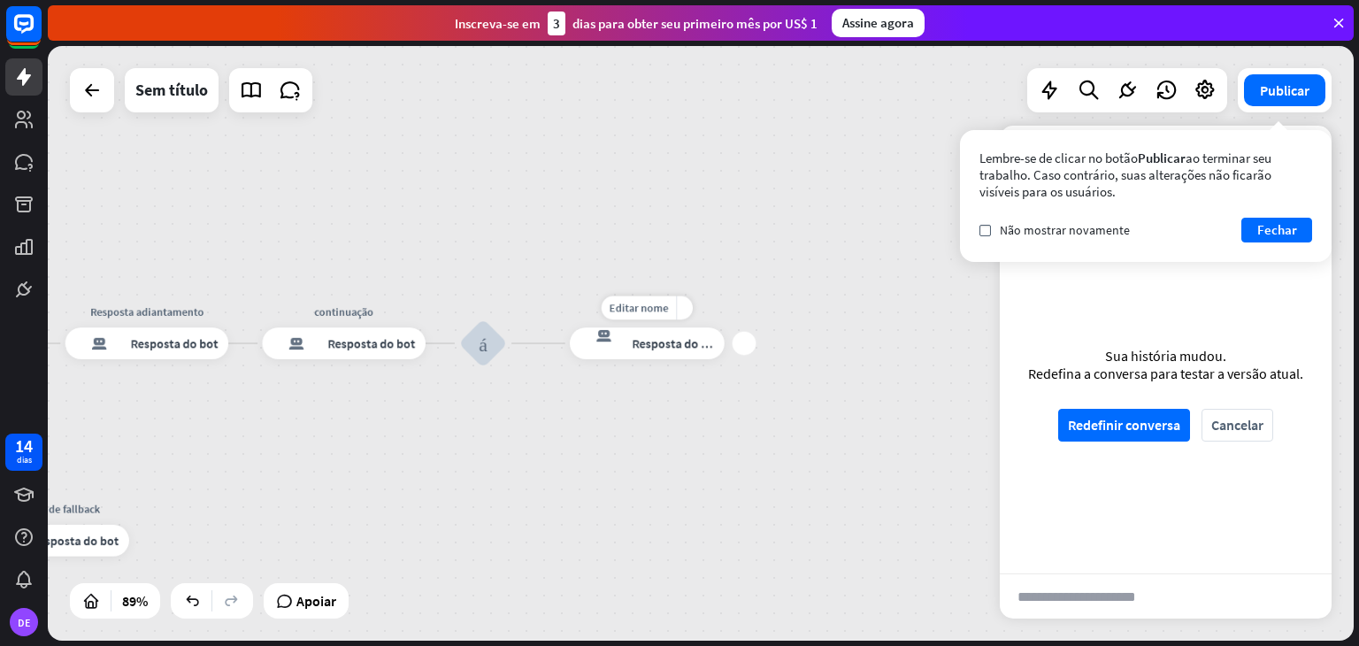
click at [634, 346] on font "Resposta do bot" at bounding box center [676, 343] width 88 height 16
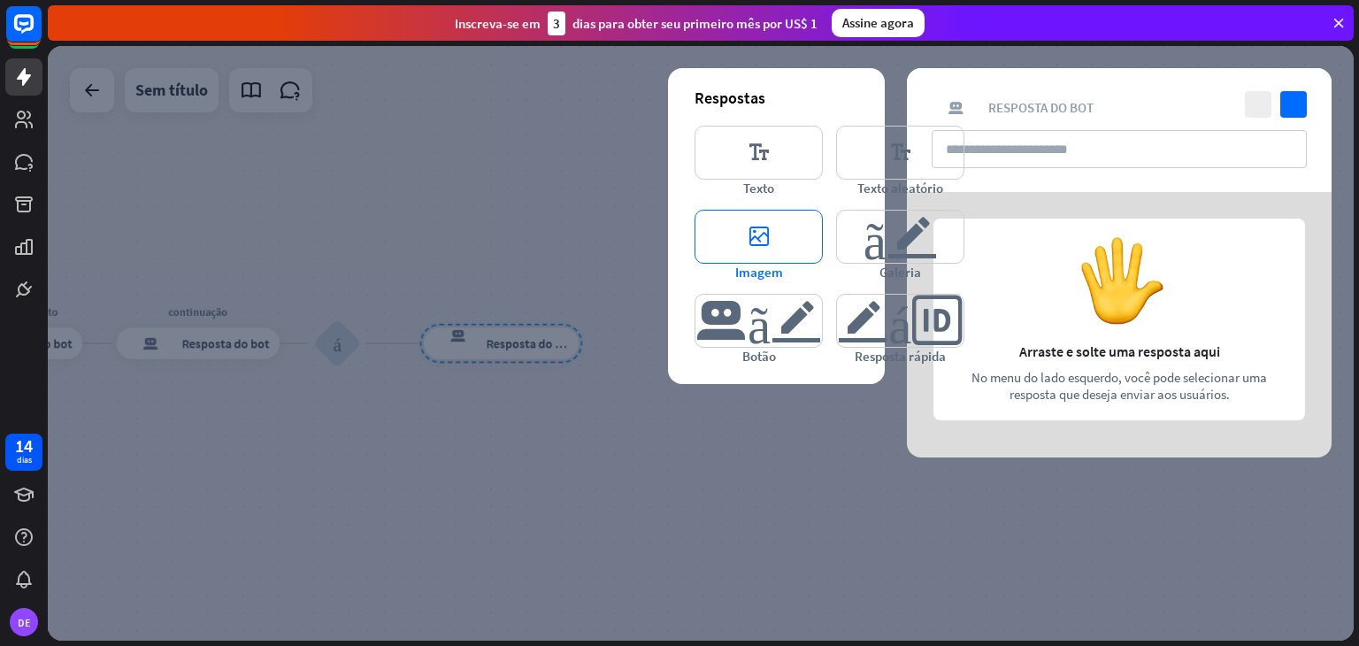
click at [746, 260] on font "editor_image" at bounding box center [758, 237] width 69 height 52
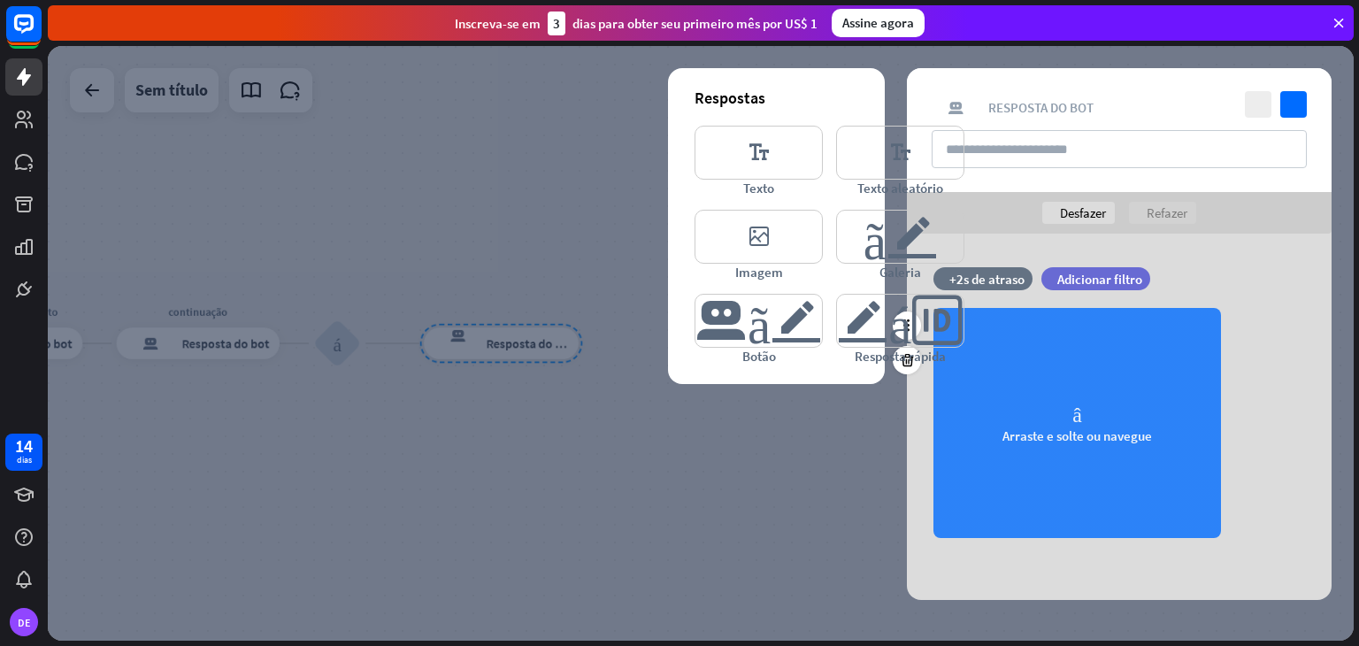
click at [1047, 396] on div "câmera Arraste e solte ou navegue" at bounding box center [1076, 423] width 287 height 230
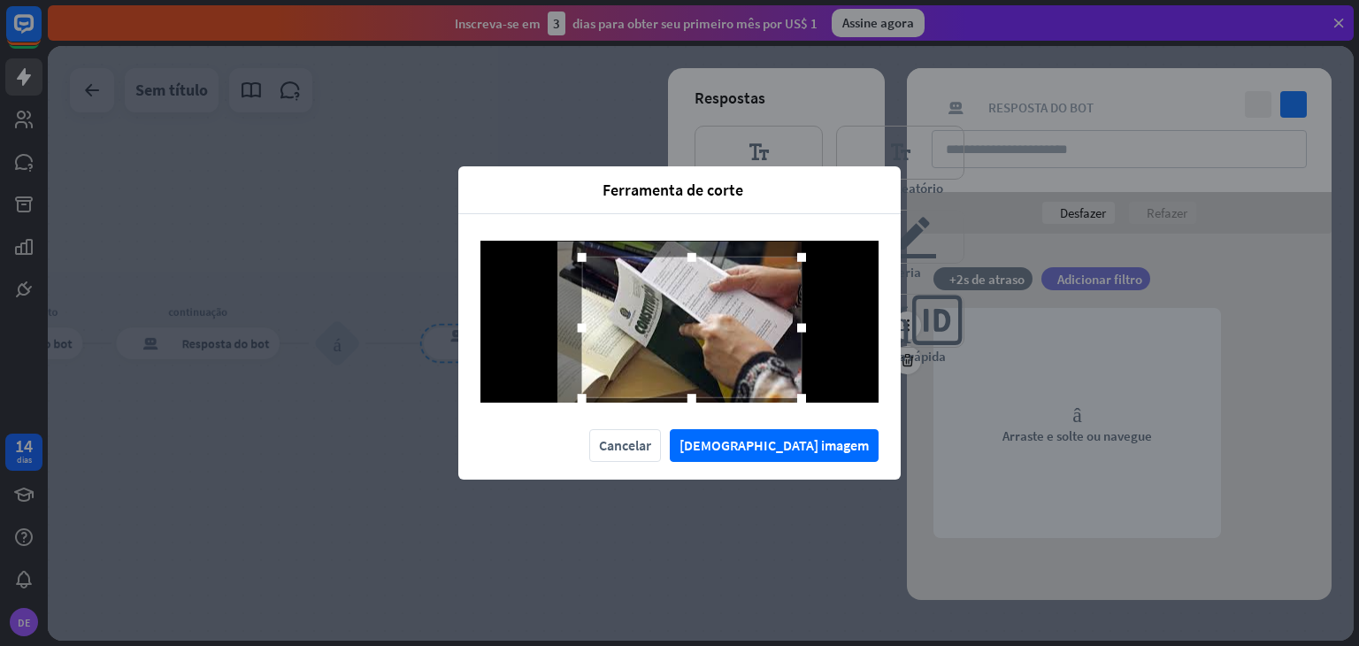
drag, startPoint x: 776, startPoint y: 386, endPoint x: 834, endPoint y: 401, distance: 60.3
click at [834, 401] on div at bounding box center [679, 322] width 398 height 162
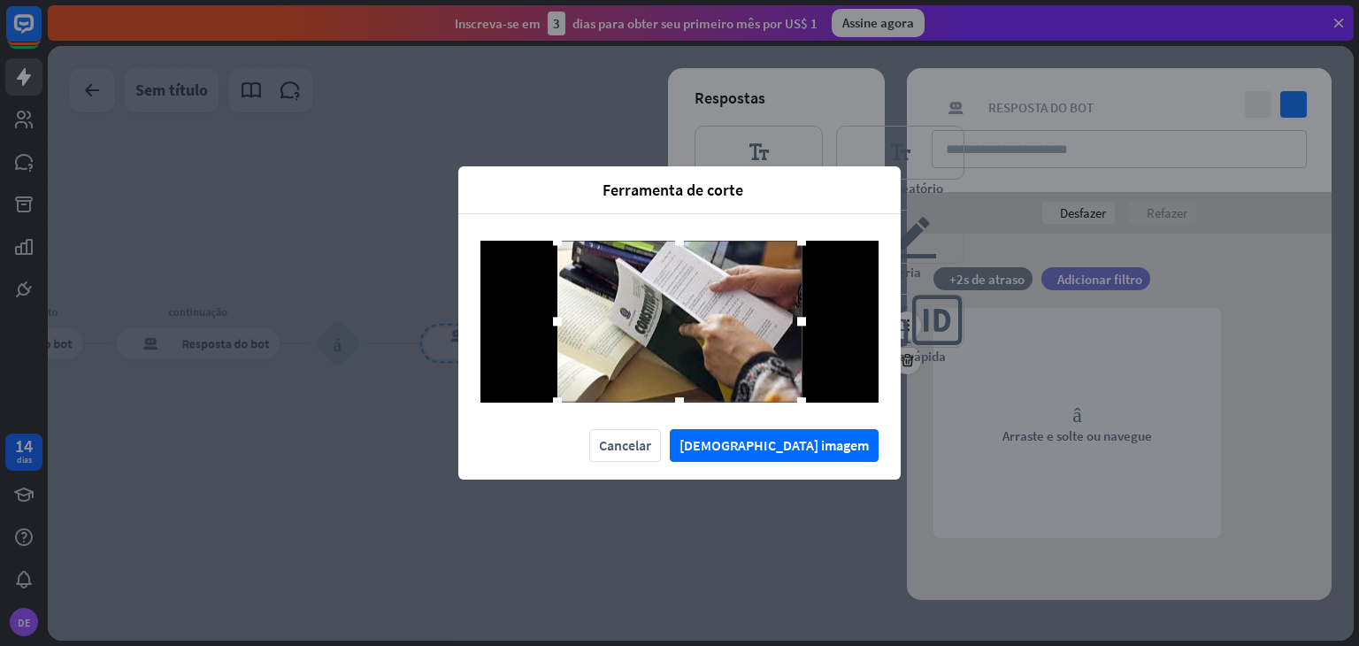
drag, startPoint x: 580, startPoint y: 256, endPoint x: 545, endPoint y: 237, distance: 40.0
click at [545, 237] on div at bounding box center [679, 321] width 442 height 215
click at [813, 434] on font "[DEMOGRAPHIC_DATA] imagem" at bounding box center [773, 445] width 189 height 31
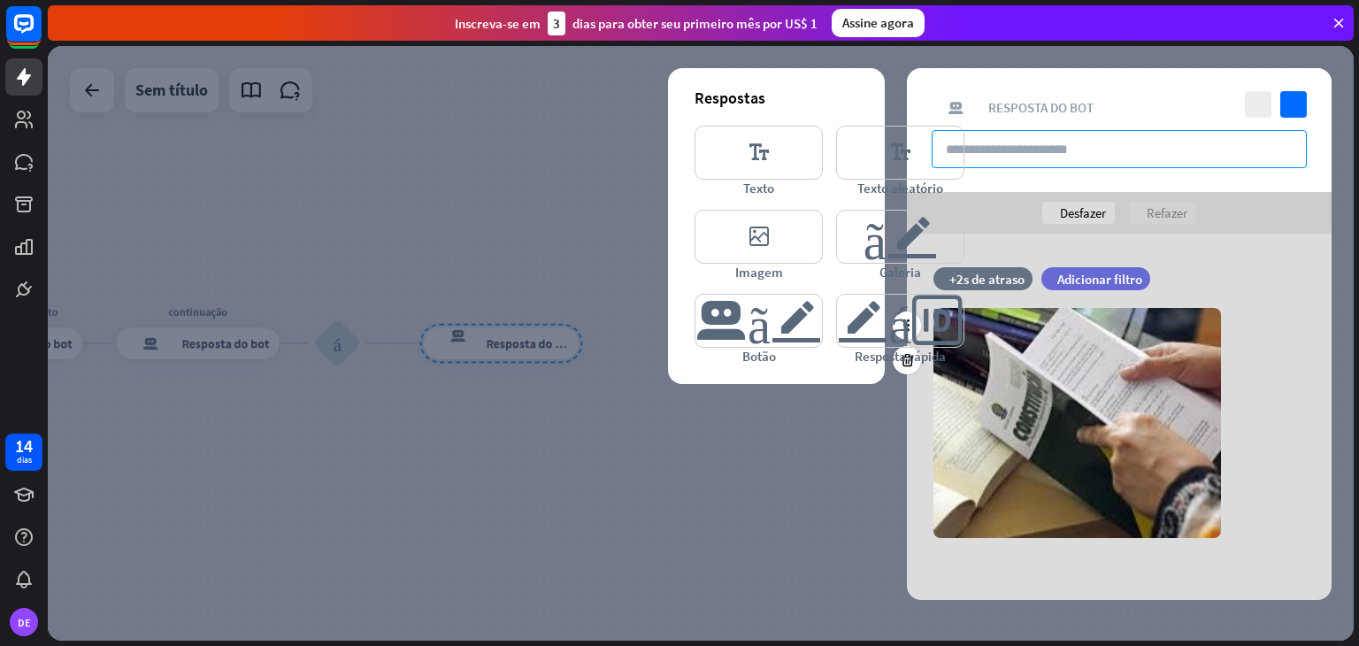
click at [1044, 151] on input "text" at bounding box center [1118, 149] width 375 height 38
type input "**********"
click at [781, 149] on font "editor_text" at bounding box center [758, 152] width 69 height 52
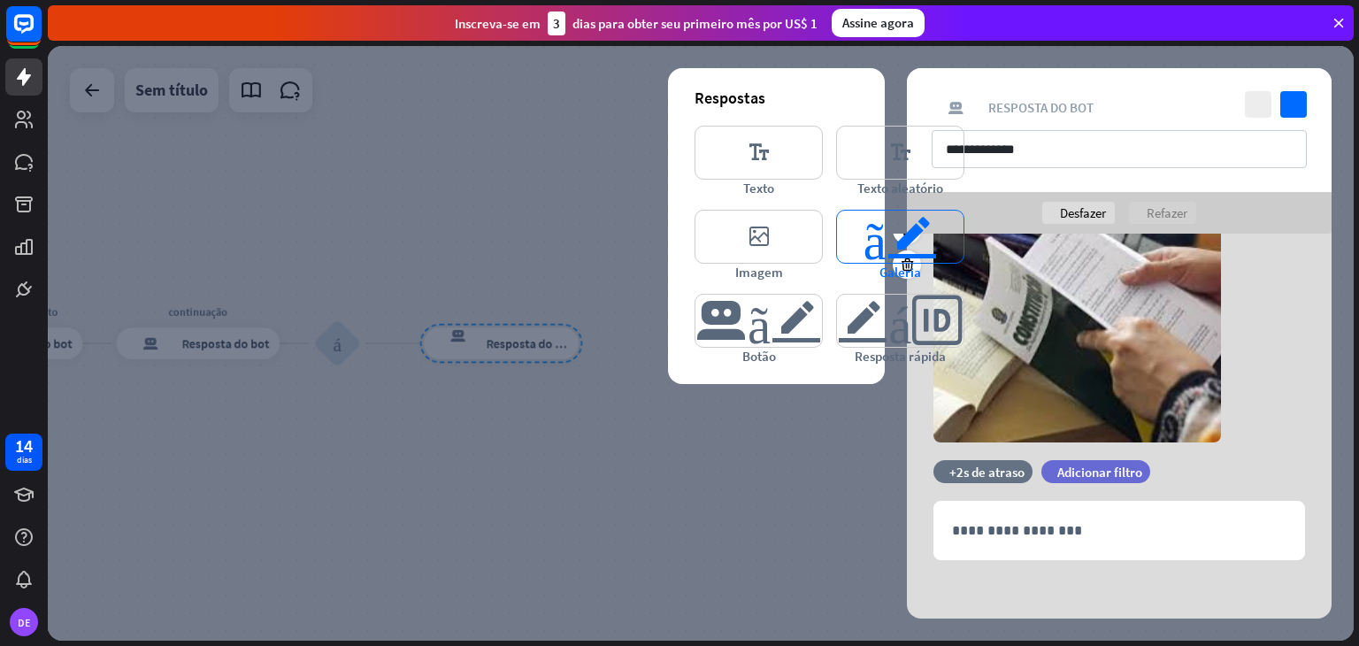
scroll to position [99, 0]
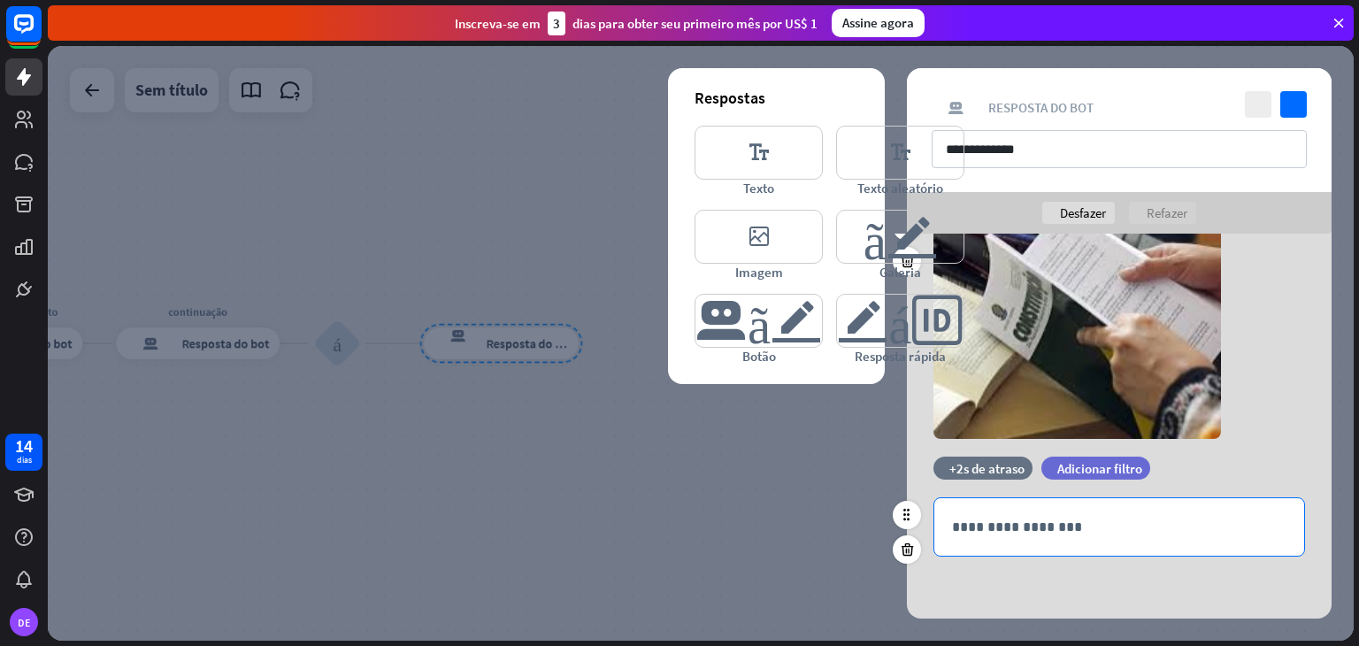
click at [1030, 524] on p "**********" at bounding box center [1119, 527] width 334 height 22
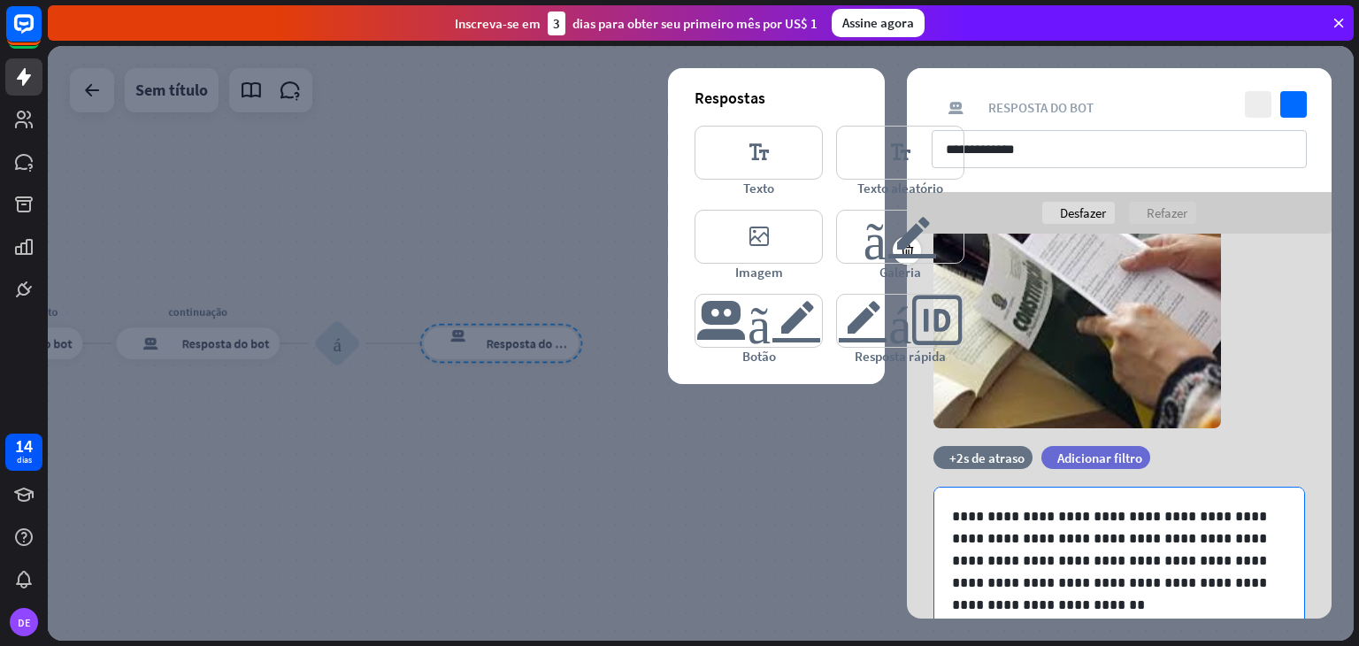
scroll to position [186, 0]
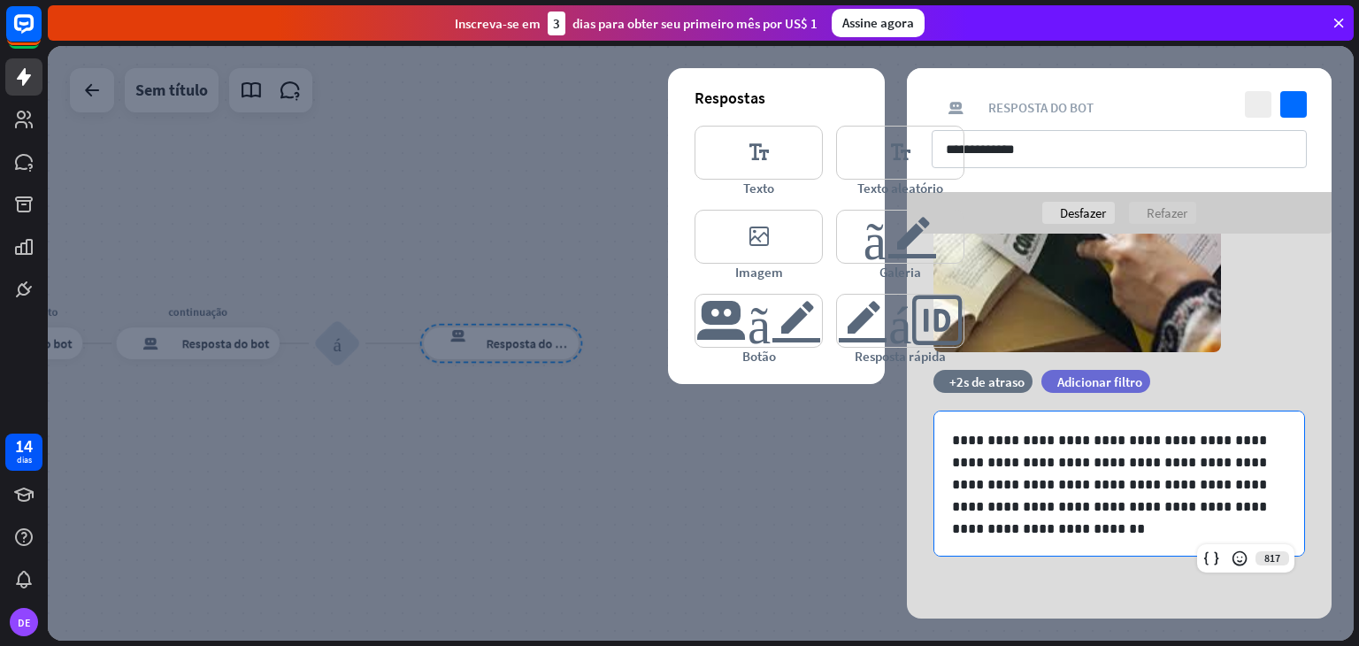
click at [654, 441] on div at bounding box center [700, 343] width 1305 height 594
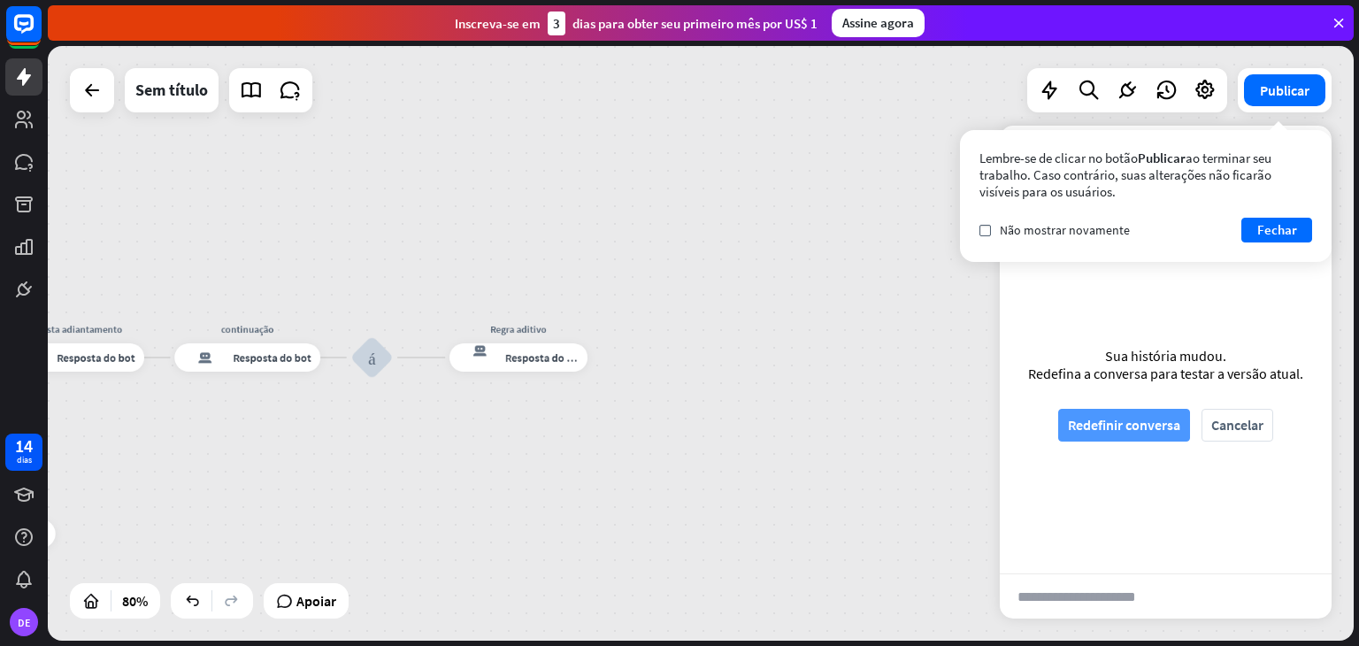
click at [1101, 412] on font "Redefinir conversa" at bounding box center [1124, 425] width 112 height 31
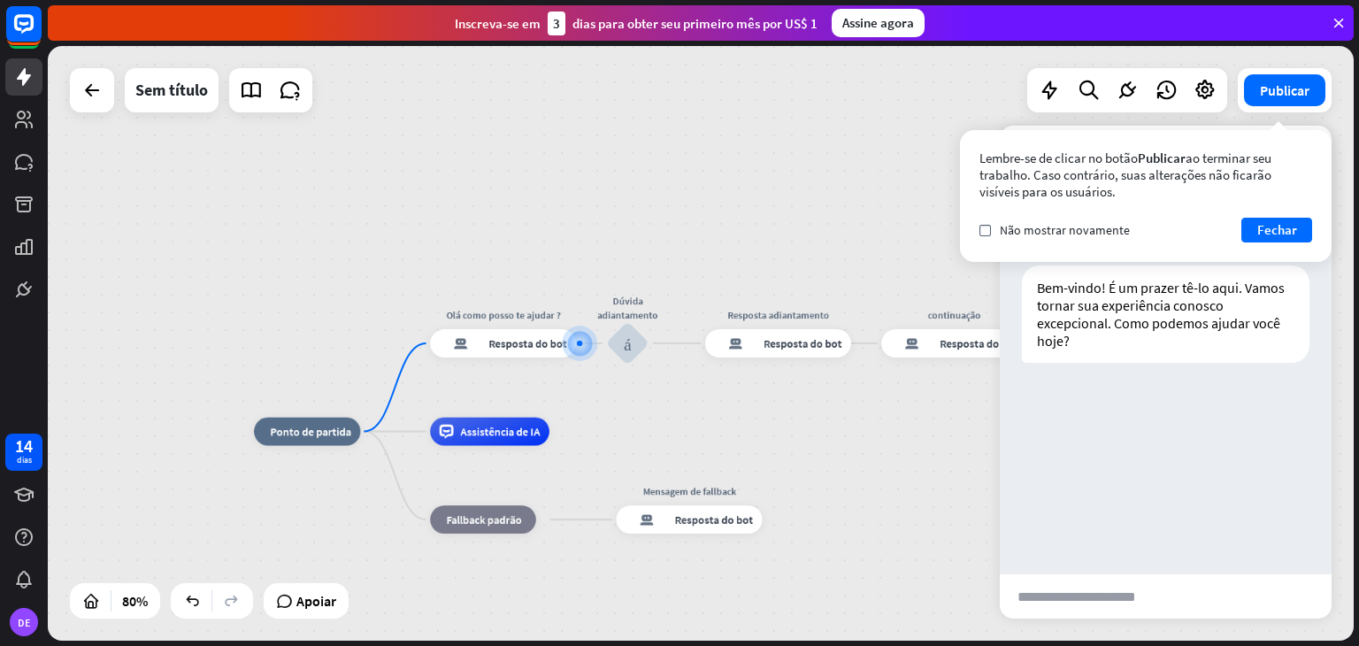
click at [1107, 602] on input "text" at bounding box center [1089, 596] width 180 height 44
type input "**********"
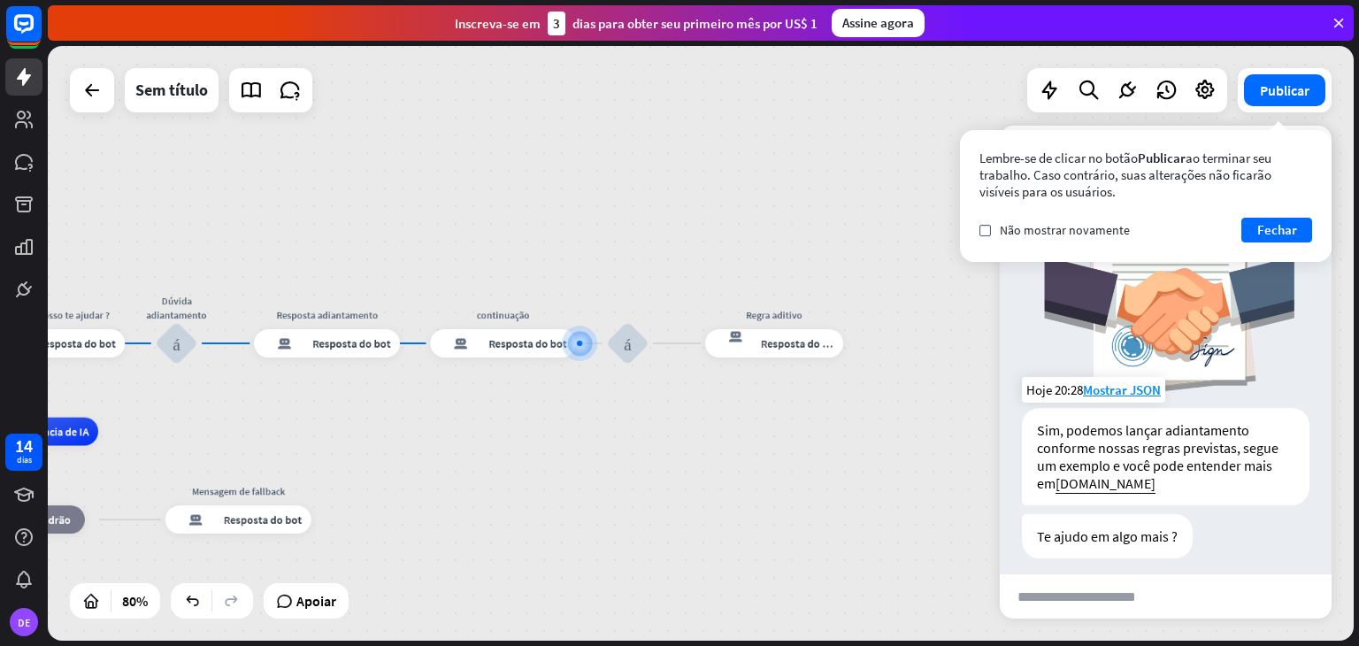
scroll to position [315, 0]
click at [1146, 594] on input "text" at bounding box center [1089, 596] width 180 height 44
type input "**********"
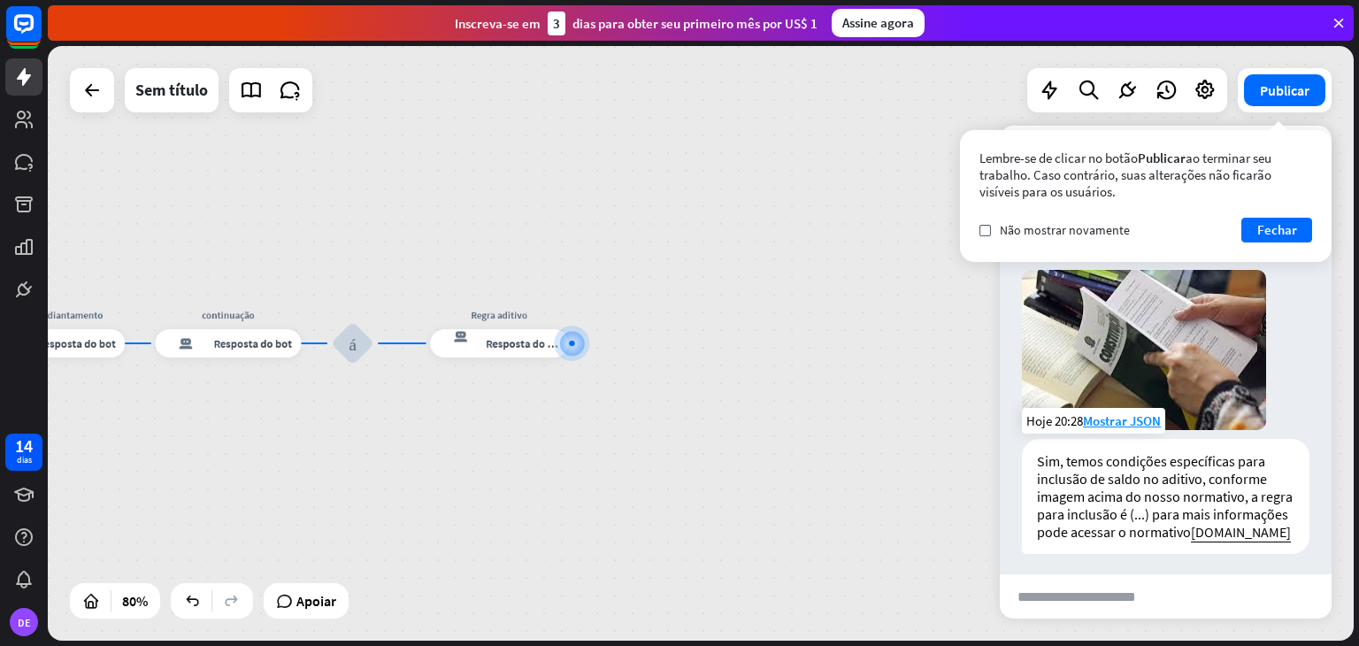
scroll to position [746, 0]
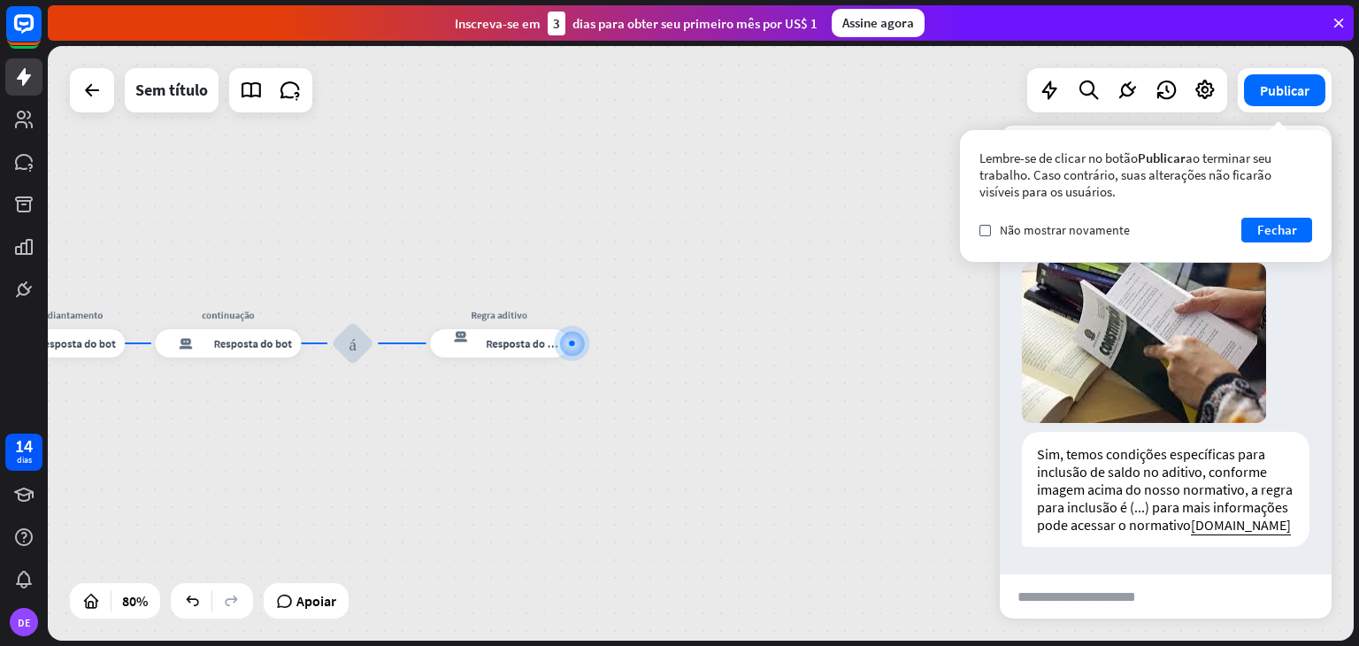
click at [1143, 601] on input "text" at bounding box center [1089, 596] width 180 height 44
type input "*"
type input "**********"
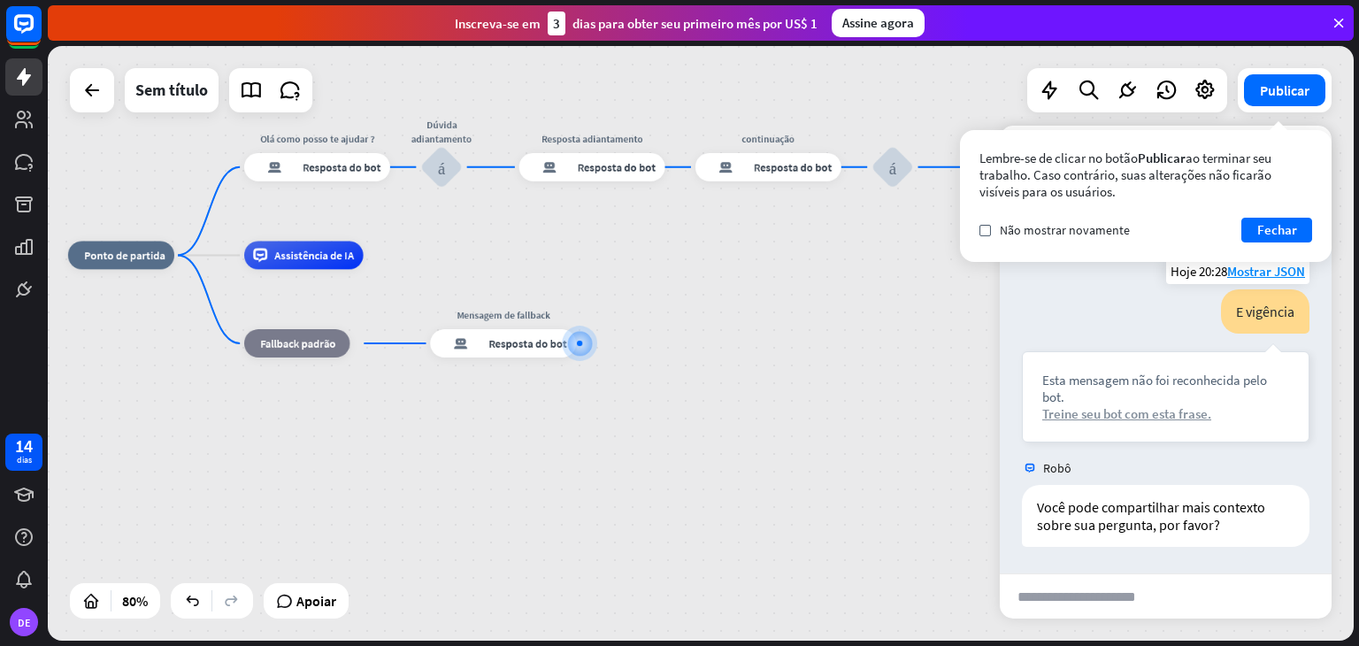
scroll to position [1046, 0]
click at [594, 342] on div "mais" at bounding box center [593, 343] width 21 height 21
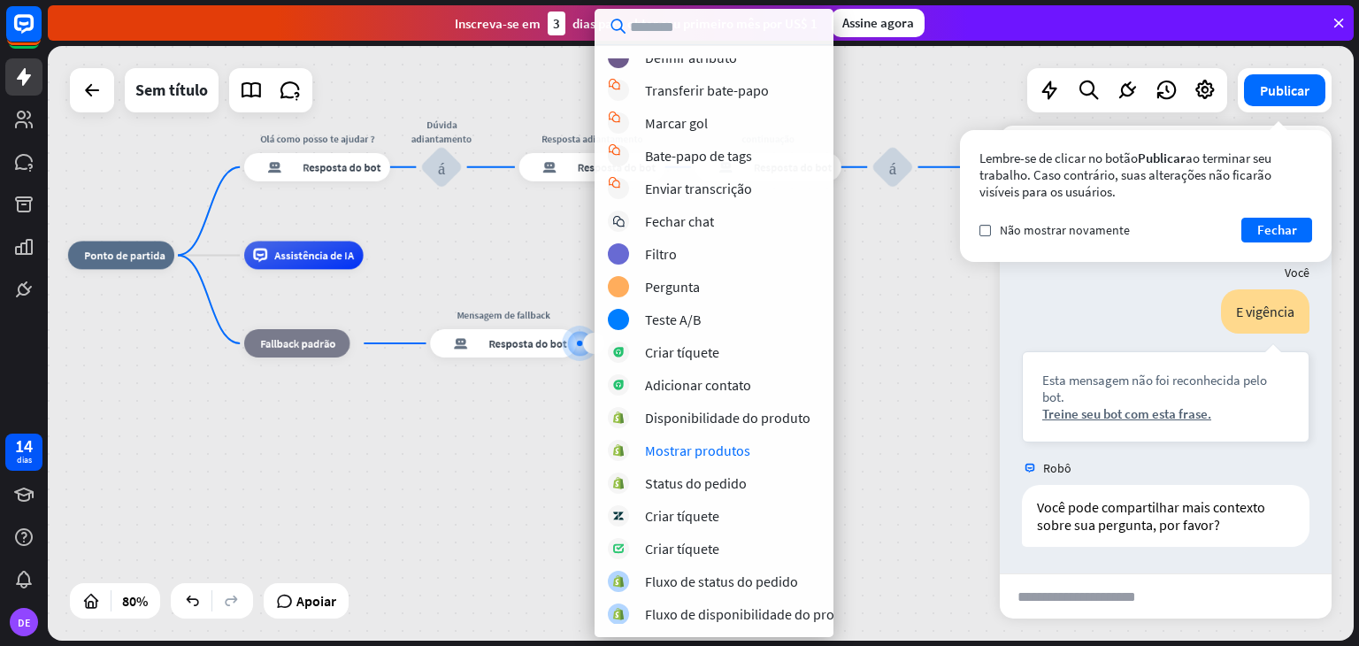
scroll to position [403, 0]
click at [467, 503] on div "casa_2 Ponto de partida [PERSON_NAME] como posso te ajudar ? resposta do bot de…" at bounding box center [588, 491] width 1040 height 473
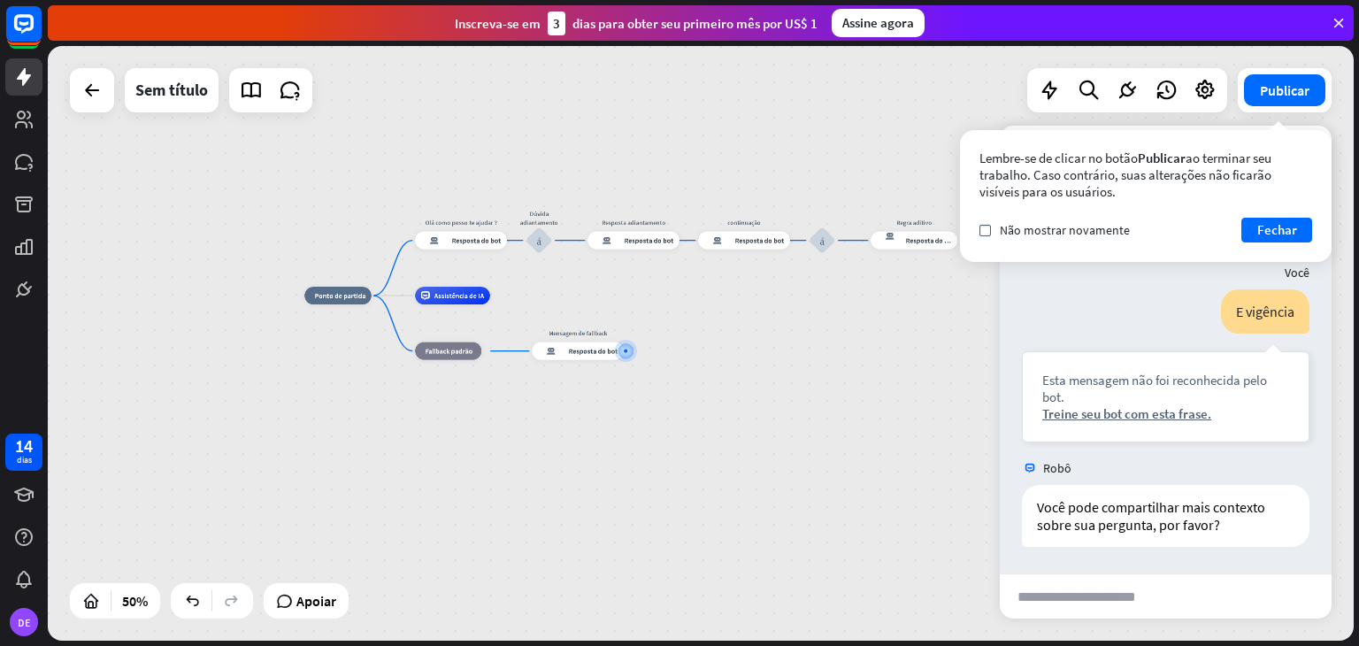
click at [876, 364] on div "casa_2 Ponto de partida [PERSON_NAME] como posso te ajudar ? resposta do bot de…" at bounding box center [630, 443] width 653 height 297
click at [1263, 235] on font "Fechar" at bounding box center [1277, 229] width 40 height 17
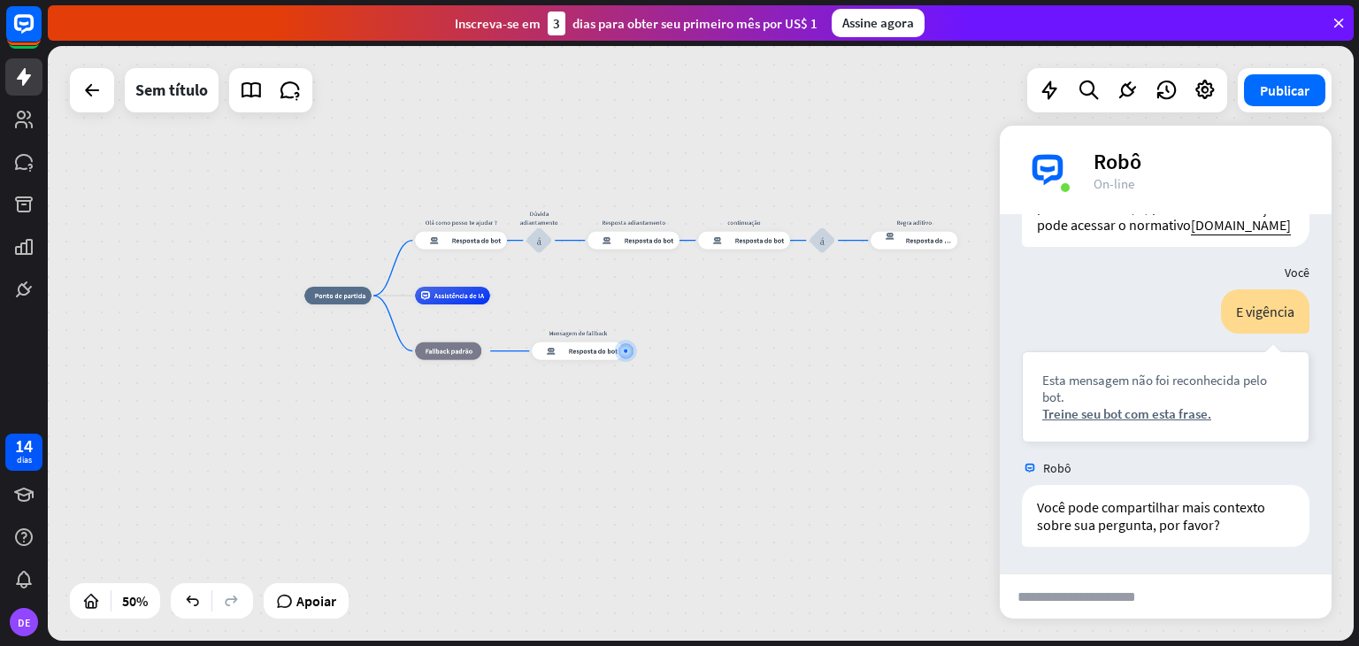
click at [749, 385] on div "casa_2 Ponto de partida [PERSON_NAME] como posso te ajudar ? resposta do bot de…" at bounding box center [630, 443] width 653 height 297
click at [1093, 586] on input "text" at bounding box center [1089, 596] width 180 height 44
type input "*"
type input "*******"
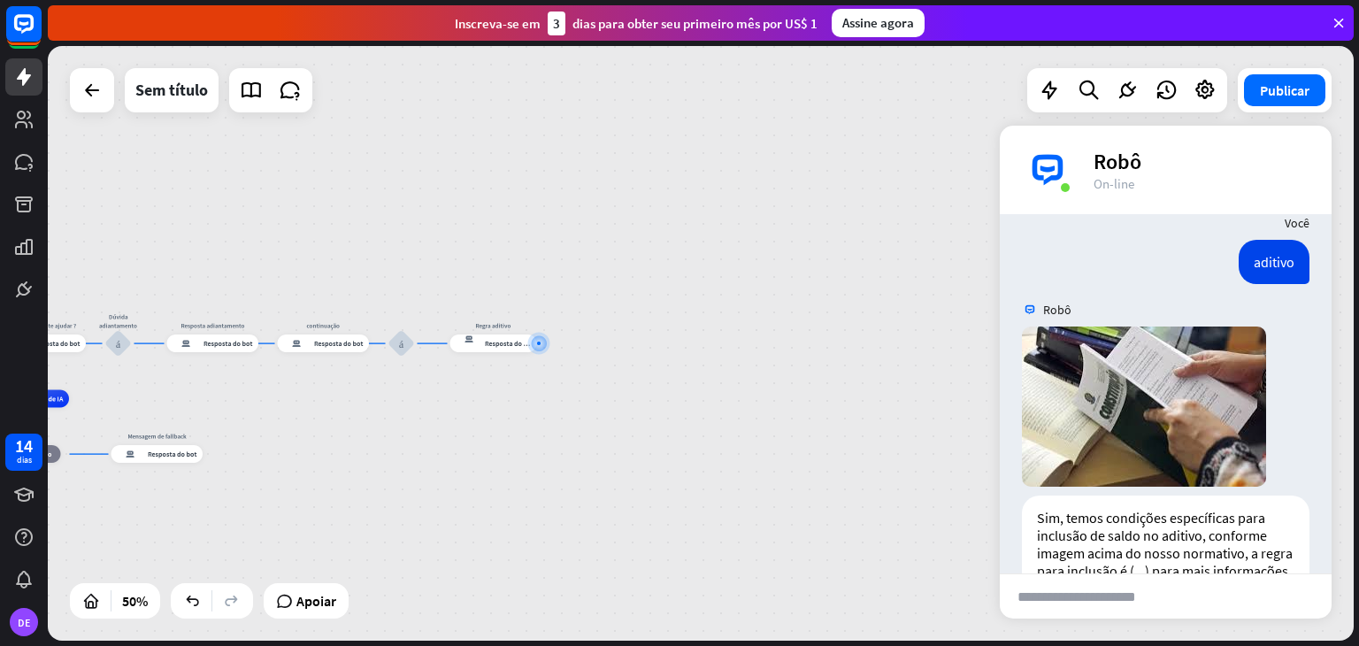
scroll to position [1477, 0]
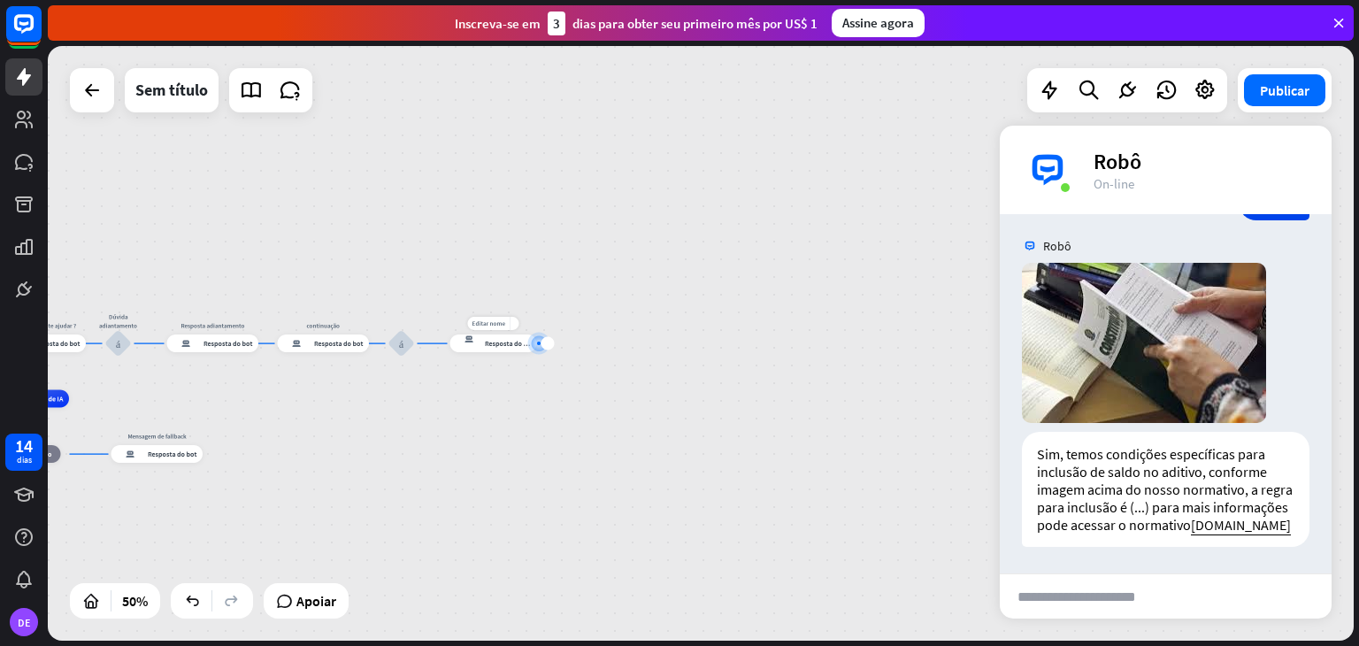
click at [494, 351] on div "resposta do bot de bloco Resposta do bot" at bounding box center [493, 343] width 87 height 18
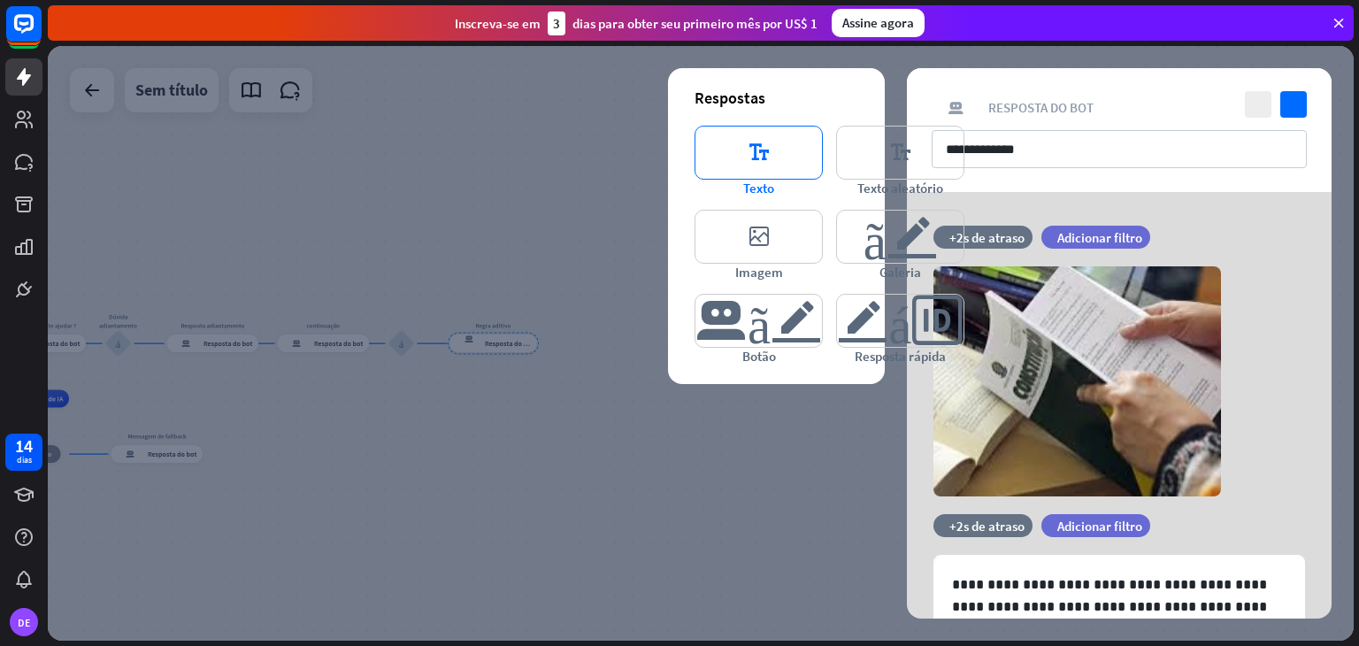
click at [743, 163] on font "editor_text" at bounding box center [758, 152] width 69 height 52
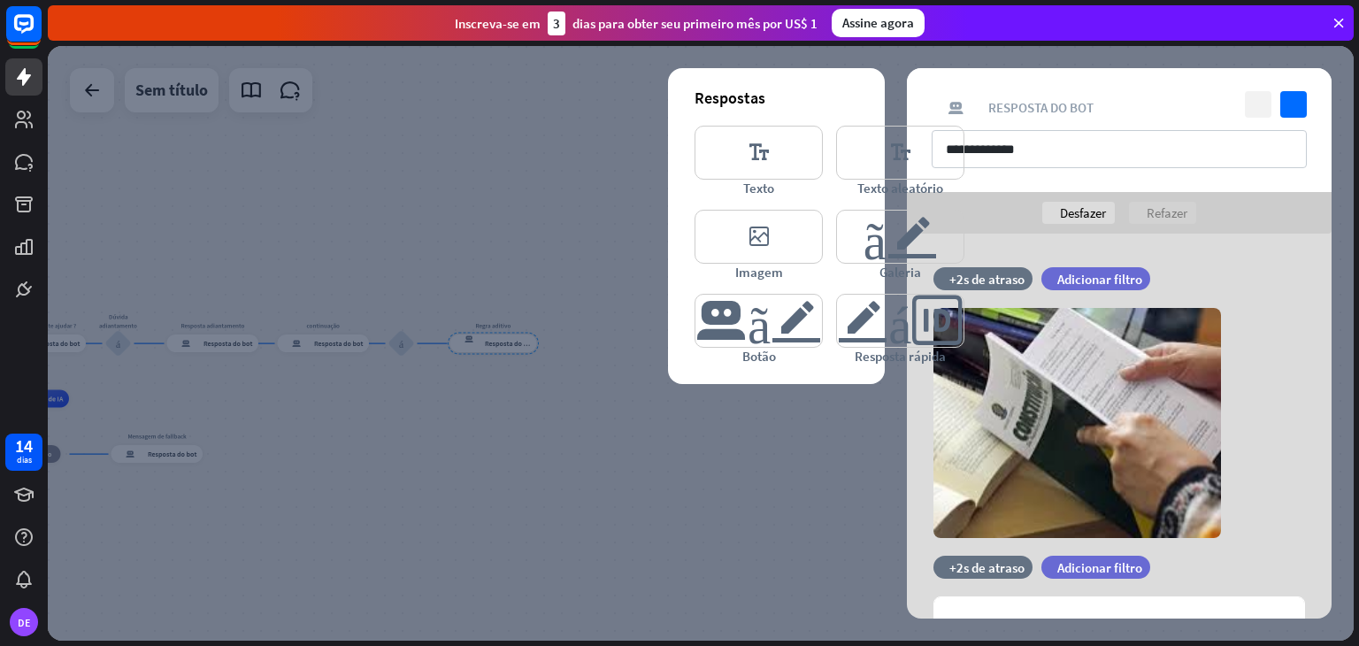
click at [1252, 109] on icon "fechar" at bounding box center [1257, 104] width 27 height 27
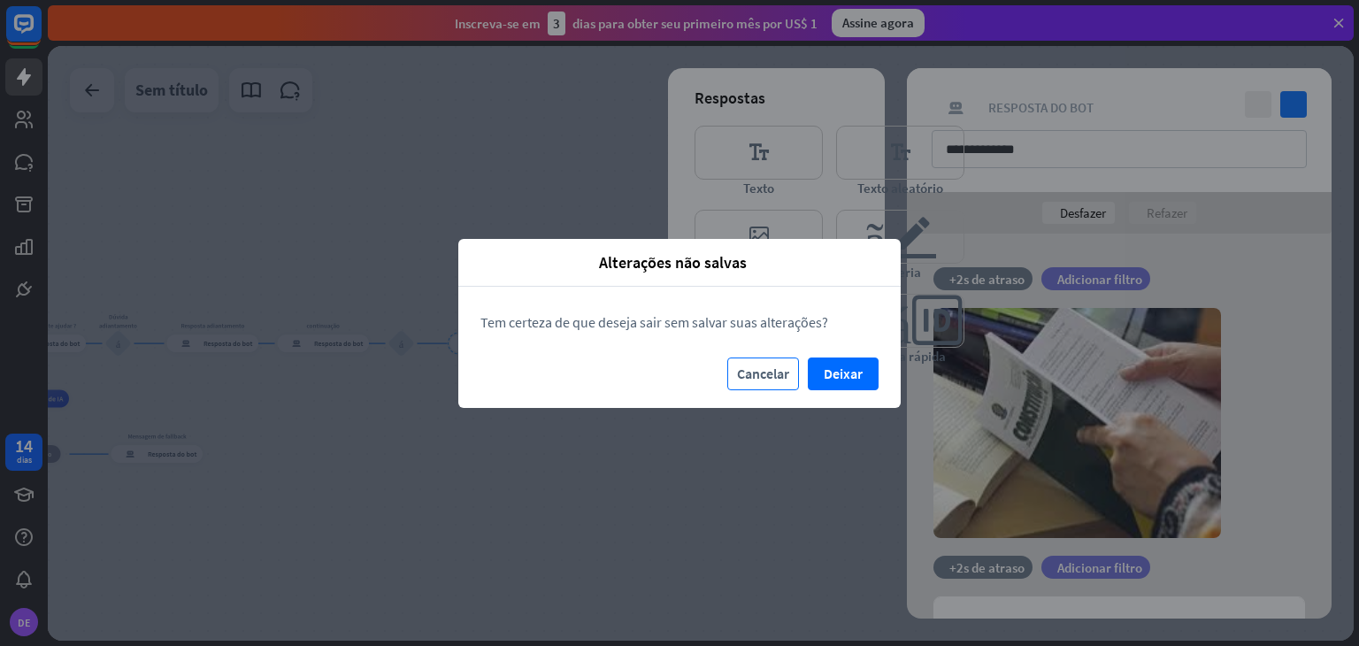
click at [761, 372] on font "Cancelar" at bounding box center [763, 373] width 52 height 18
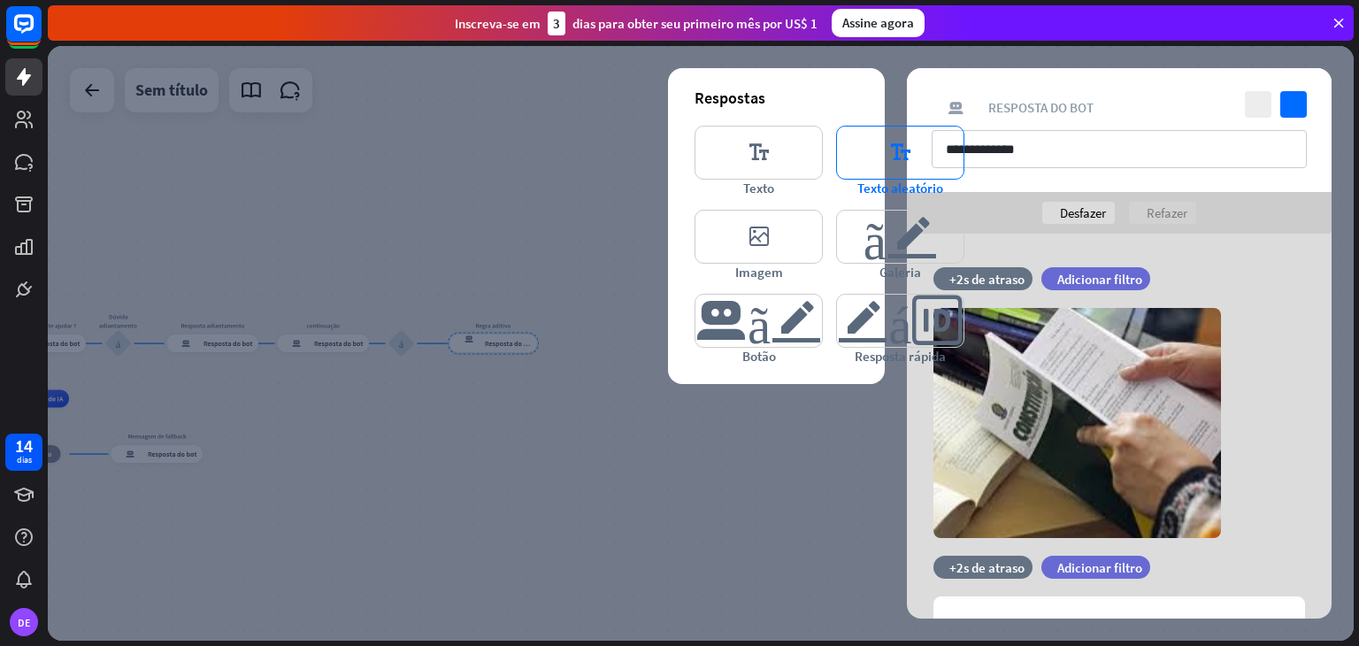
click at [940, 160] on icon "editor_text" at bounding box center [900, 153] width 128 height 54
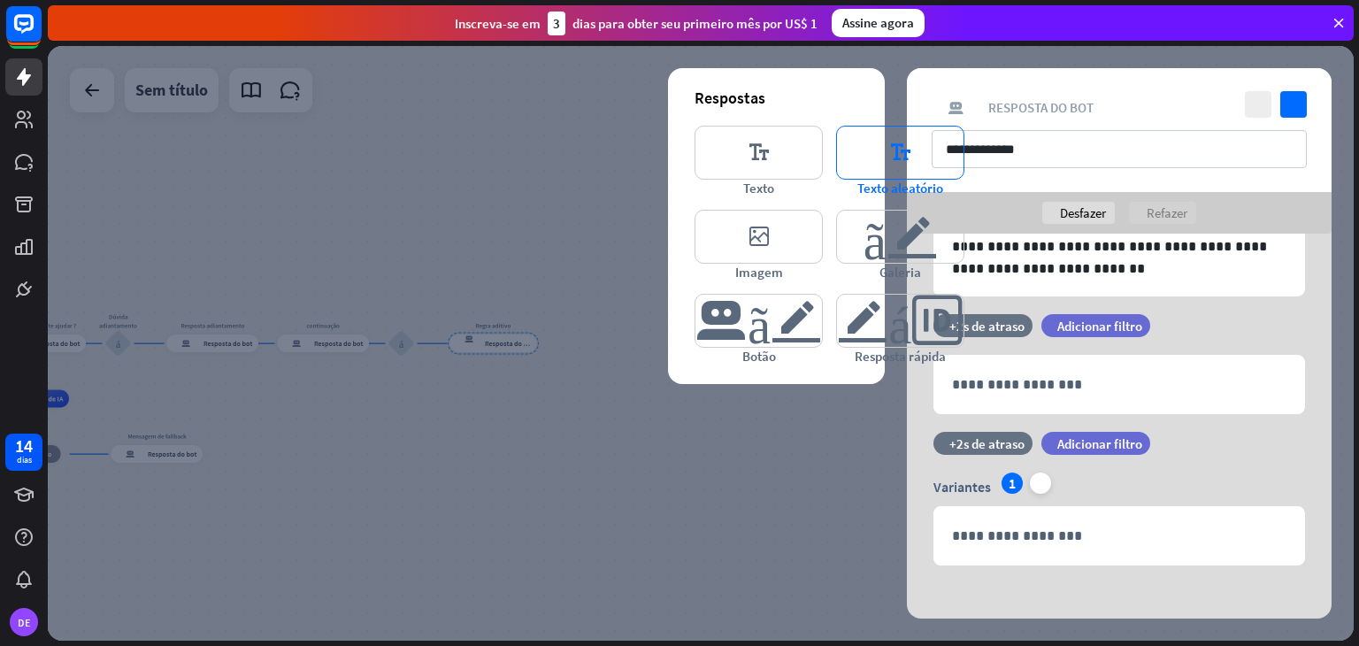
scroll to position [453, 0]
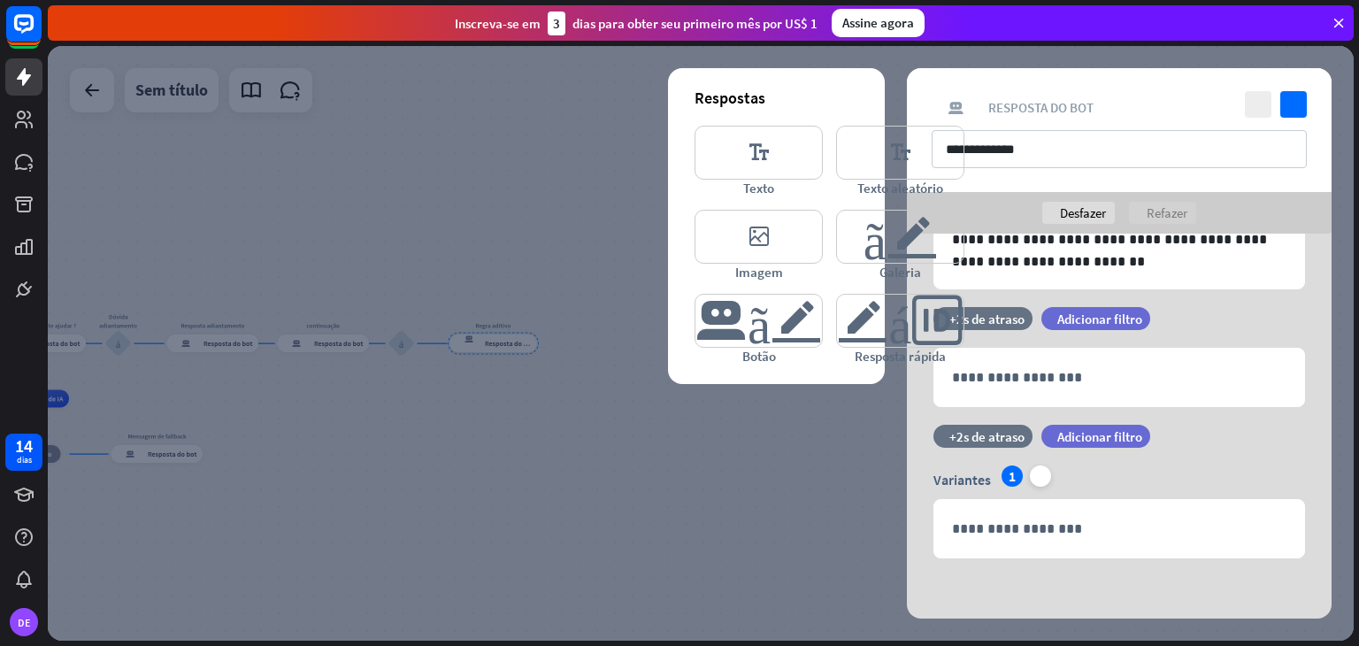
click at [601, 448] on div at bounding box center [700, 343] width 1305 height 594
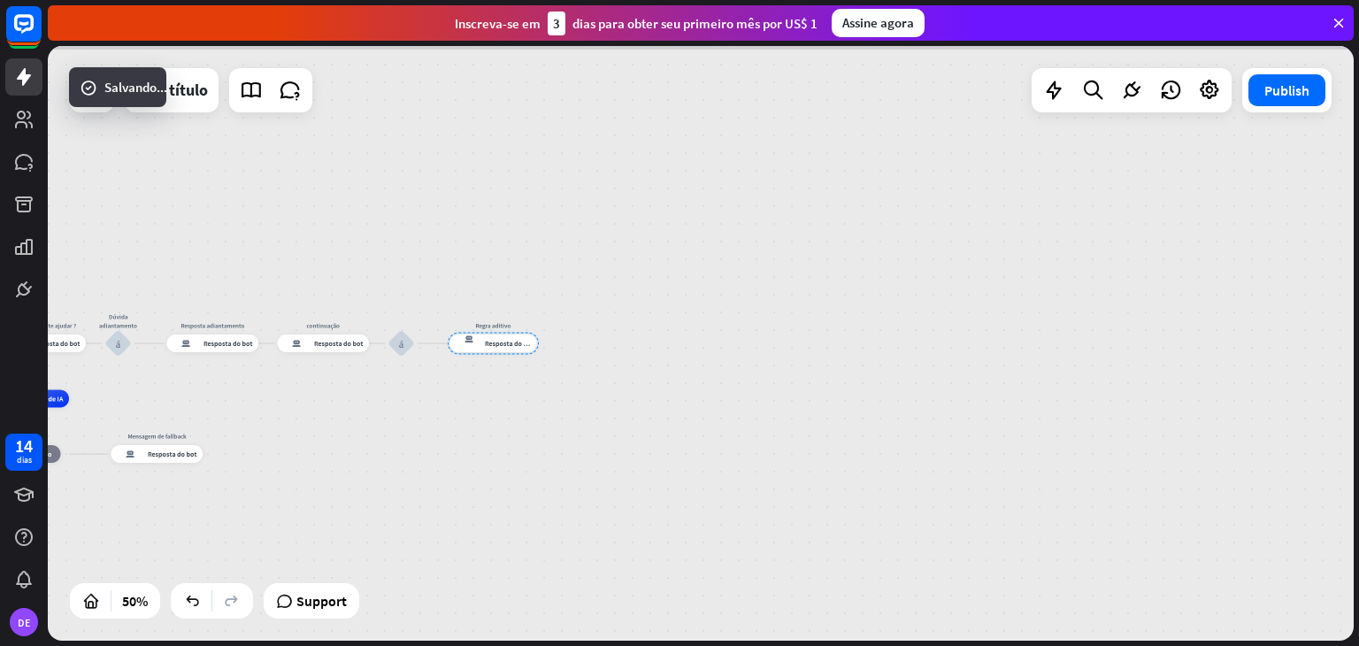
scroll to position [1467, 0]
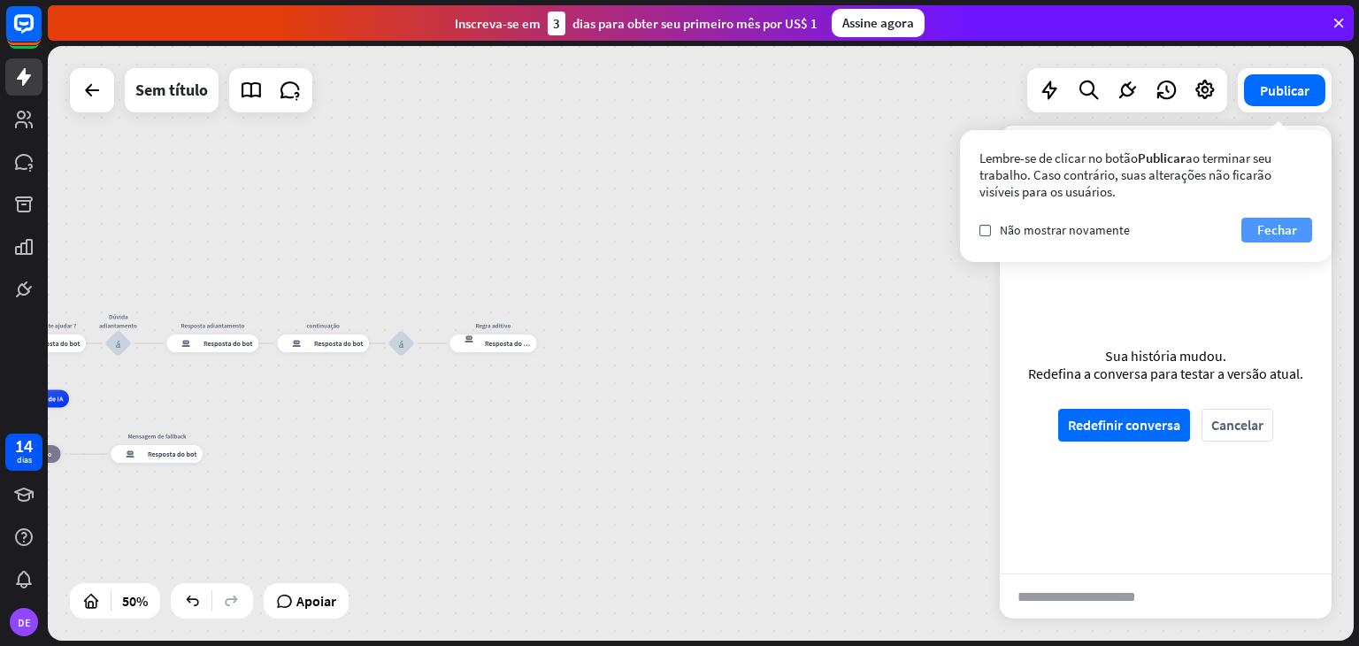
click at [1273, 233] on font "Fechar" at bounding box center [1277, 229] width 40 height 17
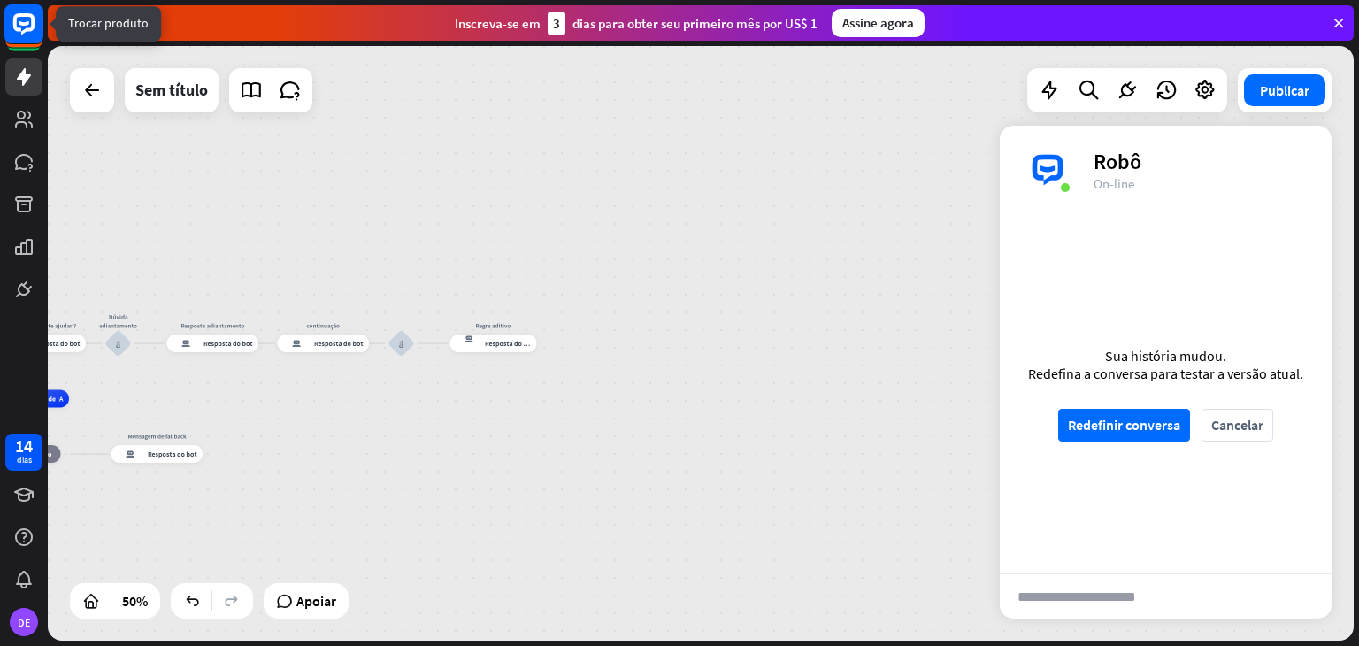
click at [25, 34] on rect at bounding box center [23, 23] width 39 height 39
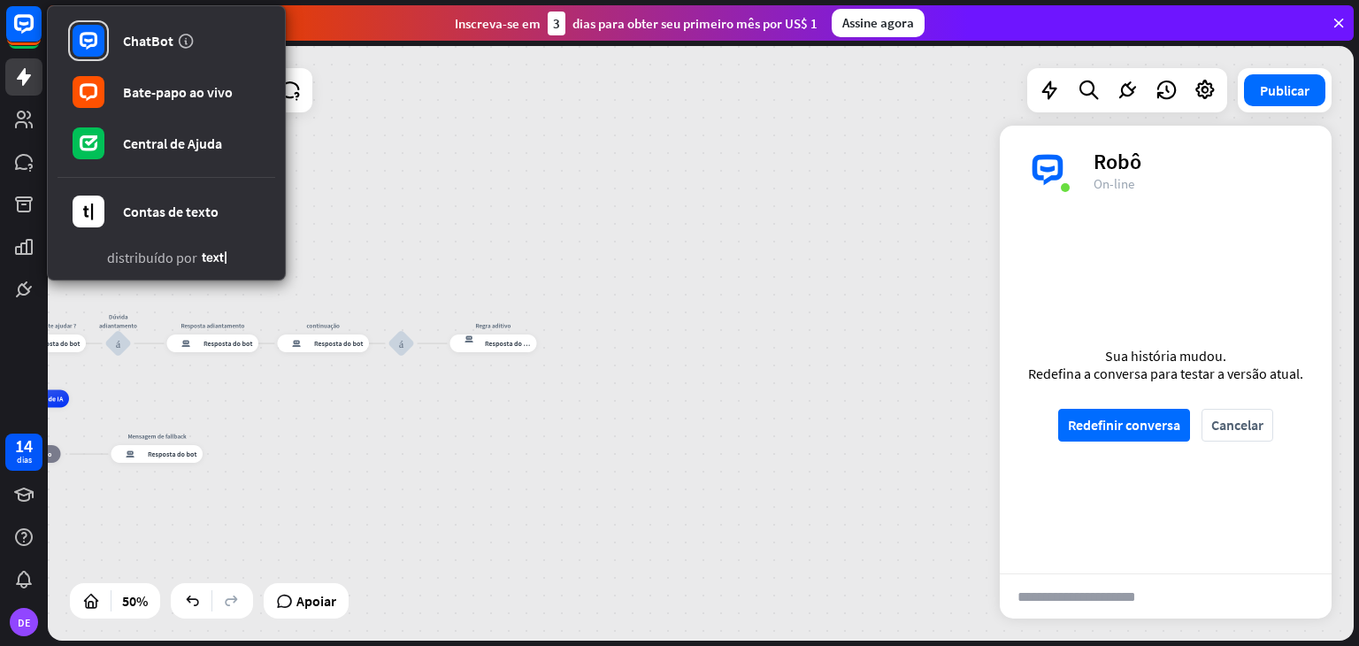
click at [507, 195] on div "casa_2 Ponto de partida [PERSON_NAME] como posso te ajudar ? resposta do bot de…" at bounding box center [700, 343] width 1305 height 594
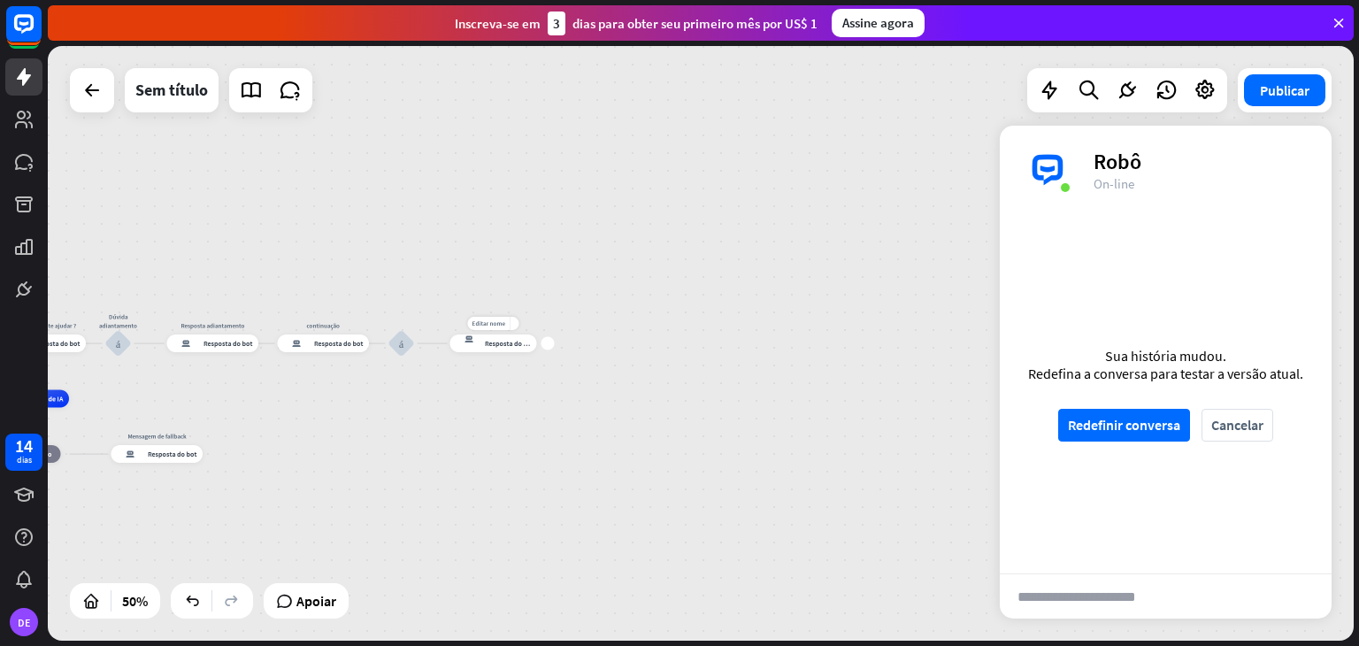
click at [550, 346] on div "mais" at bounding box center [547, 343] width 13 height 13
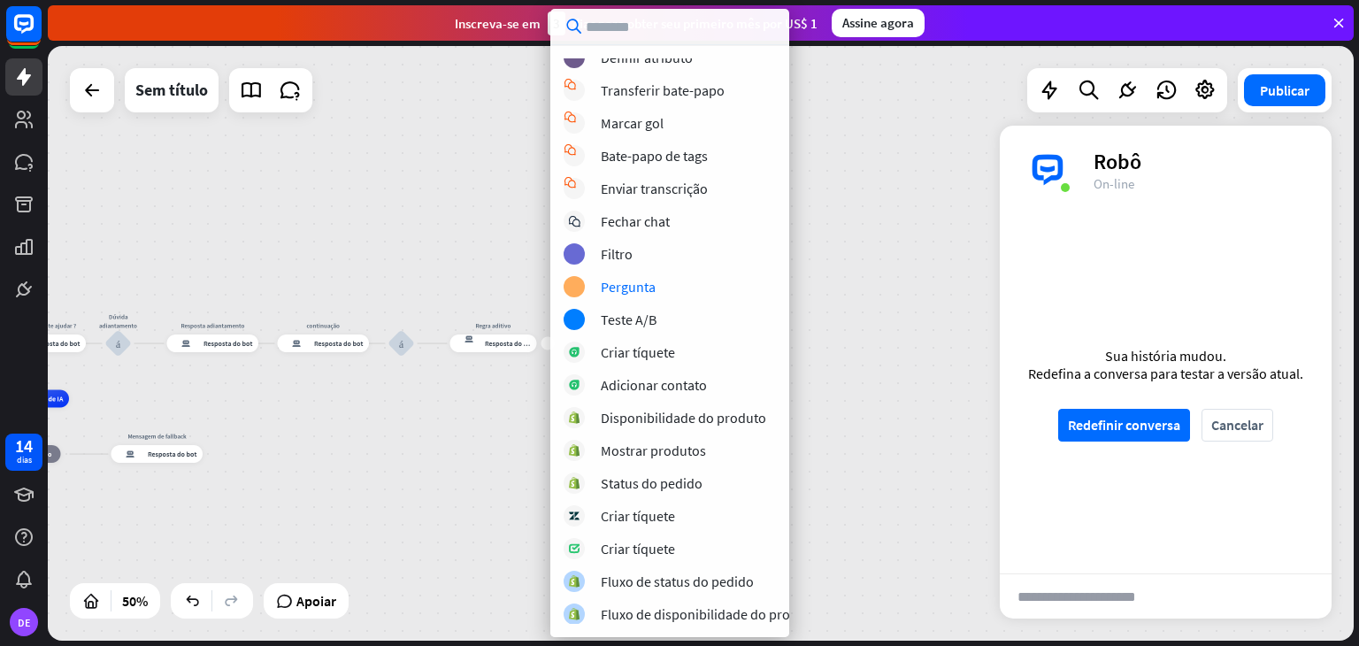
scroll to position [0, 0]
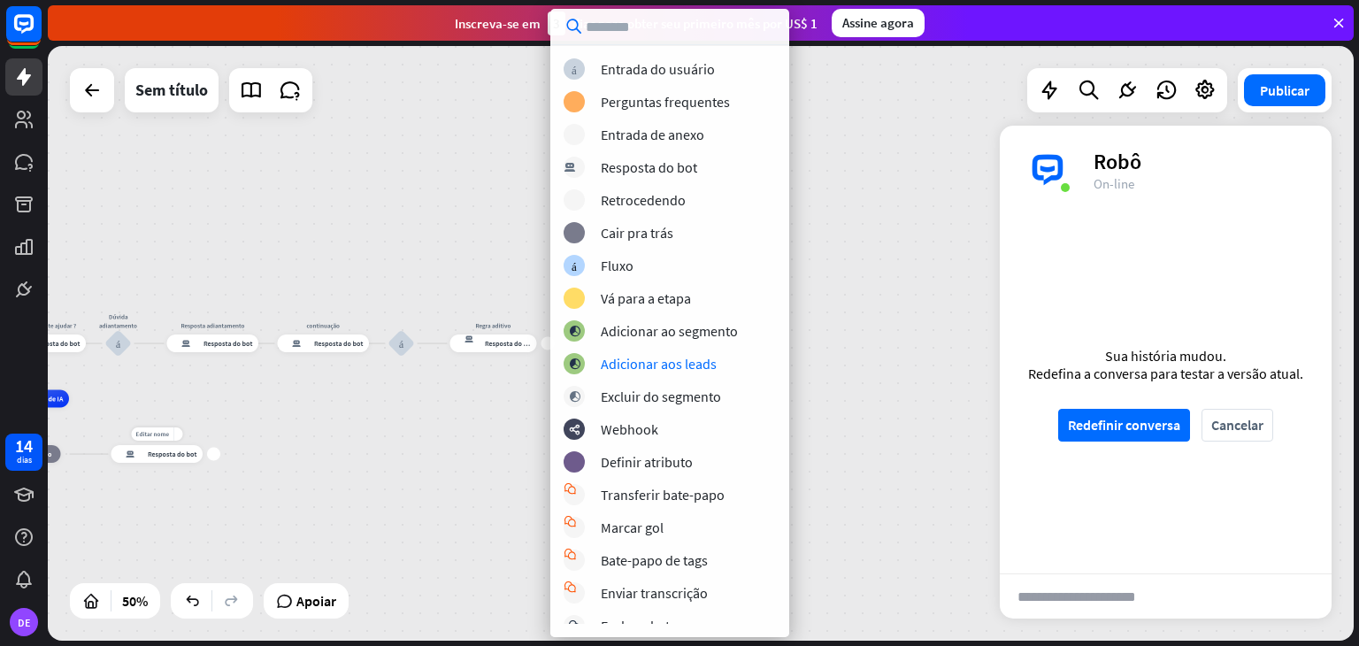
click at [217, 454] on div "mais" at bounding box center [213, 454] width 13 height 13
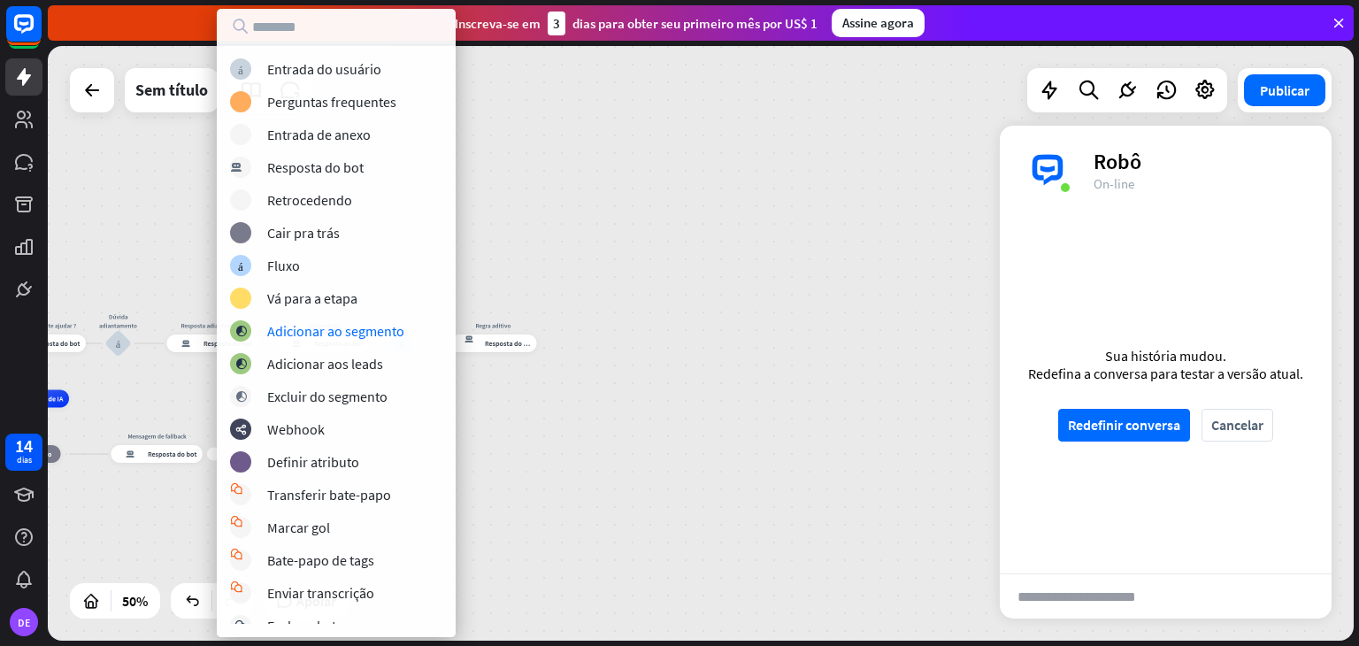
click at [529, 436] on div "casa_2 Ponto de partida [PERSON_NAME] como posso te ajudar ? resposta do bot de…" at bounding box center [210, 547] width 653 height 297
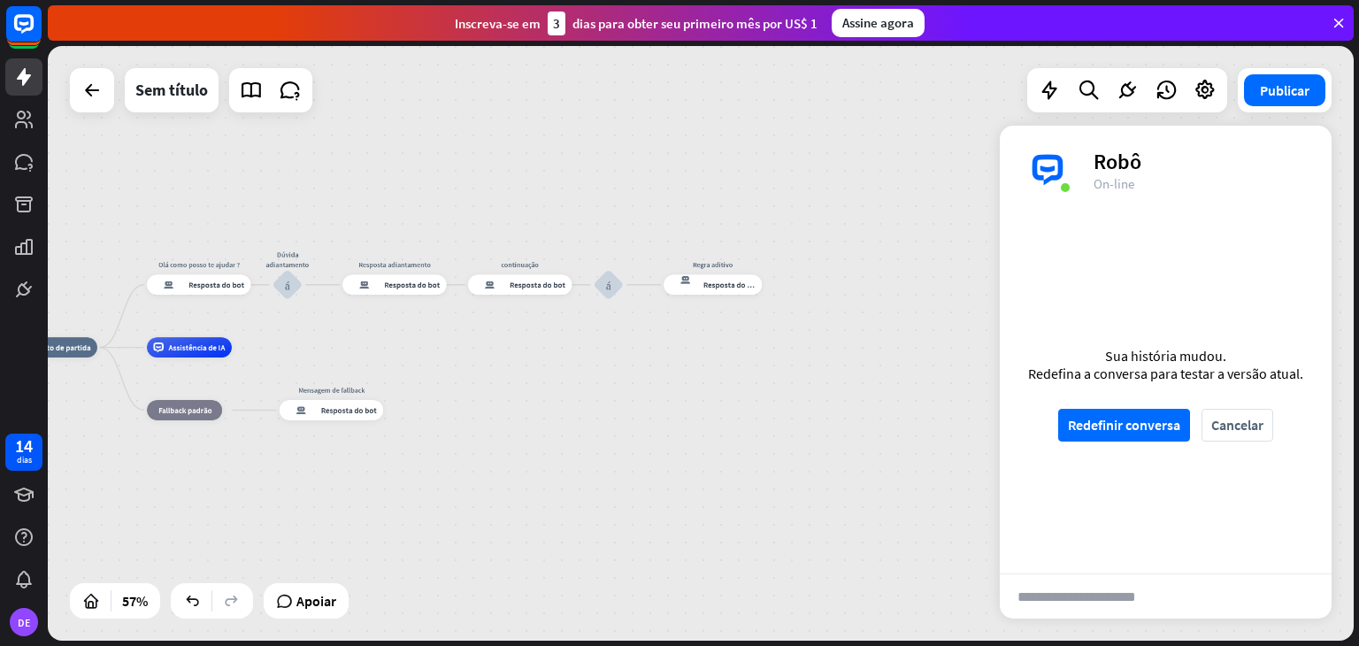
drag, startPoint x: 333, startPoint y: 417, endPoint x: 495, endPoint y: 367, distance: 169.5
click at [495, 367] on div "casa_2 Ponto de partida [PERSON_NAME] como posso te ajudar ? resposta do bot de…" at bounding box center [391, 516] width 740 height 337
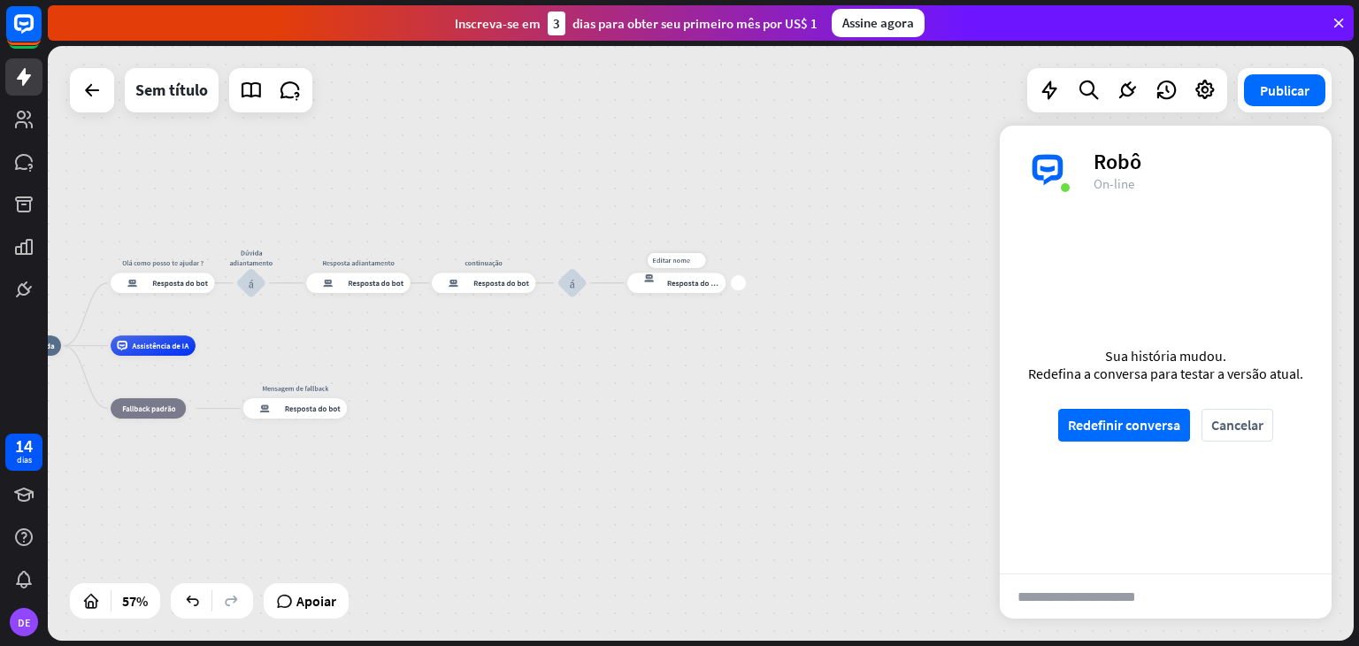
click at [739, 287] on div "mais" at bounding box center [738, 282] width 15 height 15
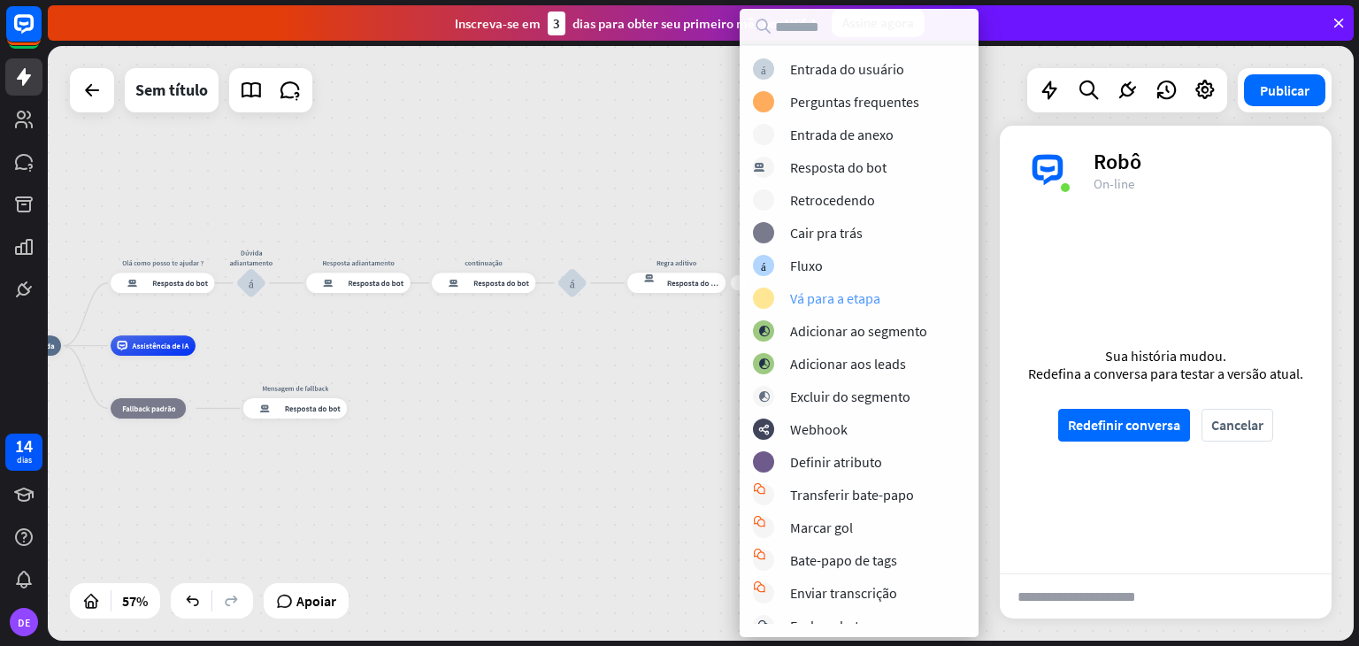
click at [850, 287] on div "bloco_ir para Vá para a etapa" at bounding box center [880, 297] width 255 height 21
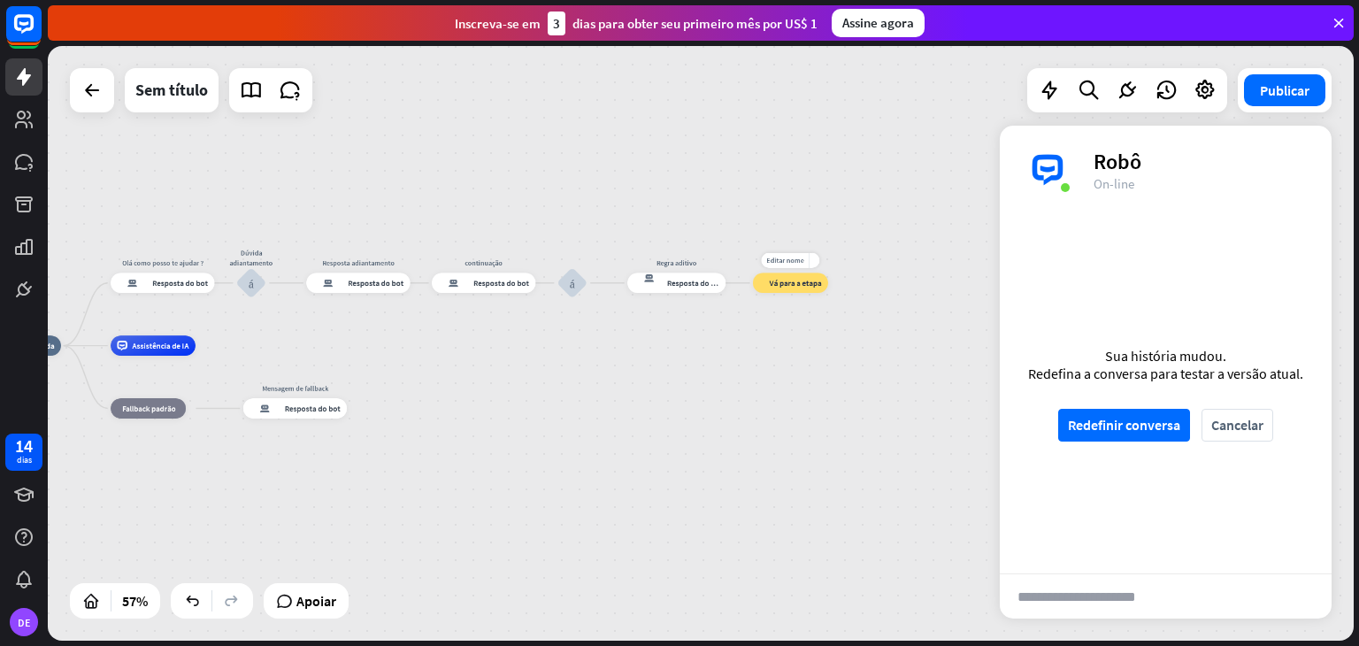
click at [796, 285] on font "Vá para a etapa" at bounding box center [795, 283] width 52 height 10
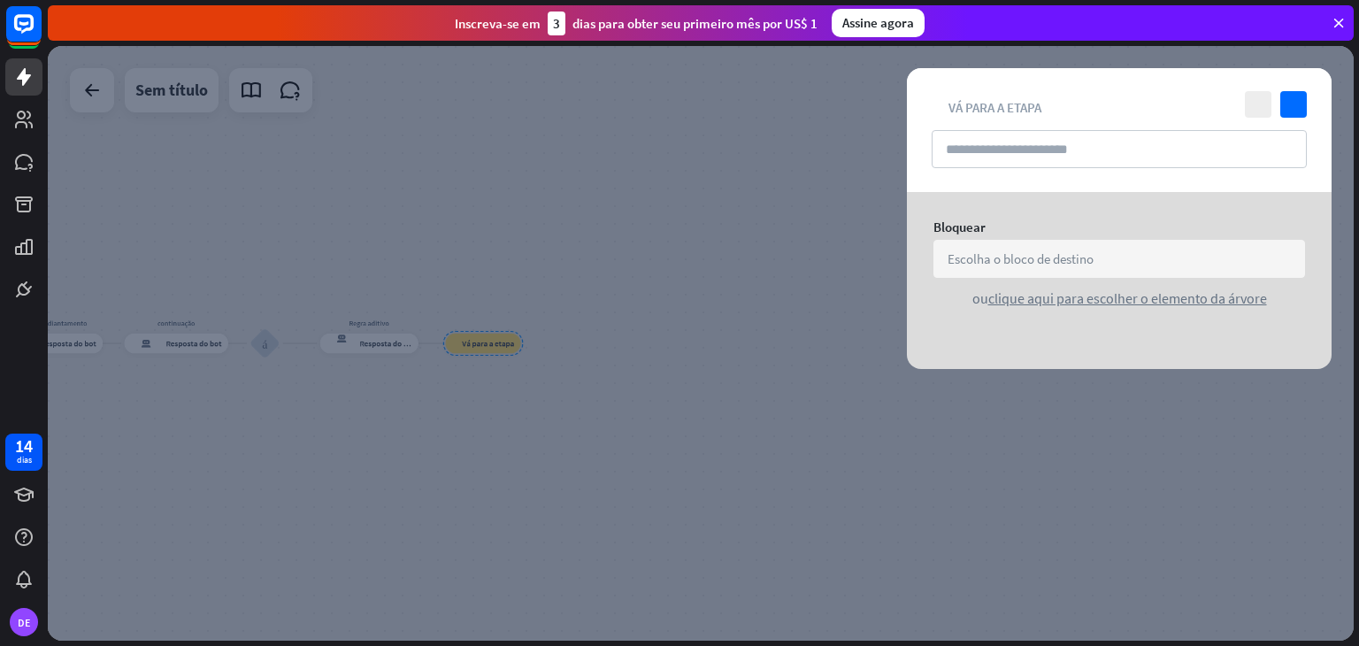
click at [1038, 258] on font "Escolha o bloco de destino" at bounding box center [1020, 258] width 146 height 17
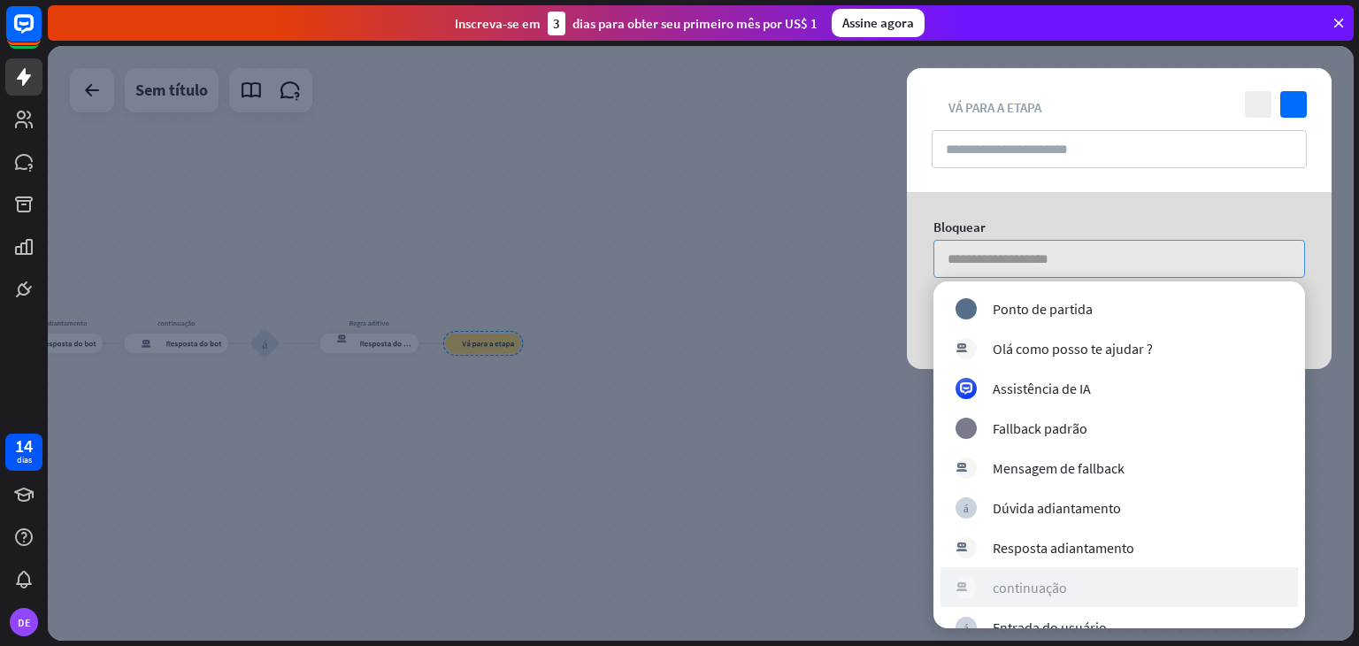
click at [1107, 596] on div "resposta do bot de bloco continuação" at bounding box center [1118, 587] width 327 height 21
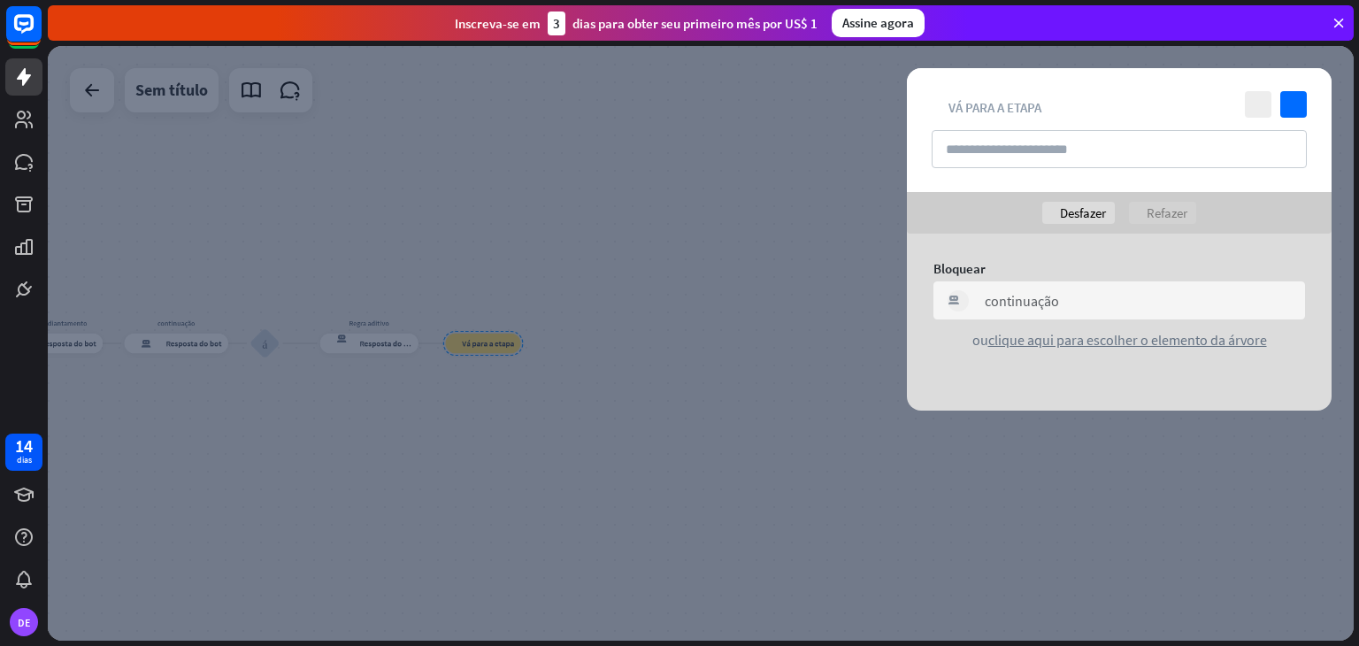
click at [721, 416] on div at bounding box center [700, 343] width 1305 height 594
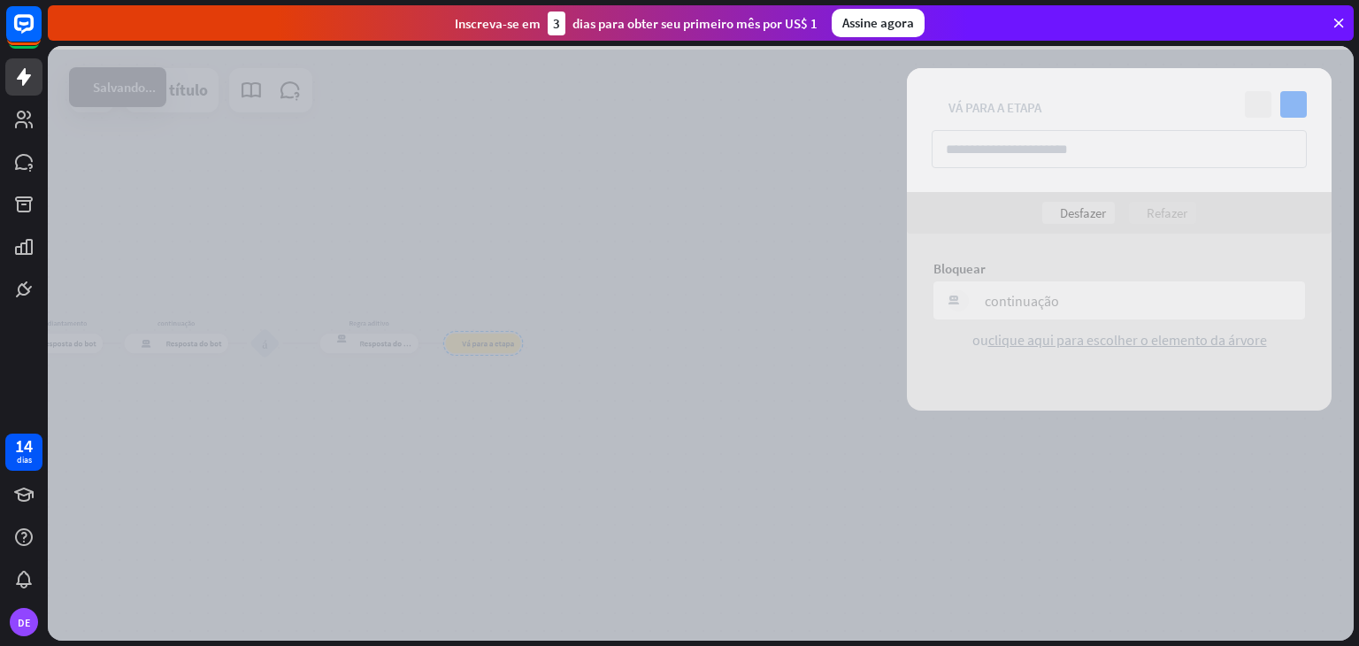
scroll to position [1458, 0]
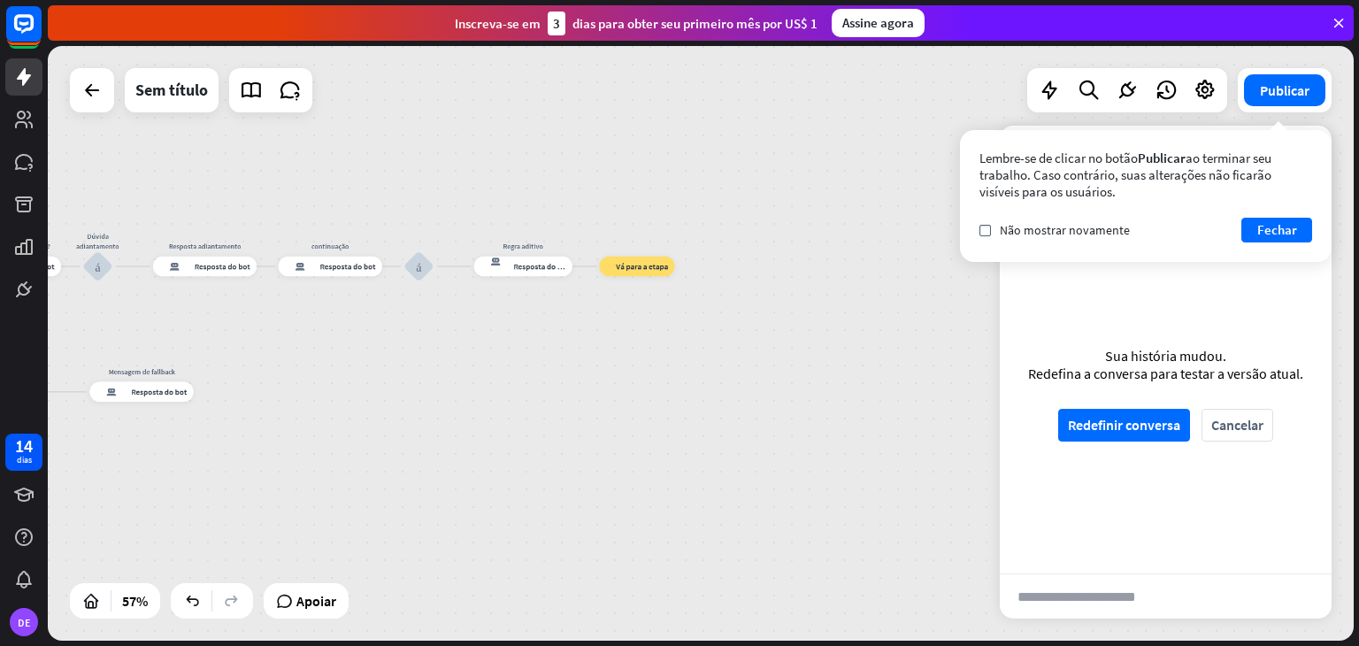
drag, startPoint x: 548, startPoint y: 427, endPoint x: 755, endPoint y: 369, distance: 215.0
click at [755, 369] on div "casa_2 Ponto de partida [PERSON_NAME] como posso te ajudar ? resposta do bot de…" at bounding box center [700, 343] width 1305 height 594
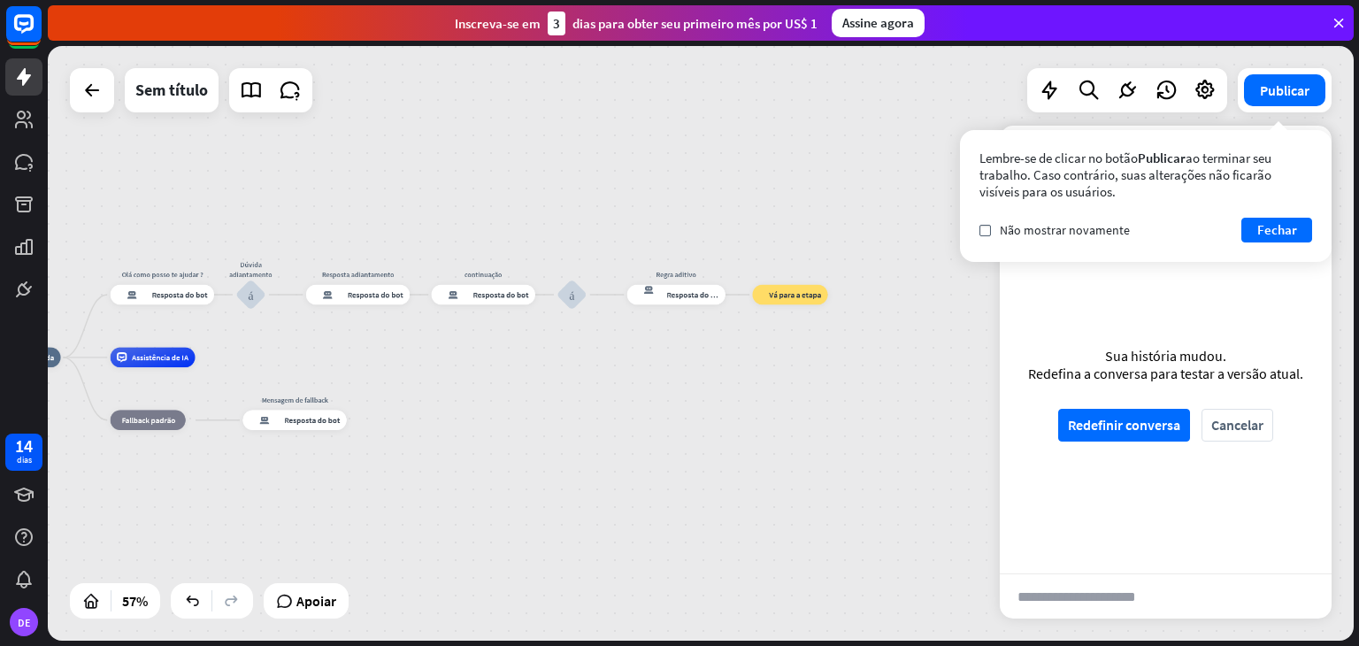
drag, startPoint x: 446, startPoint y: 372, endPoint x: 554, endPoint y: 384, distance: 108.5
click at [554, 384] on div "casa_2 Ponto de partida [PERSON_NAME] como posso te ajudar ? resposta do bot de…" at bounding box center [355, 525] width 740 height 337
click at [203, 358] on div "Editar nome mais_amarelo mais Assistência de IA" at bounding box center [161, 359] width 85 height 20
click at [211, 362] on div "mais" at bounding box center [215, 358] width 15 height 15
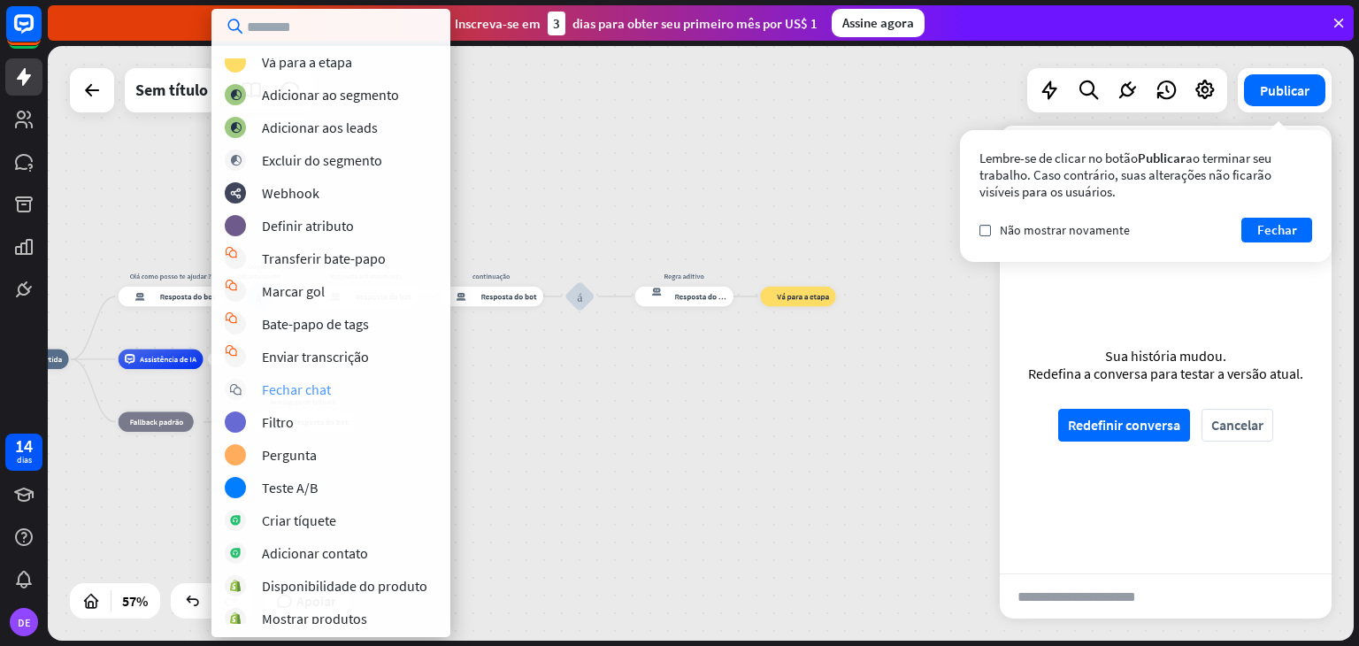
scroll to position [143, 0]
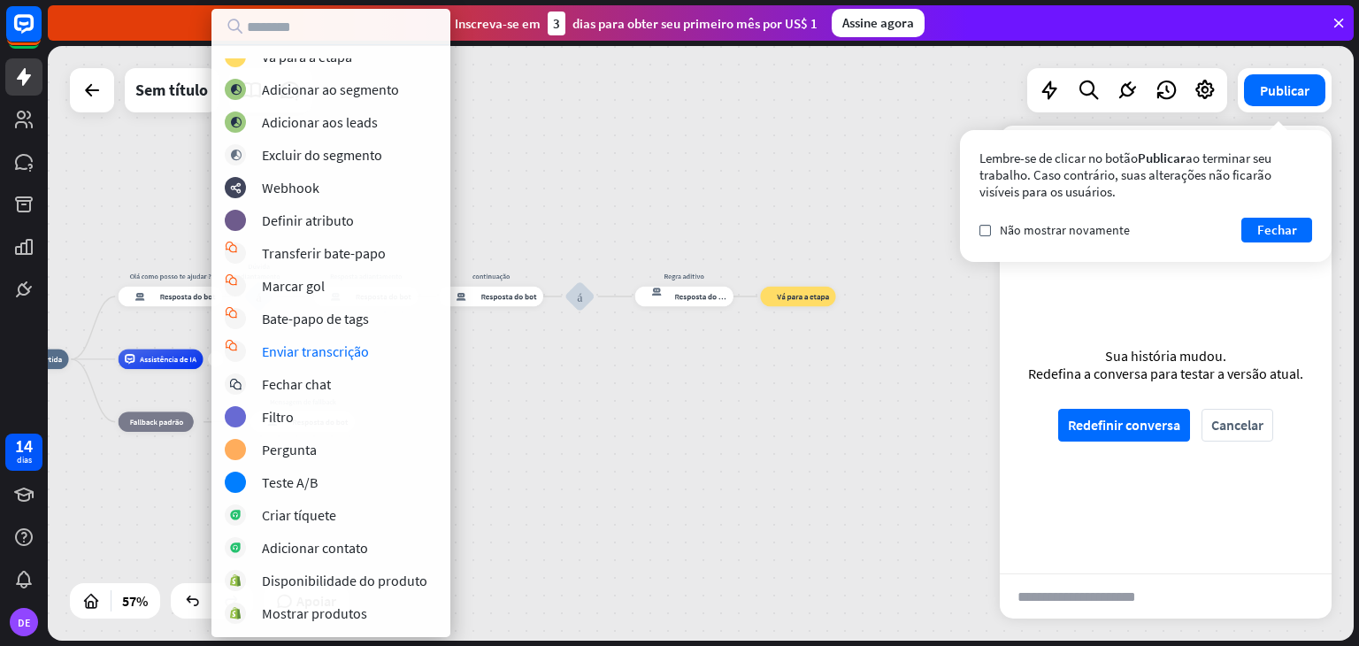
click at [854, 366] on div "casa_2 Ponto de partida [PERSON_NAME] como posso te ajudar ? resposta do bot de…" at bounding box center [700, 343] width 1305 height 594
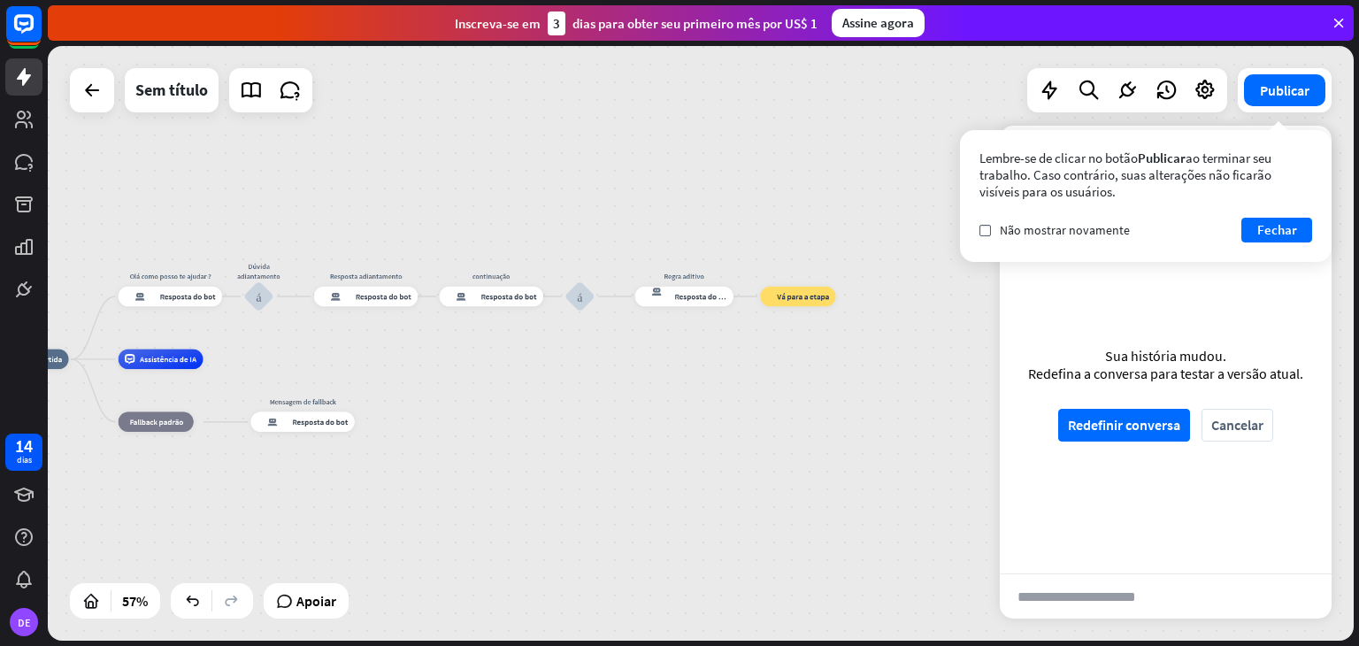
click at [867, 296] on div "casa_2 Ponto de partida [PERSON_NAME] como posso te ajudar ? resposta do bot de…" at bounding box center [700, 343] width 1305 height 594
click at [860, 298] on div "casa_2 Ponto de partida [PERSON_NAME] como posso te ajudar ? resposta do bot de…" at bounding box center [700, 343] width 1305 height 594
click at [760, 302] on div "Editar nome mais_amarelo bloco_ir para Vá para a etapa" at bounding box center [797, 297] width 75 height 20
click at [725, 299] on font "Resposta do bot" at bounding box center [703, 296] width 56 height 10
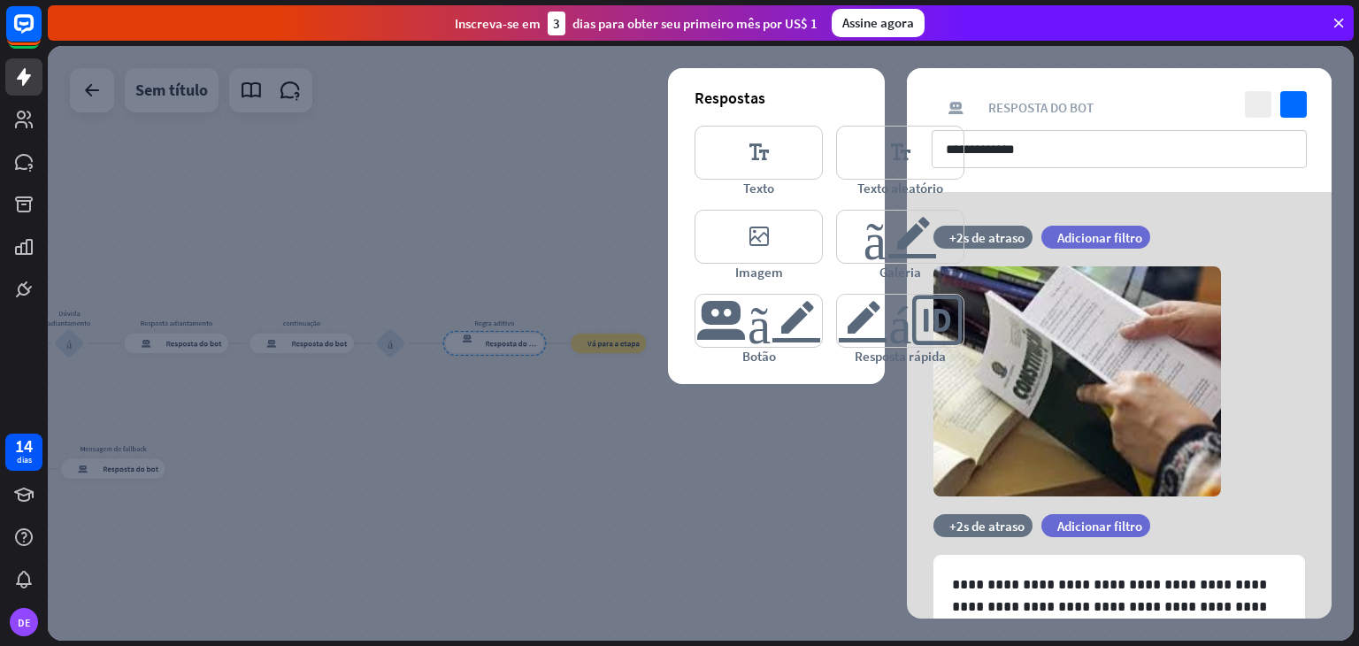
click at [623, 443] on div at bounding box center [700, 343] width 1305 height 594
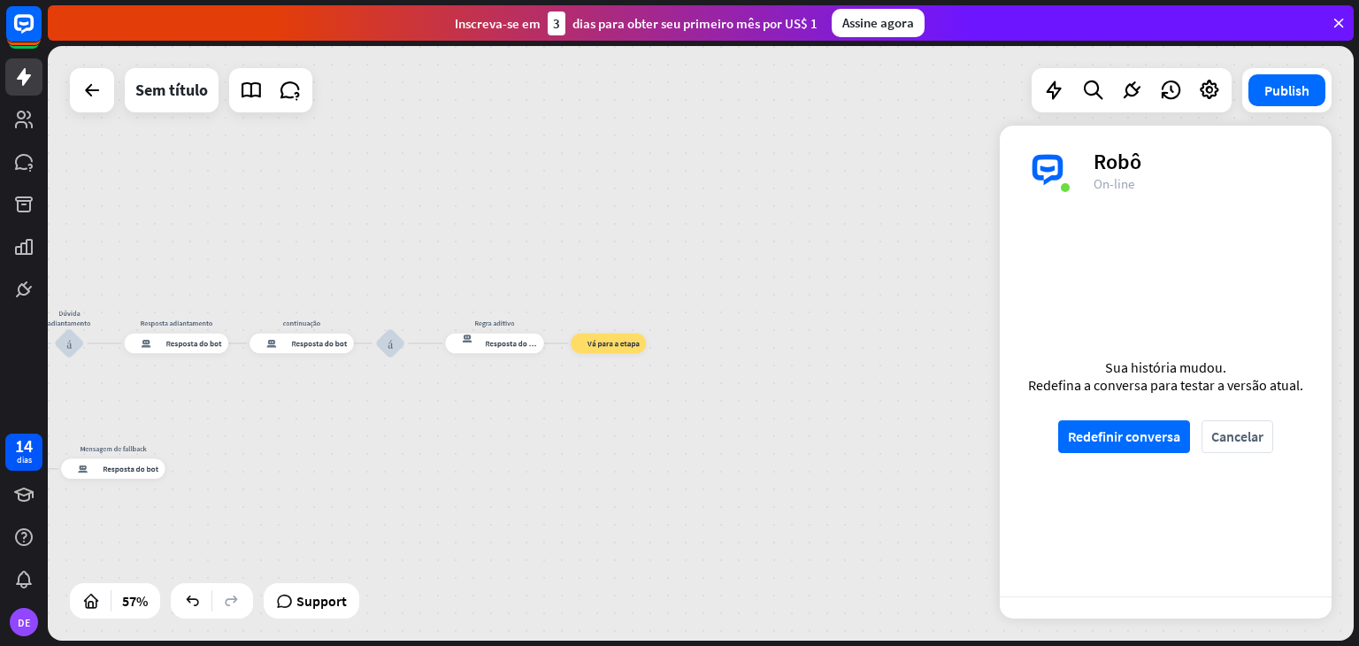
scroll to position [1447, 0]
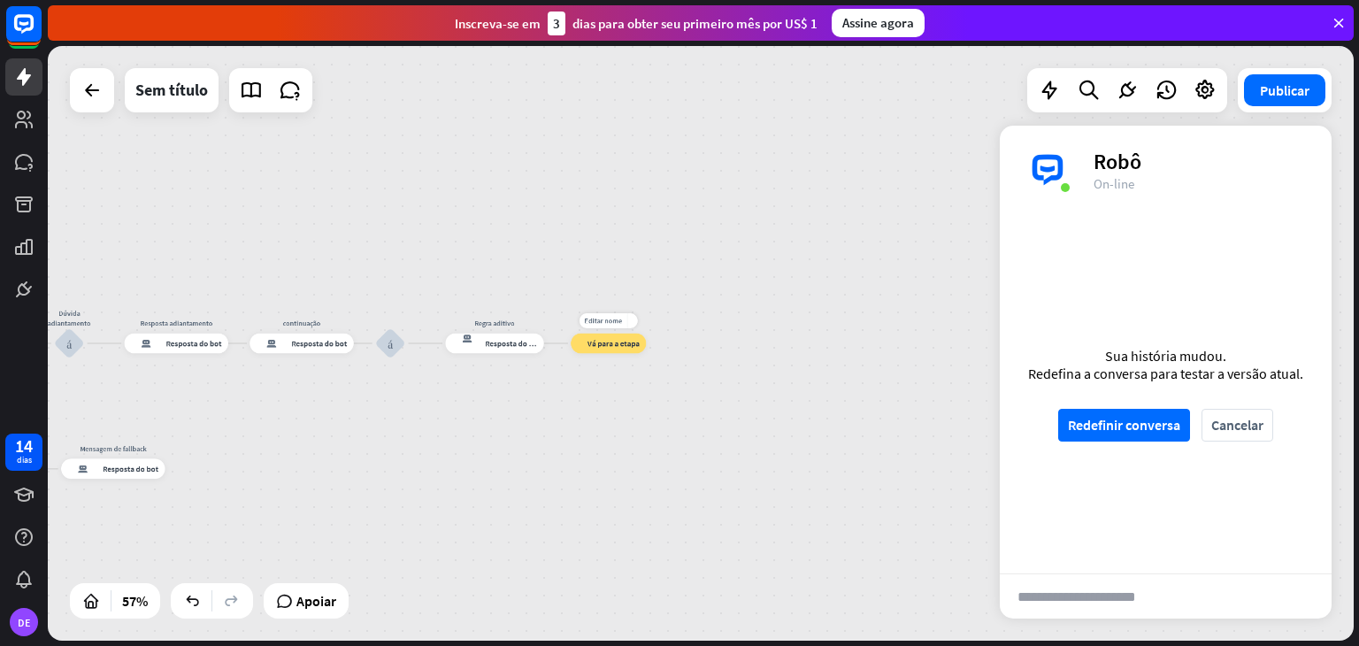
click at [570, 342] on div "Editar nome mais_amarelo bloco_ir para Vá para a etapa" at bounding box center [607, 343] width 75 height 20
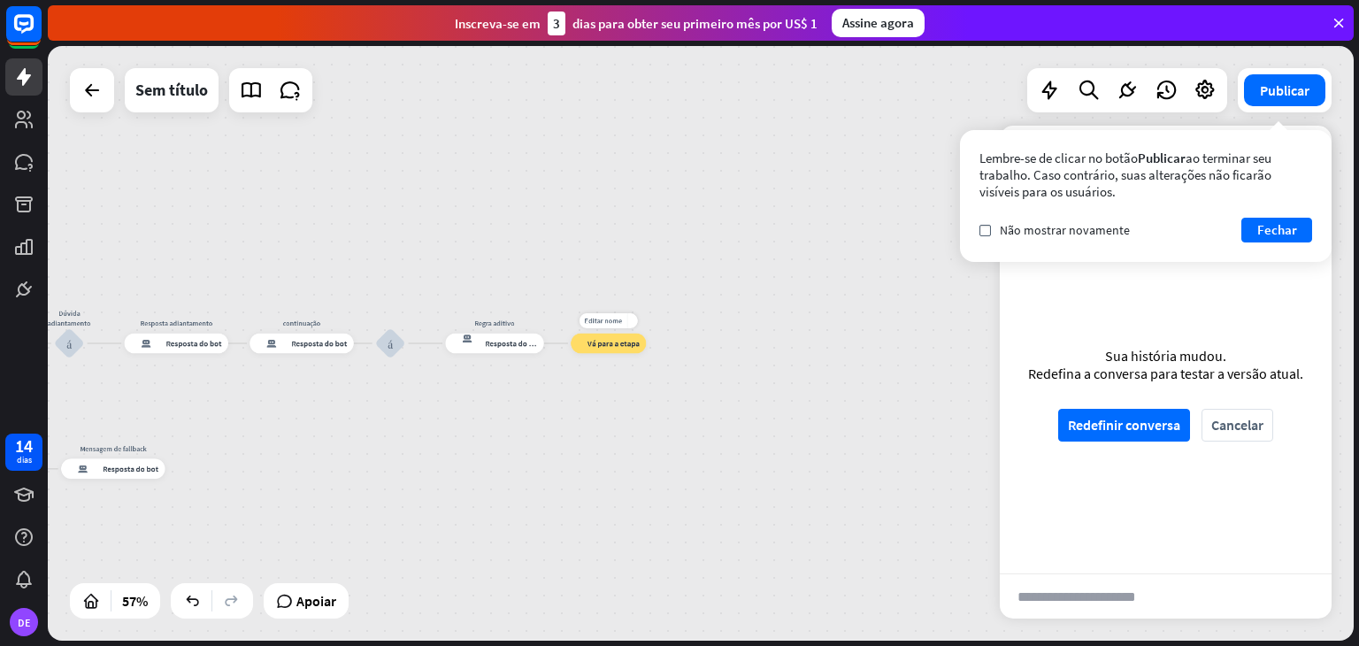
click at [639, 342] on font "Vá para a etapa" at bounding box center [613, 343] width 52 height 10
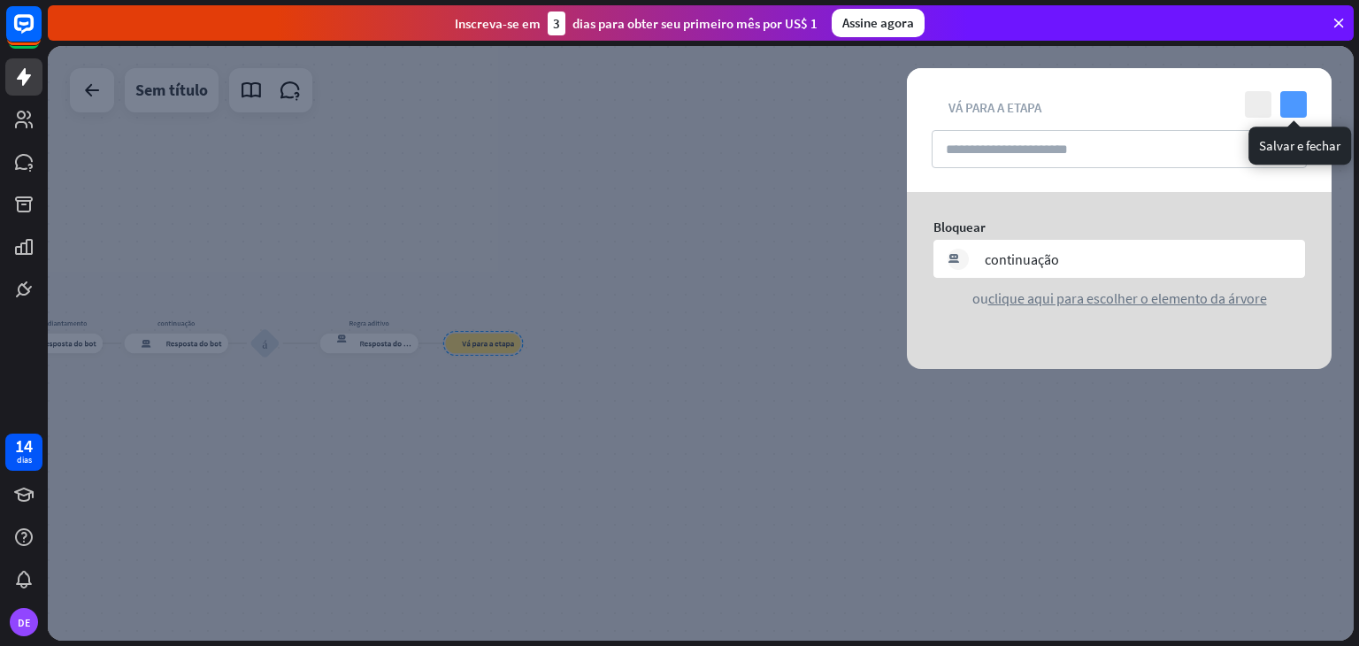
click at [1292, 103] on icon "verificar" at bounding box center [1293, 104] width 27 height 27
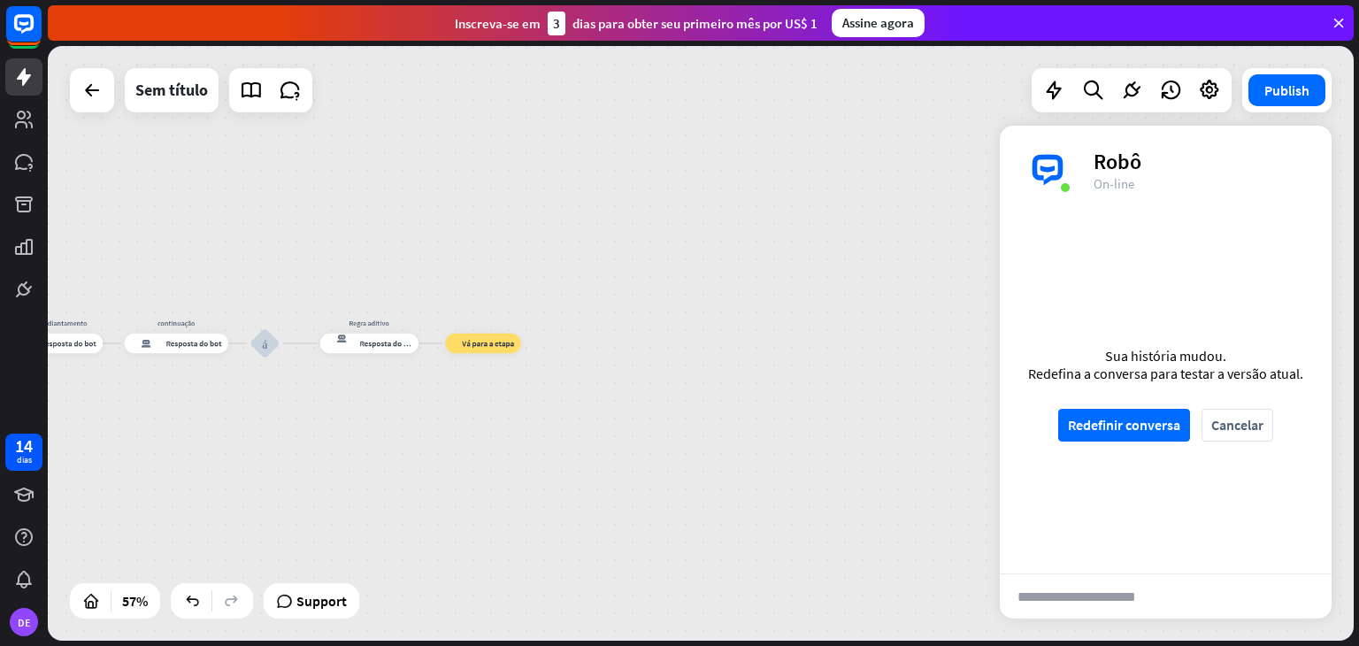
scroll to position [1436, 0]
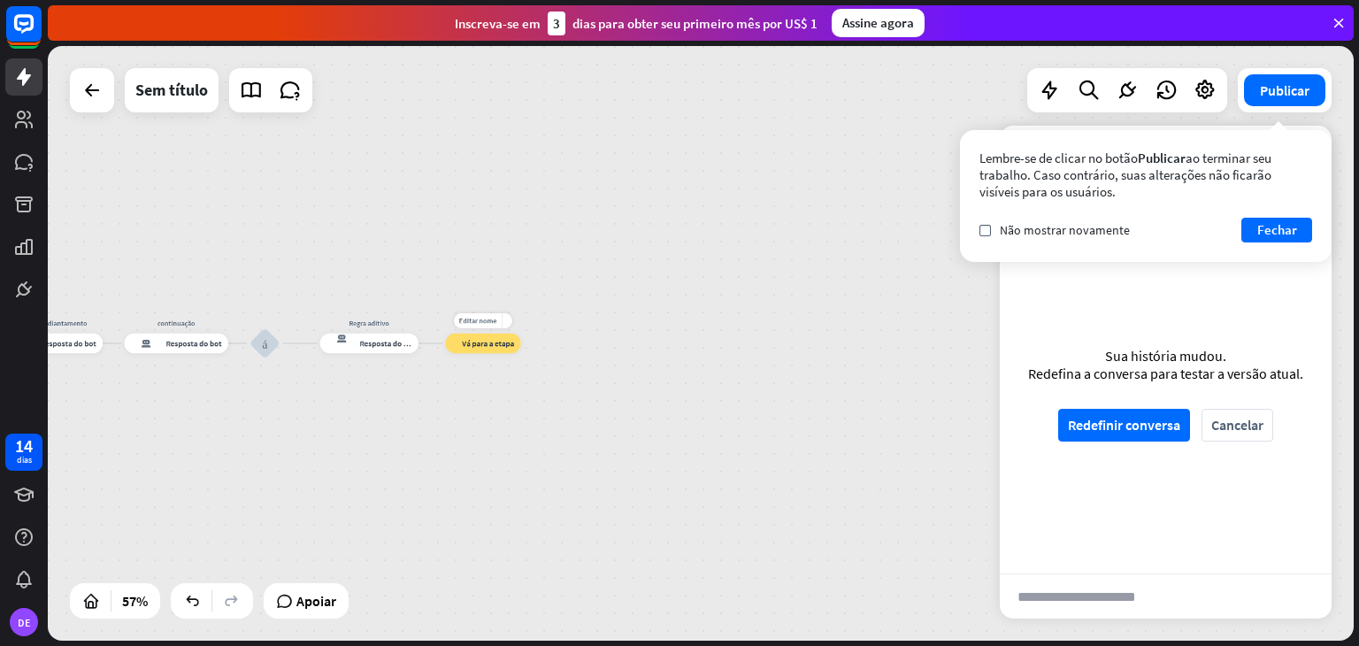
click at [499, 349] on div "bloco_ir para Vá para a etapa" at bounding box center [482, 343] width 75 height 20
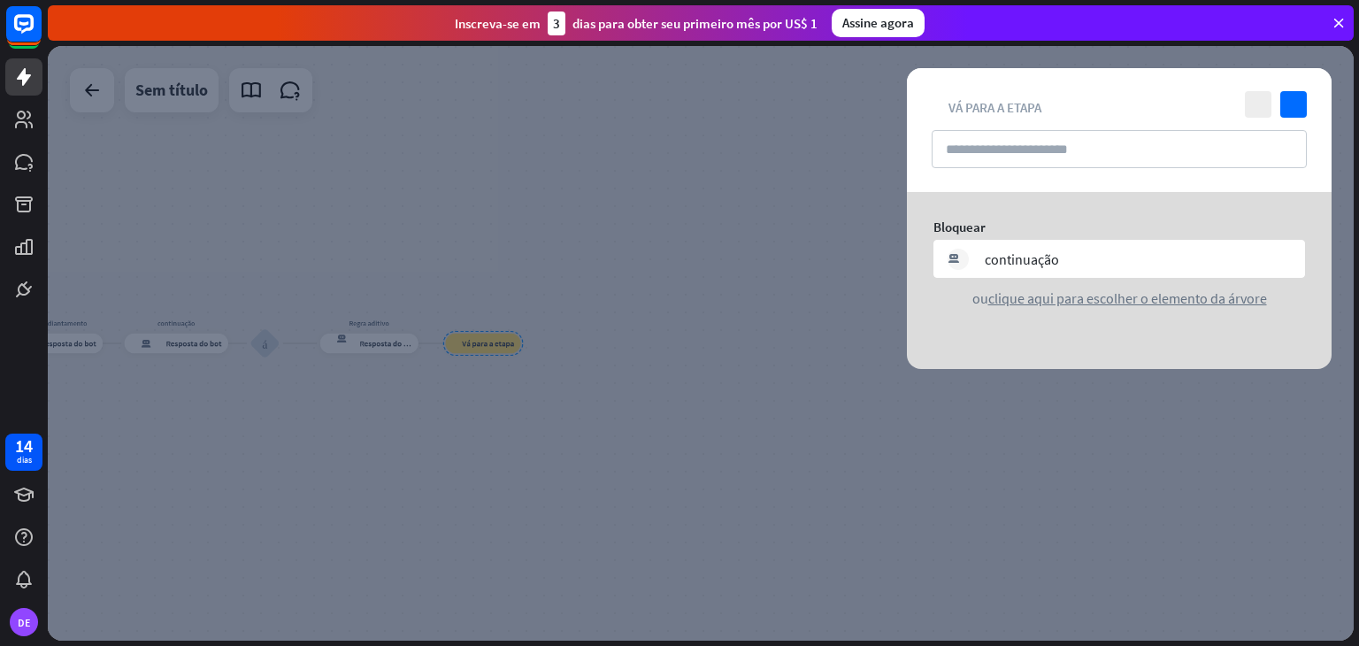
click at [486, 341] on div at bounding box center [700, 343] width 1305 height 594
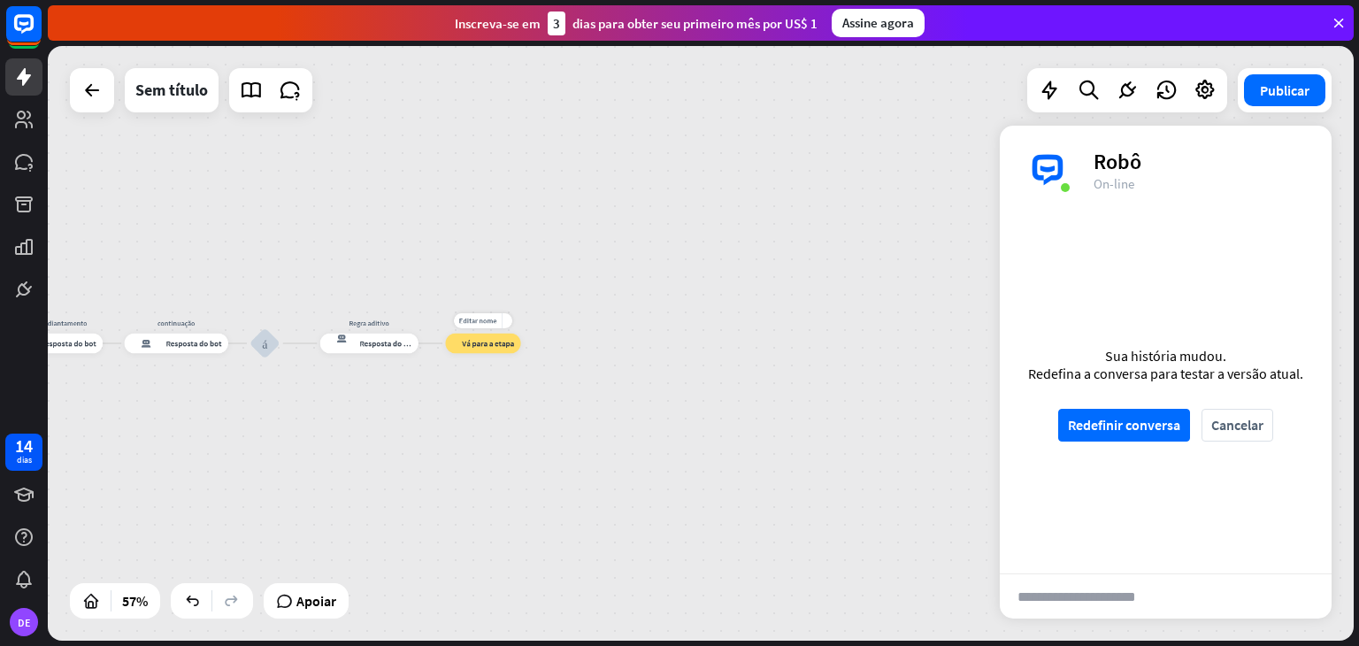
scroll to position [1426, 0]
click at [500, 344] on font "Vá para a etapa" at bounding box center [488, 343] width 52 height 10
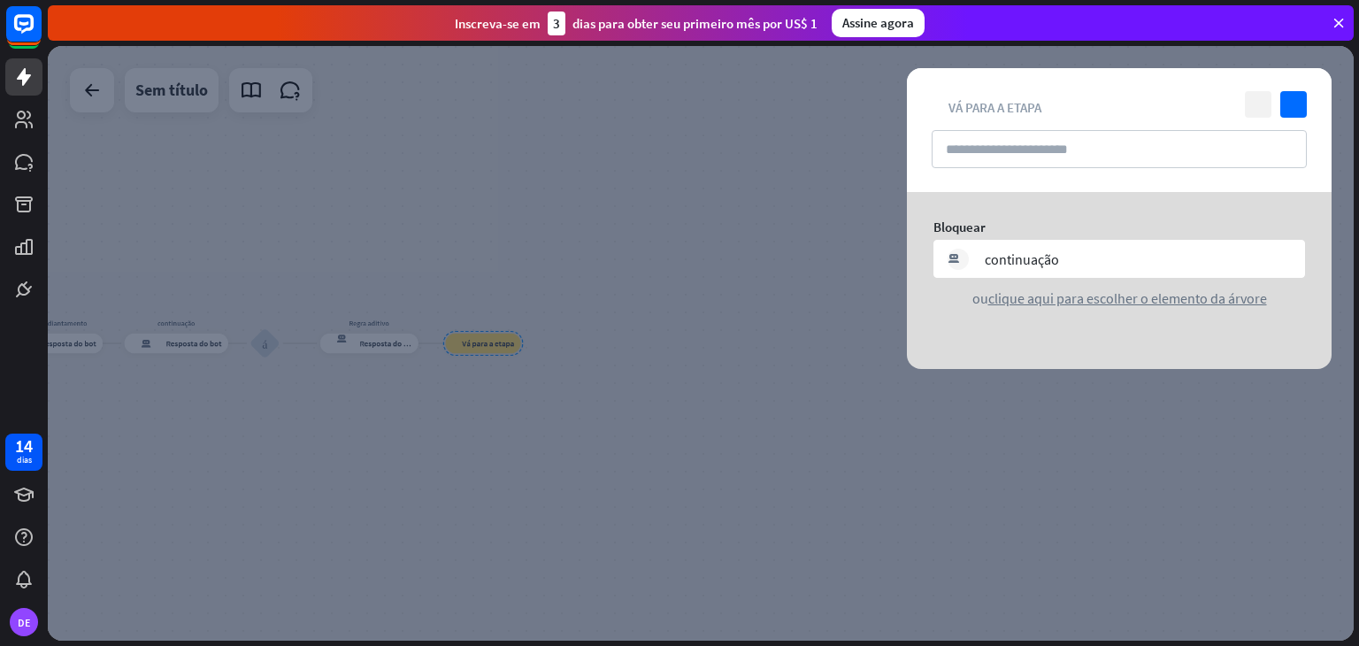
click at [1248, 109] on icon "fechar" at bounding box center [1257, 104] width 27 height 27
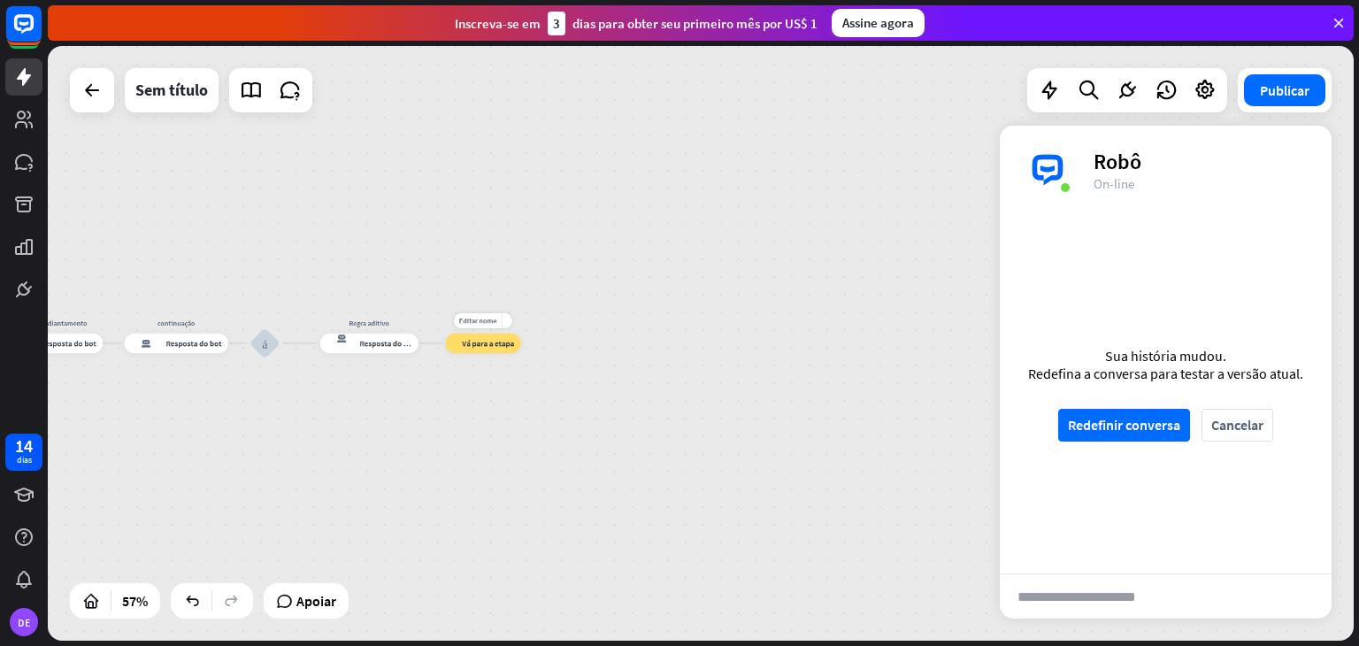
click at [506, 352] on div "bloco_ir para Vá para a etapa" at bounding box center [482, 343] width 75 height 20
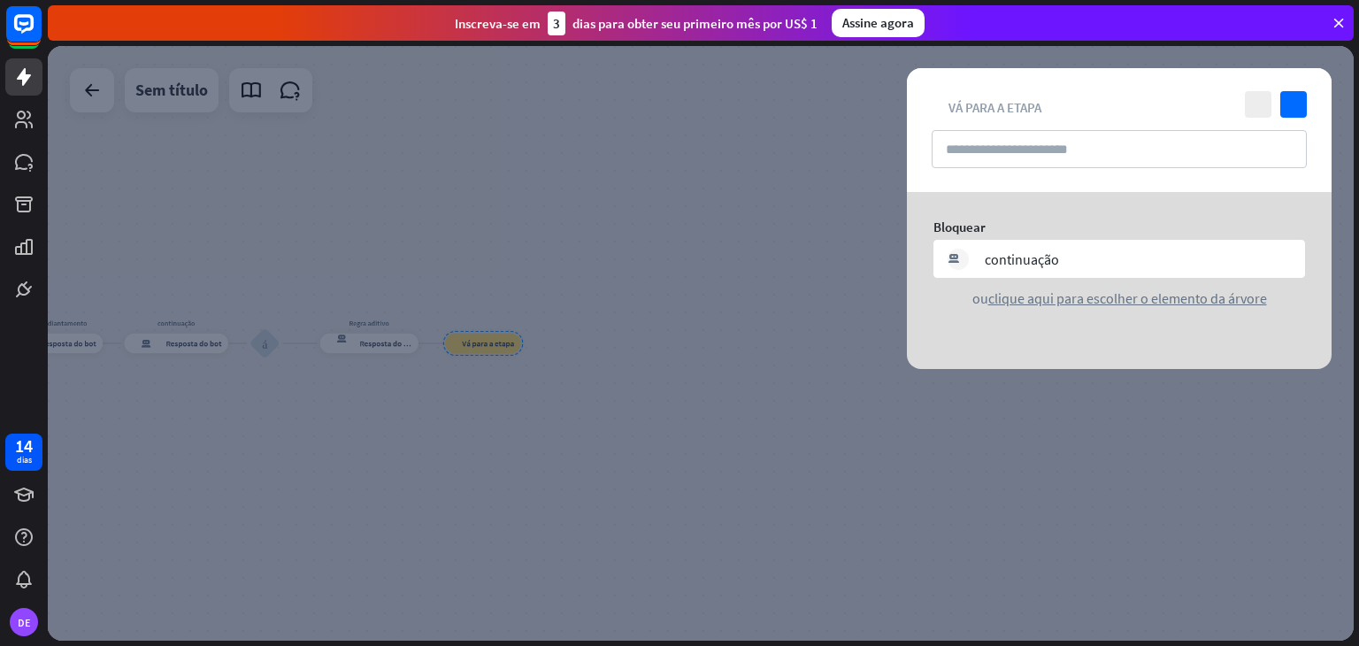
drag, startPoint x: 488, startPoint y: 343, endPoint x: 478, endPoint y: 345, distance: 10.8
click at [478, 345] on div at bounding box center [700, 343] width 1305 height 594
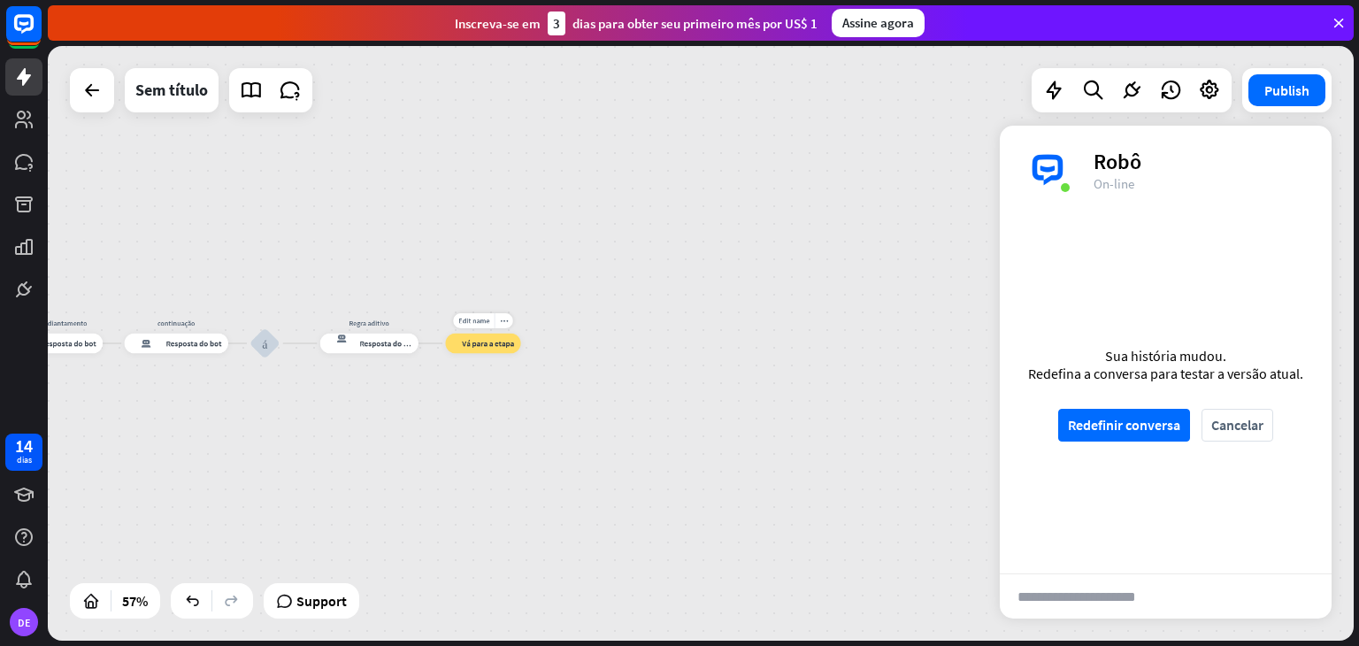
scroll to position [1405, 0]
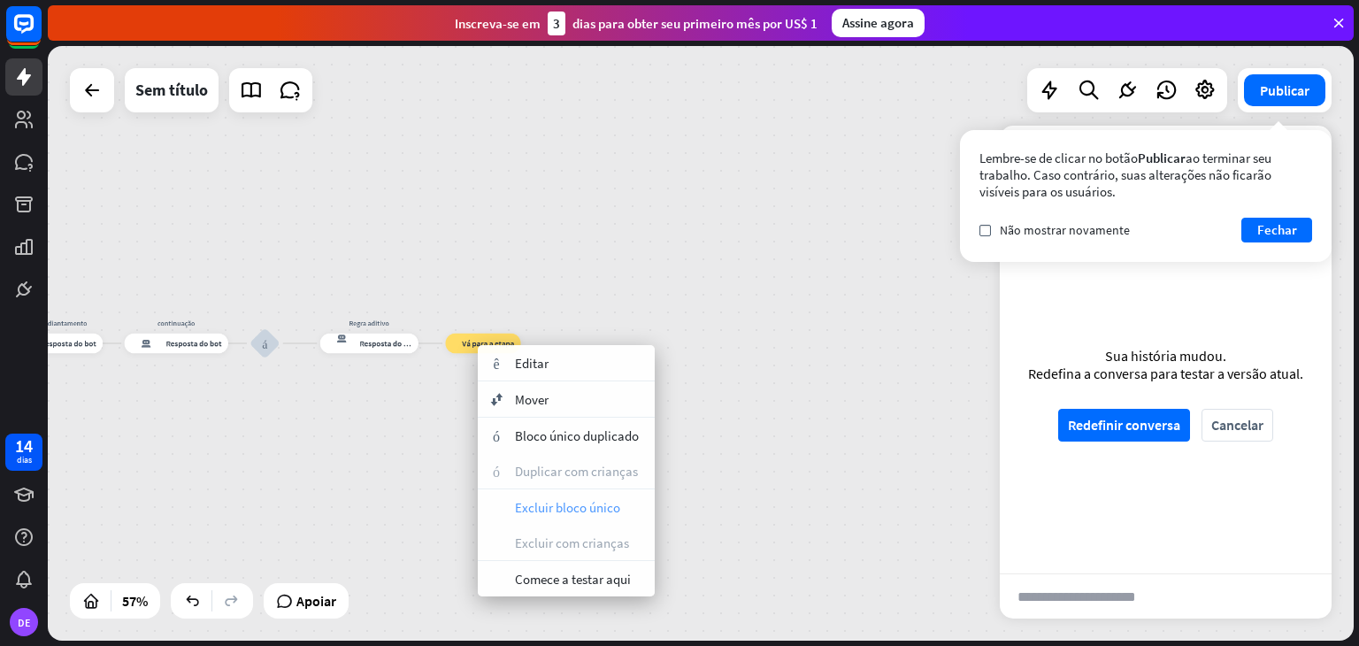
click at [559, 503] on font "Excluir bloco único" at bounding box center [567, 507] width 105 height 17
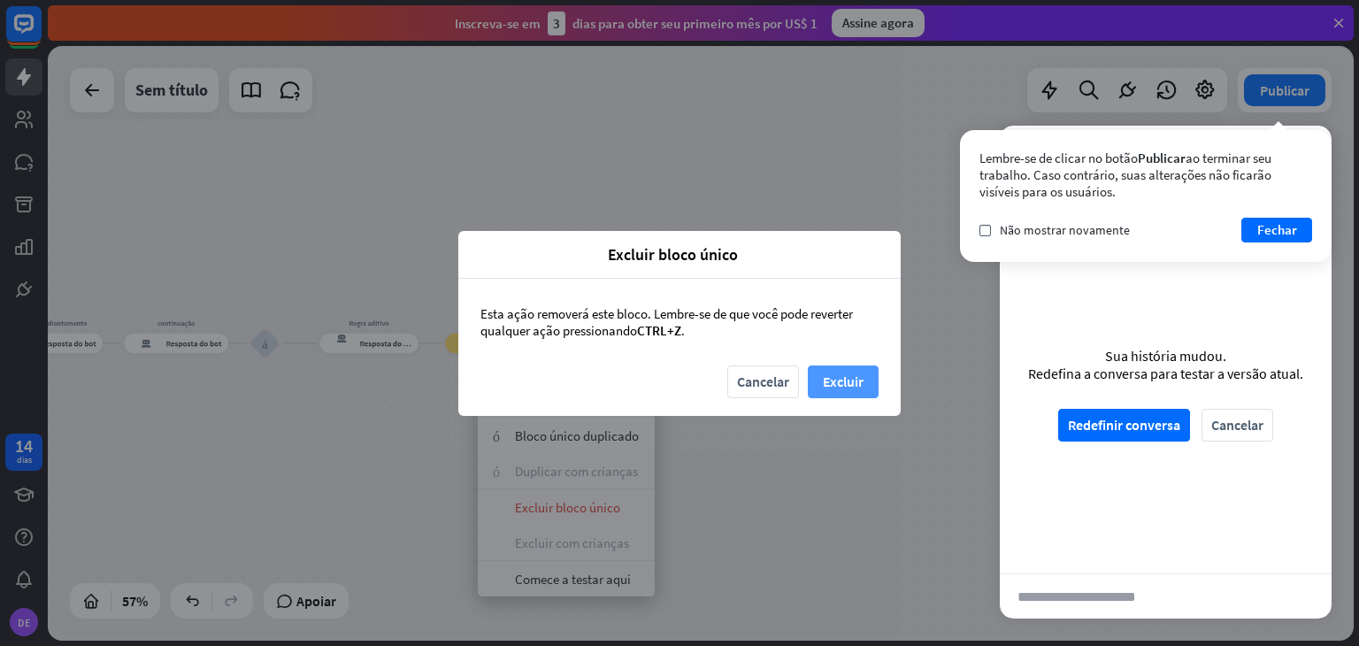
click at [853, 387] on font "Excluir" at bounding box center [843, 381] width 41 height 18
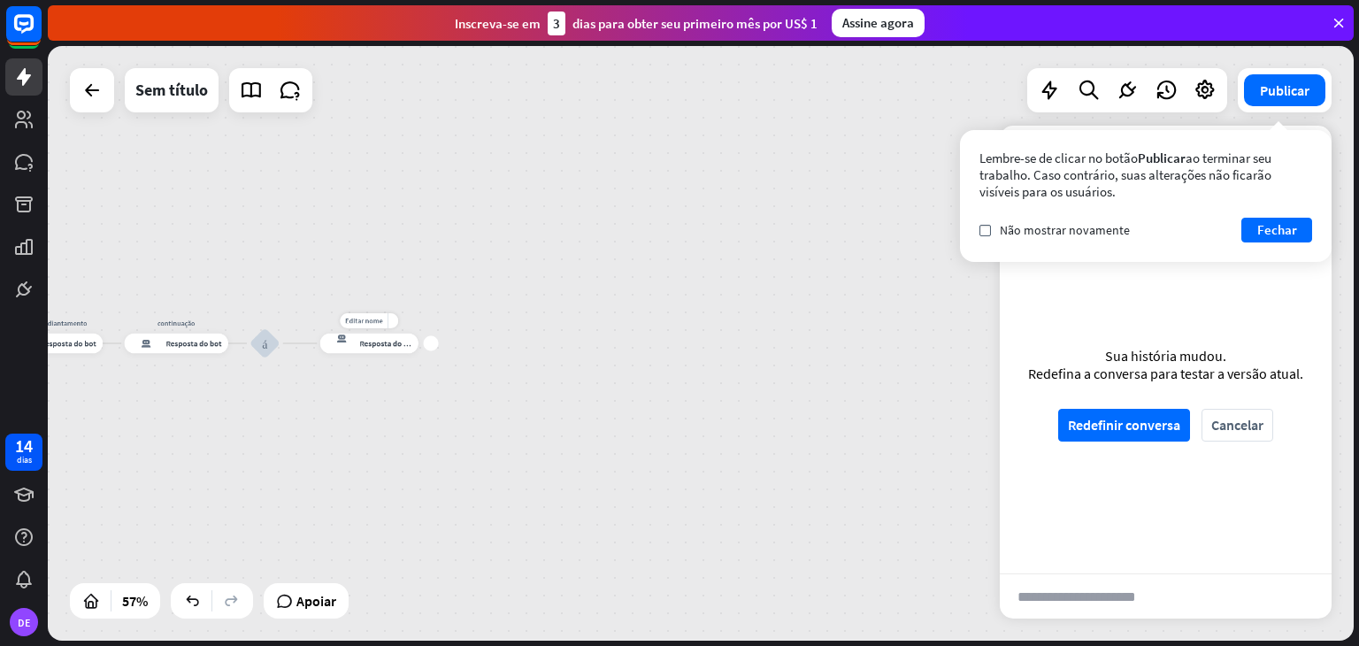
click at [433, 346] on div "mais" at bounding box center [431, 342] width 15 height 15
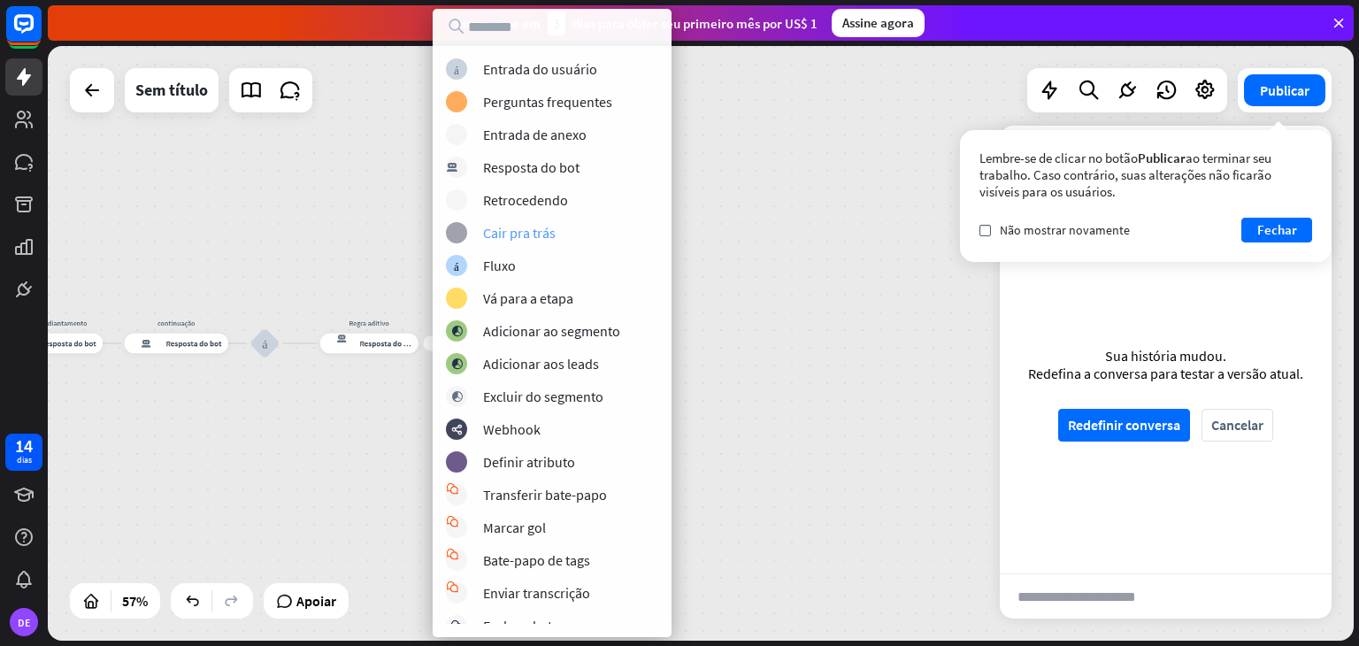
click at [539, 231] on font "Cair pra trás" at bounding box center [519, 233] width 73 height 18
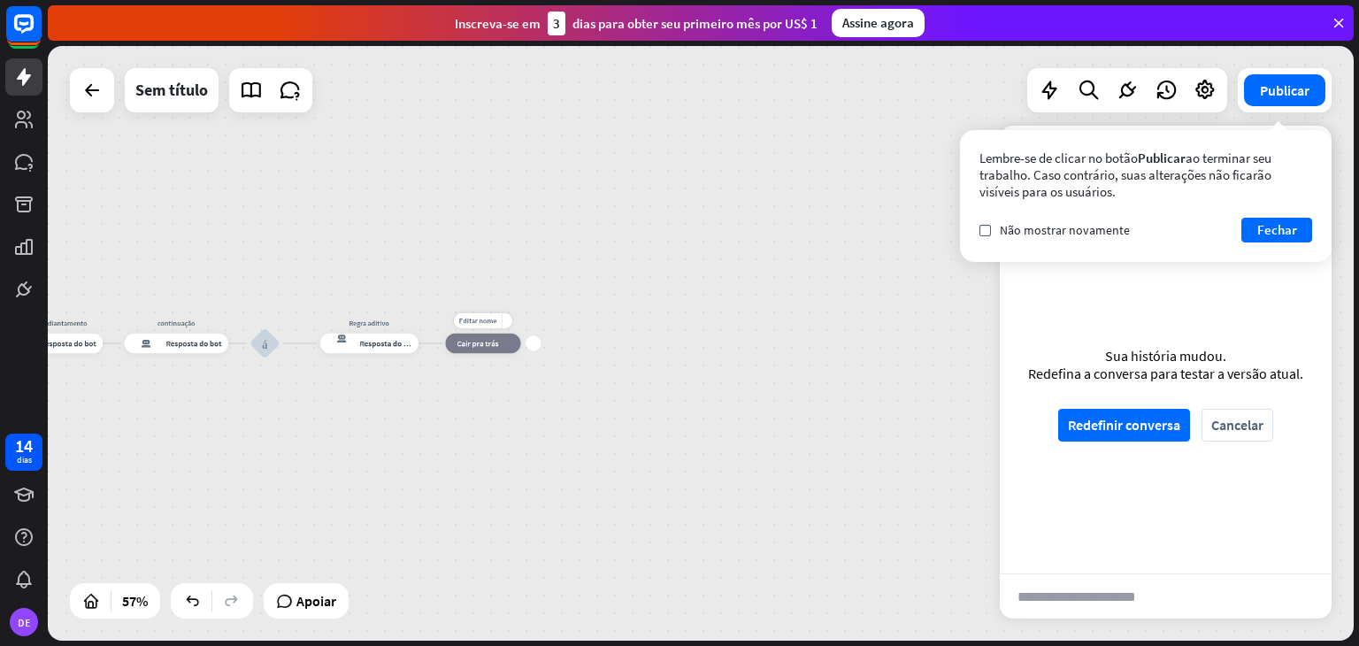
click at [490, 341] on font "Cair pra trás" at bounding box center [478, 343] width 42 height 10
click at [499, 354] on div "Editar nome mais_amarelo mais bloco_fallback Cair pra trás" at bounding box center [482, 343] width 75 height 20
click at [495, 345] on font "Cair pra trás" at bounding box center [478, 343] width 42 height 10
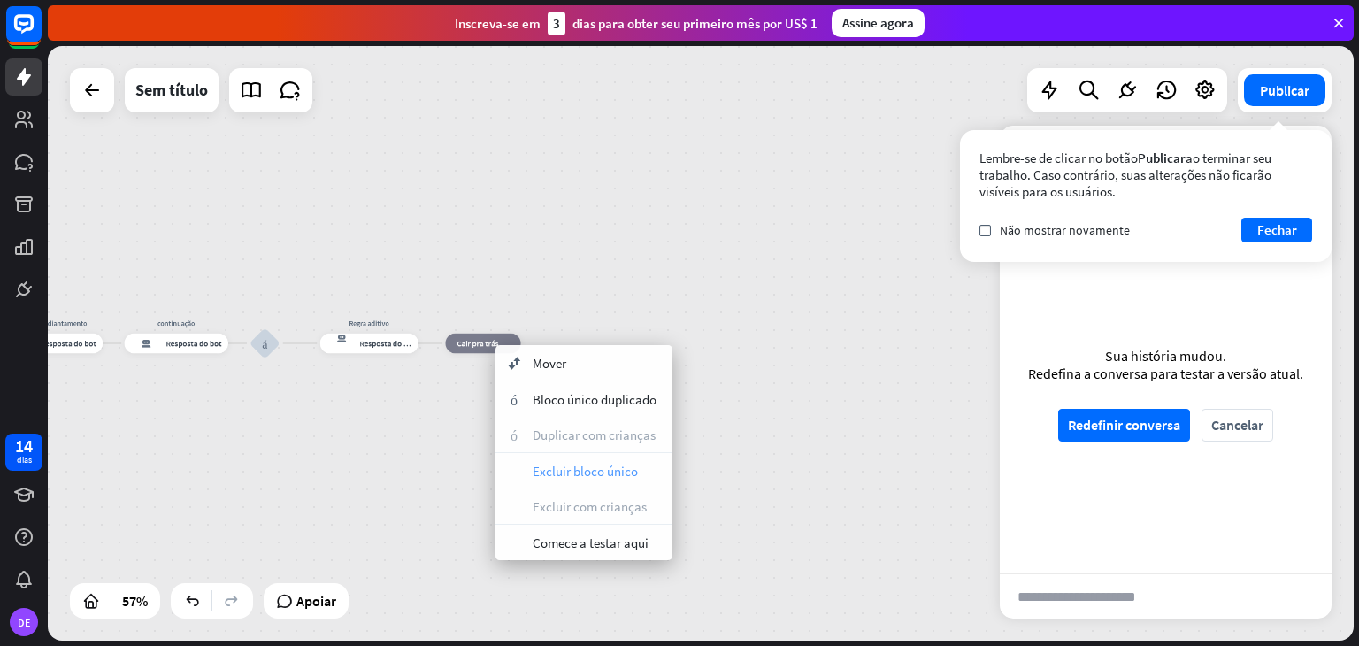
click at [593, 471] on font "Excluir bloco único" at bounding box center [584, 471] width 105 height 17
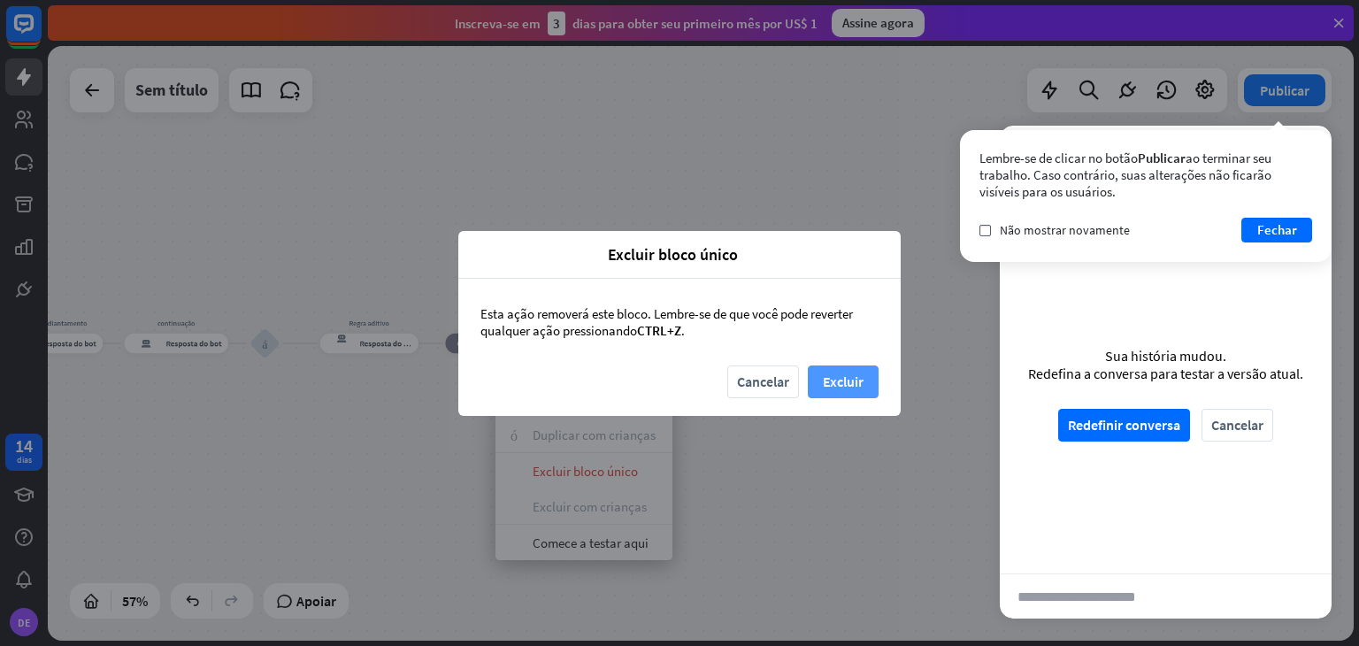
click at [854, 379] on font "Excluir" at bounding box center [843, 381] width 41 height 18
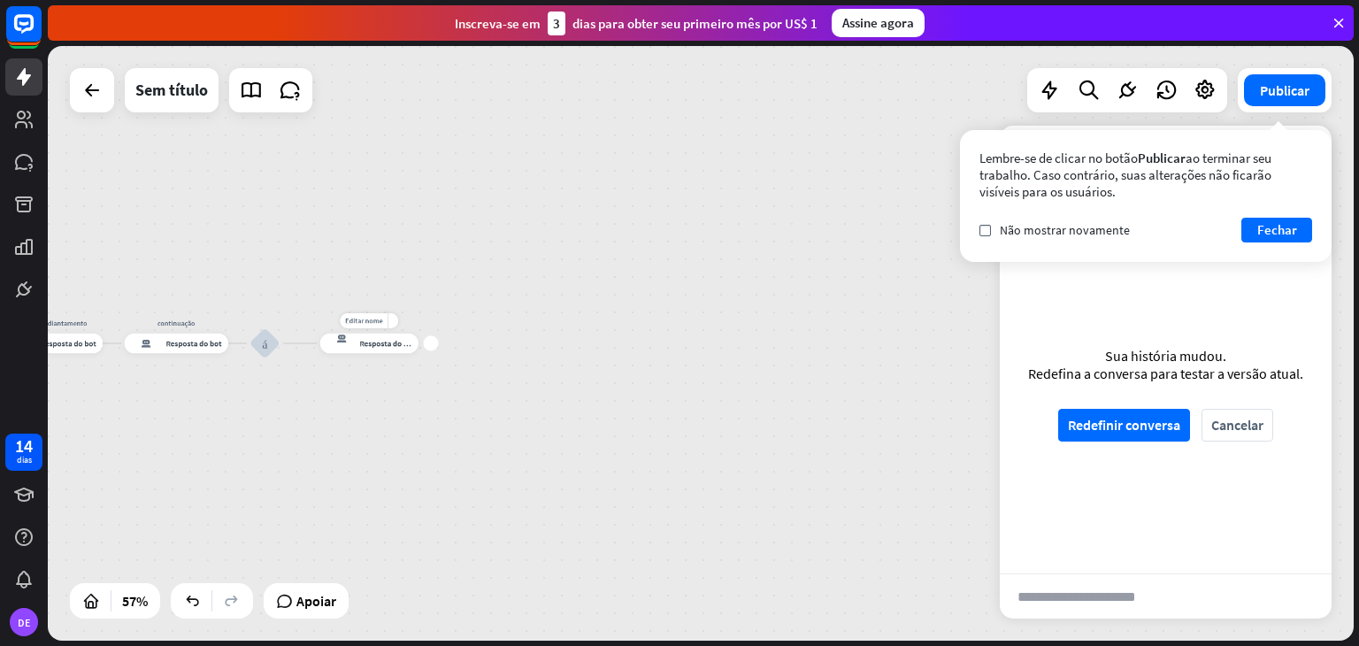
click at [432, 346] on div "mais" at bounding box center [431, 342] width 15 height 15
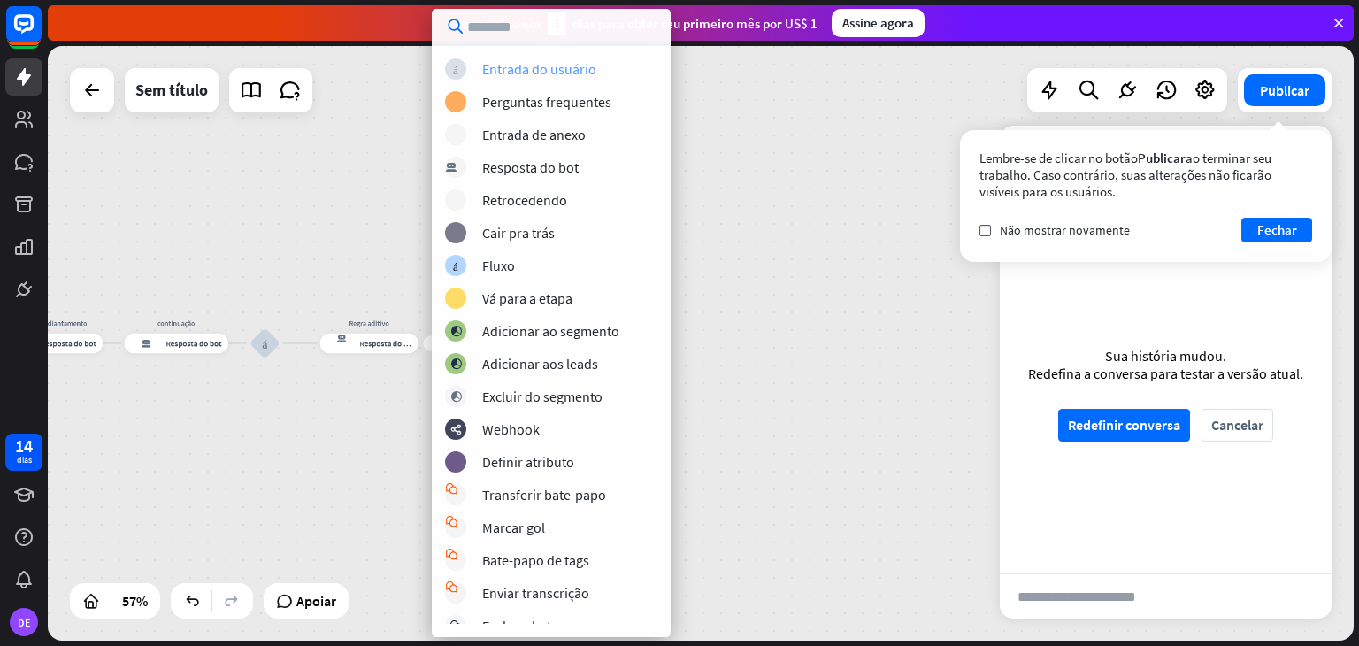
scroll to position [0, 0]
click at [387, 425] on div "casa_2 Ponto de partida [PERSON_NAME] como posso te ajudar ? resposta do bot de…" at bounding box center [48, 574] width 740 height 337
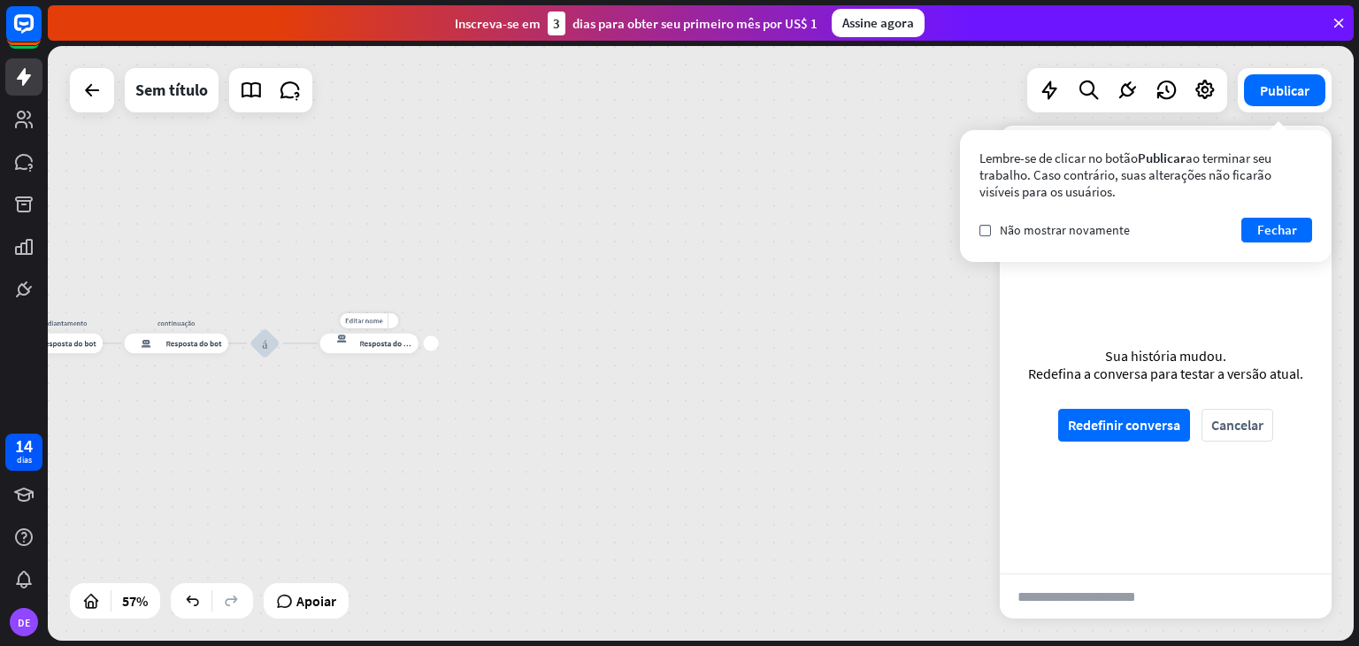
click at [430, 348] on div "mais" at bounding box center [431, 342] width 15 height 15
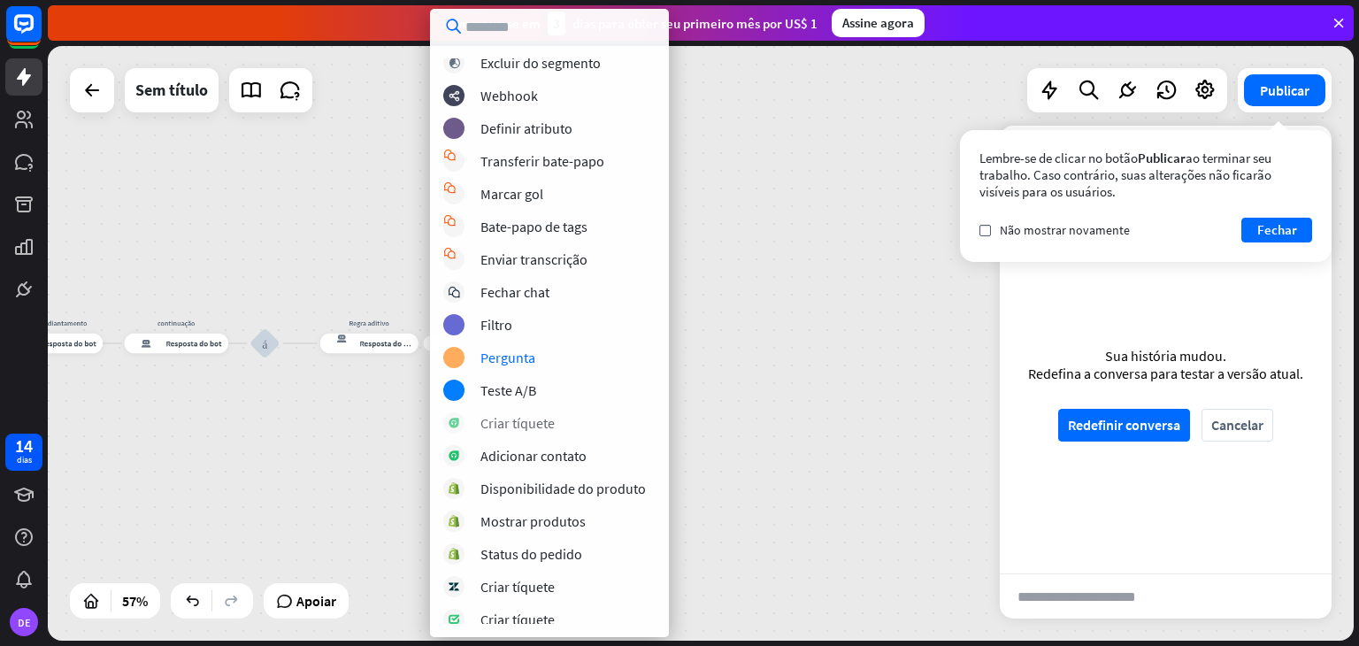
scroll to position [316, 0]
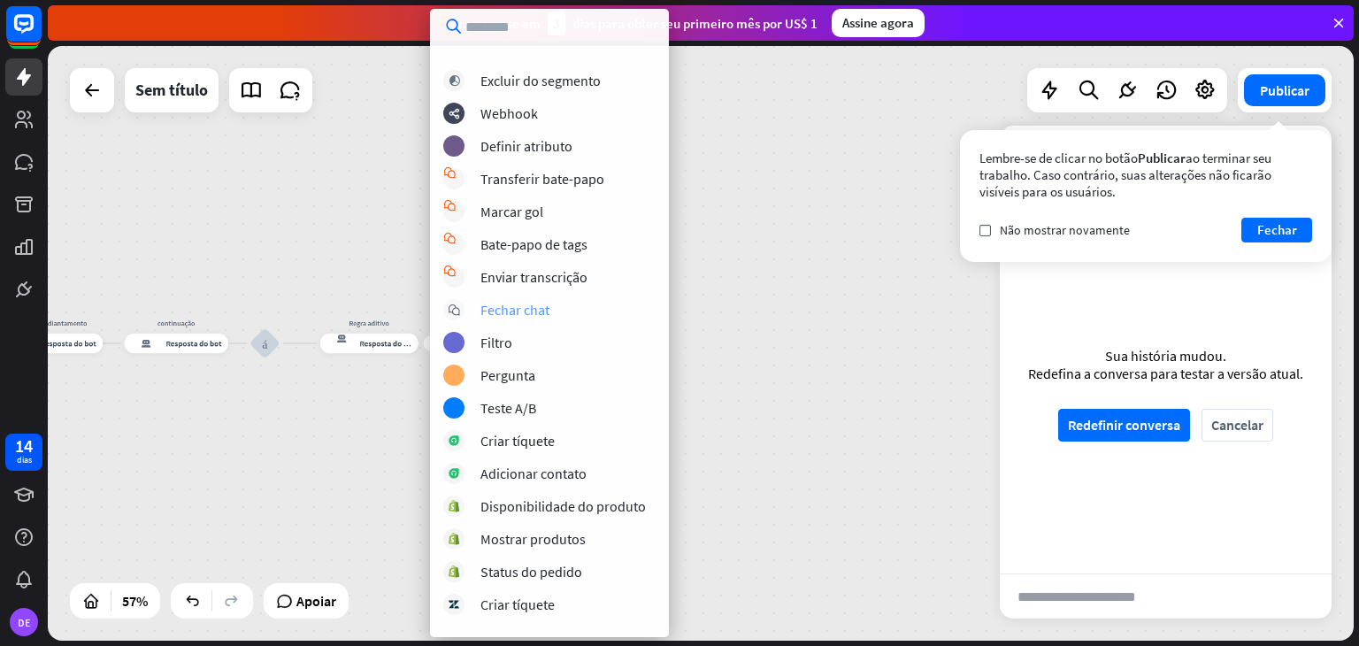
click at [520, 312] on font "Fechar chat" at bounding box center [514, 310] width 69 height 18
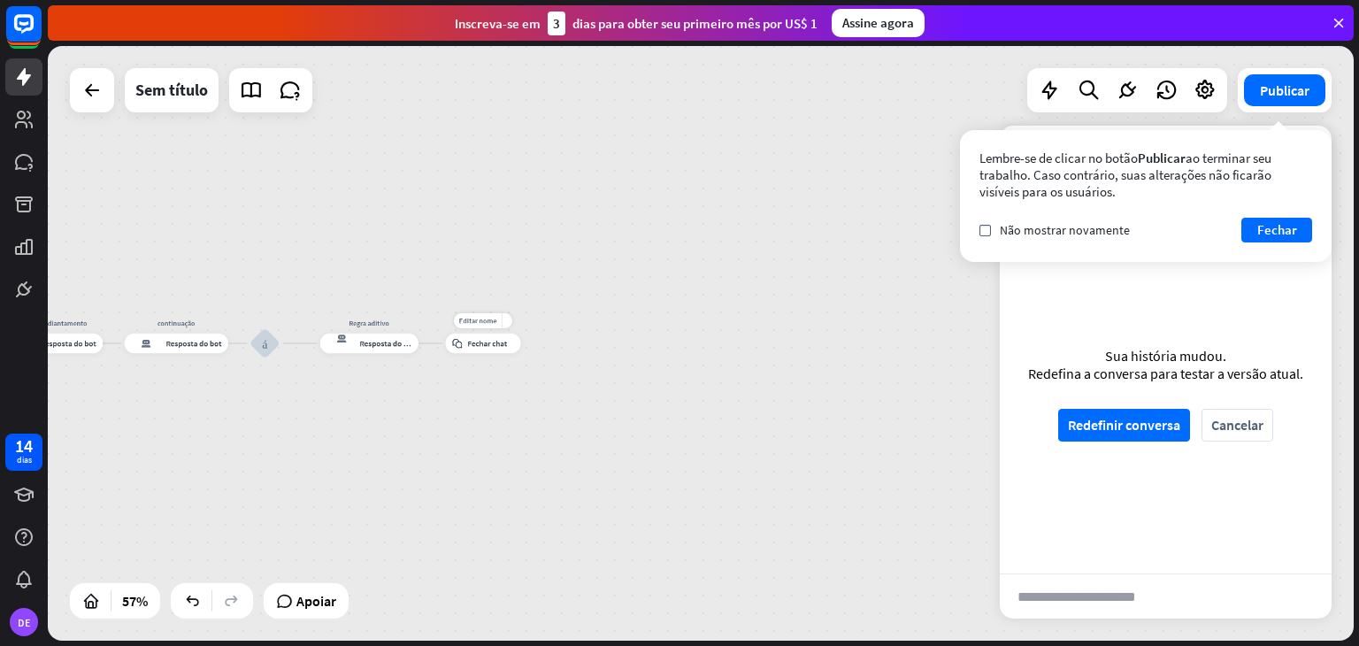
click at [480, 348] on div "bloquear_fechar_chat Fechar chat" at bounding box center [482, 343] width 75 height 20
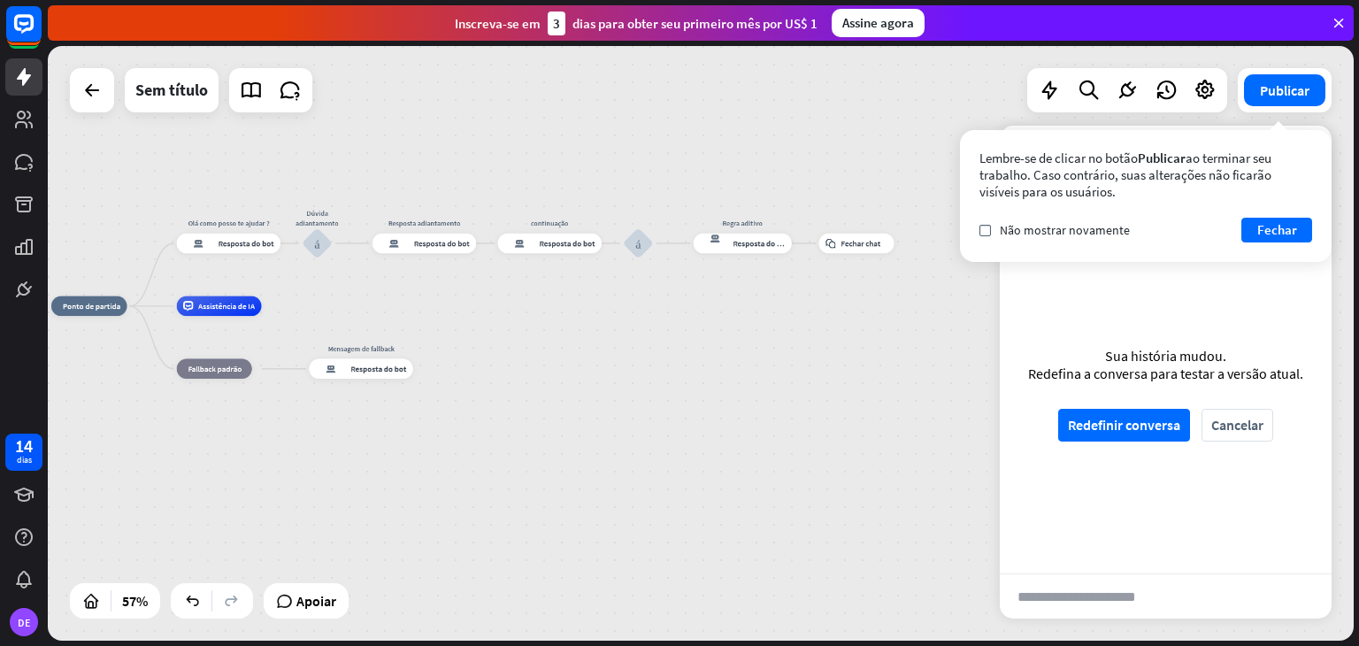
drag, startPoint x: 127, startPoint y: 408, endPoint x: 471, endPoint y: 272, distance: 368.9
click at [471, 306] on div "casa_2 Ponto de partida [PERSON_NAME] como posso te ajudar ? resposta do bot de…" at bounding box center [421, 474] width 740 height 337
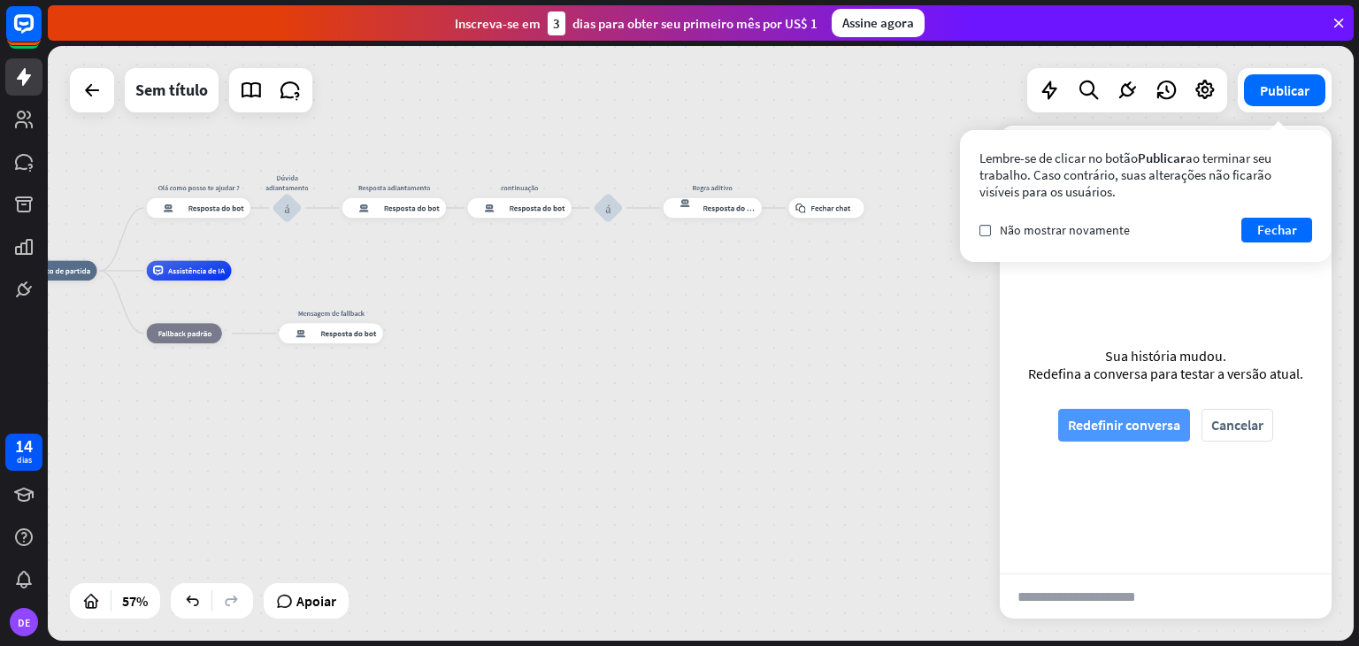
click at [1107, 421] on font "Redefinir conversa" at bounding box center [1124, 425] width 112 height 18
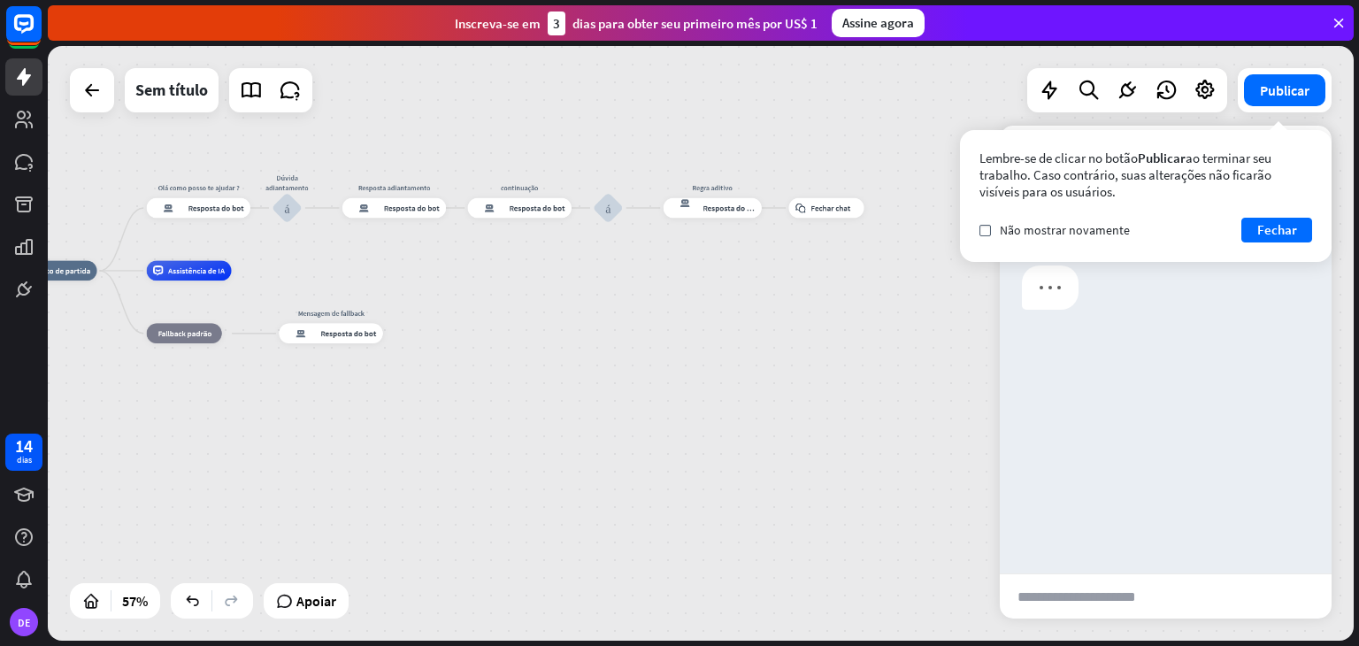
scroll to position [0, 0]
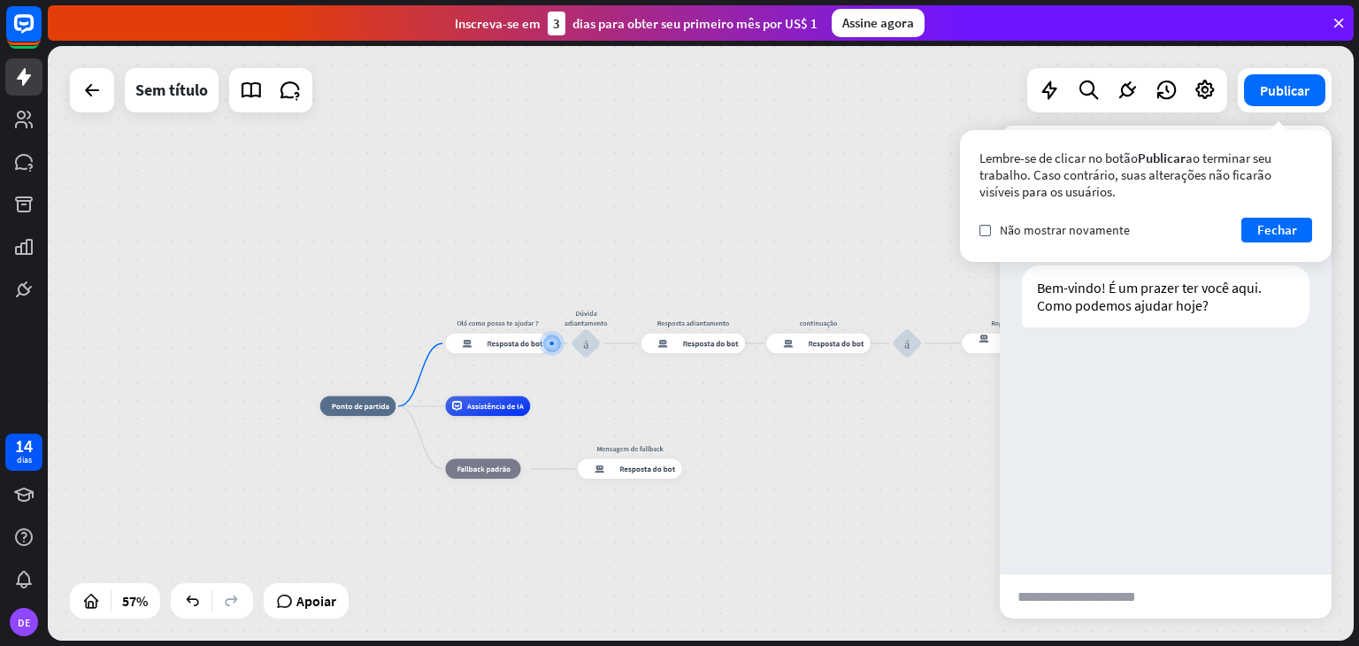
click at [1090, 596] on input "text" at bounding box center [1089, 596] width 180 height 44
type input "**********"
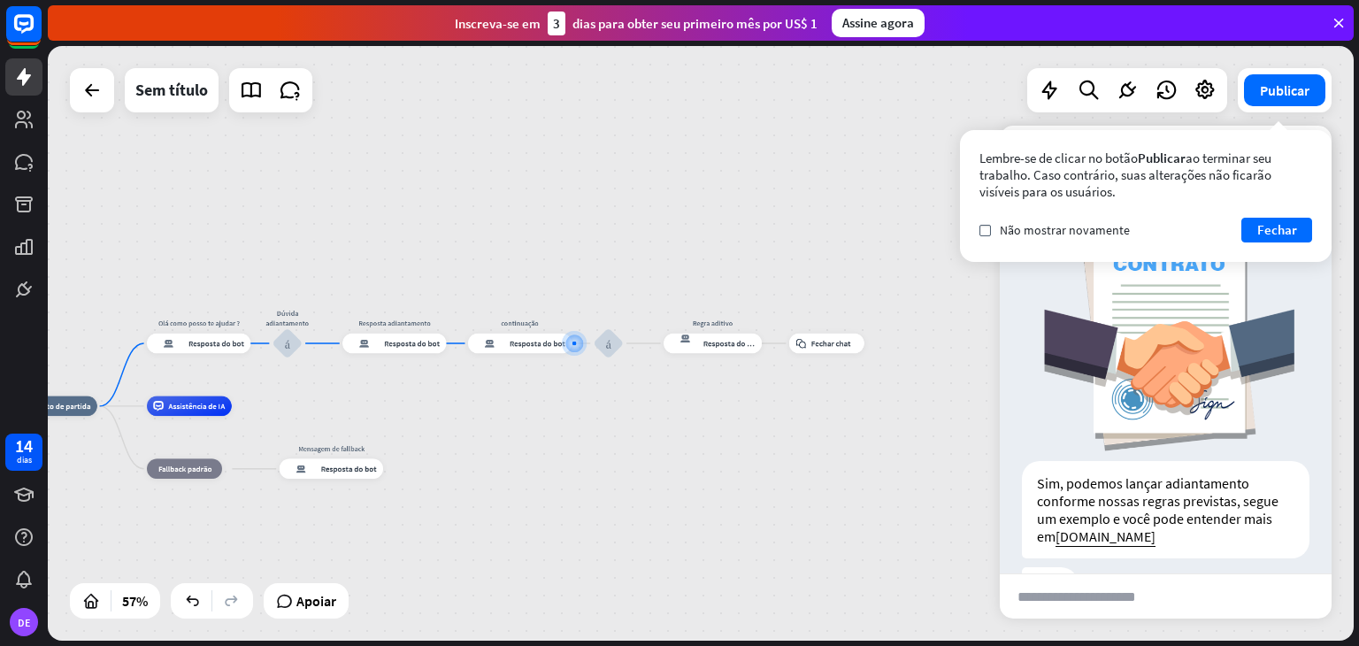
scroll to position [279, 0]
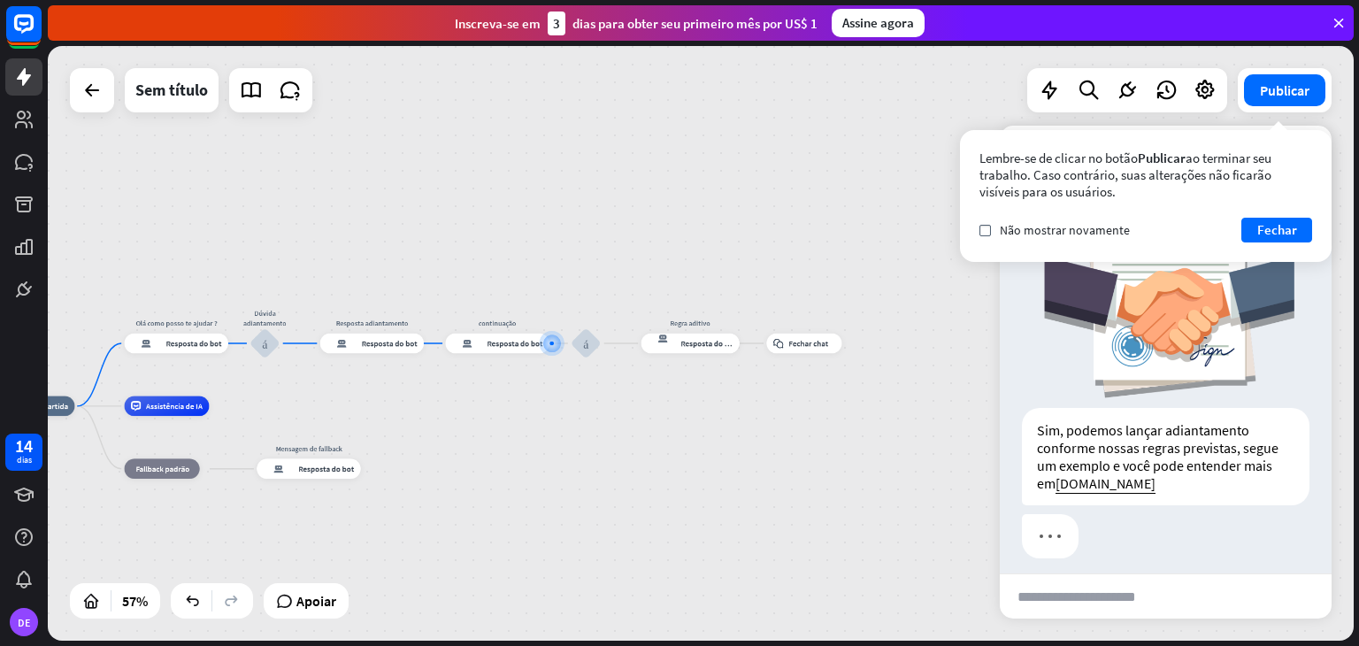
click at [977, 231] on div "Lembre-se de clicar no botão Publicar ao terminar seu trabalho. Caso contrário,…" at bounding box center [1145, 196] width 371 height 132
click at [984, 226] on label "verificar" at bounding box center [984, 230] width 11 height 11
click at [1270, 219] on font "Fechar" at bounding box center [1277, 230] width 40 height 25
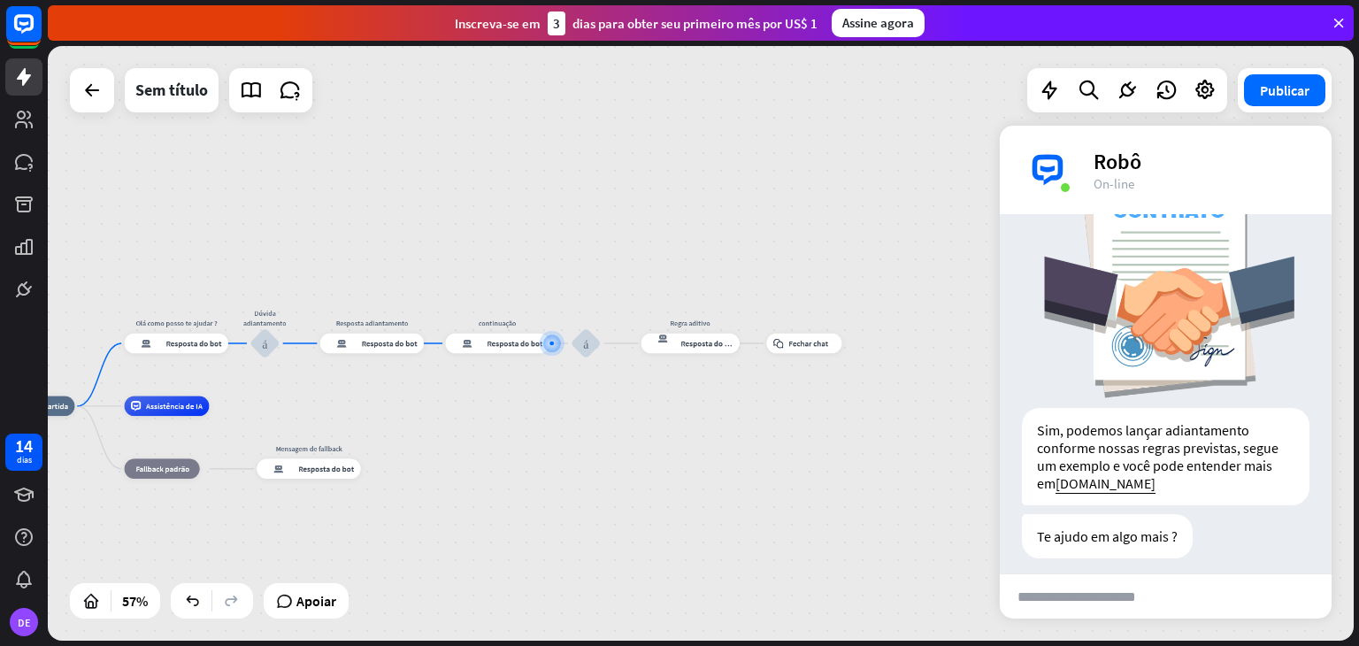
click at [1107, 602] on input "text" at bounding box center [1089, 596] width 180 height 44
type input "*"
type input "**********"
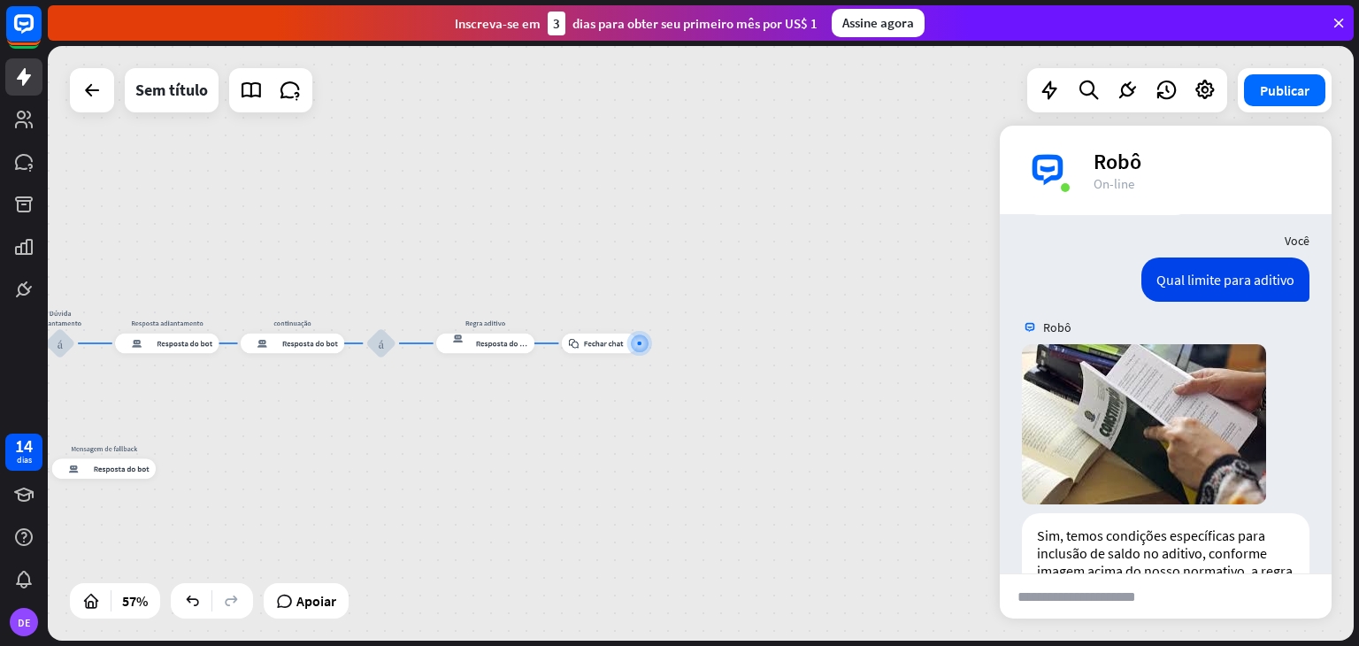
scroll to position [711, 0]
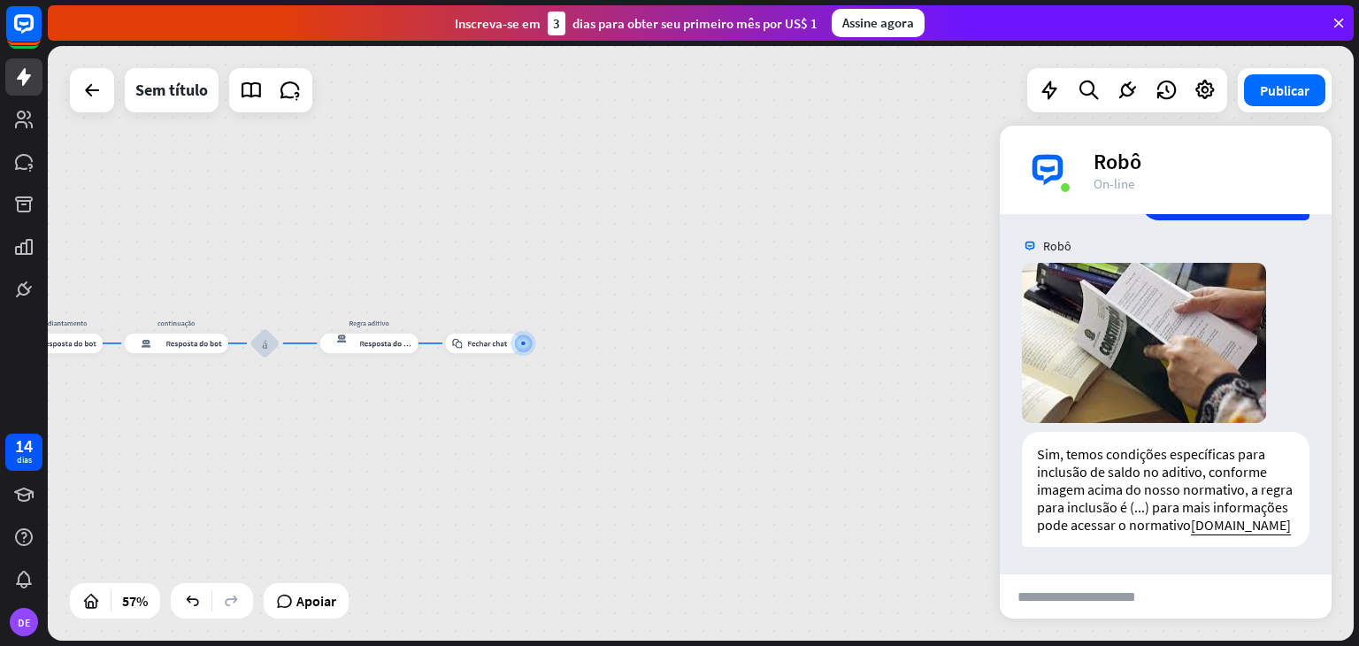
click at [1164, 599] on input "text" at bounding box center [1089, 596] width 180 height 44
type input "*****"
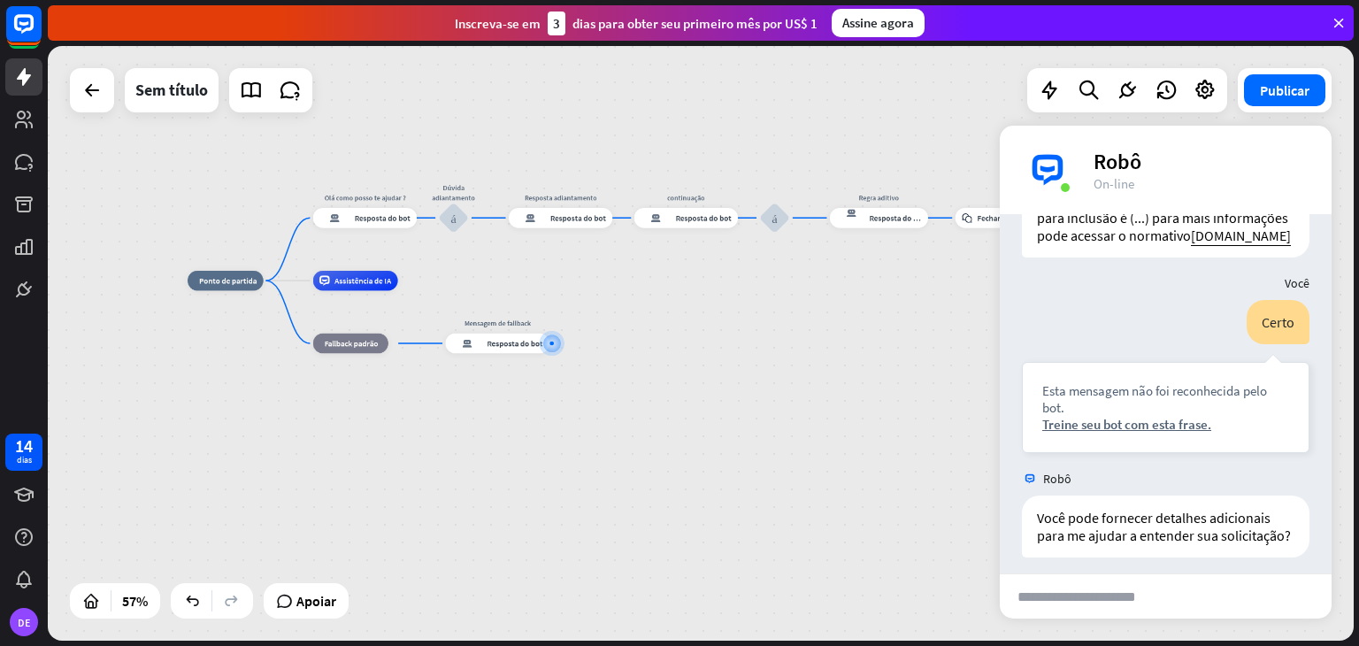
scroll to position [1011, 0]
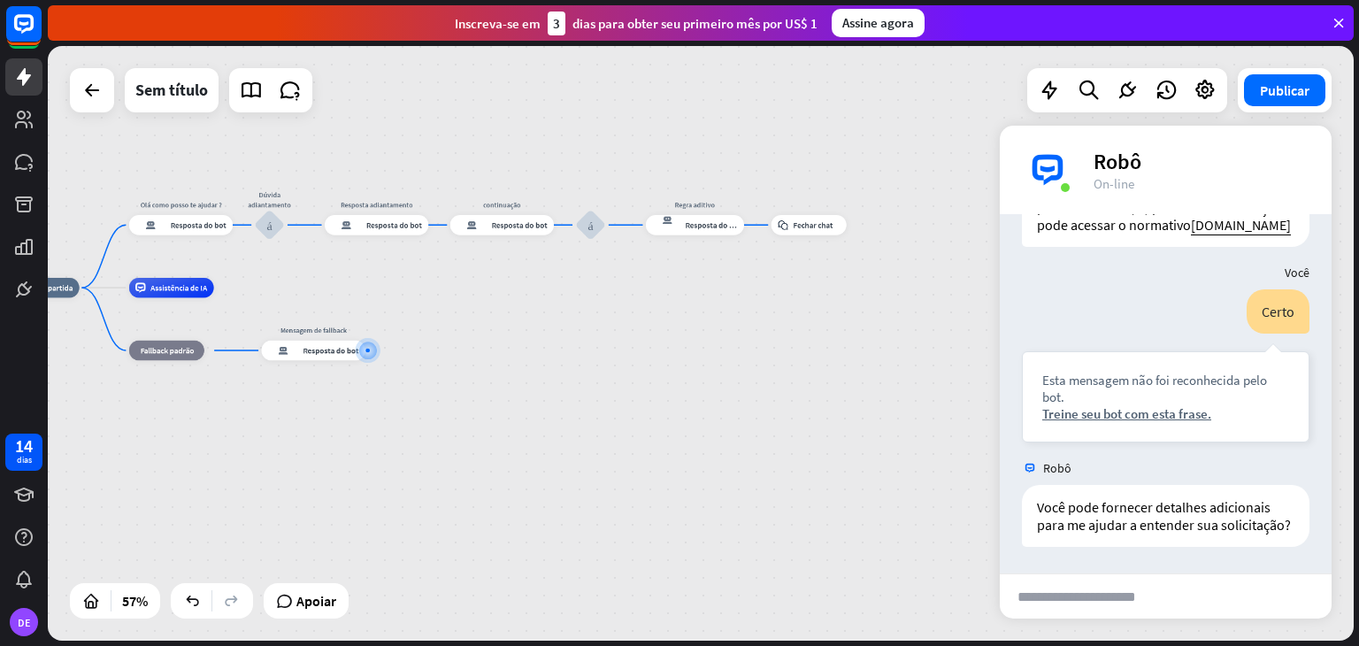
drag, startPoint x: 852, startPoint y: 316, endPoint x: 665, endPoint y: 324, distance: 186.8
click at [665, 324] on div "casa_2 Ponto de partida [PERSON_NAME] como posso te ajudar ? resposta do bot de…" at bounding box center [374, 455] width 740 height 337
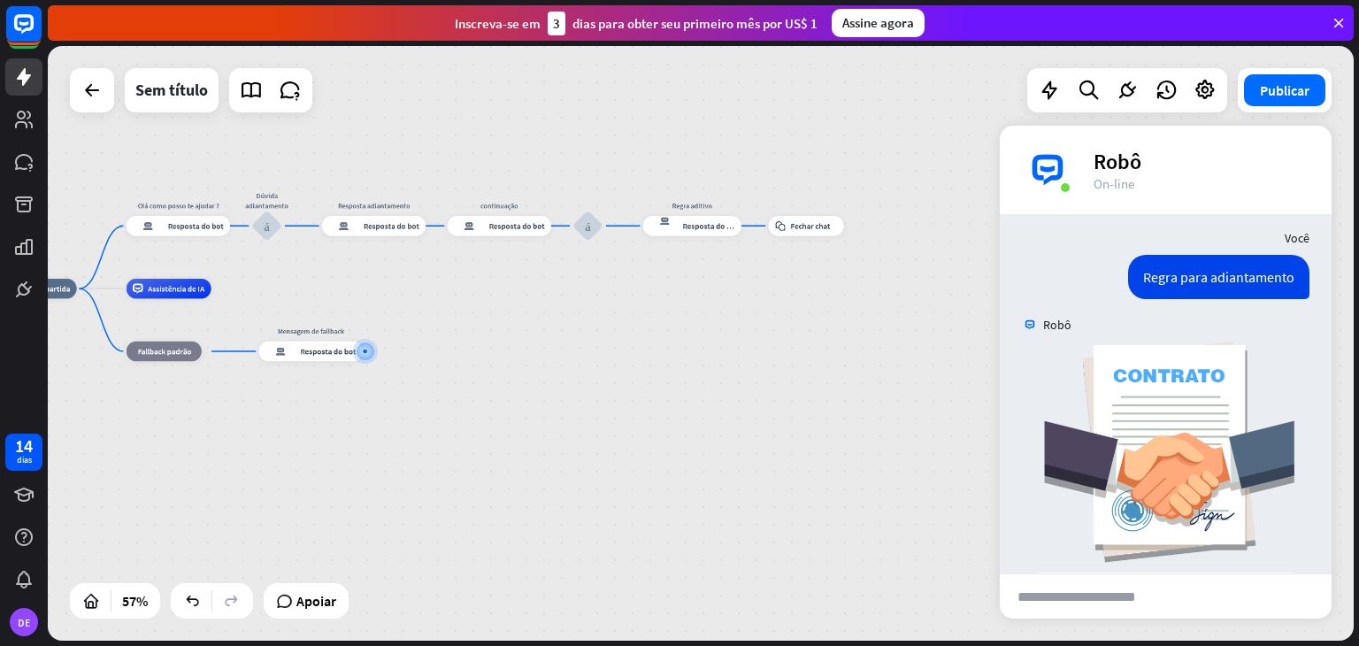
scroll to position [0, 0]
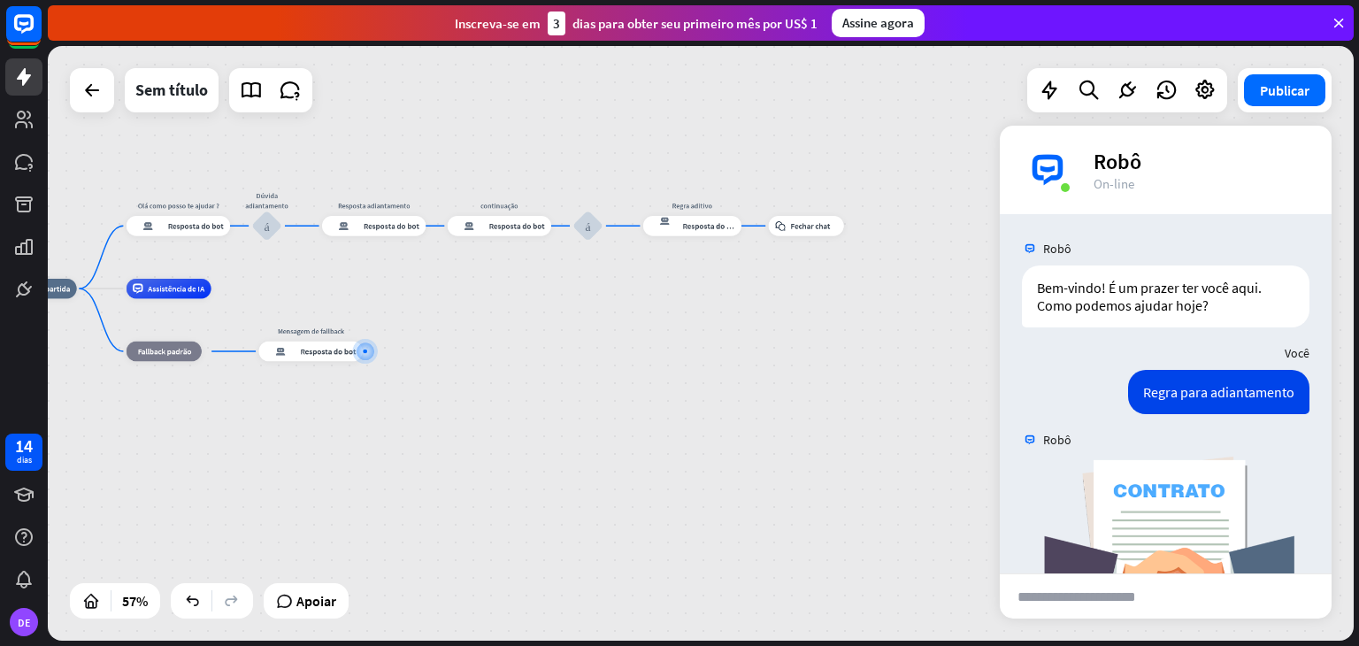
click at [729, 329] on div "casa_2 Ponto de partida [PERSON_NAME] como posso te ajudar ? resposta do bot de…" at bounding box center [371, 456] width 740 height 337
click at [377, 348] on div "mais" at bounding box center [375, 350] width 15 height 15
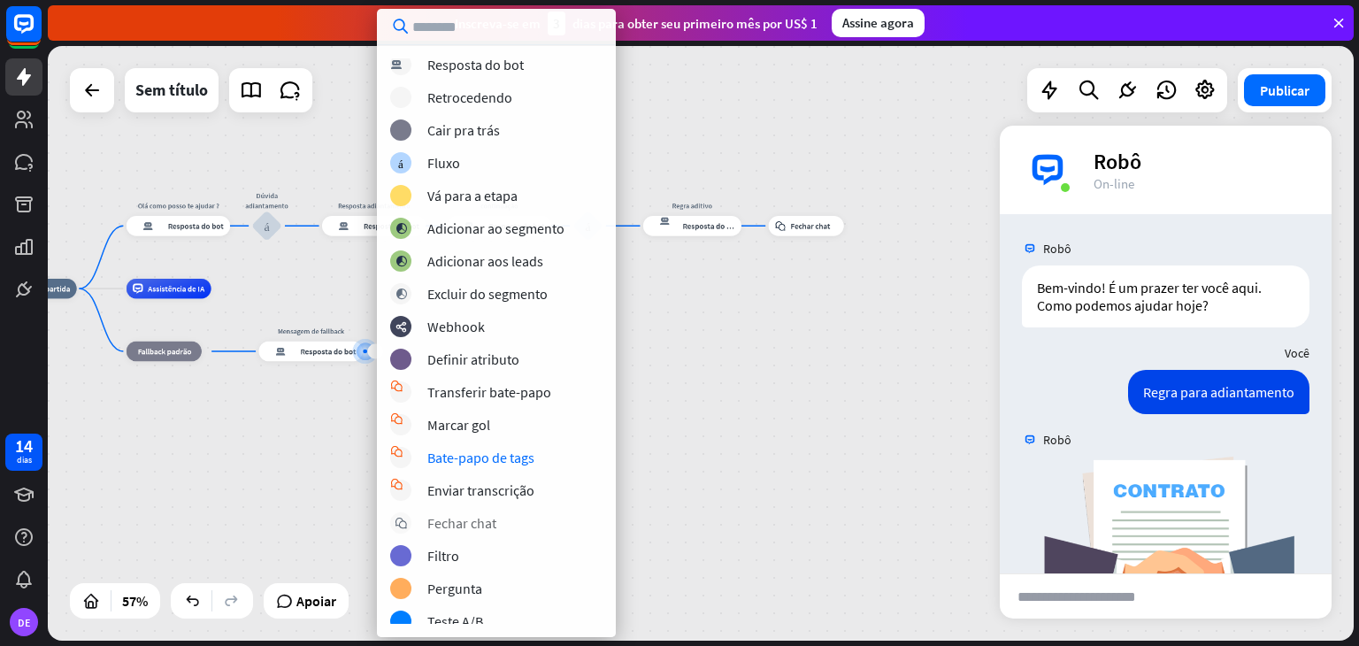
scroll to position [103, 0]
click at [476, 533] on div "bloco_entrada_do_usuário Entrada do usuário bloco_faq Perguntas frequentes bloc…" at bounding box center [496, 340] width 239 height 565
click at [483, 522] on font "Fechar chat" at bounding box center [461, 523] width 69 height 18
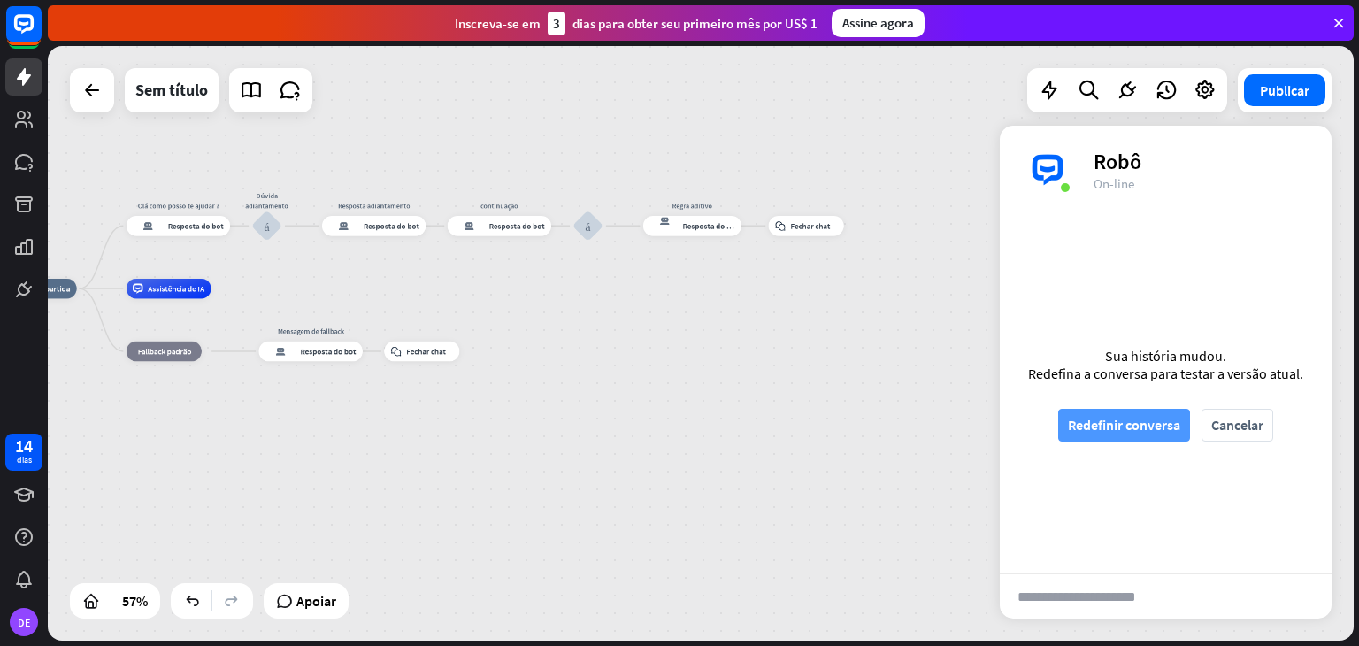
click at [1114, 423] on font "Redefinir conversa" at bounding box center [1124, 425] width 112 height 18
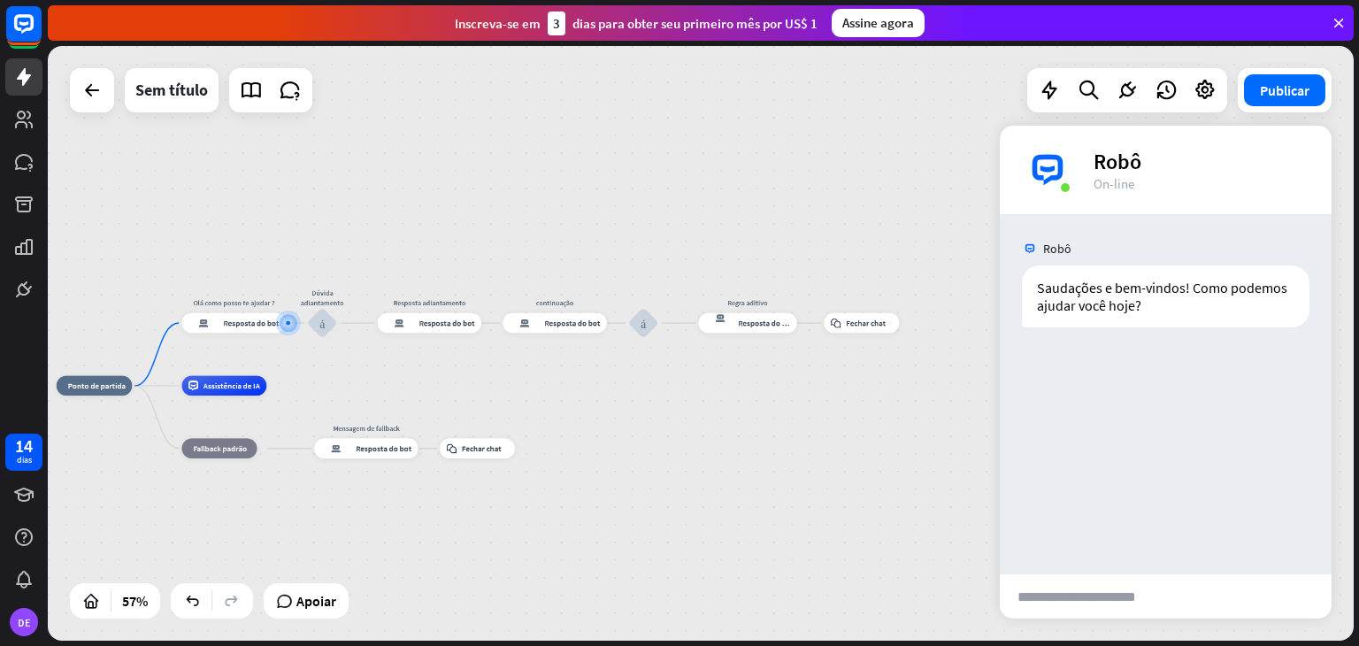
drag, startPoint x: 879, startPoint y: 414, endPoint x: 597, endPoint y: 395, distance: 282.8
click at [597, 395] on div "casa_2 Ponto de partida [PERSON_NAME] como posso te ajudar ? resposta do bot de…" at bounding box center [427, 554] width 740 height 337
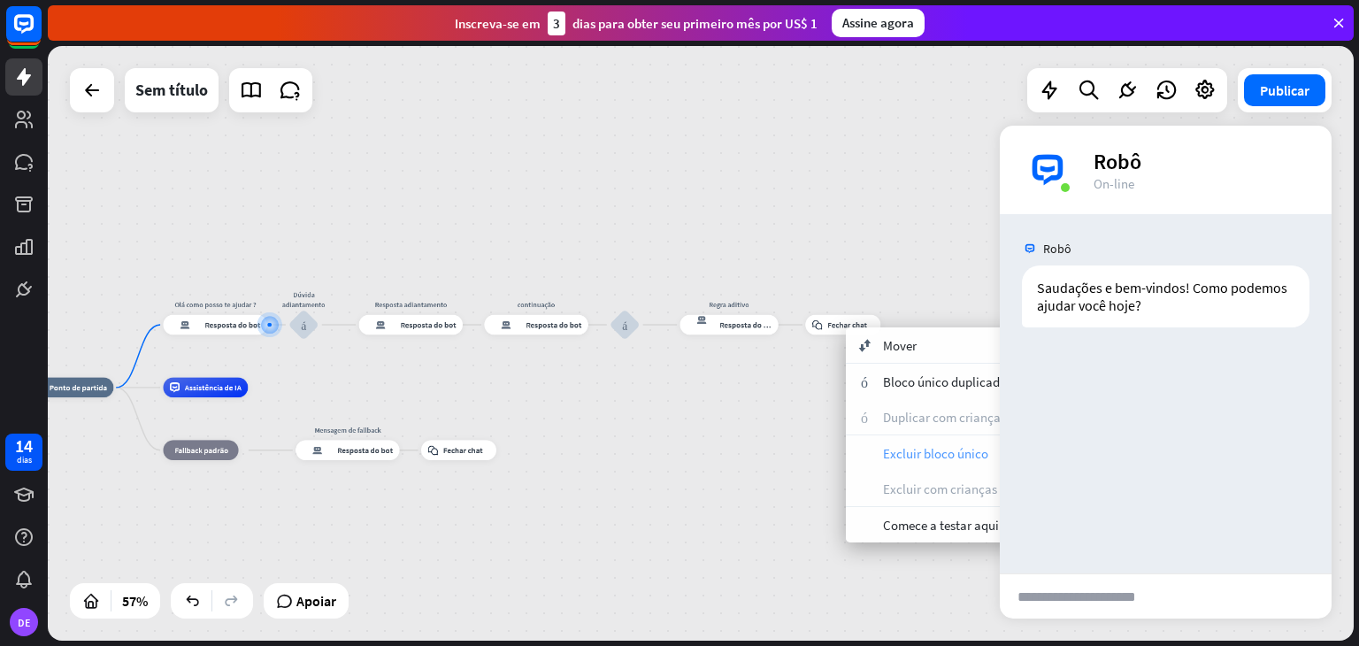
click at [899, 455] on font "Excluir bloco único" at bounding box center [935, 453] width 105 height 17
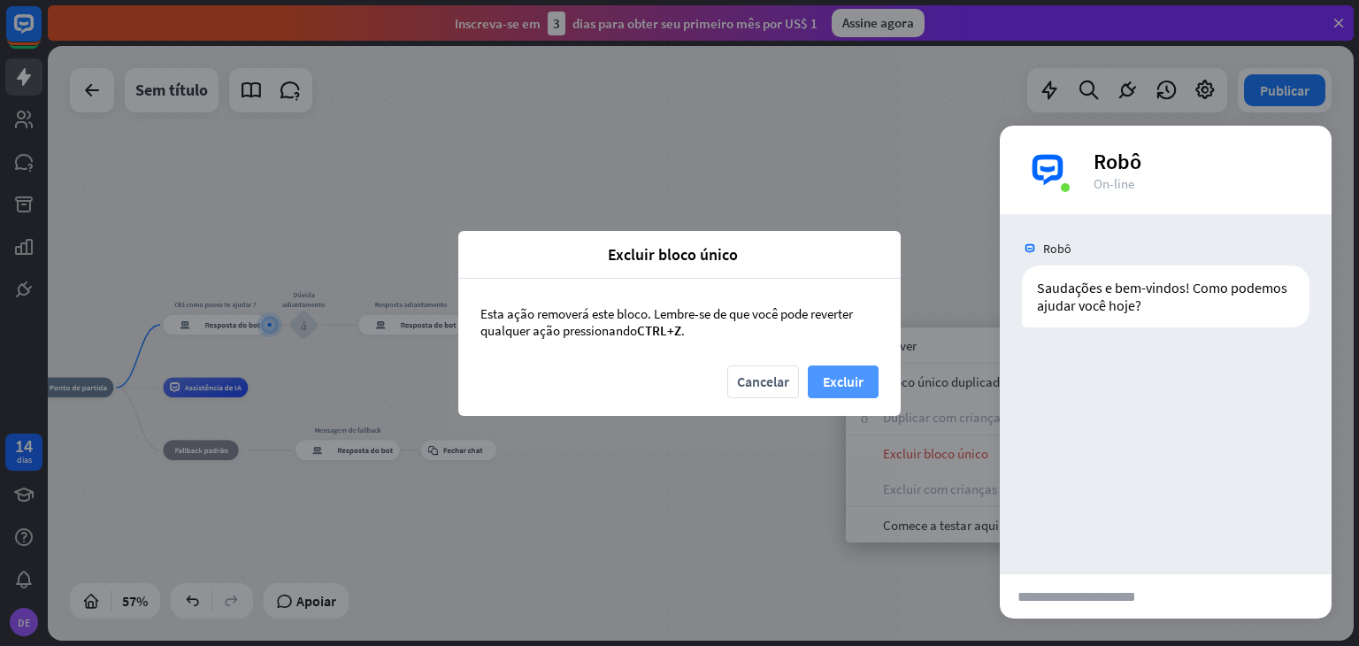
click at [866, 392] on button "Excluir" at bounding box center [843, 381] width 71 height 33
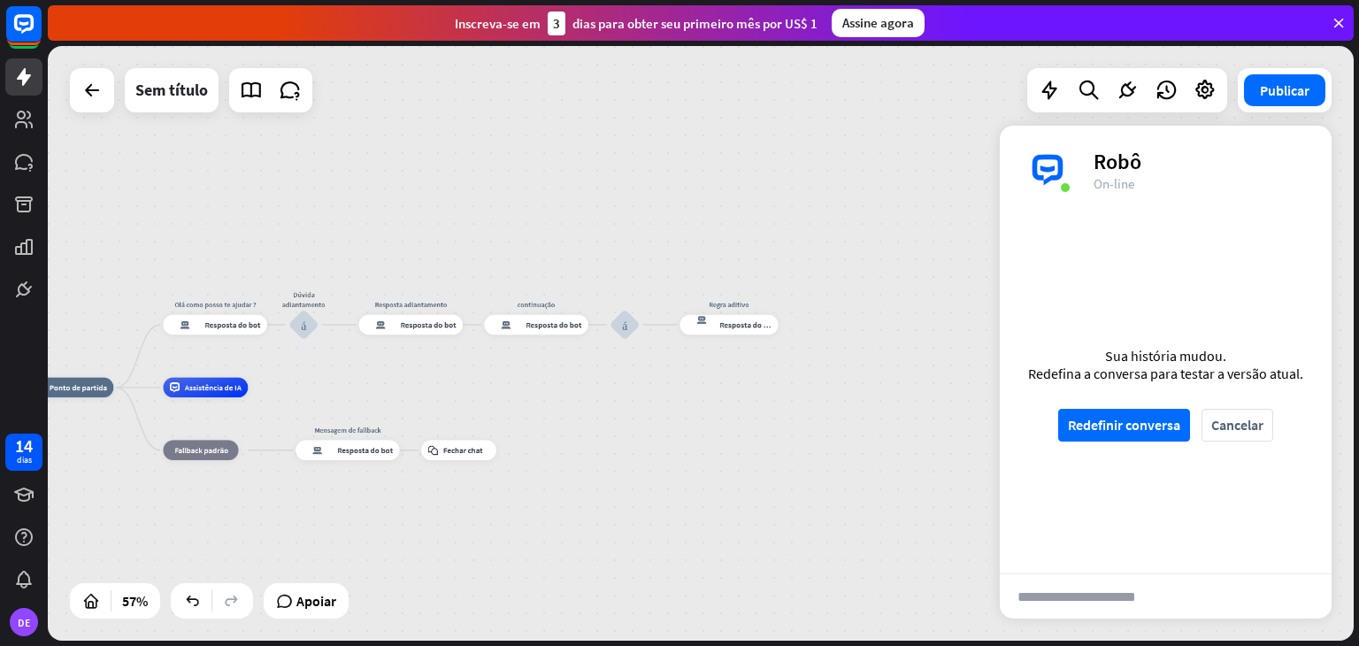
click at [1077, 604] on input "text" at bounding box center [1089, 596] width 180 height 44
click at [1083, 406] on div "Sua história mudou. Redefina a conversa para testar a versão atual. Redefinir c…" at bounding box center [1165, 393] width 332 height 359
click at [1090, 420] on font "Redefinir conversa" at bounding box center [1124, 425] width 112 height 18
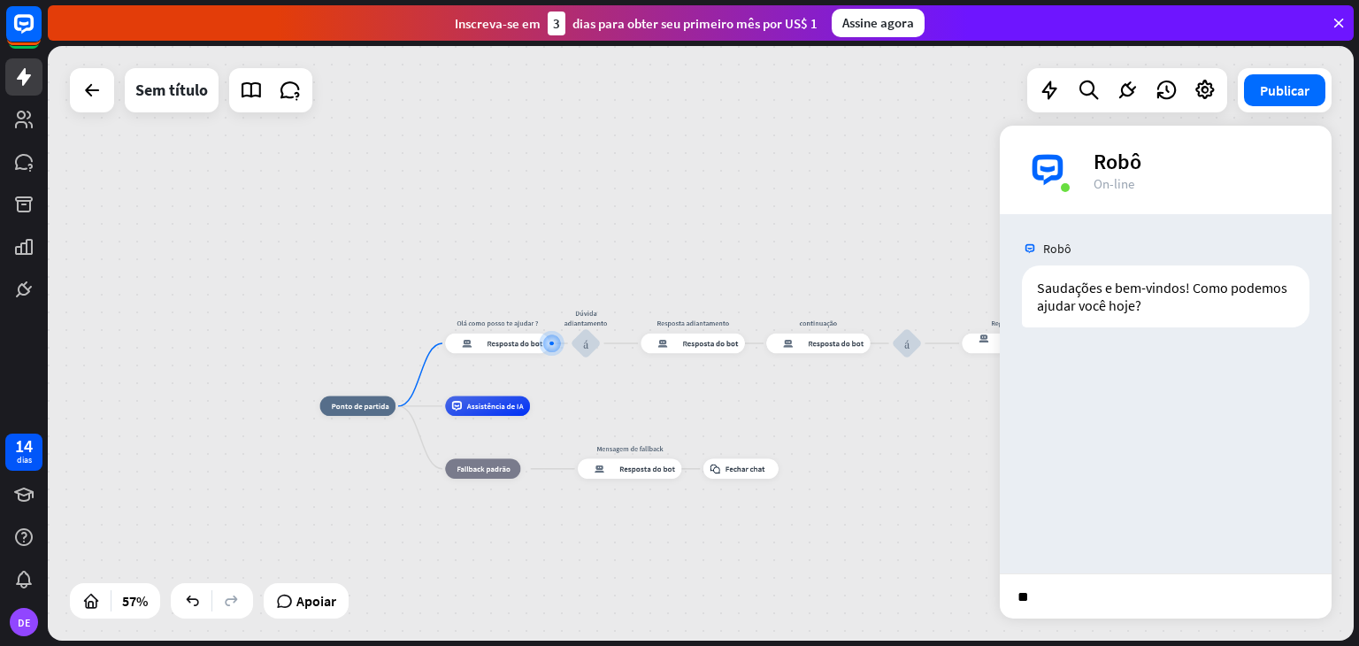
click at [1048, 589] on input "**" at bounding box center [1089, 596] width 180 height 44
type input "**********"
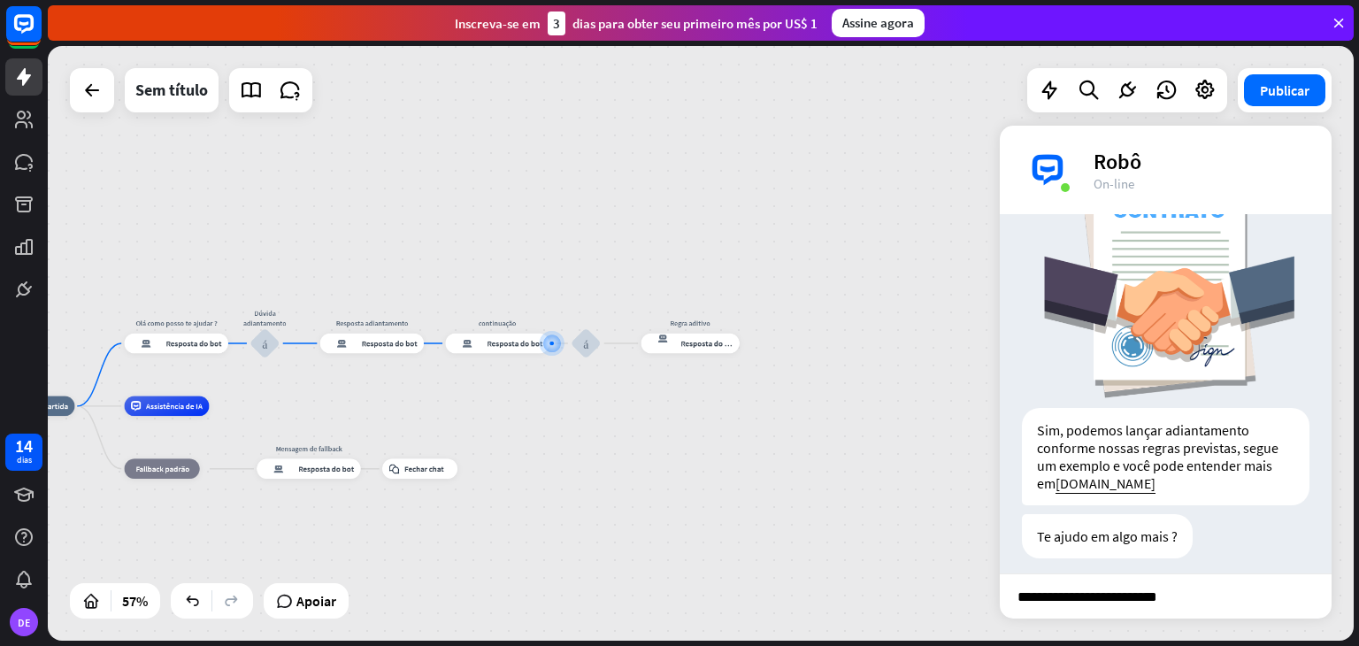
scroll to position [0, 0]
type input "**********"
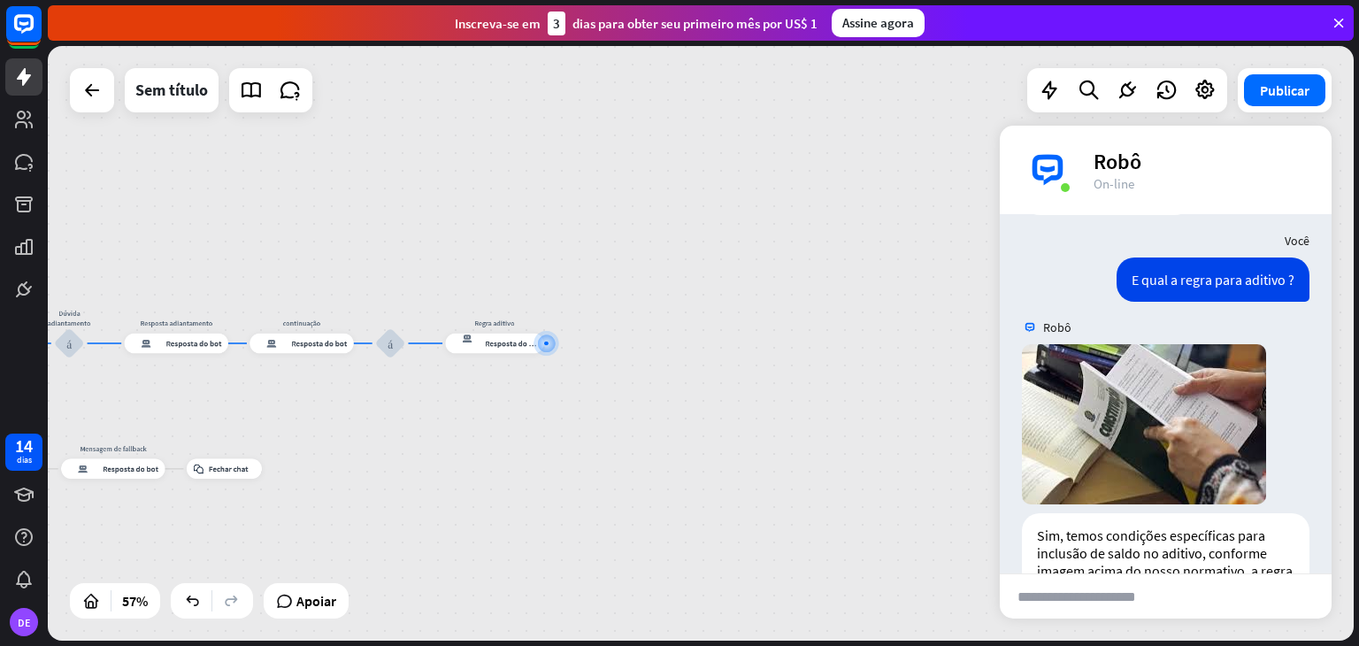
scroll to position [711, 0]
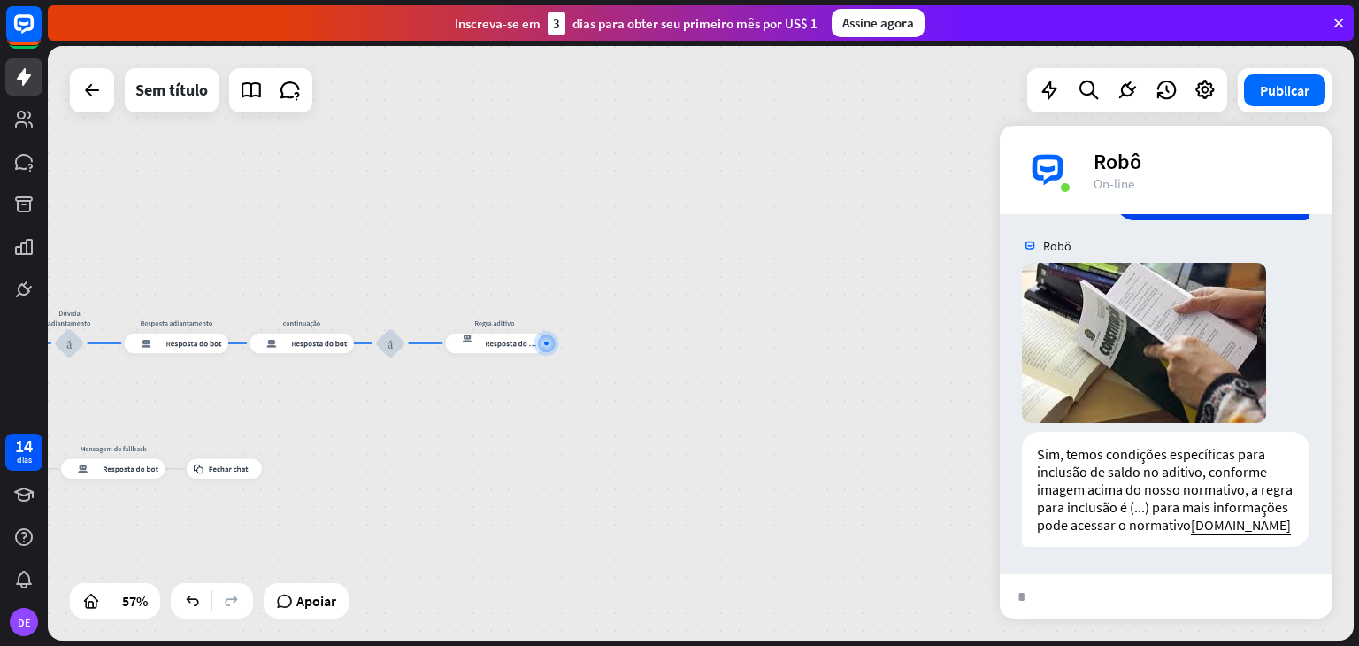
type input "**"
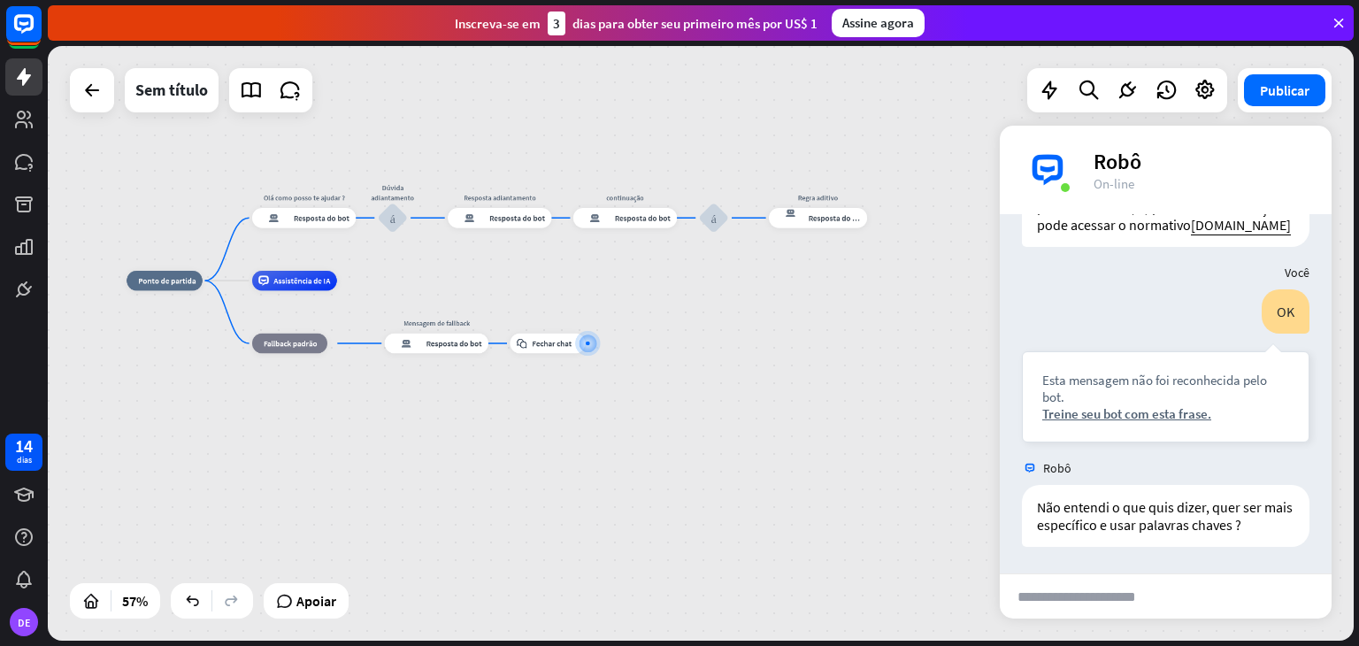
scroll to position [1011, 0]
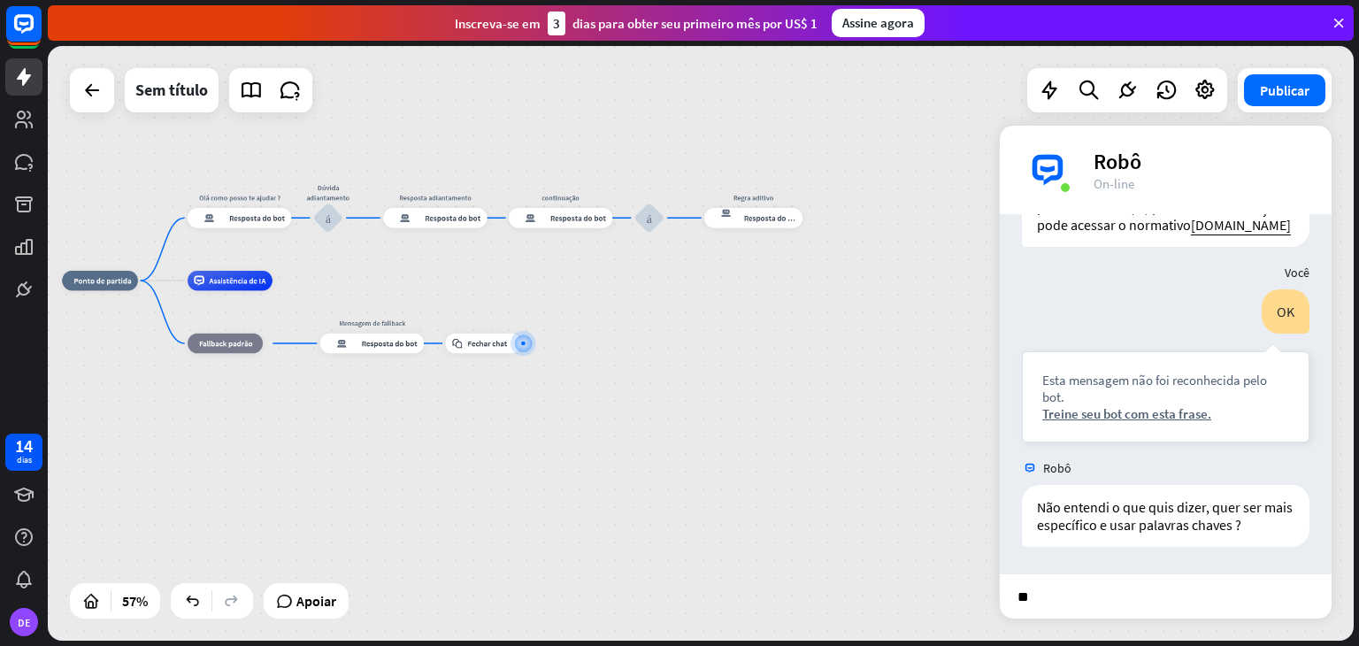
type input "***"
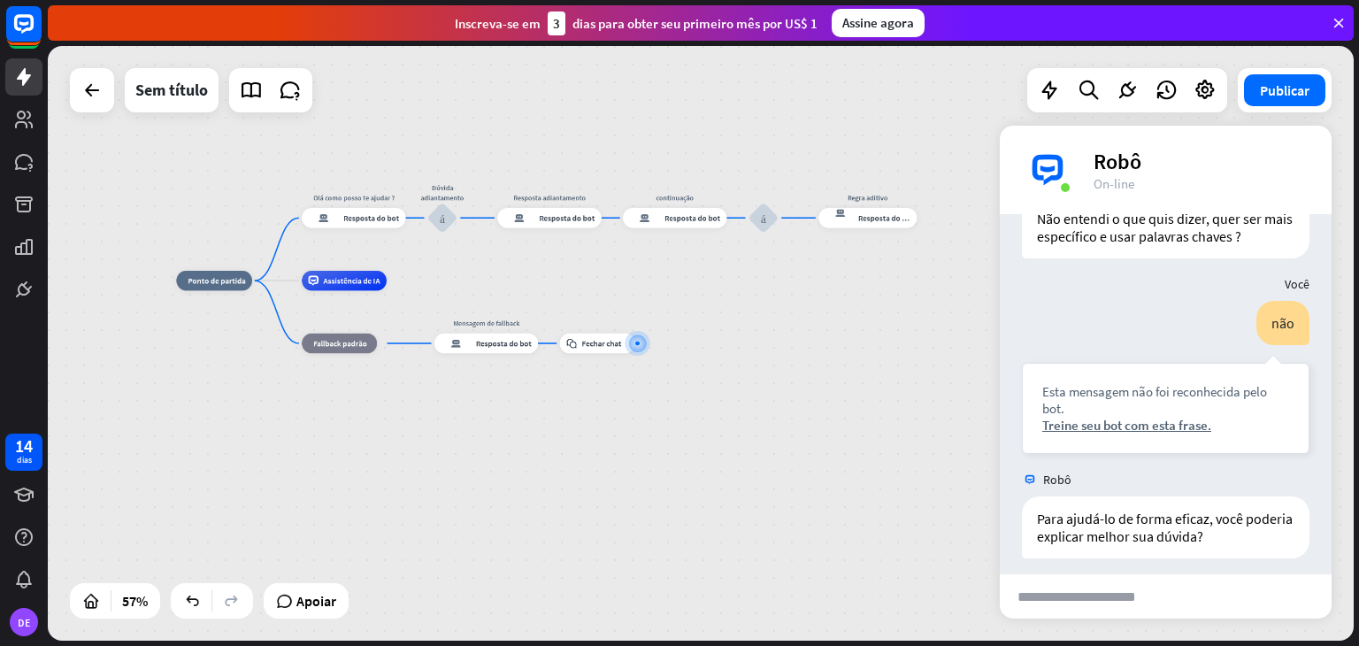
scroll to position [1310, 0]
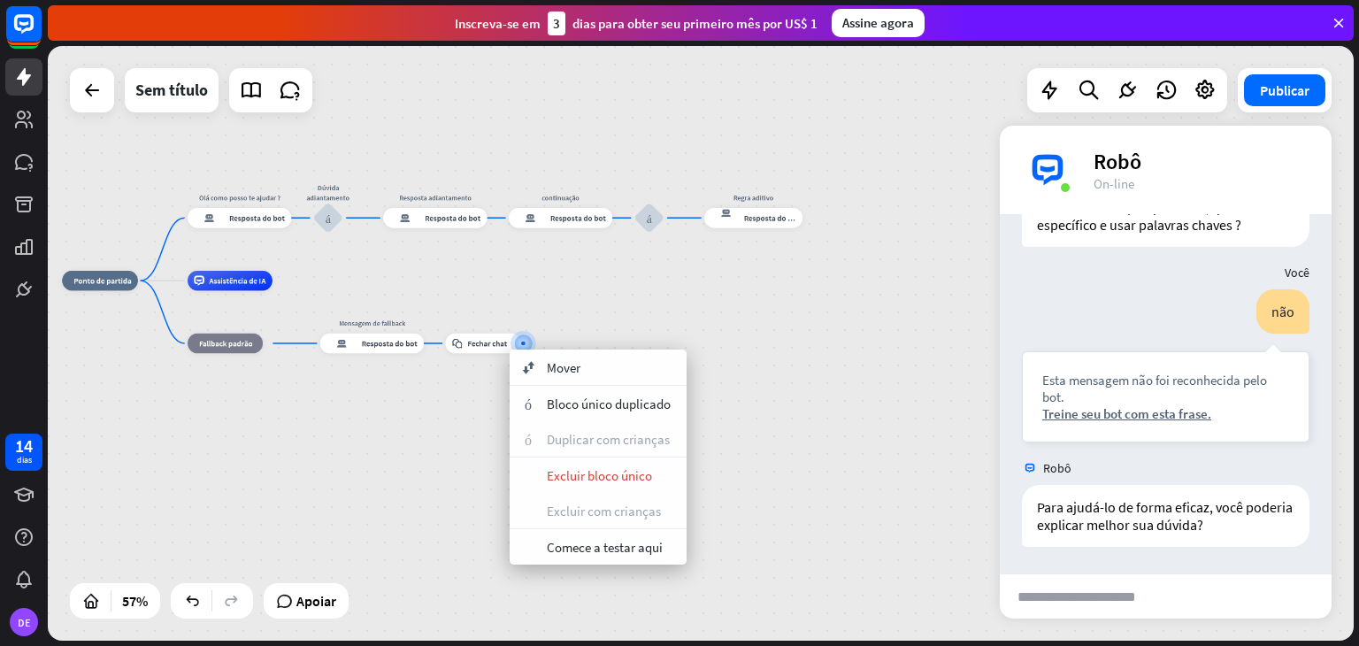
click at [623, 318] on div "casa_2 Ponto de partida [PERSON_NAME] como posso te ajudar ? resposta do bot de…" at bounding box center [432, 448] width 740 height 337
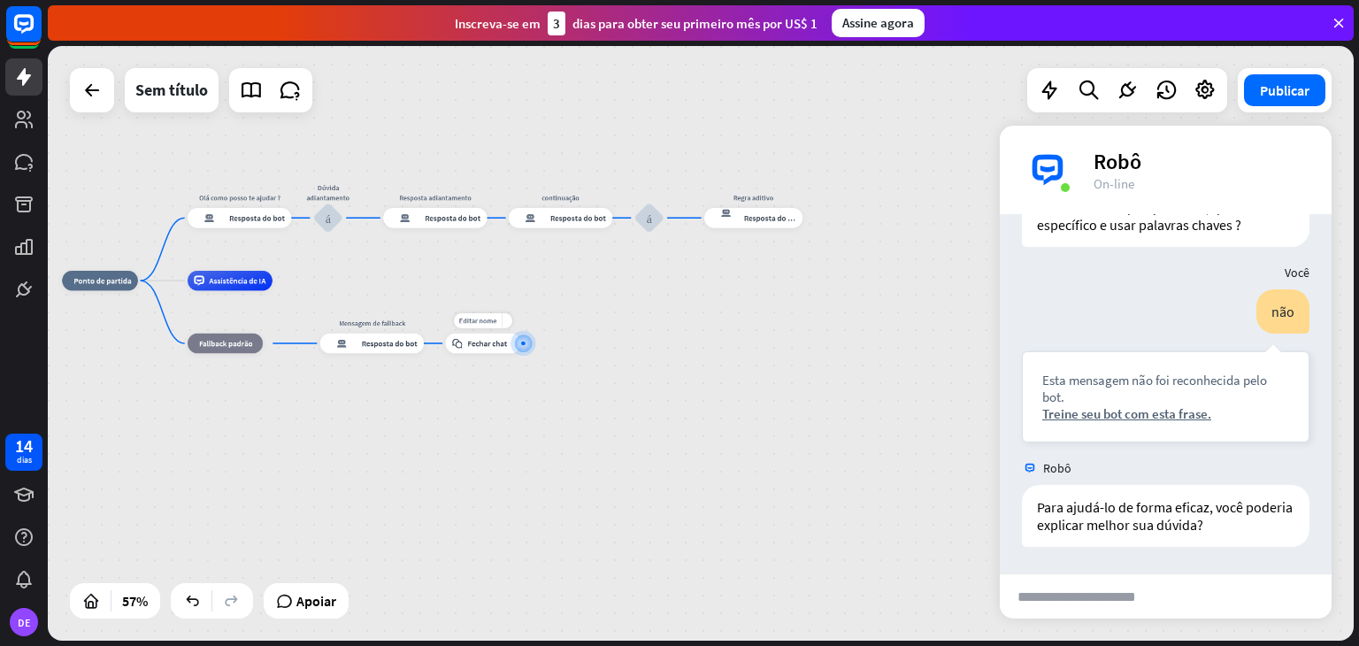
click at [527, 344] on div at bounding box center [523, 342] width 13 height 13
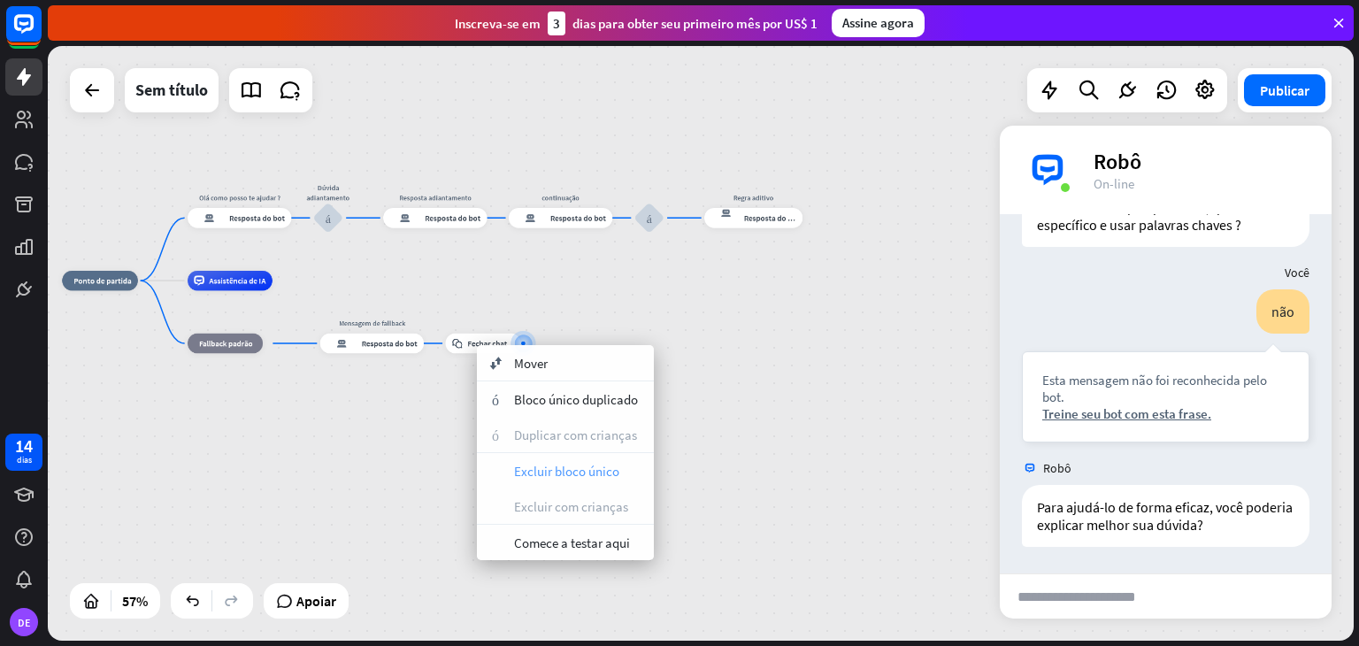
click at [570, 471] on font "Excluir bloco único" at bounding box center [566, 471] width 105 height 17
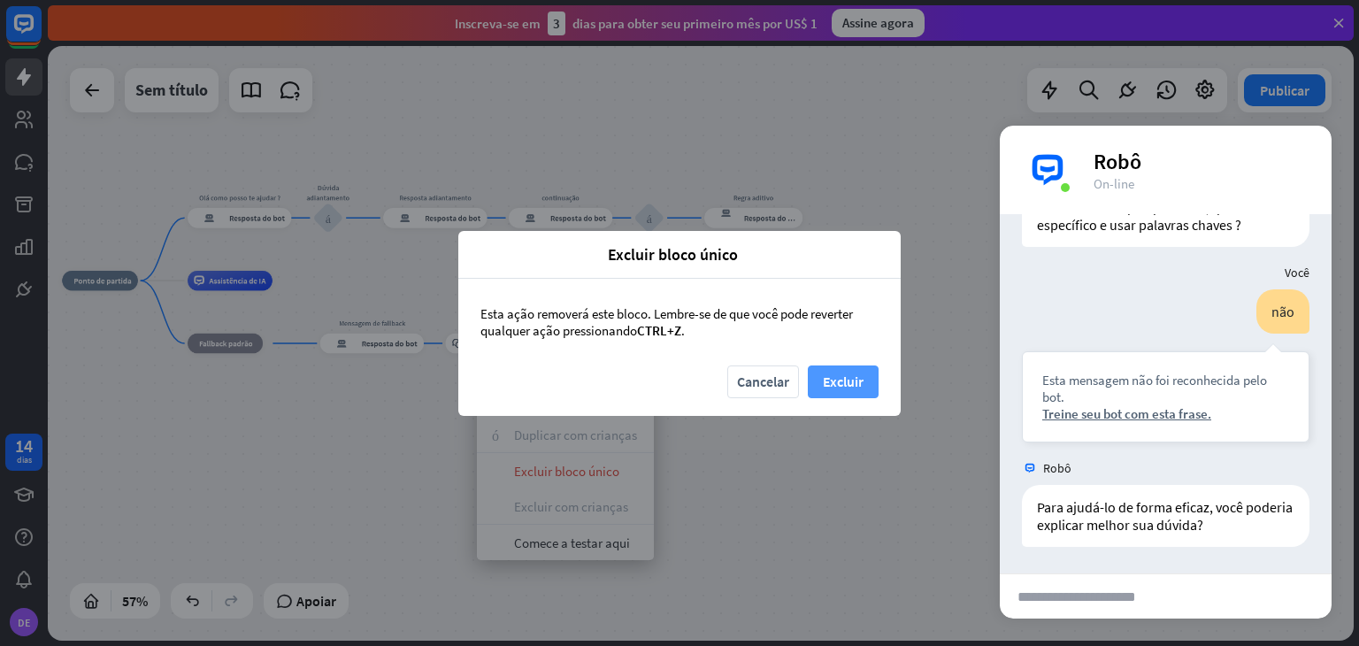
click at [838, 372] on font "Excluir" at bounding box center [843, 381] width 41 height 18
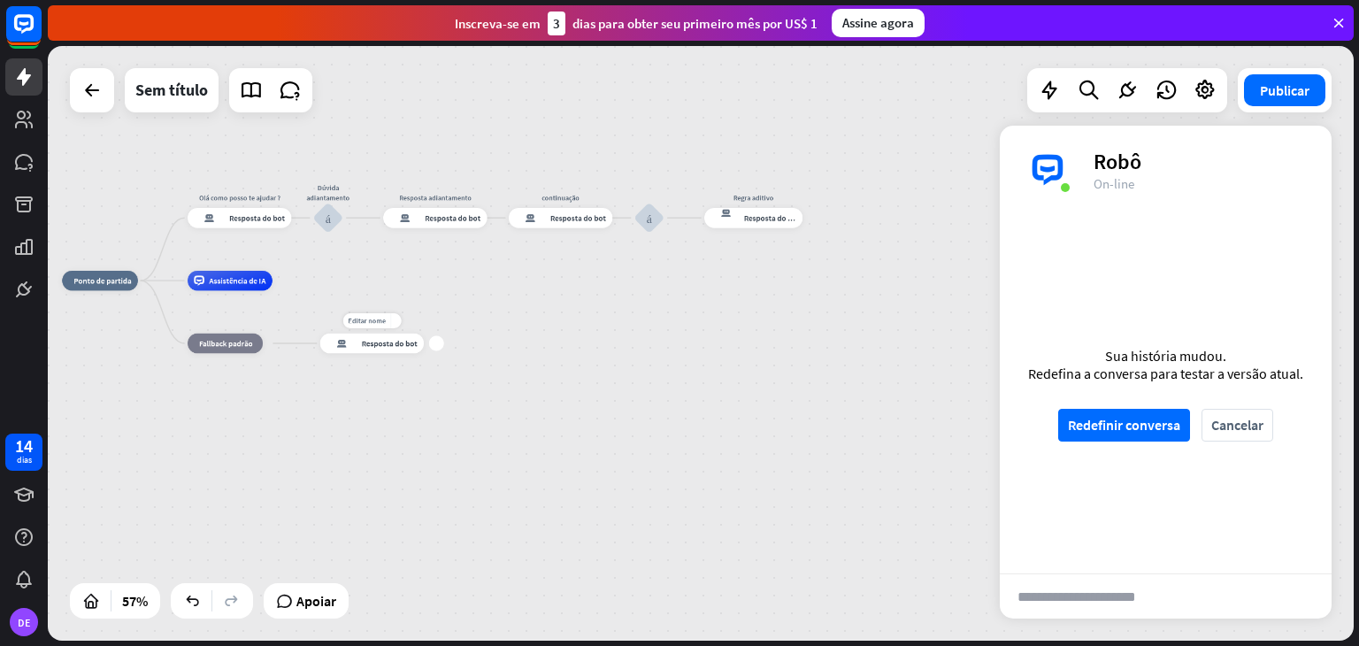
click at [440, 345] on div "mais" at bounding box center [436, 342] width 15 height 15
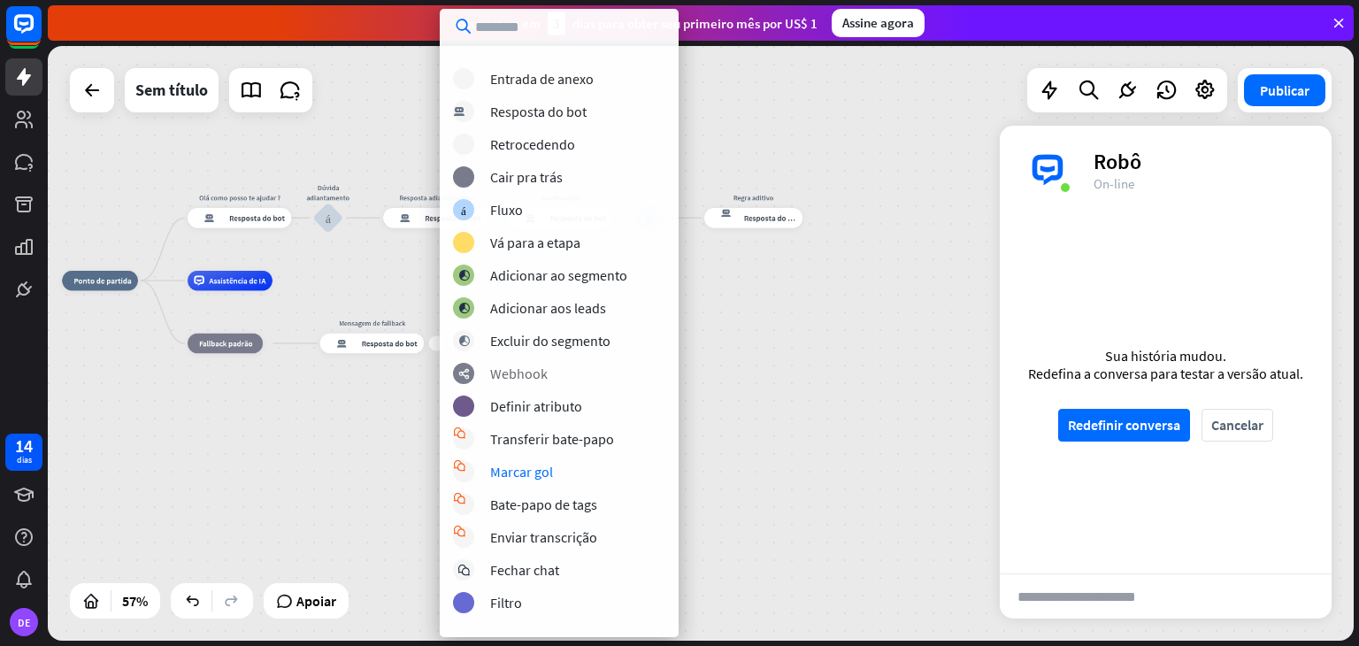
scroll to position [83, 0]
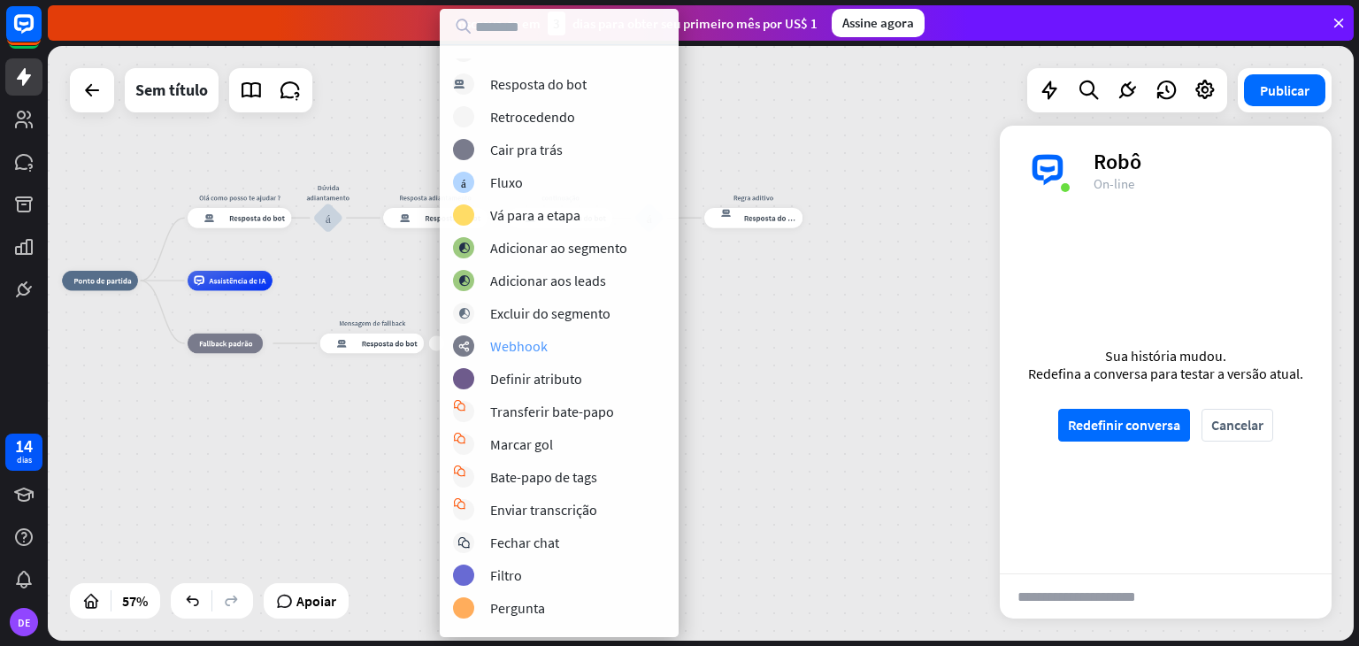
click at [534, 344] on font "Webhook" at bounding box center [518, 346] width 57 height 18
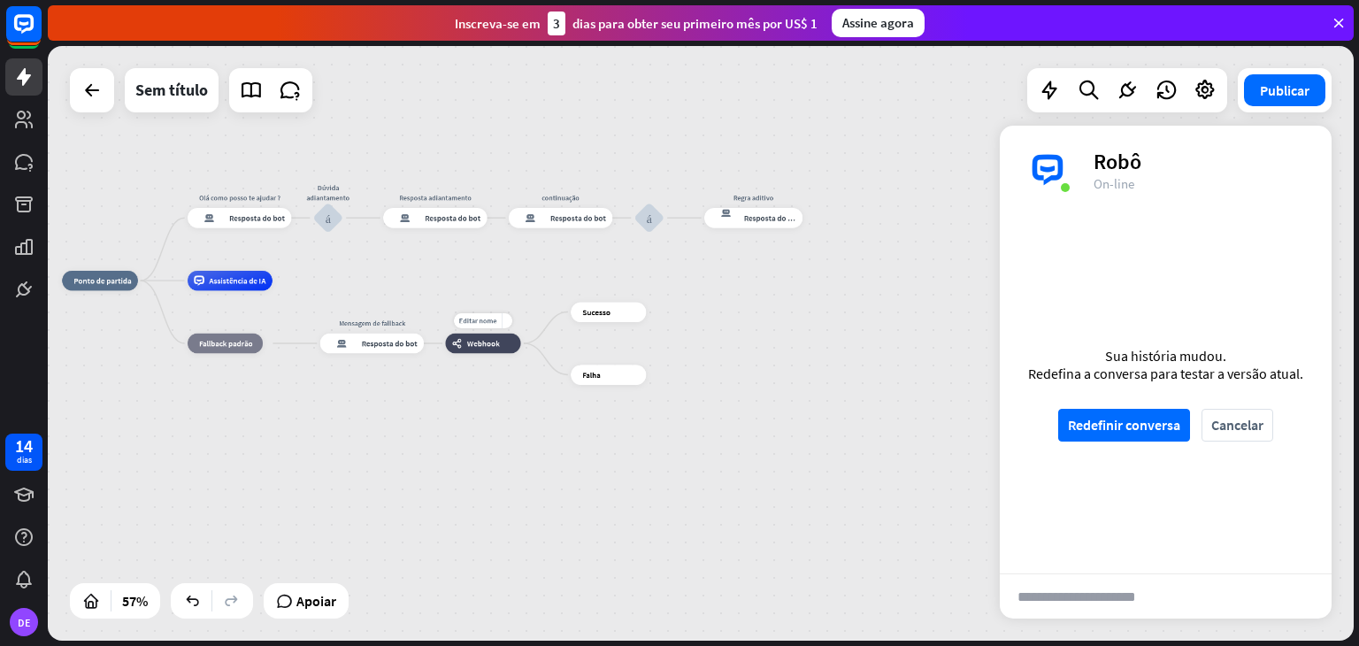
click at [495, 345] on font "Webhook" at bounding box center [483, 343] width 33 height 10
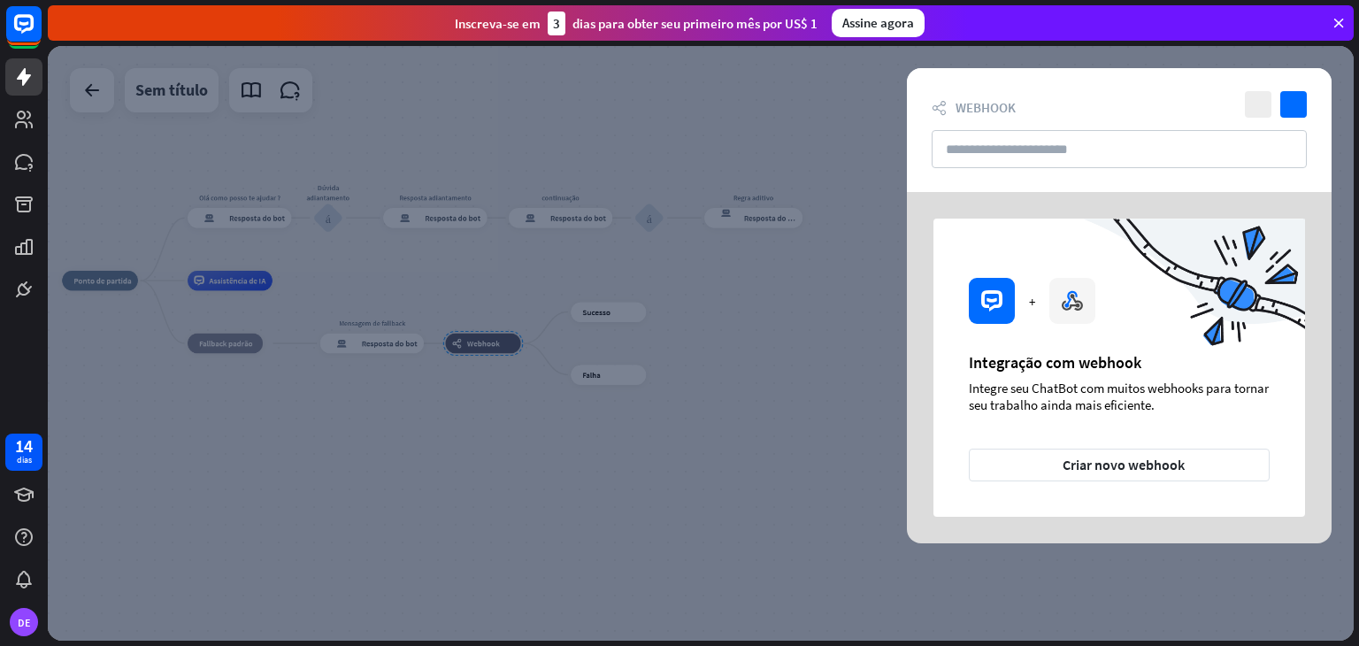
drag, startPoint x: 495, startPoint y: 345, endPoint x: 914, endPoint y: 388, distance: 420.6
click at [914, 388] on div "fechar verificar webhooks Webhook + Integração com webhook Integre seu ChatBot …" at bounding box center [700, 343] width 1305 height 594
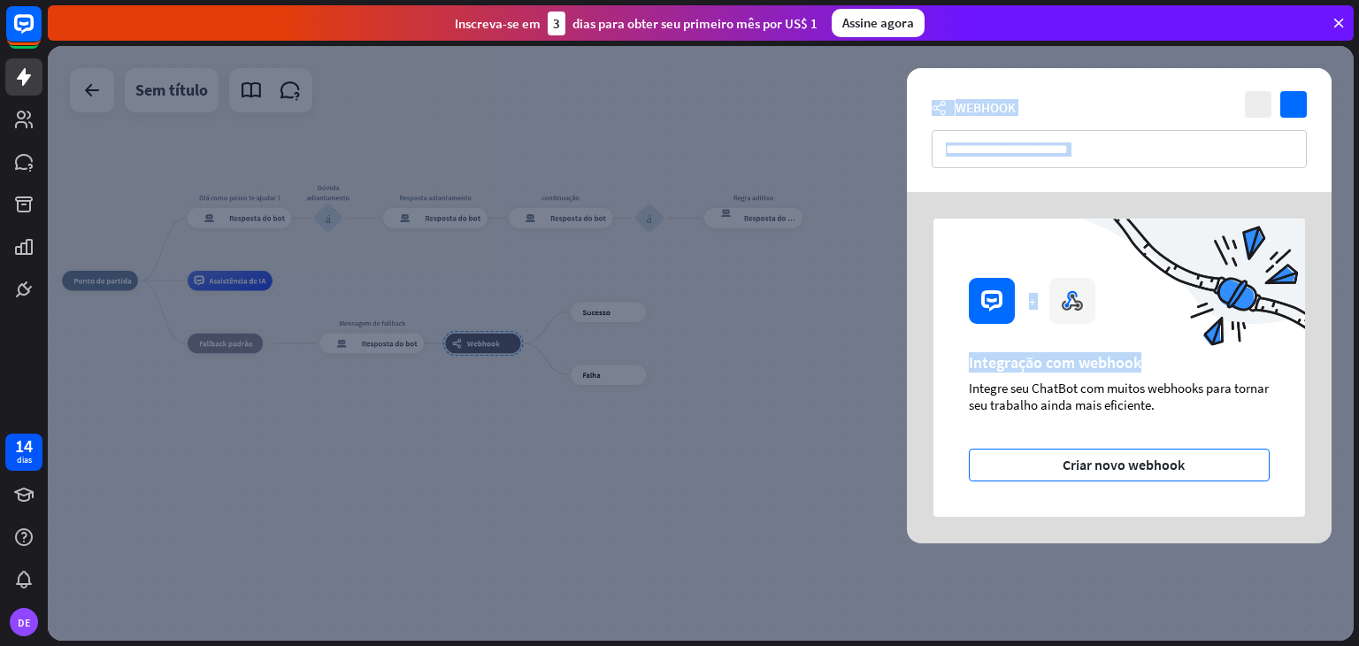
click at [1141, 459] on font "Criar novo webhook" at bounding box center [1123, 465] width 122 height 18
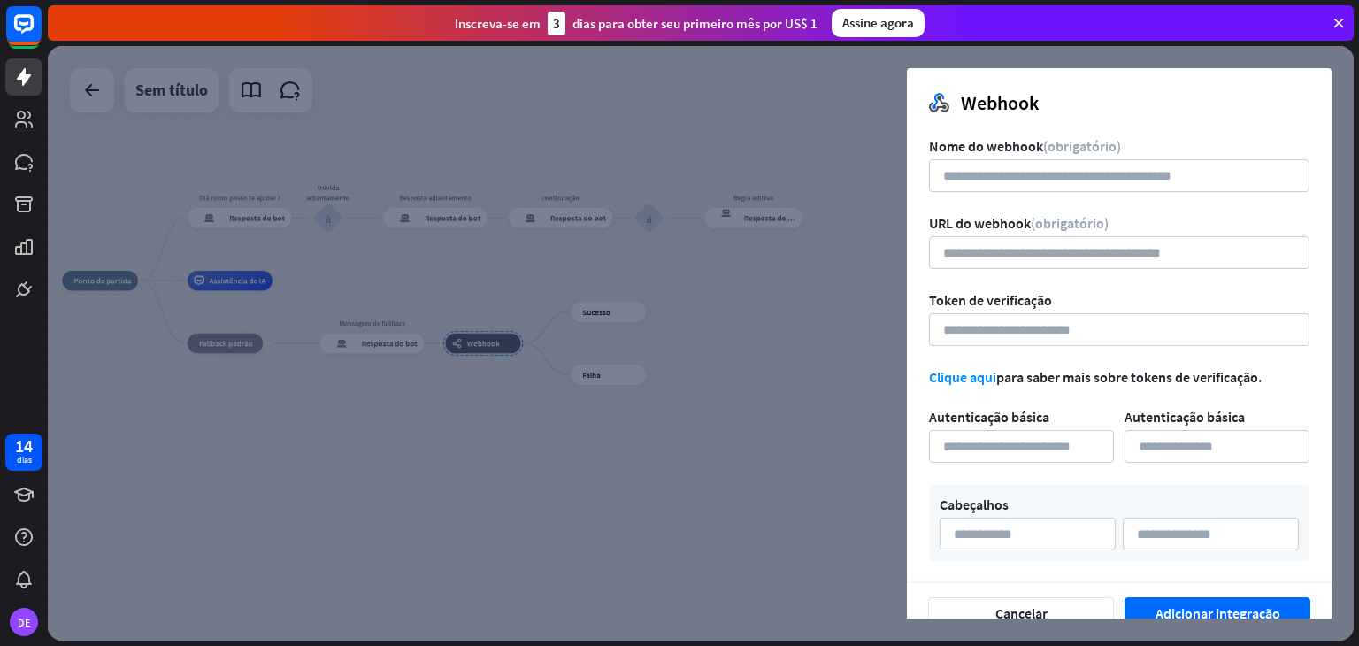
scroll to position [26, 0]
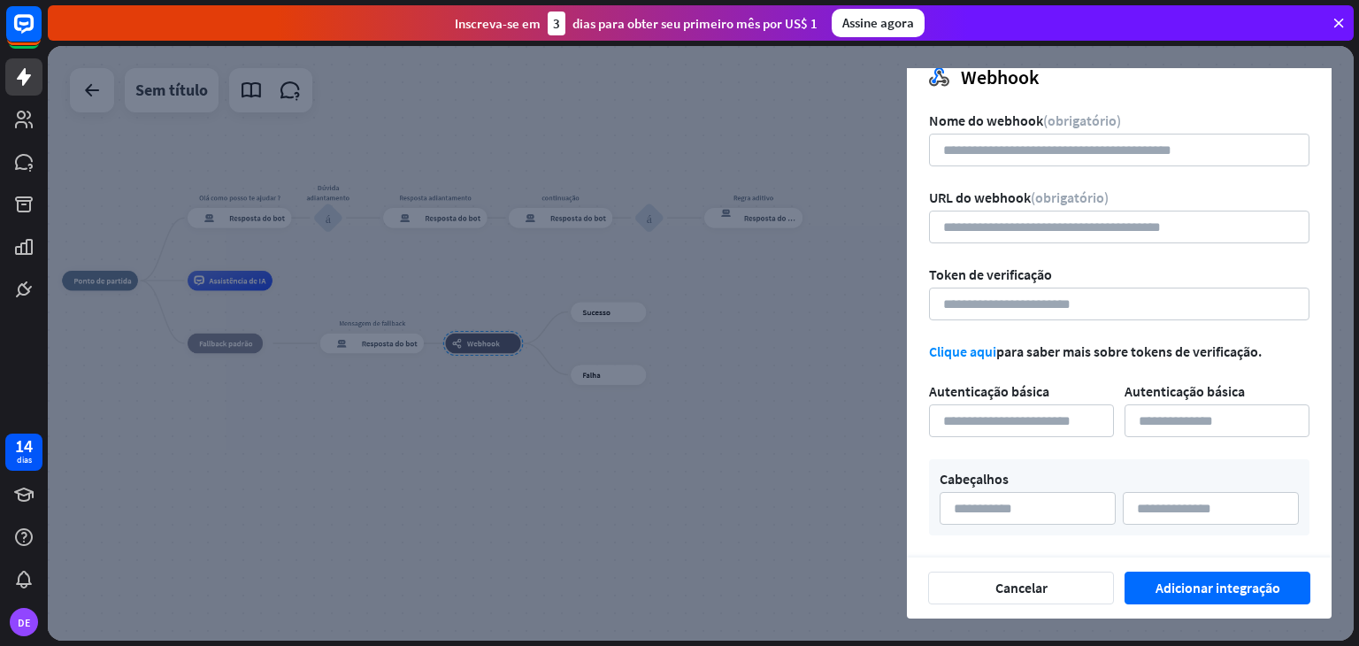
click at [1047, 448] on form "Nome do webhook (obrigatório) URL do webhook (obrigatório) Token de verificação…" at bounding box center [1119, 323] width 380 height 424
click at [991, 574] on button "Cancelar" at bounding box center [1021, 587] width 186 height 33
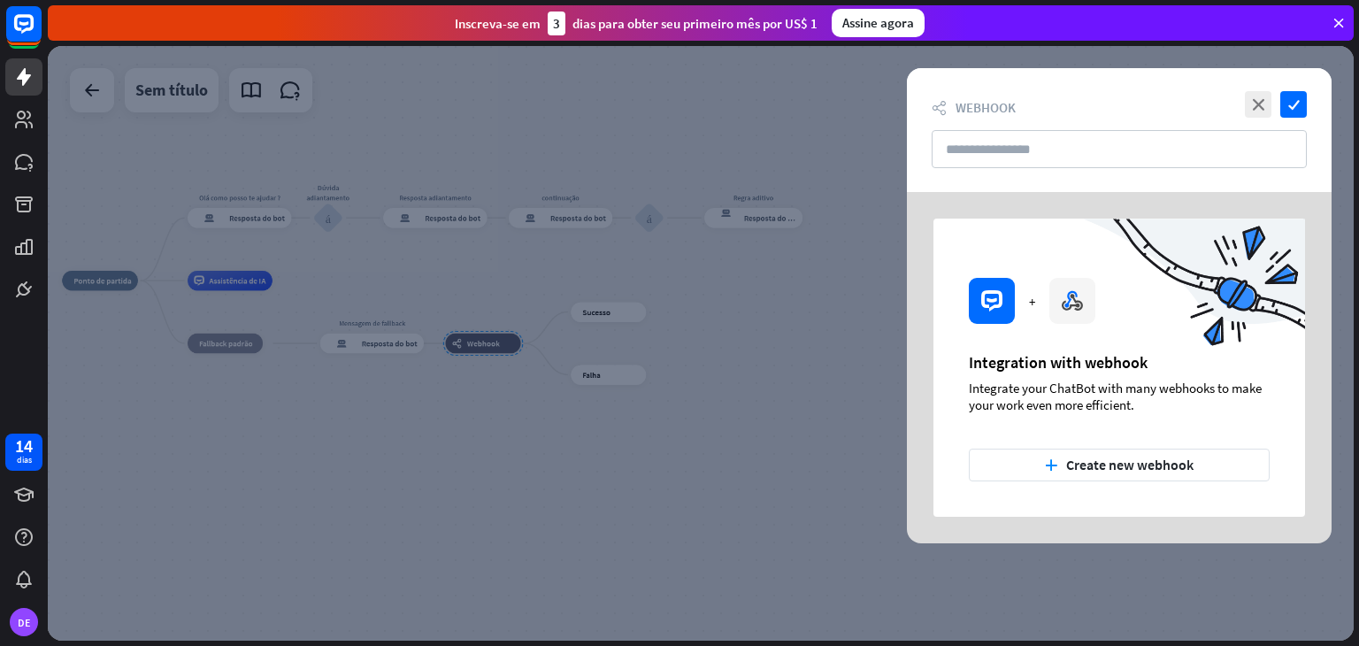
scroll to position [0, 0]
click at [831, 351] on div at bounding box center [700, 343] width 1305 height 594
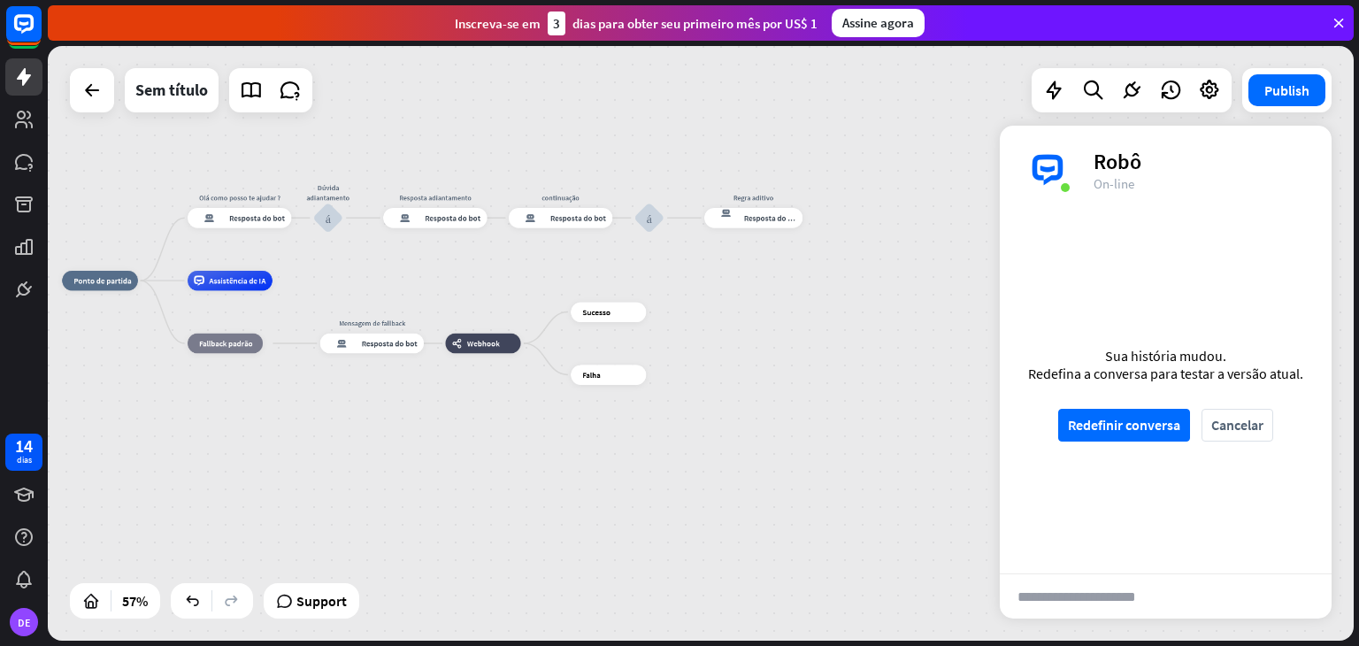
scroll to position [1299, 0]
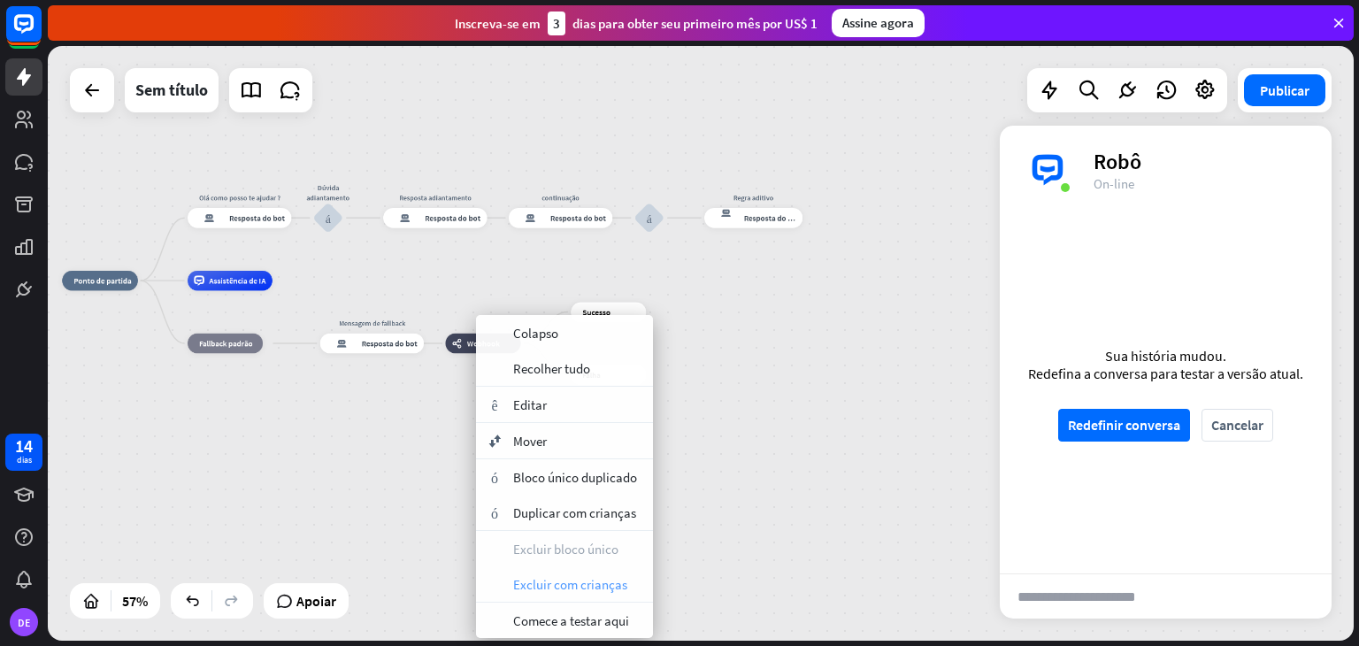
click at [530, 585] on font "Excluir com crianças" at bounding box center [570, 584] width 114 height 17
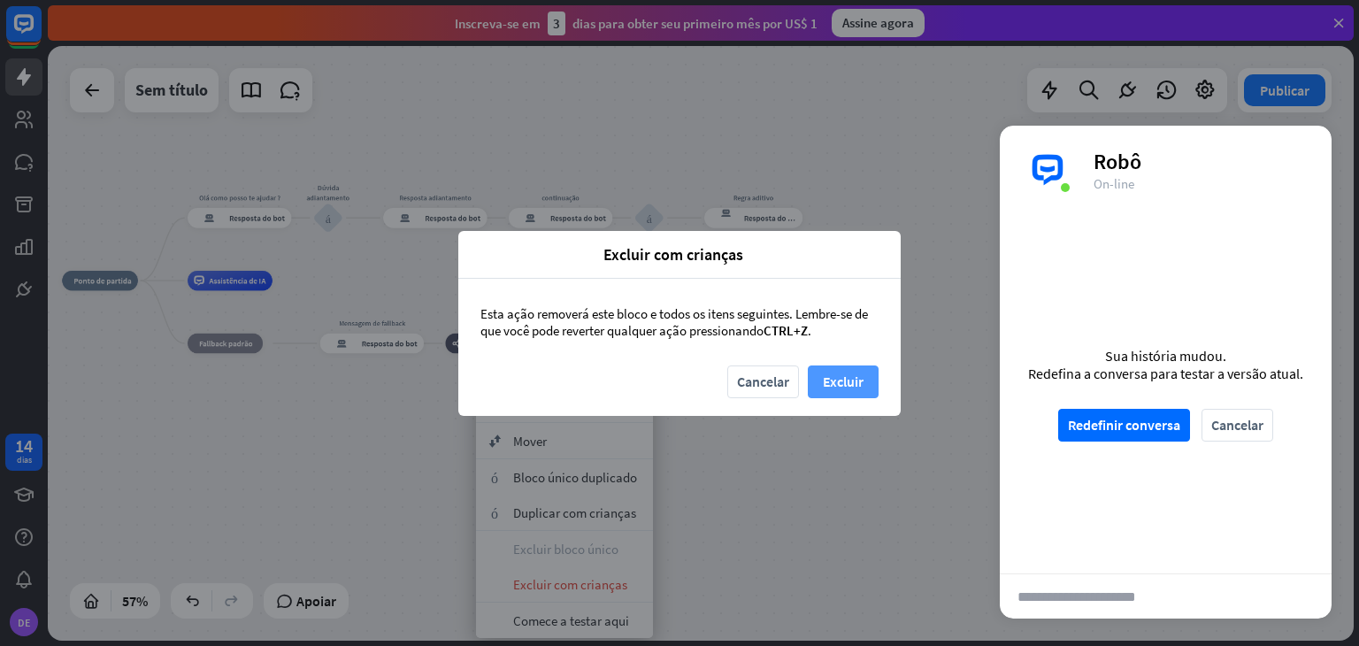
click at [834, 380] on font "Excluir" at bounding box center [843, 381] width 41 height 18
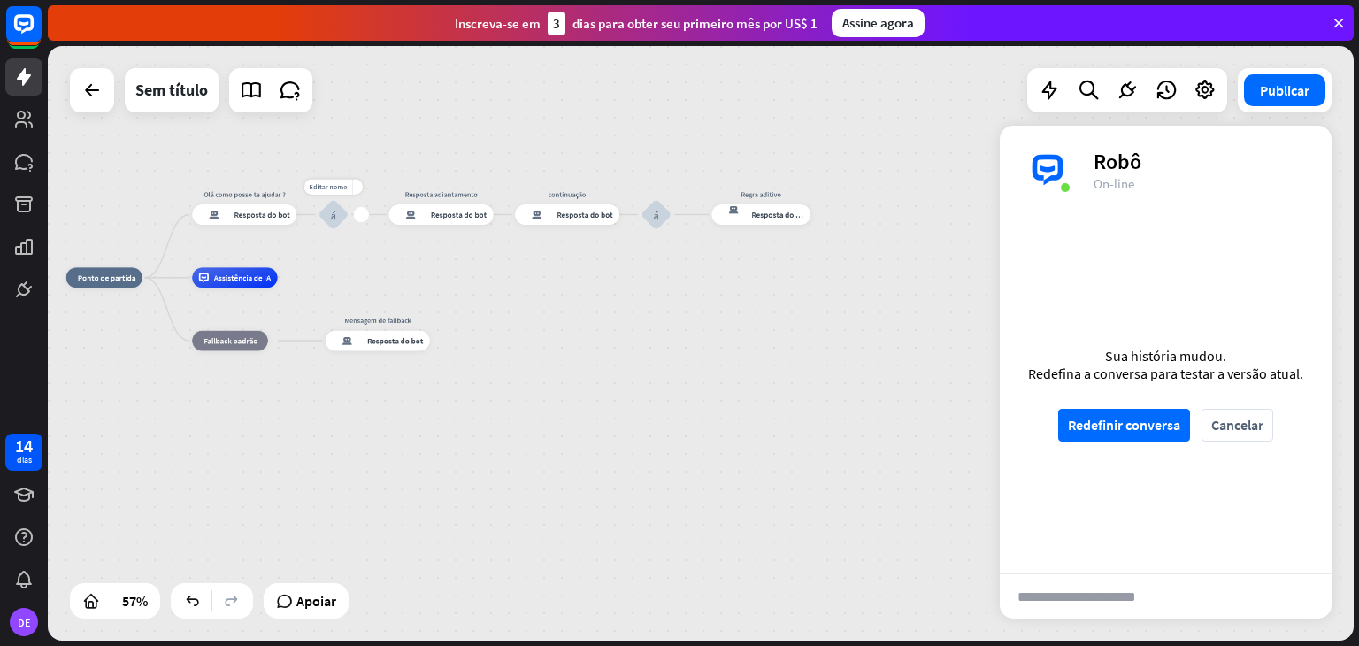
click at [332, 210] on font "bloco_entrada_do_usuário" at bounding box center [333, 214] width 5 height 12
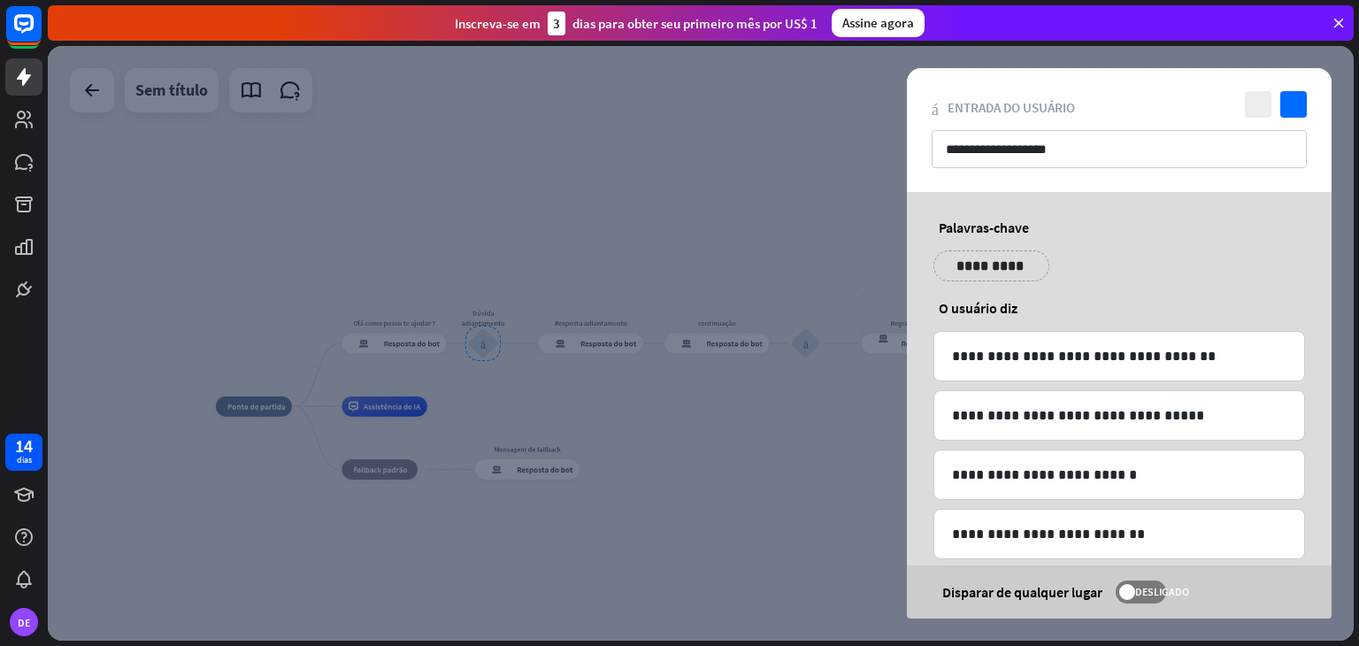
scroll to position [87, 0]
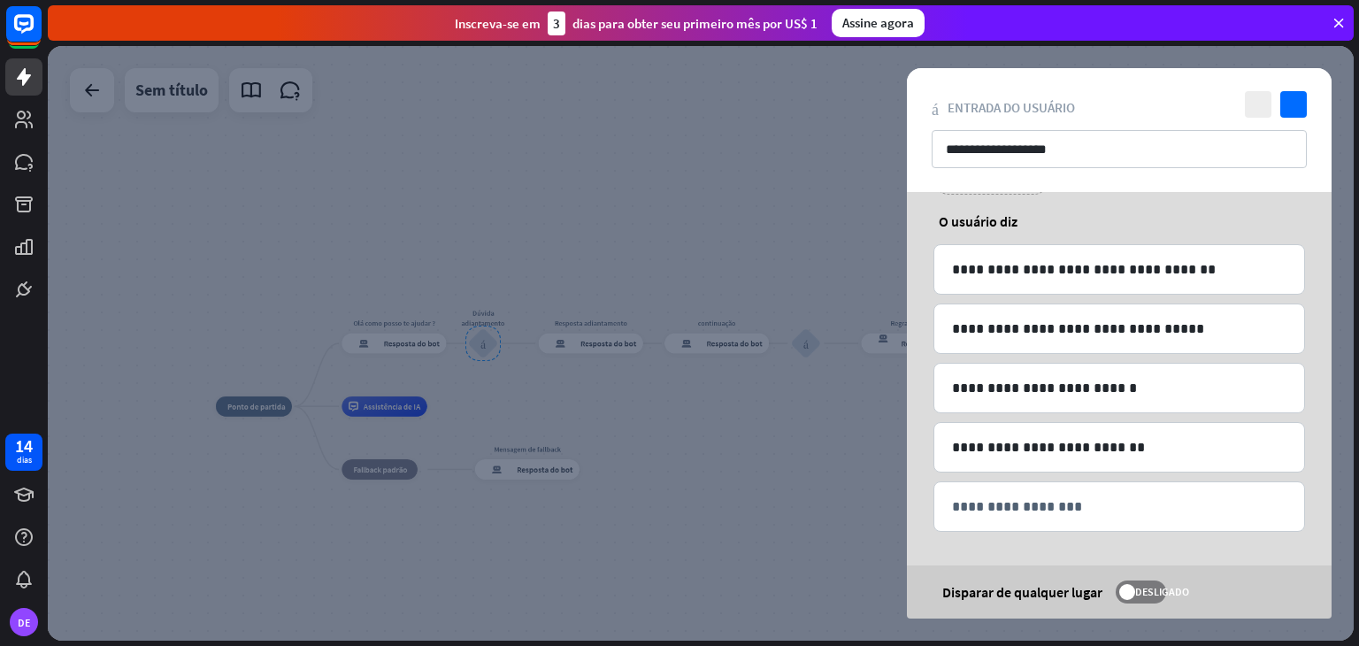
click at [761, 470] on div at bounding box center [700, 343] width 1305 height 594
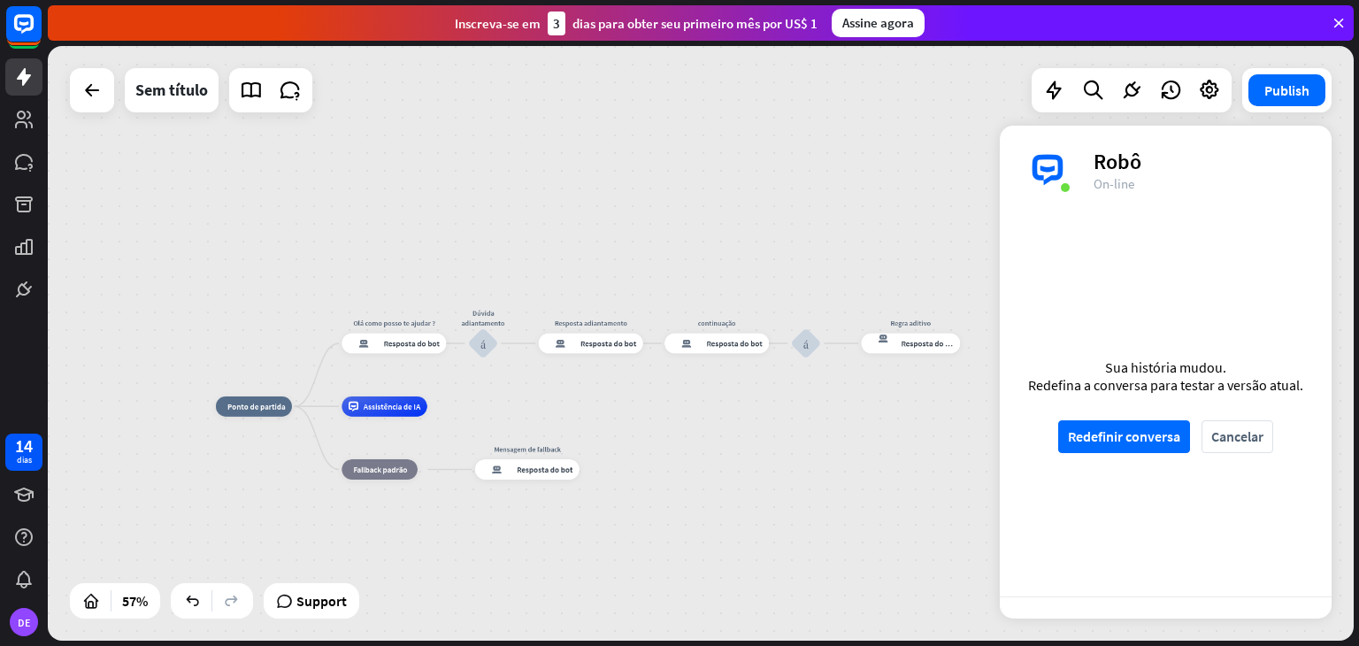
scroll to position [1289, 0]
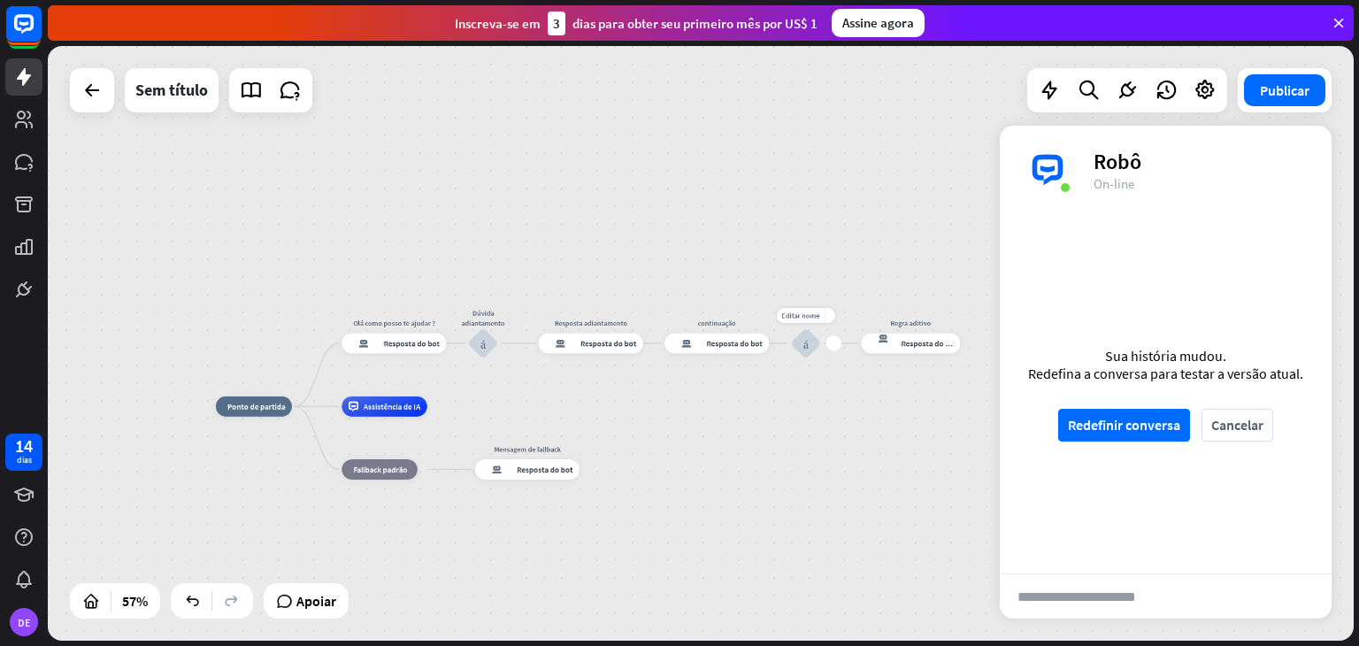
click at [804, 355] on div "bloco_entrada_do_usuário" at bounding box center [806, 343] width 30 height 30
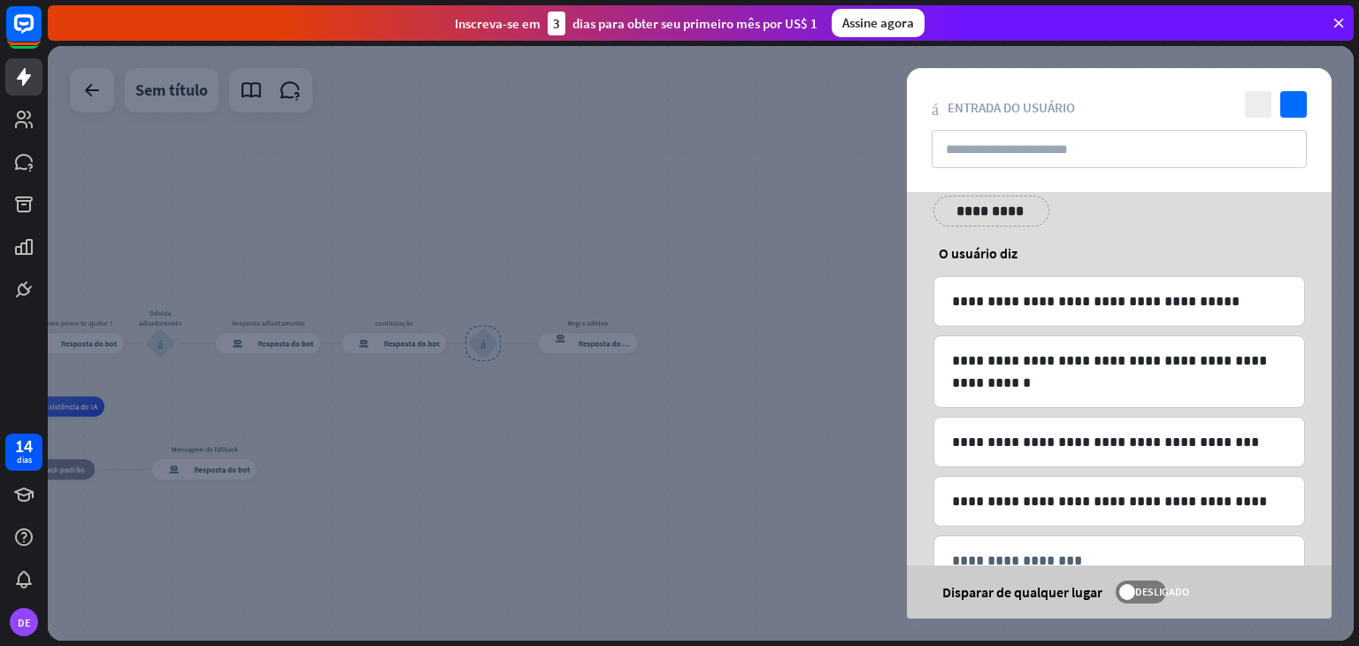
scroll to position [142, 0]
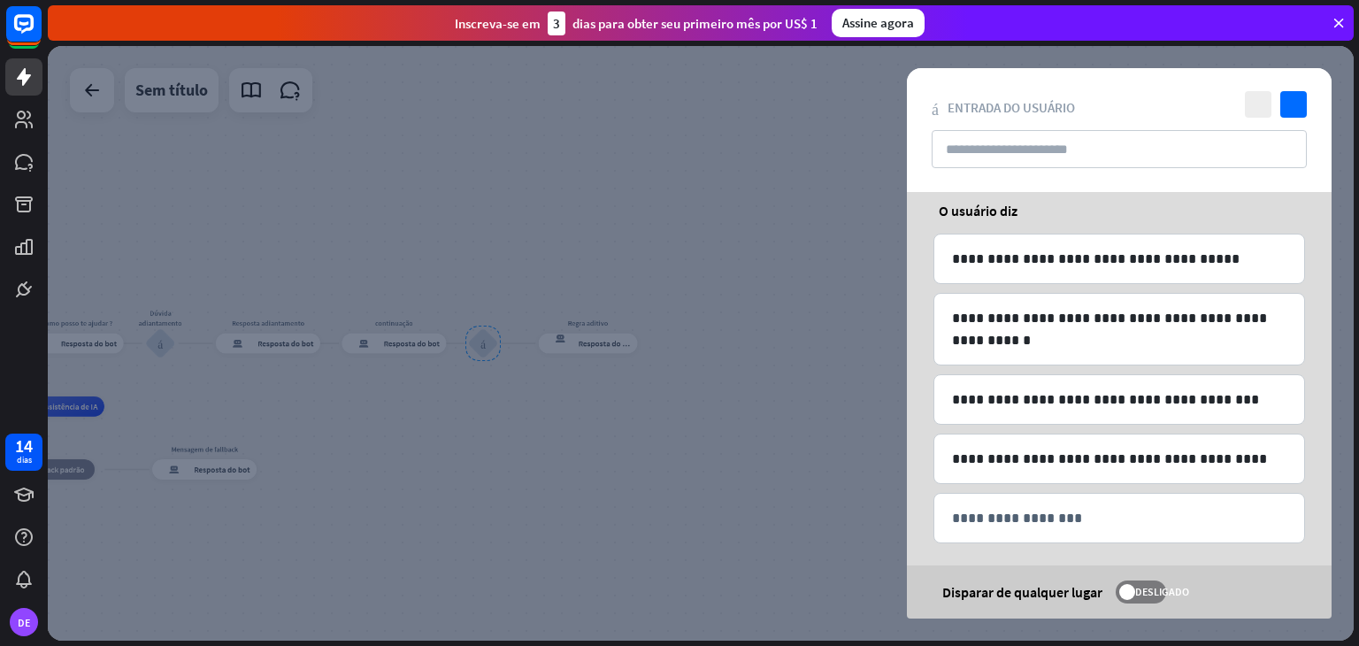
click at [926, 177] on div "fechar verificar bloco_entrada_do_usuário Entrada do usuário" at bounding box center [1119, 130] width 425 height 124
click at [752, 433] on div at bounding box center [700, 343] width 1305 height 594
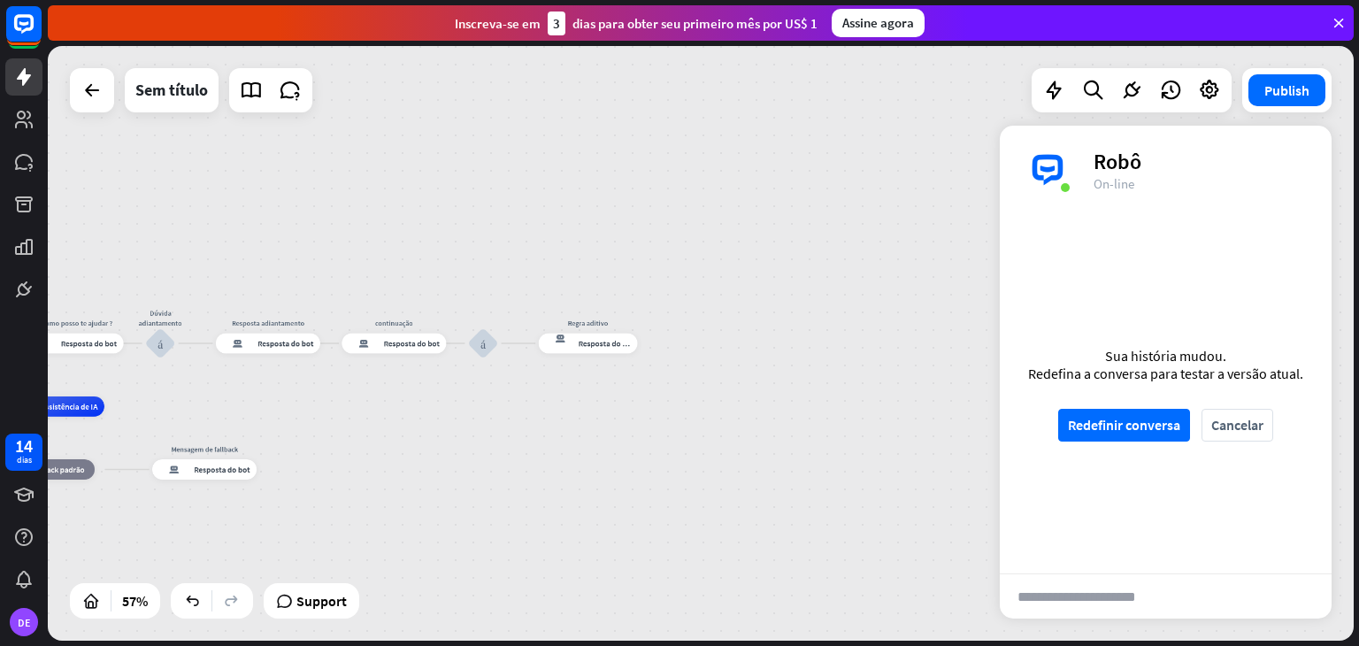
scroll to position [1279, 0]
click at [20, 128] on icon at bounding box center [24, 120] width 18 height 18
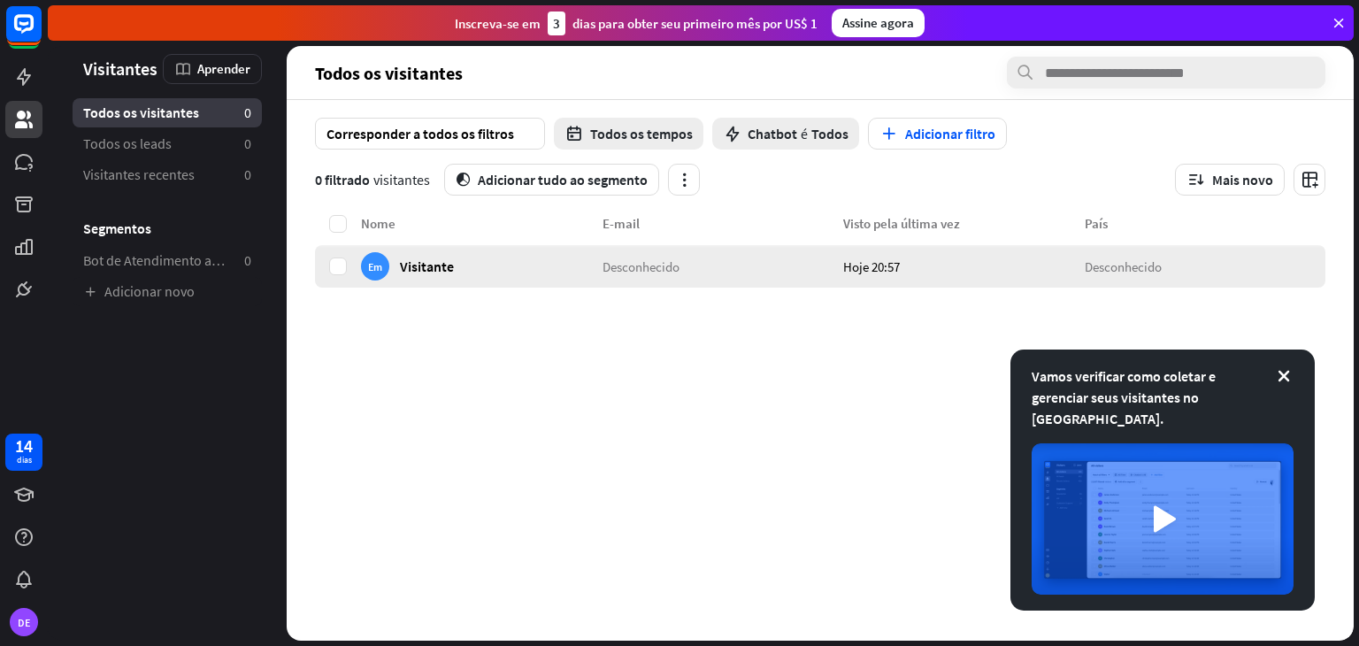
click at [497, 285] on div "Em Visitante" at bounding box center [481, 266] width 241 height 42
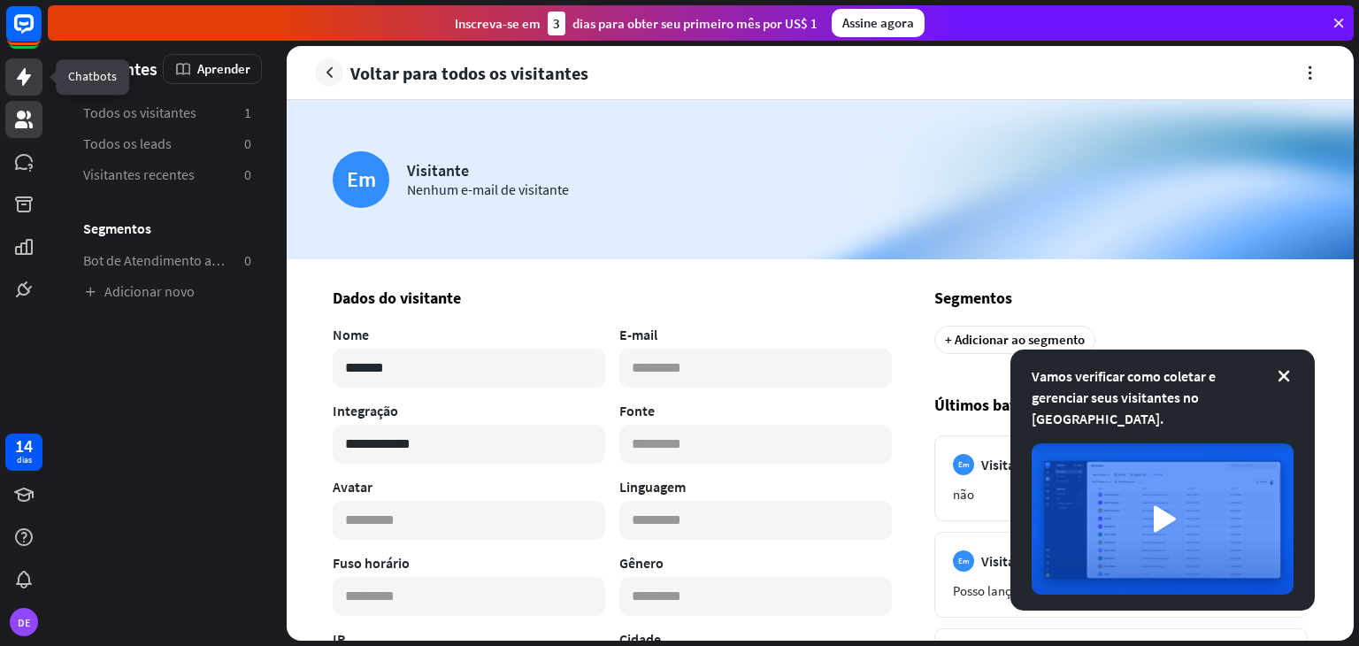
click at [32, 81] on icon at bounding box center [23, 76] width 21 height 21
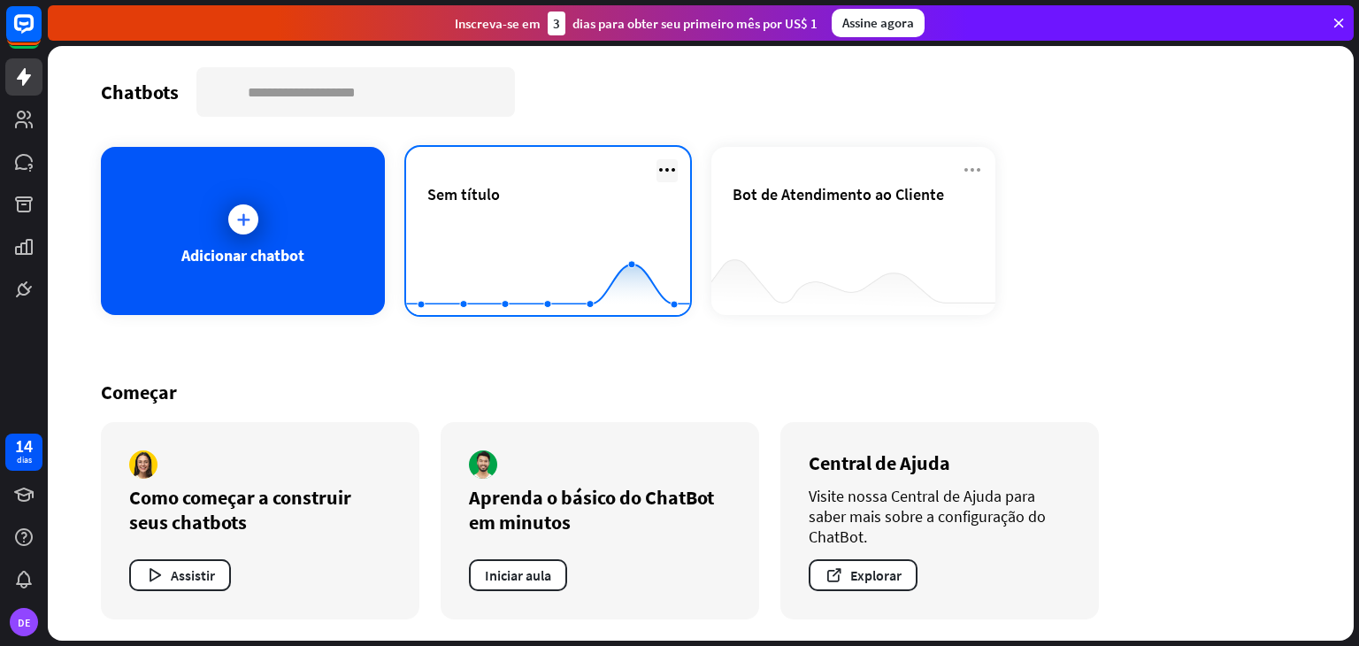
click at [675, 164] on icon at bounding box center [666, 169] width 21 height 21
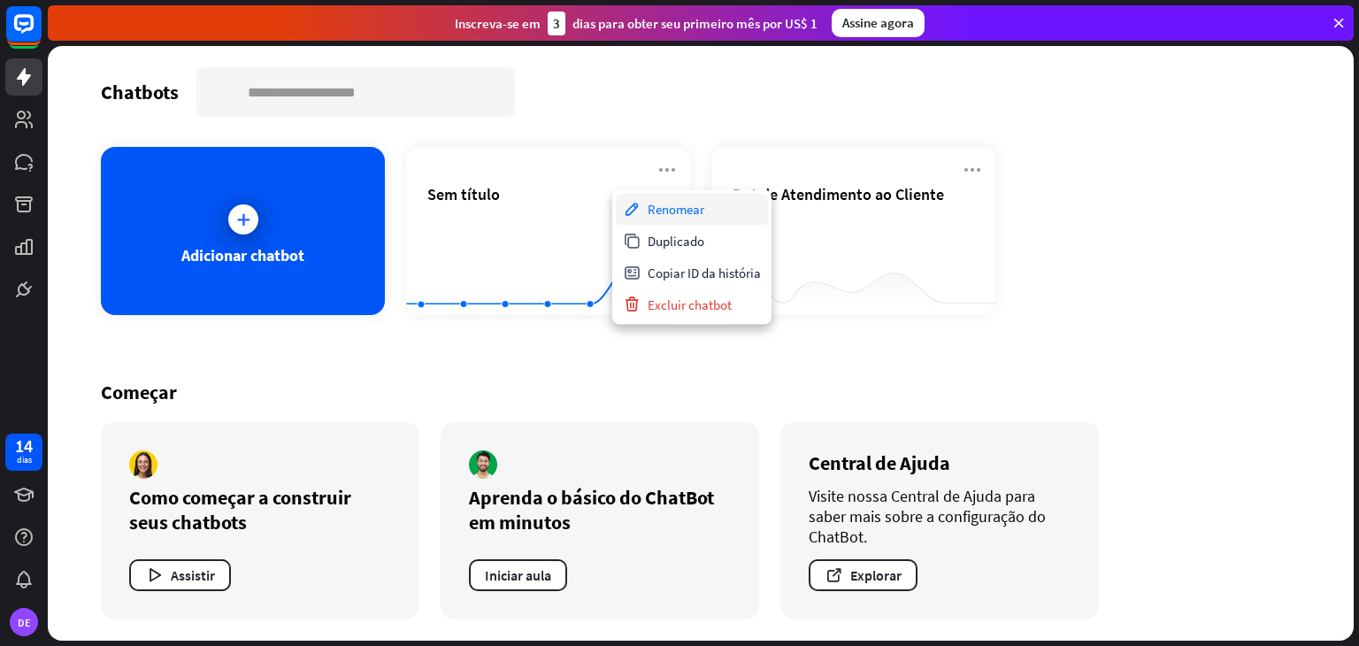
click at [696, 208] on font "Renomear" at bounding box center [675, 209] width 57 height 17
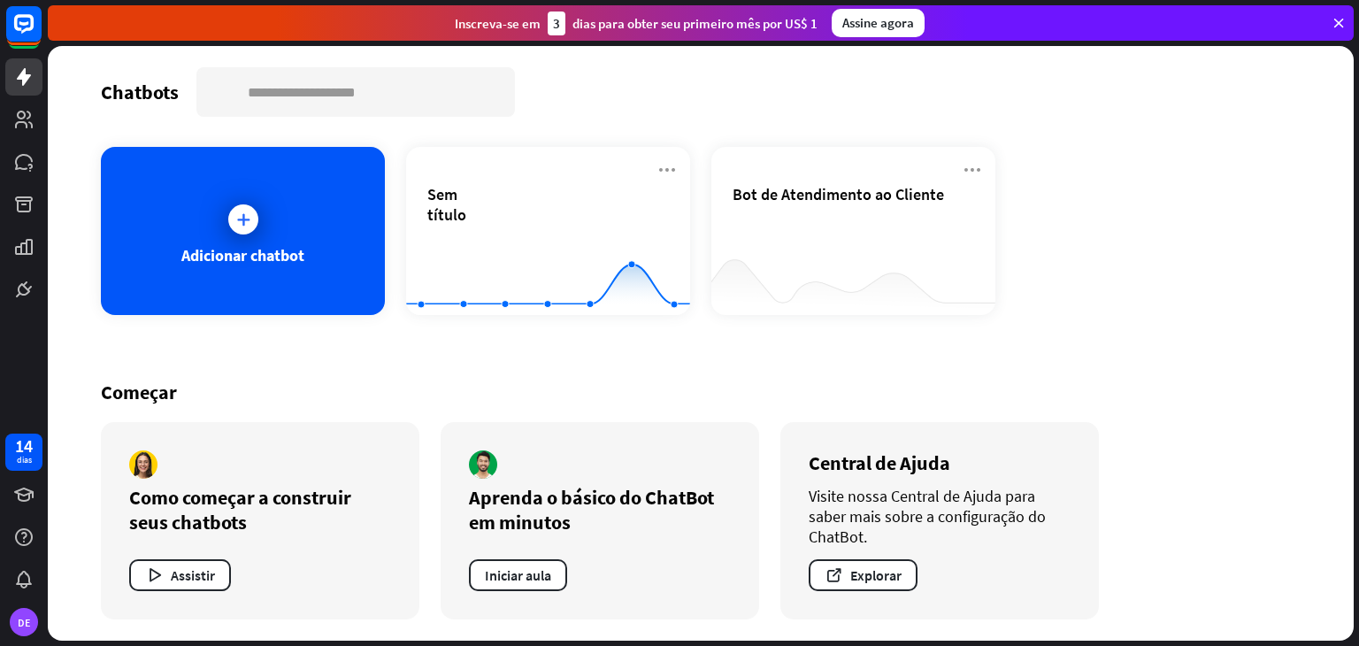
type input "*"
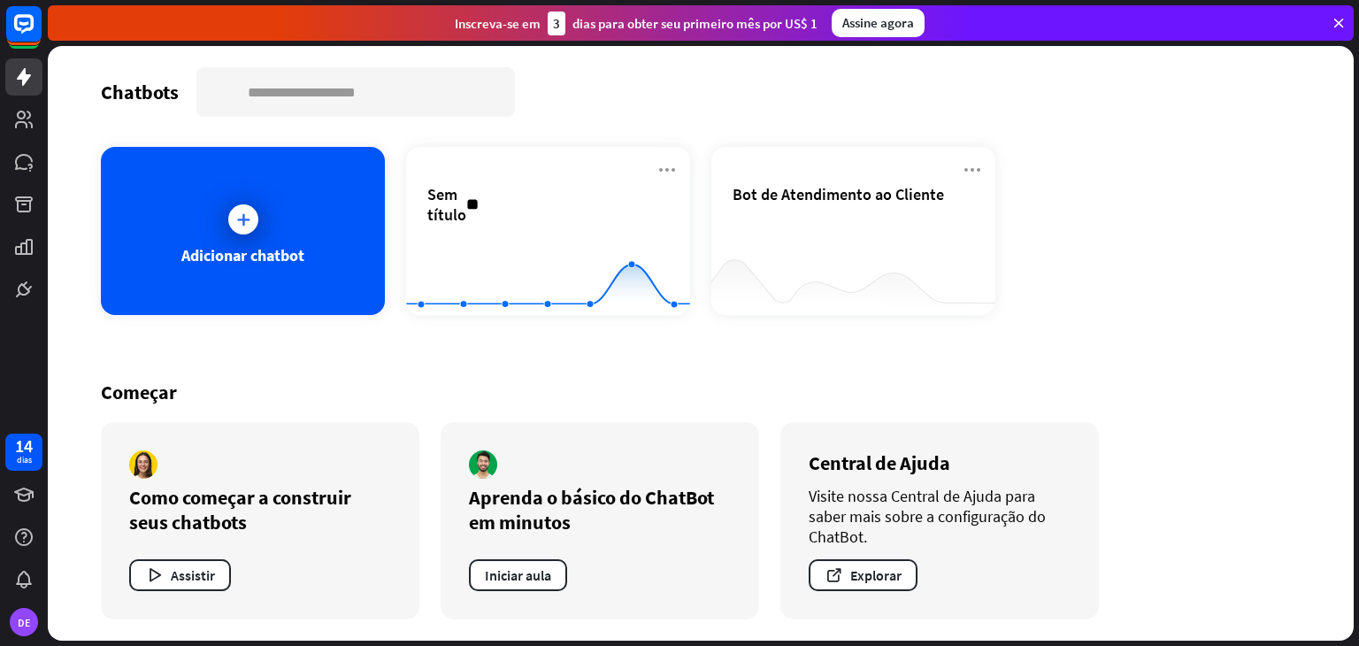
type input "*"
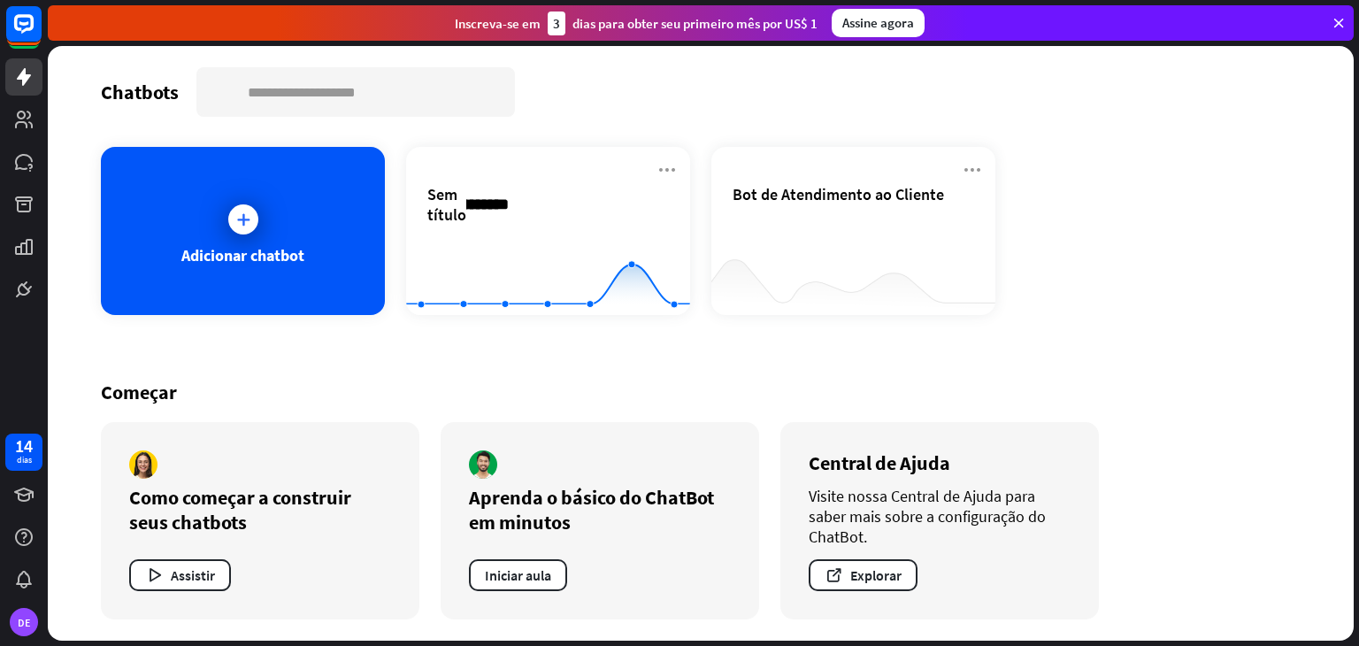
scroll to position [0, 74]
type input "**********"
click at [680, 356] on div "**********" at bounding box center [700, 343] width 1305 height 594
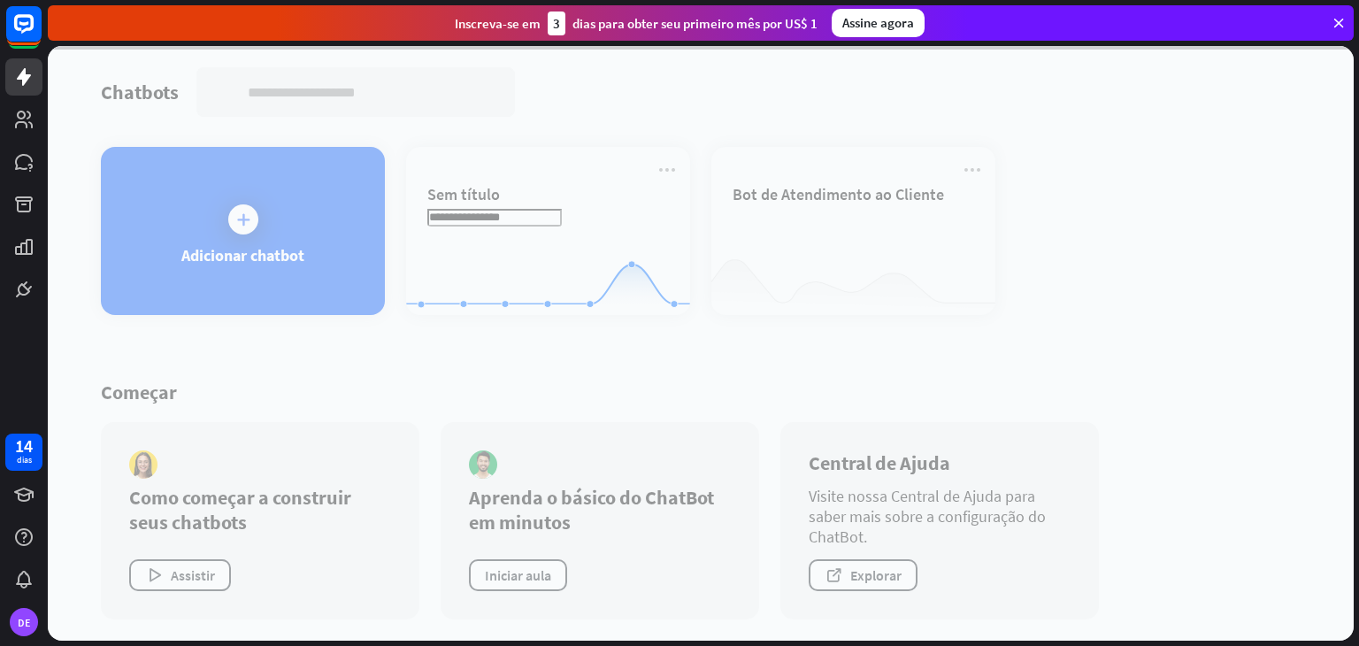
click at [699, 426] on div at bounding box center [700, 343] width 1305 height 594
click at [31, 34] on rect at bounding box center [23, 23] width 39 height 39
click at [34, 66] on icon at bounding box center [23, 76] width 21 height 21
